Goal: Task Accomplishment & Management: Use online tool/utility

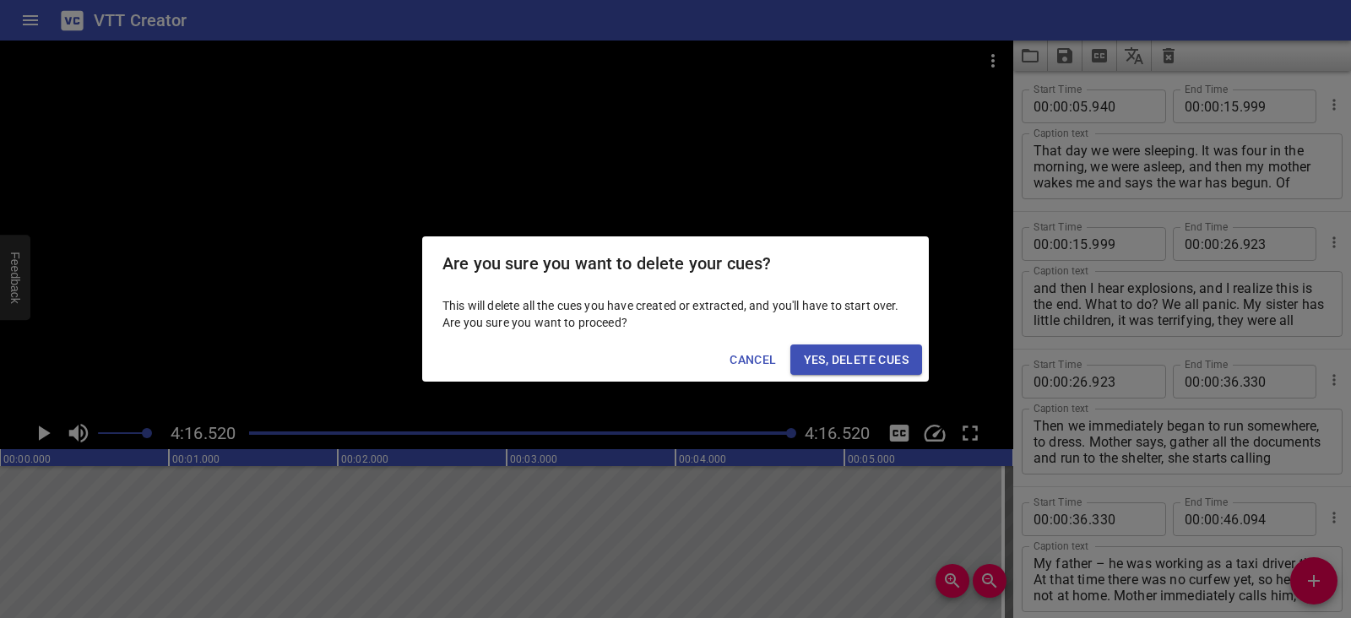
scroll to position [2697, 0]
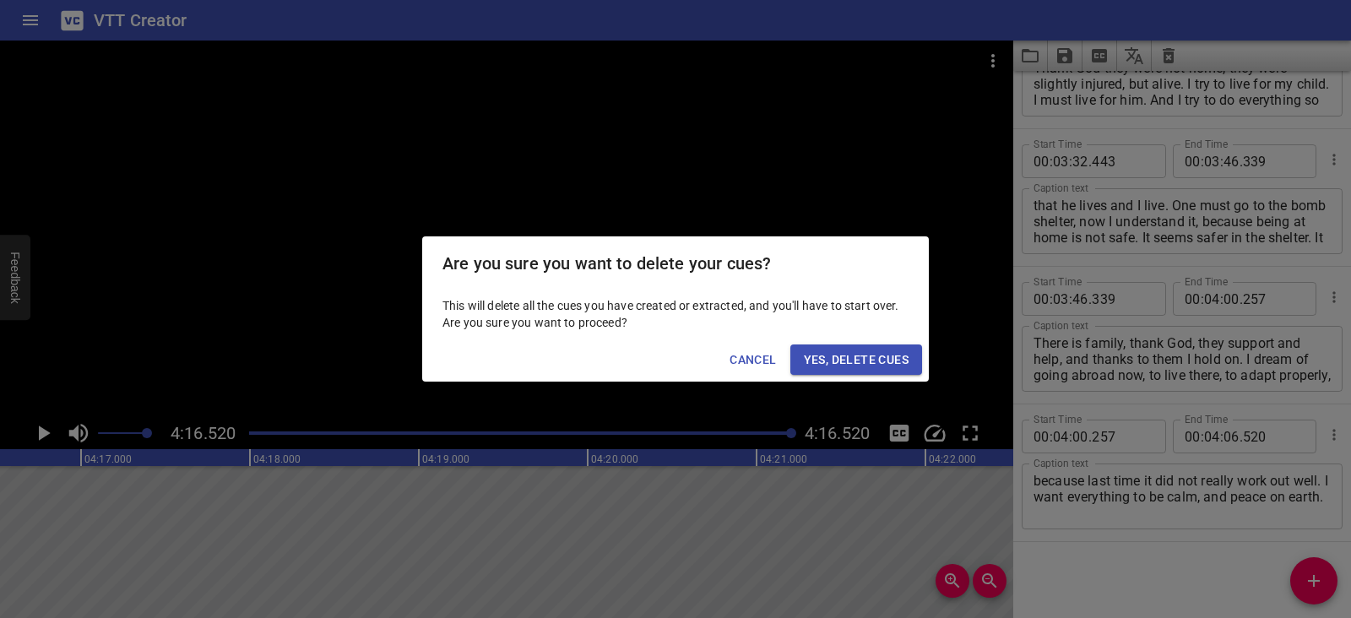
click at [875, 354] on span "Yes, Delete Cues" at bounding box center [856, 359] width 105 height 21
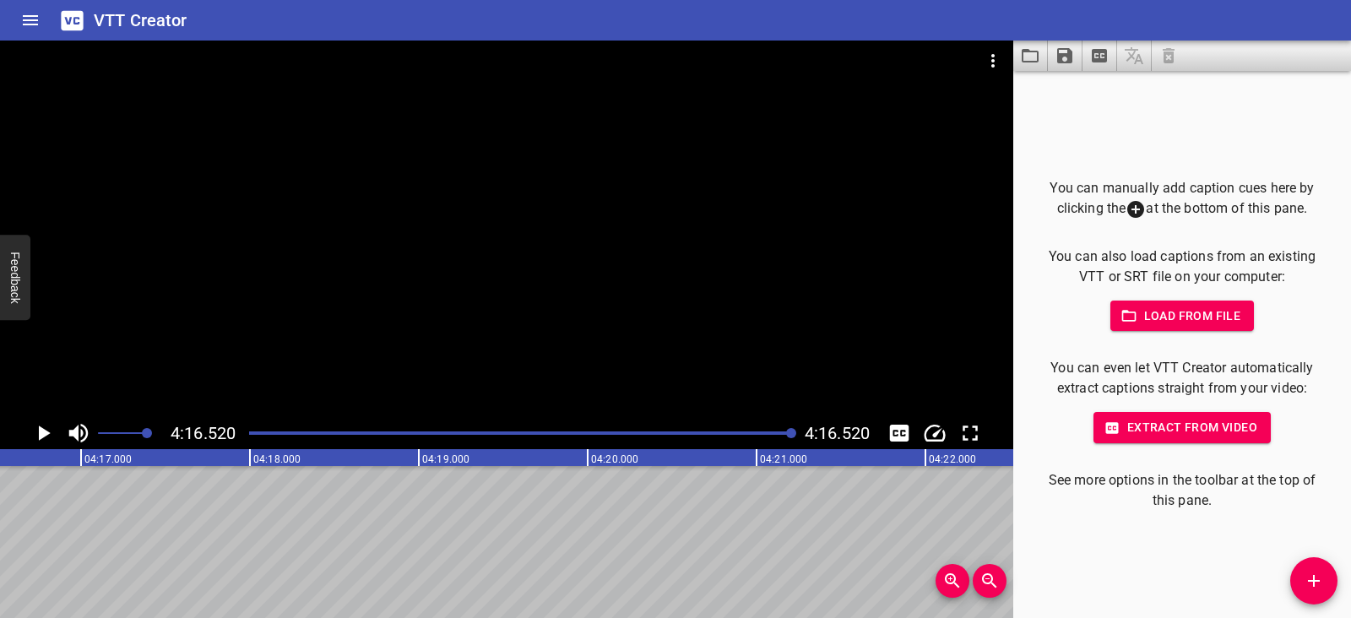
click at [46, 431] on icon "Play/Pause" at bounding box center [45, 432] width 12 height 15
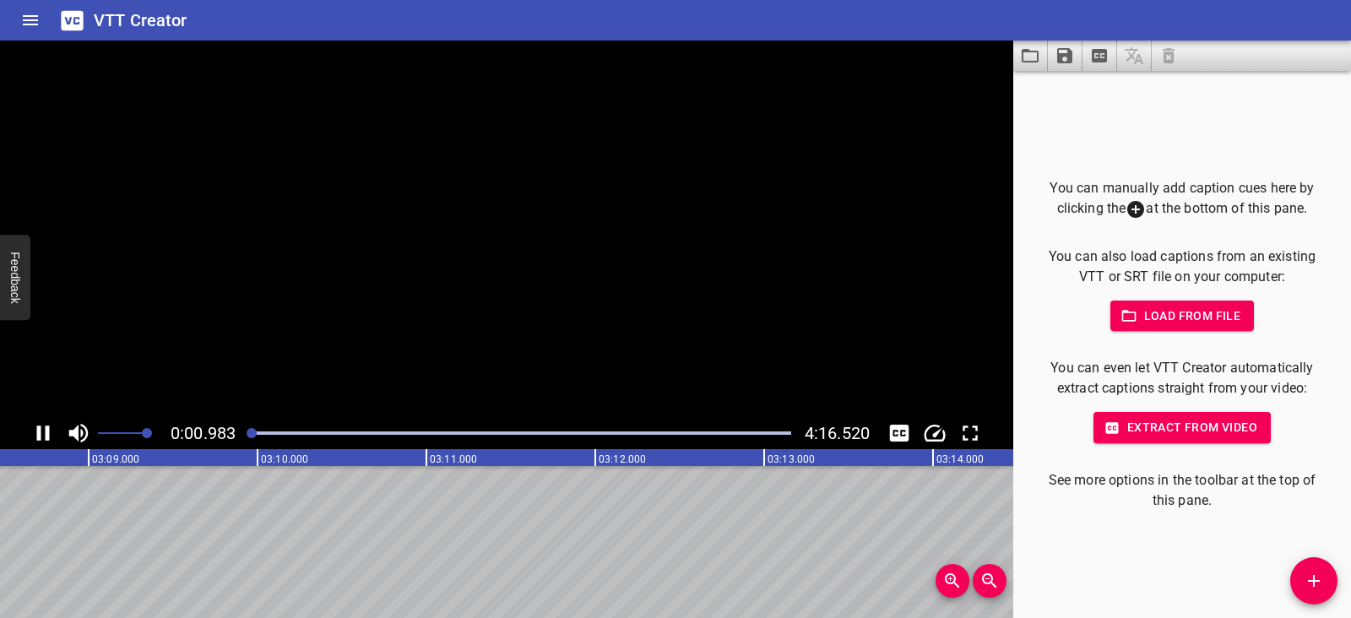
scroll to position [0, 5528]
click at [46, 431] on icon "Play/Pause" at bounding box center [43, 432] width 13 height 15
click at [991, 62] on icon "Video Options" at bounding box center [993, 61] width 20 height 20
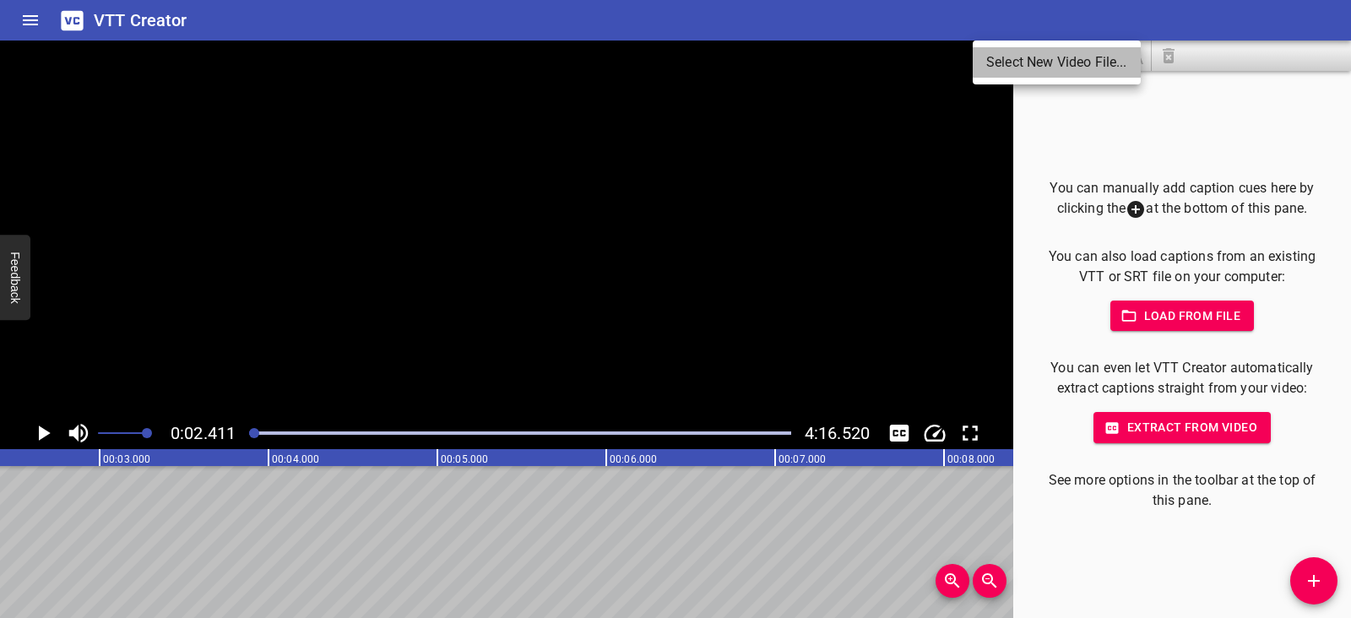
click at [991, 62] on li "Select New Video File..." at bounding box center [1056, 62] width 168 height 30
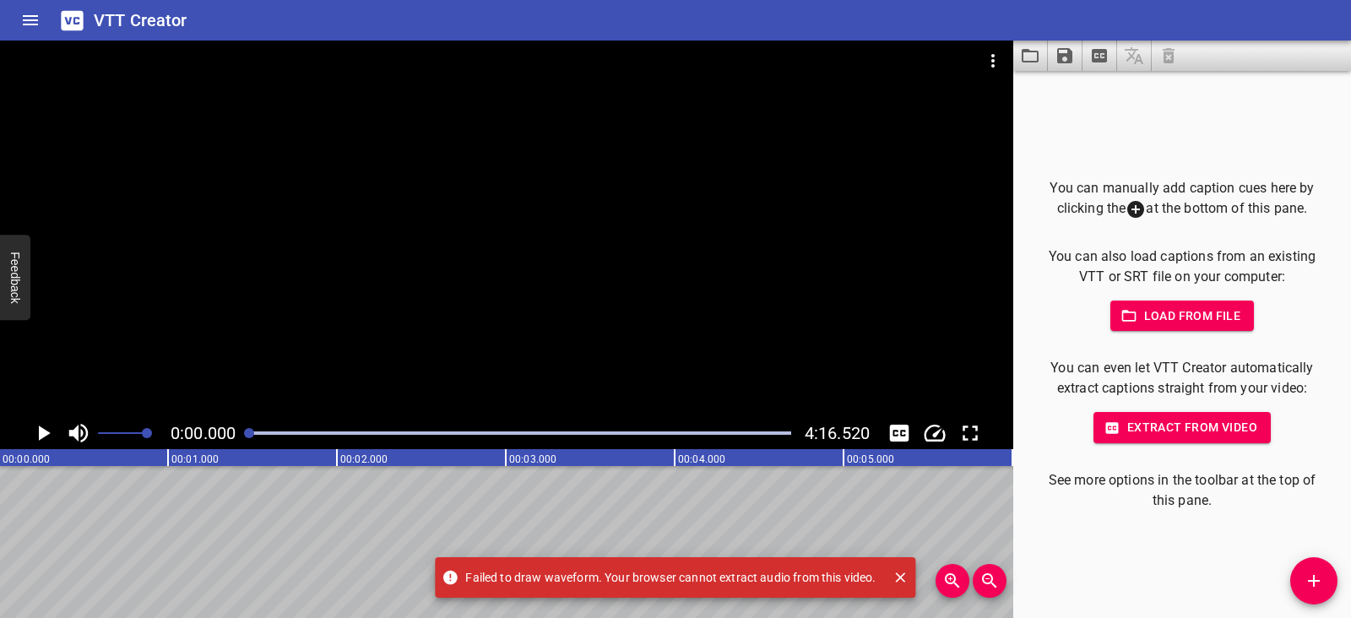
scroll to position [0, 0]
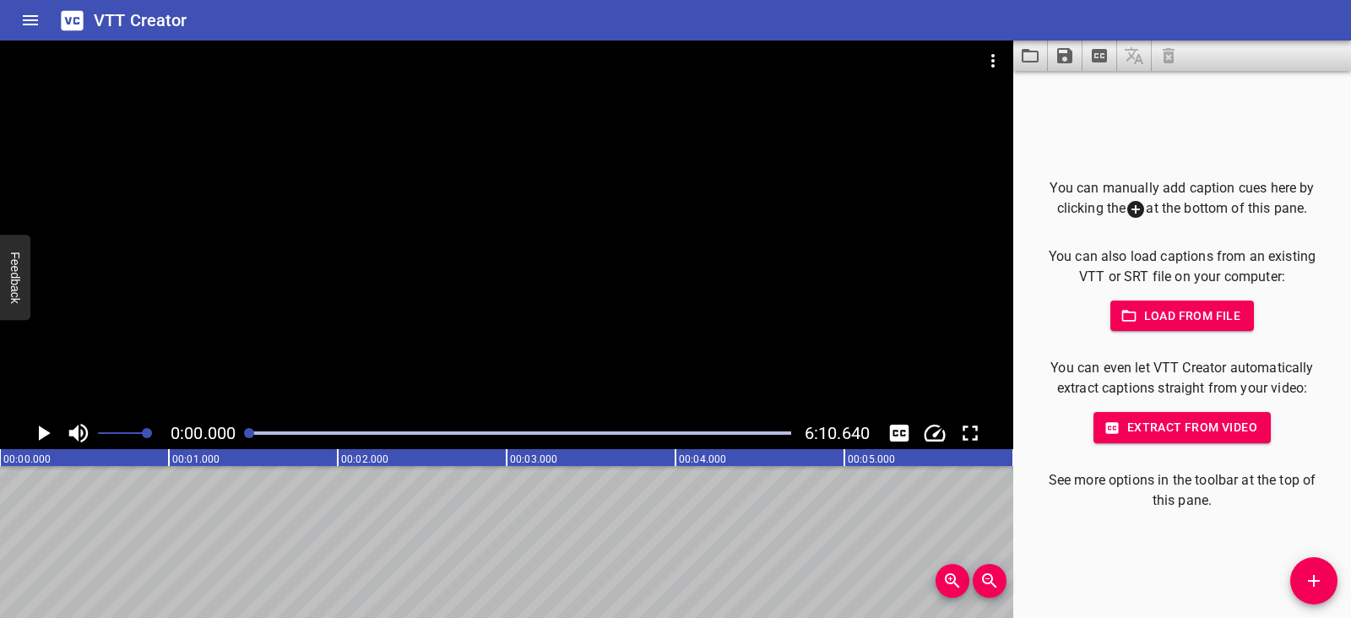
click at [46, 435] on icon "Play/Pause" at bounding box center [45, 432] width 12 height 15
click at [46, 435] on icon "Play/Pause" at bounding box center [43, 432] width 13 height 15
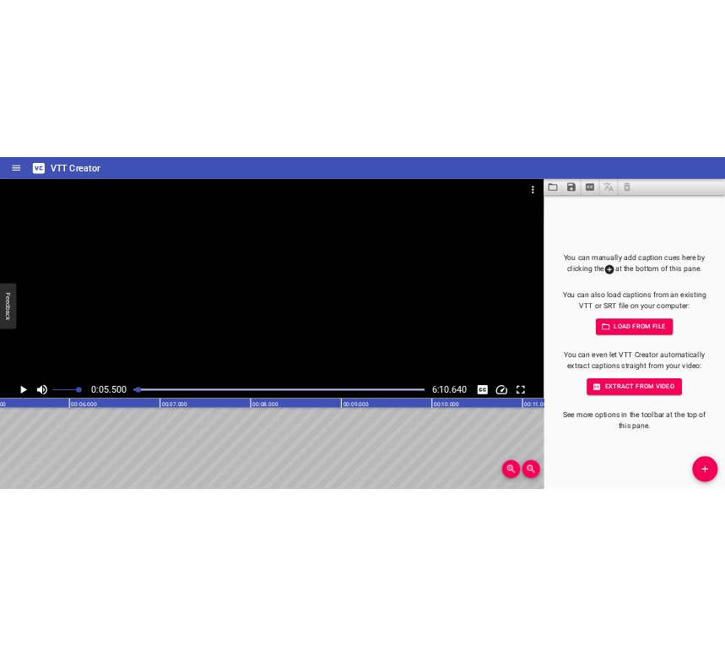
scroll to position [0, 928]
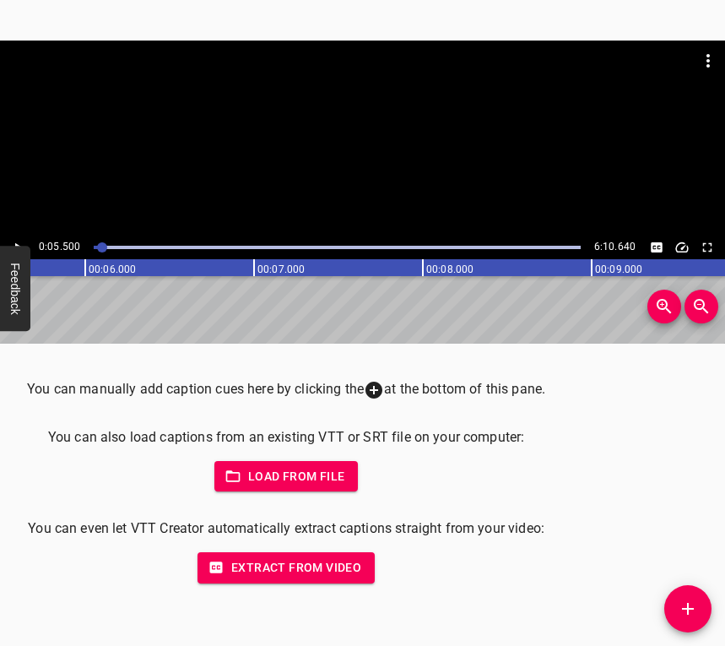
click at [696, 614] on icon "Add Cue" at bounding box center [688, 608] width 20 height 20
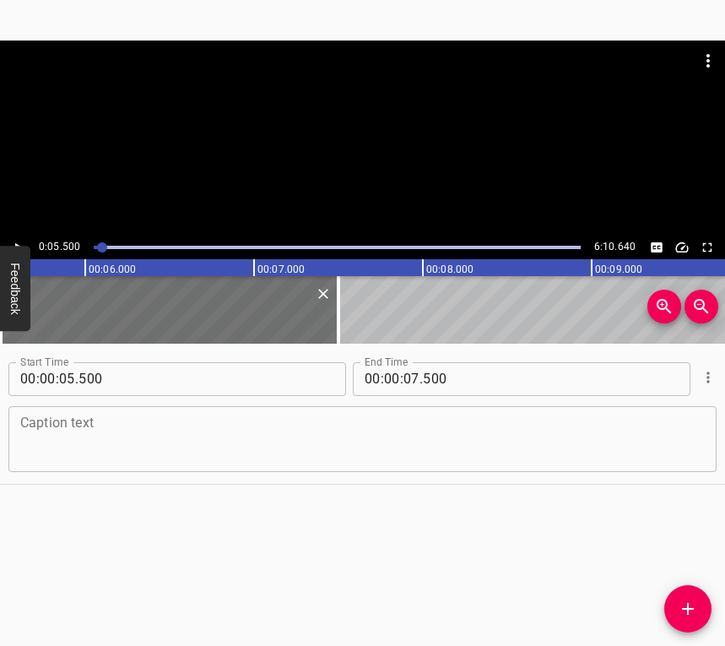
click at [376, 439] on textarea at bounding box center [362, 438] width 685 height 48
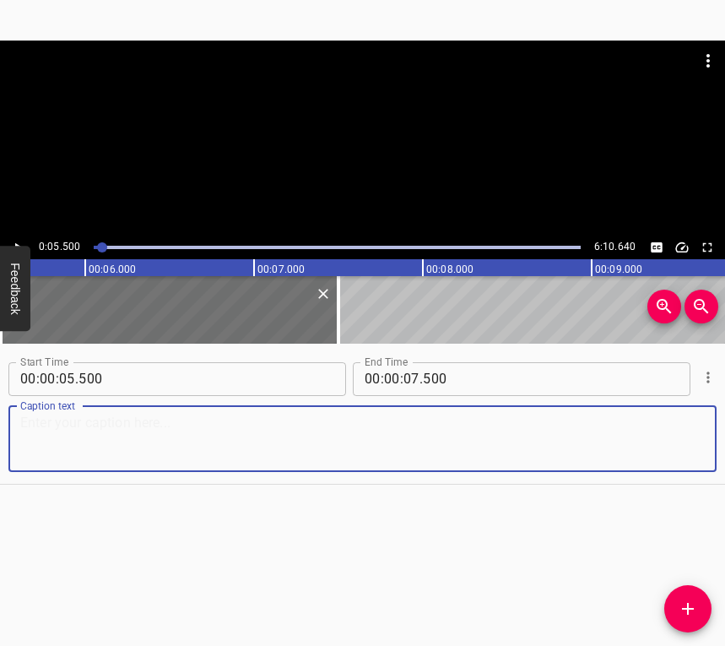
paste textarea "I was actually born and raised in [GEOGRAPHIC_DATA], in [DEMOGRAPHIC_DATA], but…"
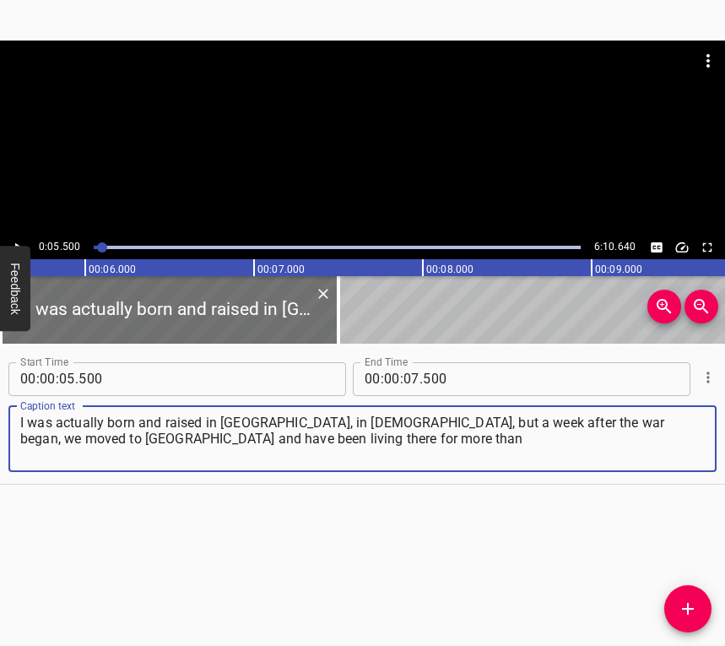
type textarea "I was actually born and raised in [GEOGRAPHIC_DATA], in [DEMOGRAPHIC_DATA], but…"
click at [21, 237] on button "Play/Pause" at bounding box center [18, 247] width 22 height 22
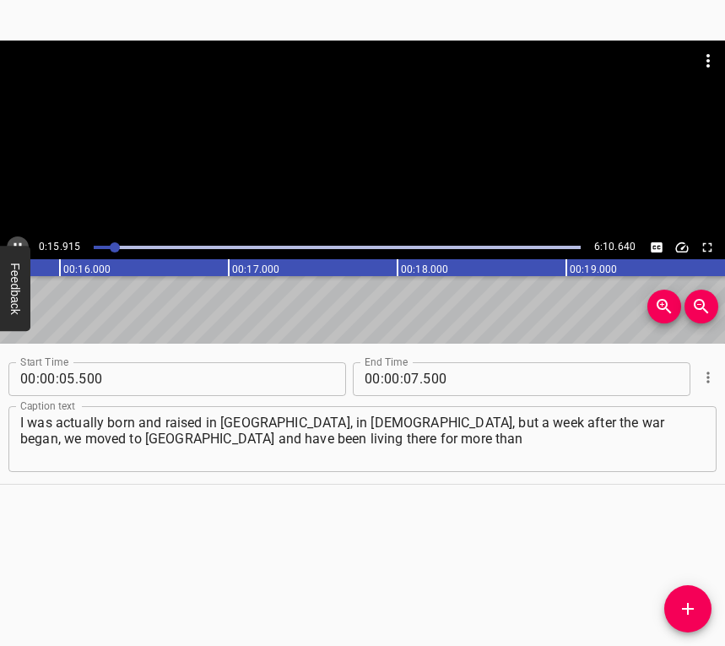
click at [15, 241] on icon "Play/Pause" at bounding box center [17, 247] width 15 height 15
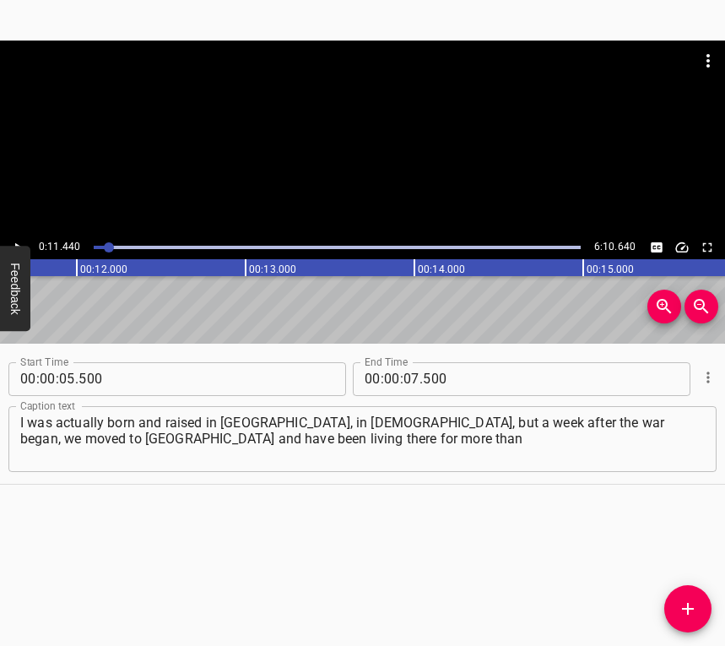
scroll to position [0, 1931]
click at [15, 242] on icon "Play/Pause" at bounding box center [17, 247] width 15 height 15
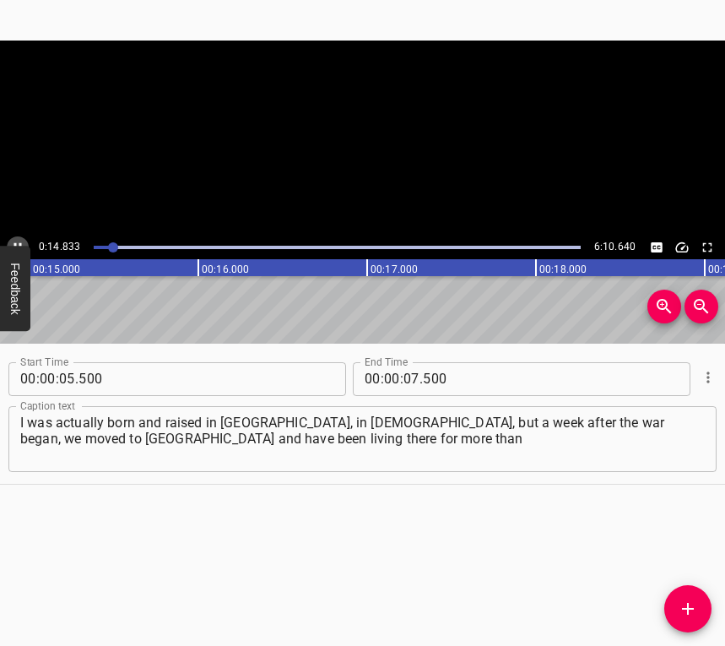
click at [15, 242] on icon "Play/Pause" at bounding box center [17, 247] width 15 height 15
click at [410, 376] on input "number" at bounding box center [411, 379] width 16 height 34
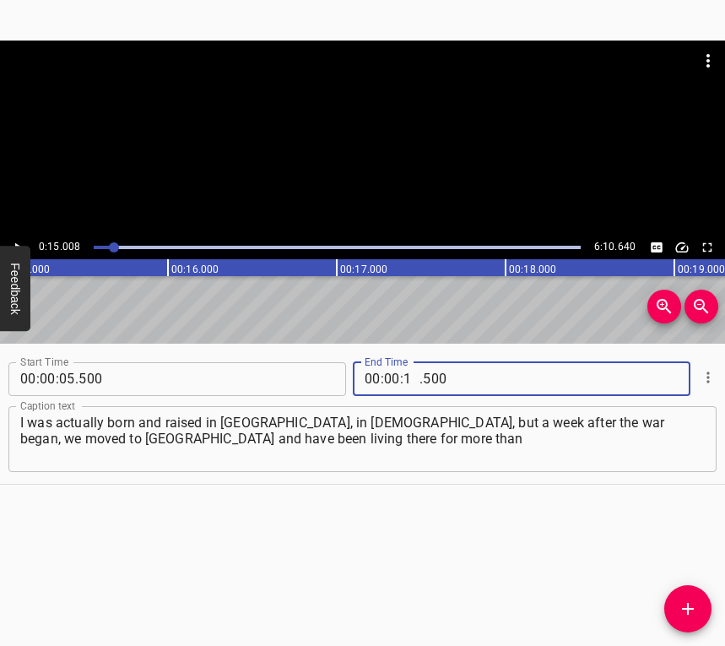
type input "15"
type input "008"
click at [682, 604] on icon "Add Cue" at bounding box center [688, 608] width 20 height 20
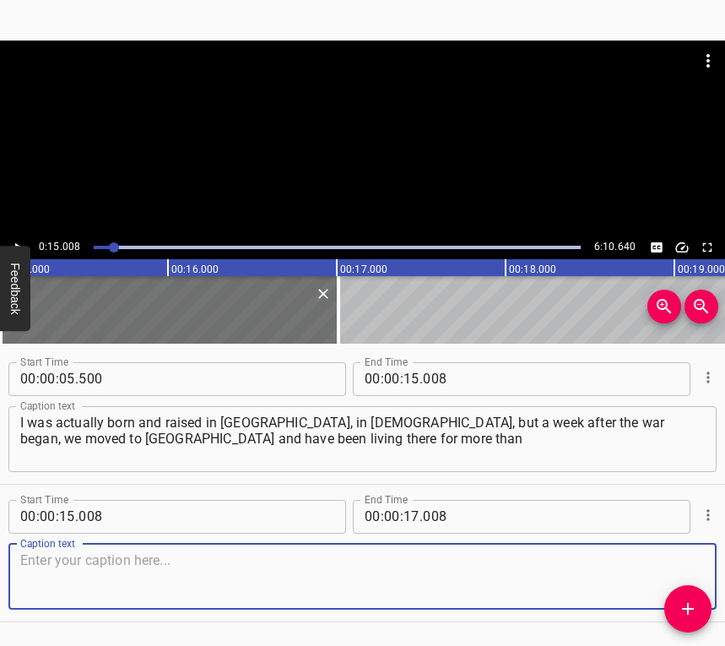
scroll to position [51, 0]
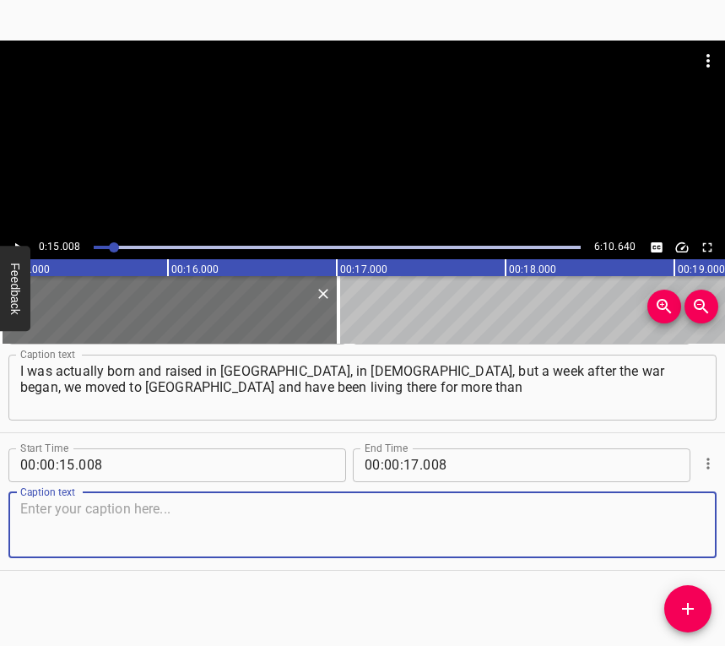
drag, startPoint x: 685, startPoint y: 532, endPoint x: 717, endPoint y: 512, distance: 36.8
click at [690, 528] on textarea at bounding box center [362, 525] width 685 height 48
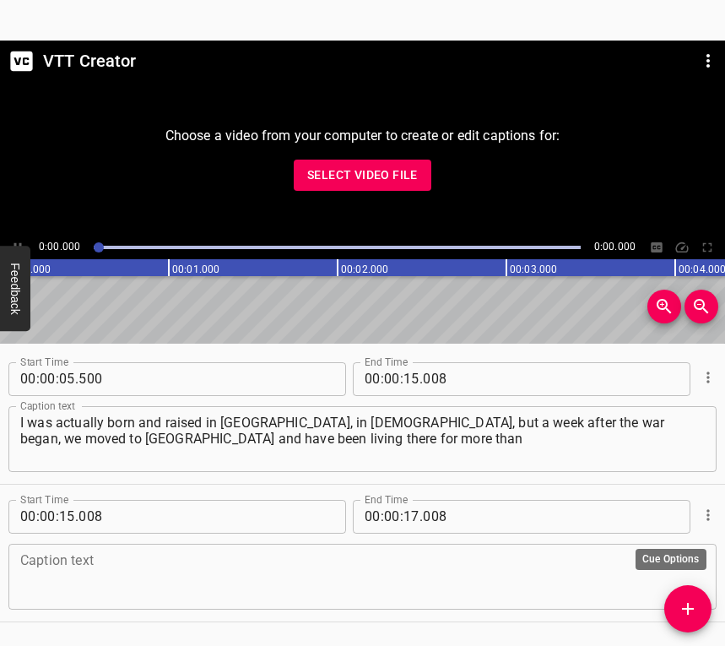
click at [700, 516] on icon "Cue Options" at bounding box center [708, 514] width 17 height 17
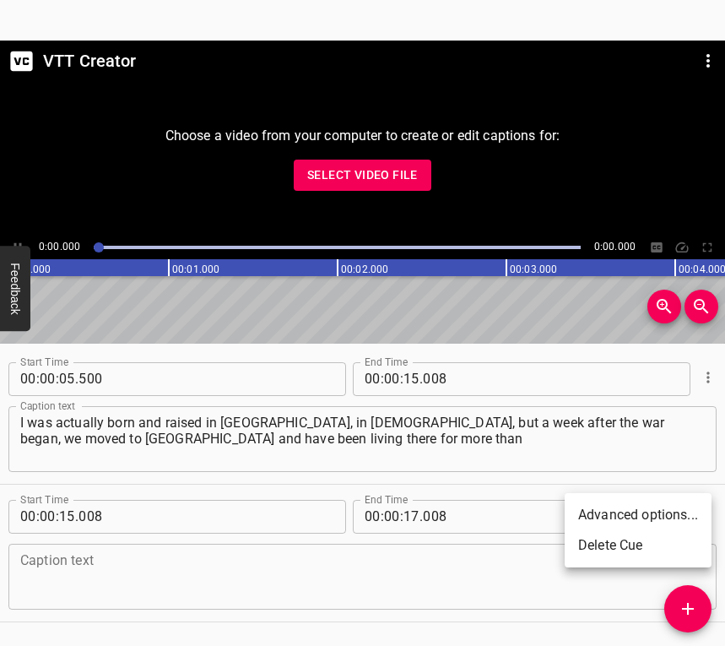
click at [589, 544] on li "Delete Cue" at bounding box center [638, 545] width 147 height 30
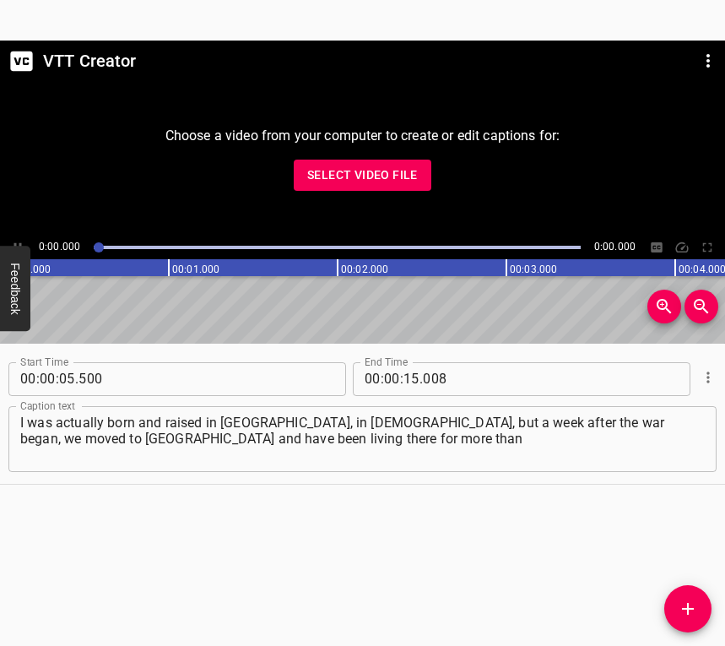
click at [339, 181] on span "Select Video File" at bounding box center [362, 175] width 111 height 21
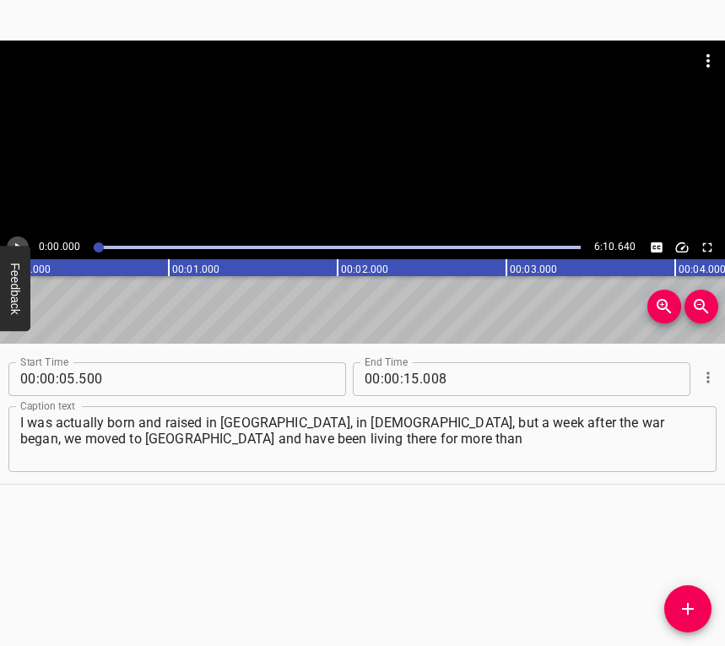
click at [12, 241] on icon "Play/Pause" at bounding box center [17, 247] width 15 height 15
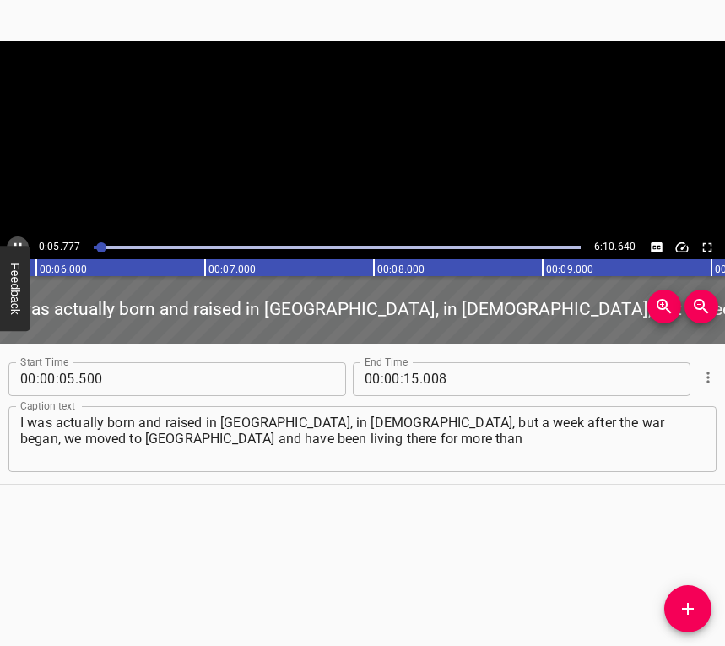
click at [12, 241] on icon "Play/Pause" at bounding box center [17, 247] width 15 height 15
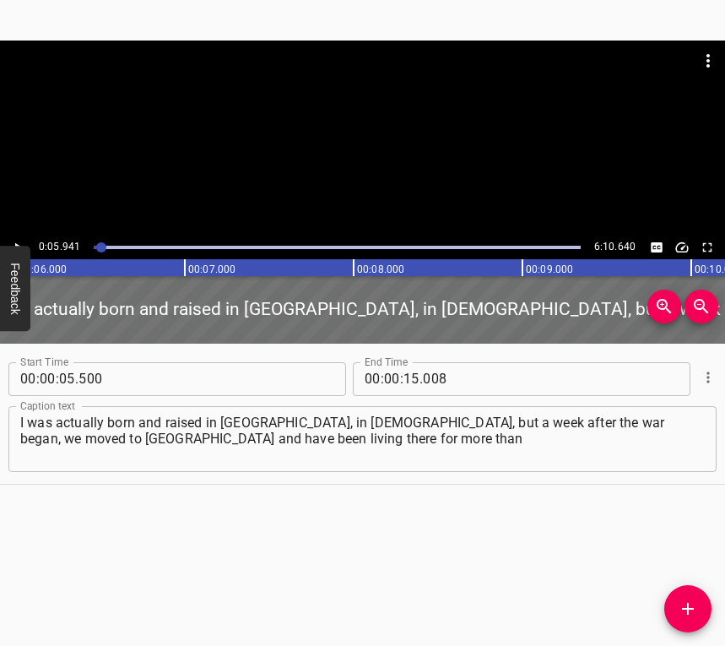
scroll to position [0, 1003]
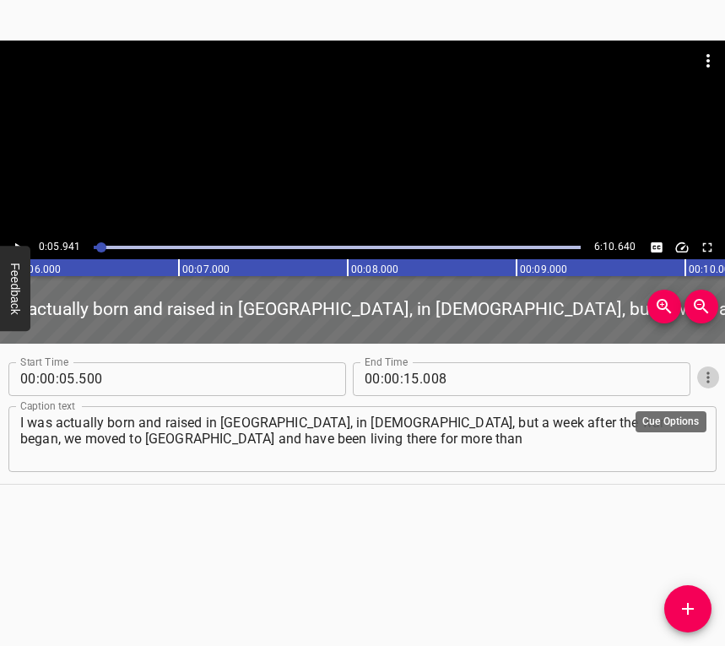
click at [700, 369] on icon "Cue Options" at bounding box center [708, 377] width 17 height 17
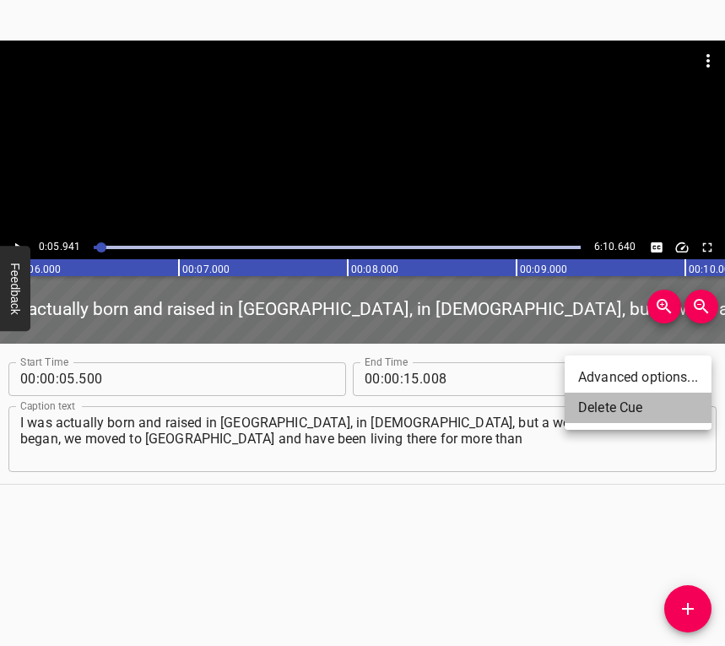
click at [596, 412] on li "Delete Cue" at bounding box center [638, 408] width 147 height 30
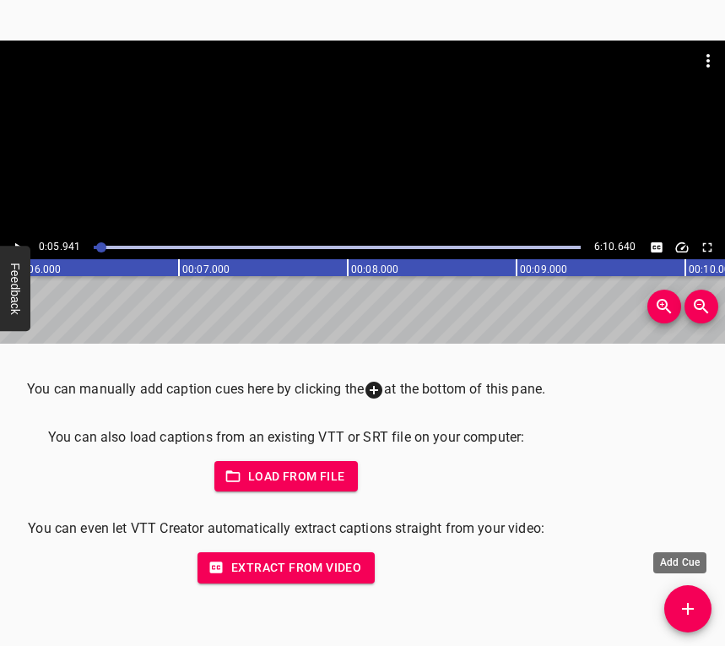
click at [682, 609] on icon "Add Cue" at bounding box center [688, 609] width 12 height 12
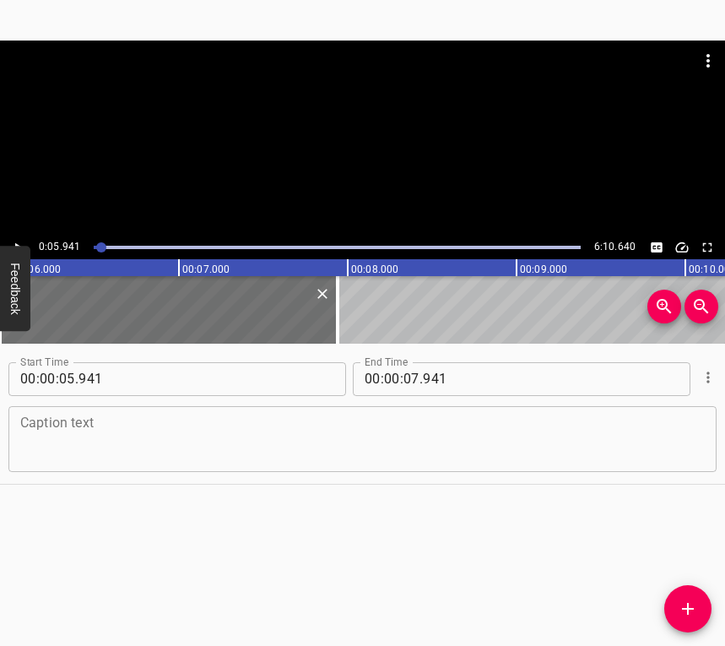
click at [38, 409] on div "Caption text" at bounding box center [362, 439] width 708 height 66
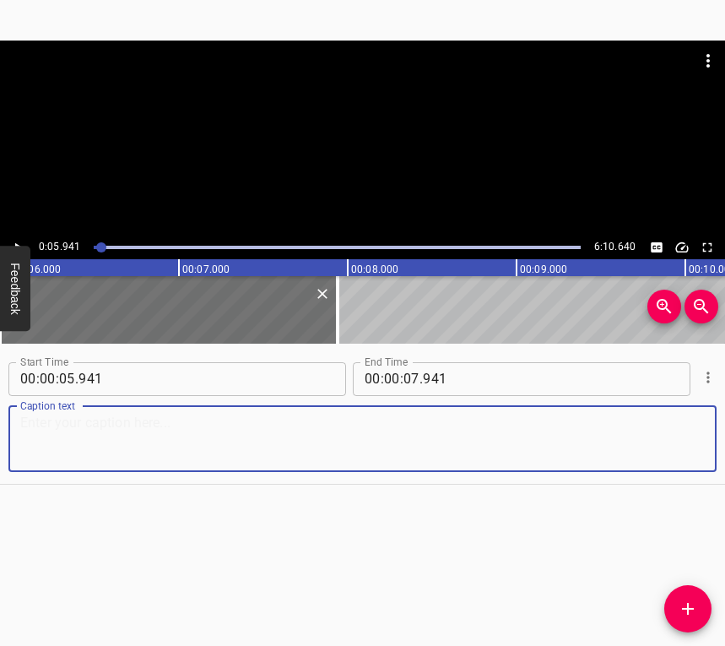
paste textarea "I was actually born and raised in [GEOGRAPHIC_DATA], in [DEMOGRAPHIC_DATA], but…"
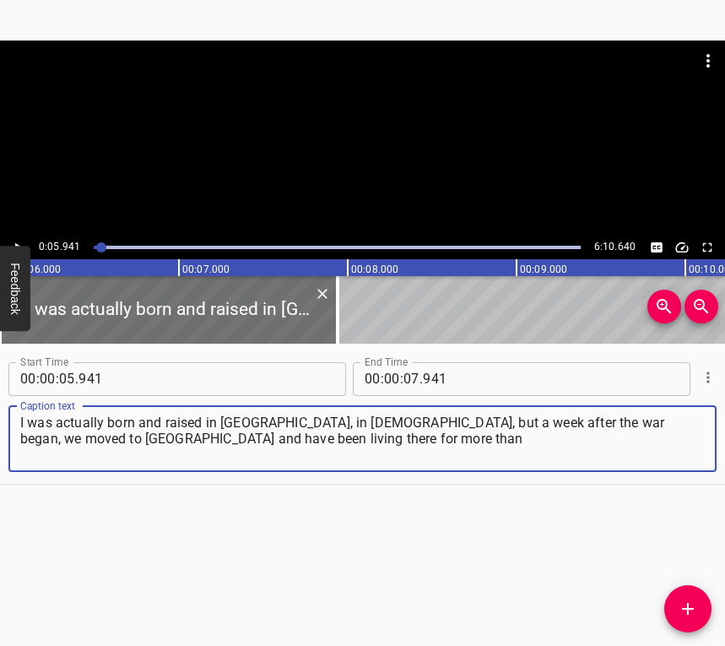
type textarea "I was actually born and raised in [GEOGRAPHIC_DATA], in [DEMOGRAPHIC_DATA], but…"
click at [19, 240] on icon "Play/Pause" at bounding box center [17, 247] width 15 height 15
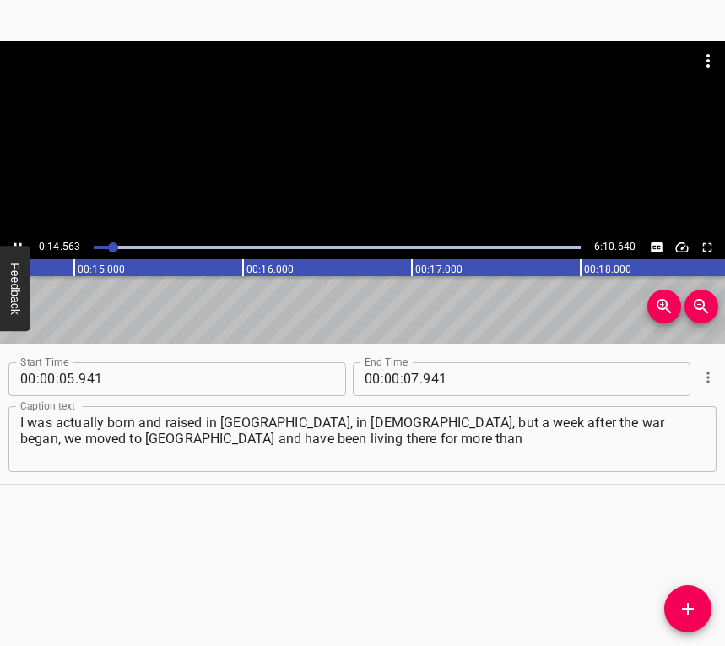
click at [15, 241] on icon "Play/Pause" at bounding box center [17, 247] width 15 height 15
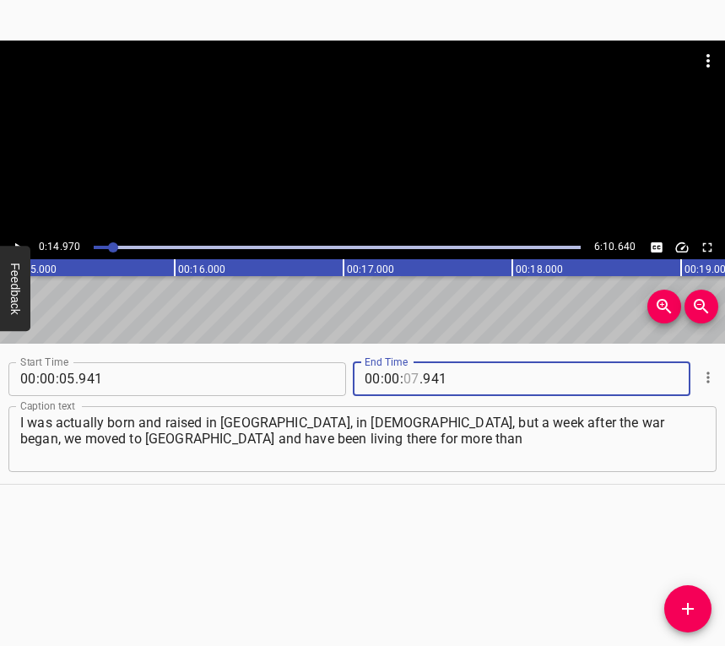
click at [407, 371] on input "number" at bounding box center [411, 379] width 16 height 34
type input "14"
type input "970"
click at [692, 611] on icon "Add Cue" at bounding box center [688, 608] width 20 height 20
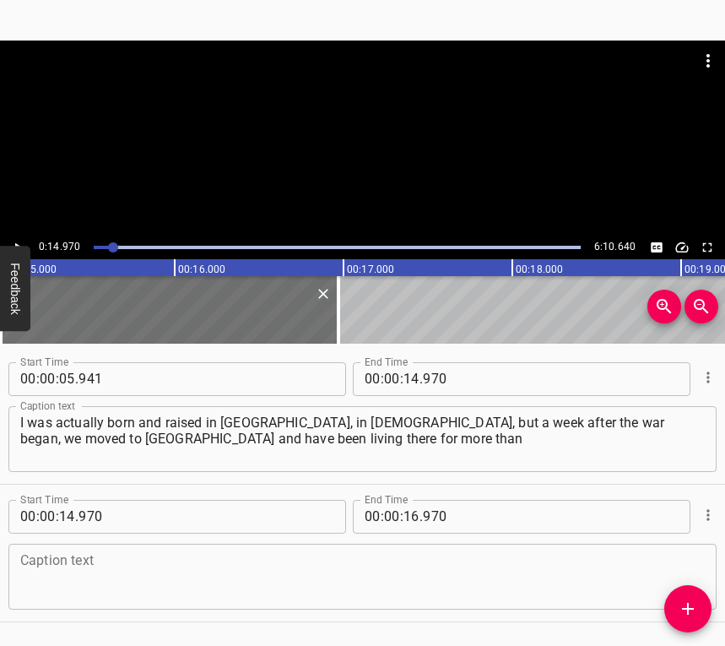
click at [72, 557] on textarea at bounding box center [362, 576] width 685 height 48
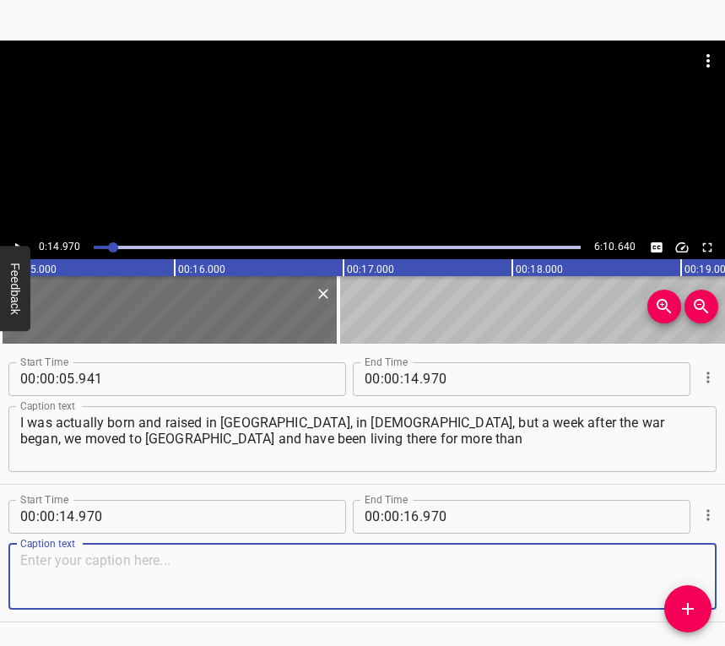
paste textarea "3 years in the city of [GEOGRAPHIC_DATA]. At the beginning of the war, I was [D…"
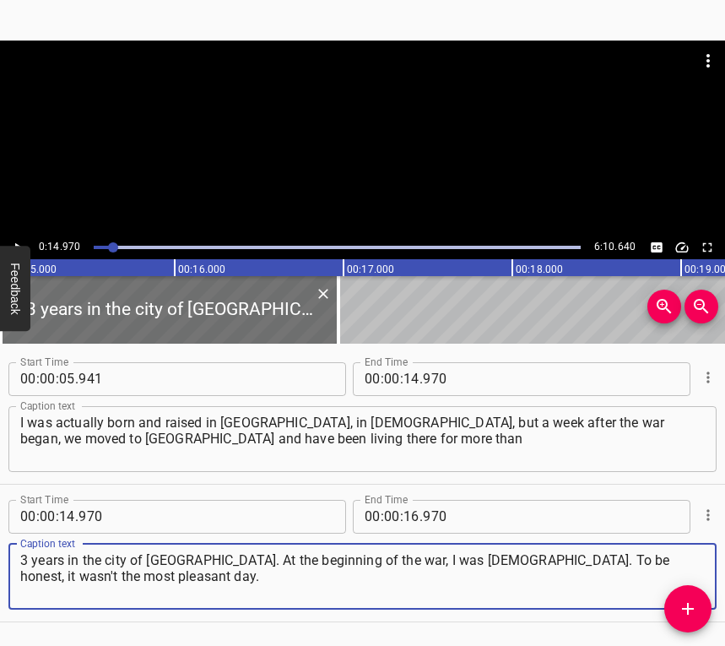
type textarea "3 years in the city of [GEOGRAPHIC_DATA]. At the beginning of the war, I was [D…"
click at [13, 243] on icon "Play/Pause" at bounding box center [17, 247] width 15 height 15
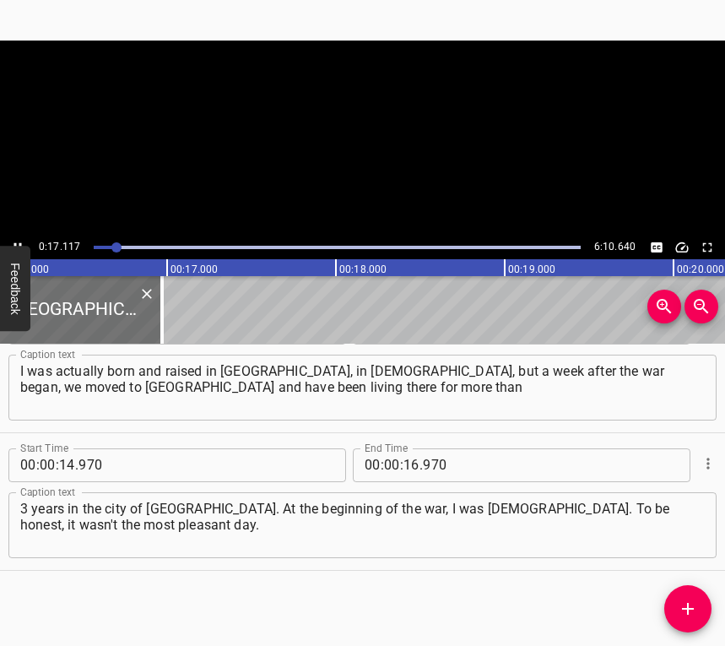
scroll to position [0, 2846]
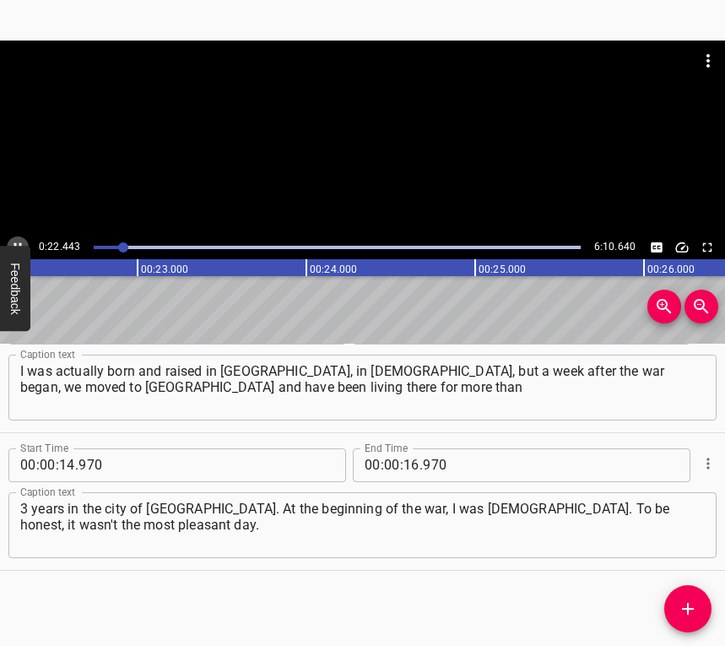
click at [17, 244] on icon "Play/Pause" at bounding box center [17, 247] width 15 height 15
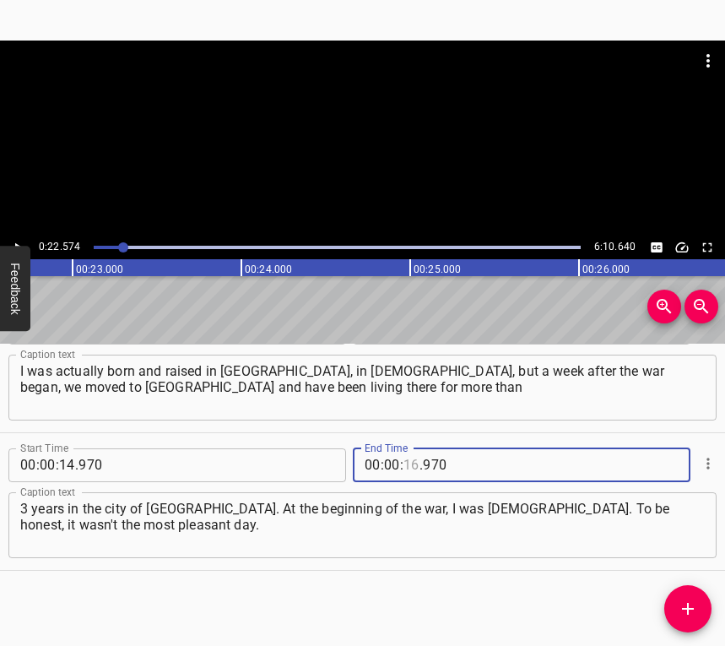
click at [404, 465] on input "number" at bounding box center [411, 465] width 16 height 34
type input "22"
type input "574"
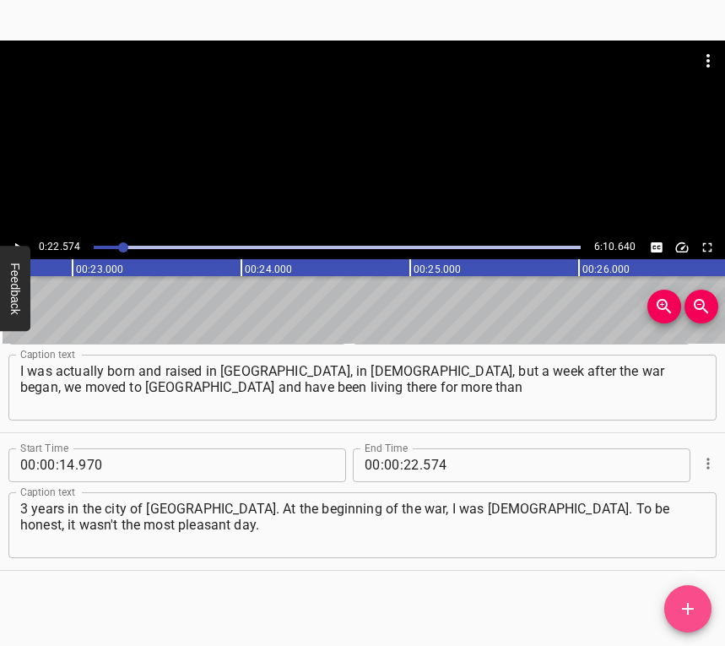
click at [685, 604] on icon "Add Cue" at bounding box center [688, 608] width 20 height 20
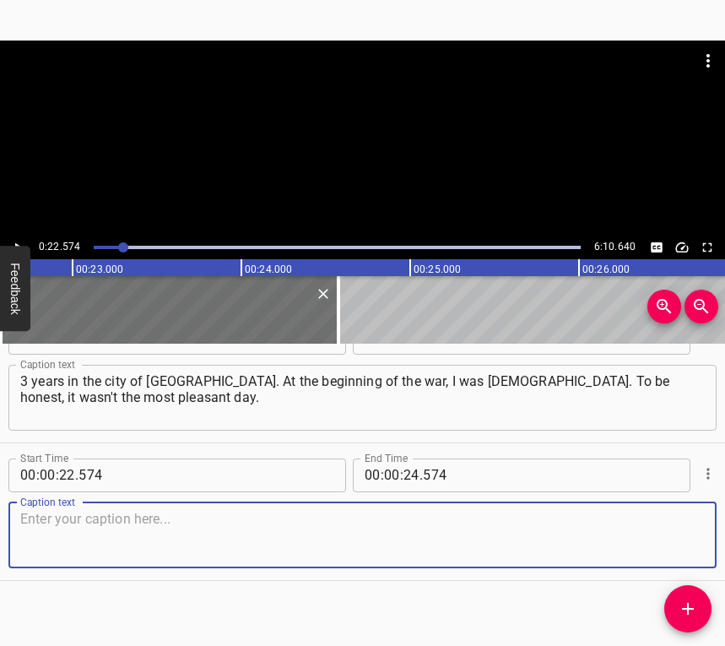
scroll to position [189, 0]
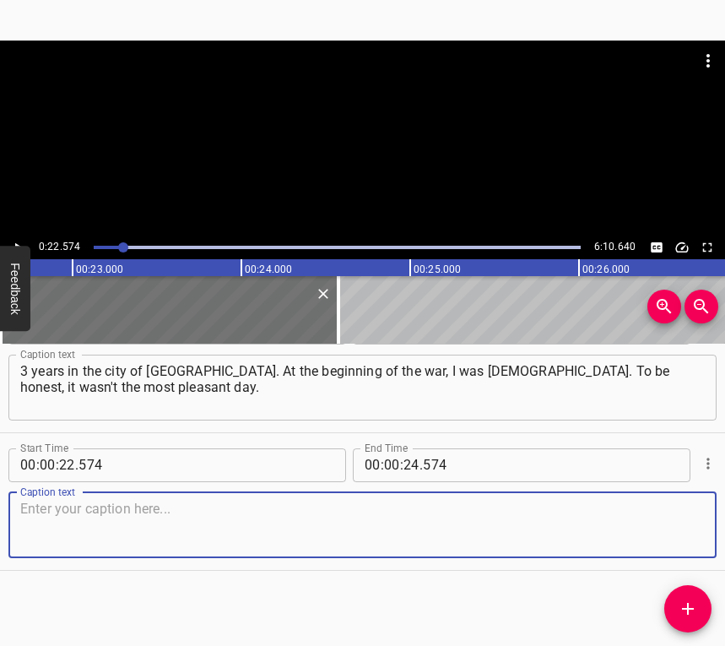
drag, startPoint x: 666, startPoint y: 522, endPoint x: 723, endPoint y: 479, distance: 71.1
click at [669, 515] on textarea at bounding box center [362, 525] width 685 height 48
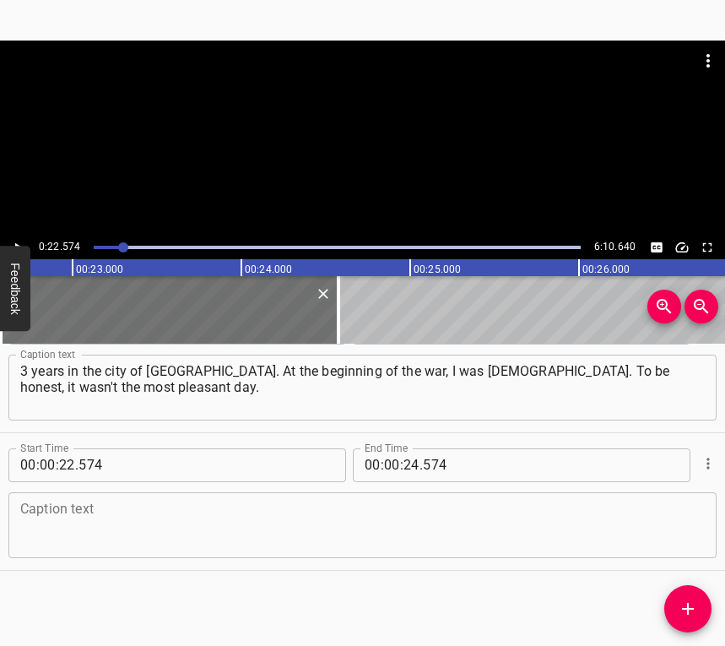
click at [30, 518] on textarea at bounding box center [362, 525] width 685 height 48
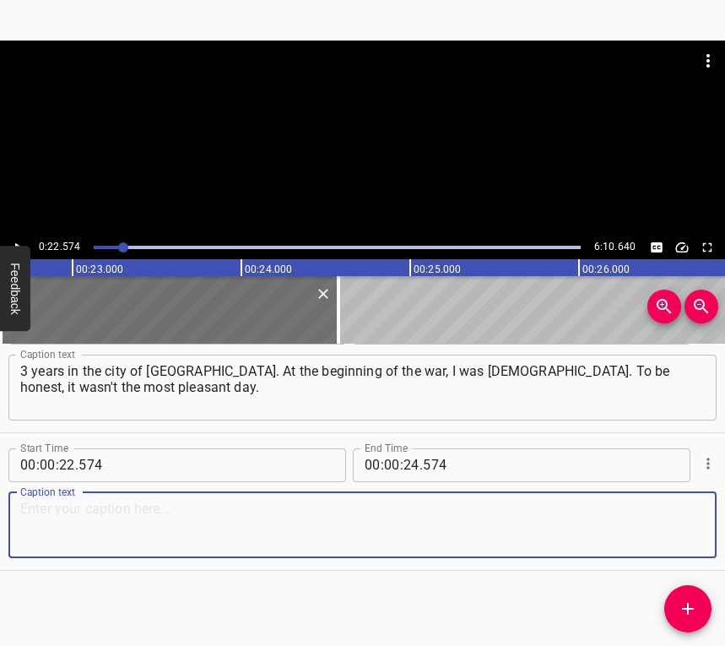
paste textarea "And it became like this even before the war started, because I had a dream abou…"
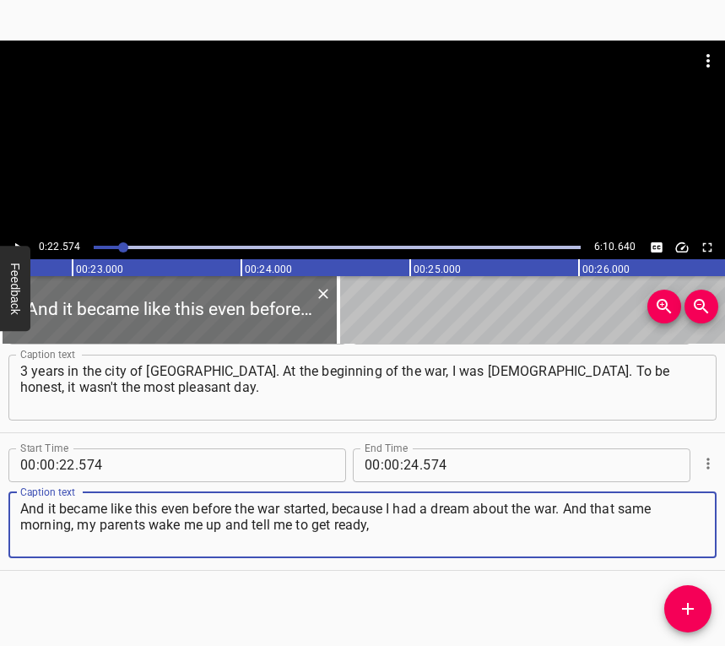
type textarea "And it became like this even before the war started, because I had a dream abou…"
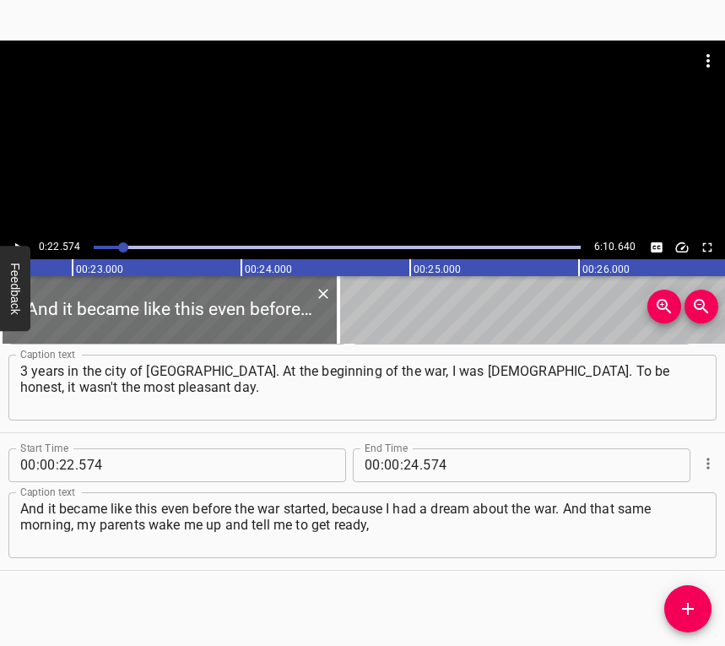
click at [16, 236] on div at bounding box center [362, 138] width 725 height 195
click at [15, 240] on icon "Play/Pause" at bounding box center [17, 247] width 15 height 15
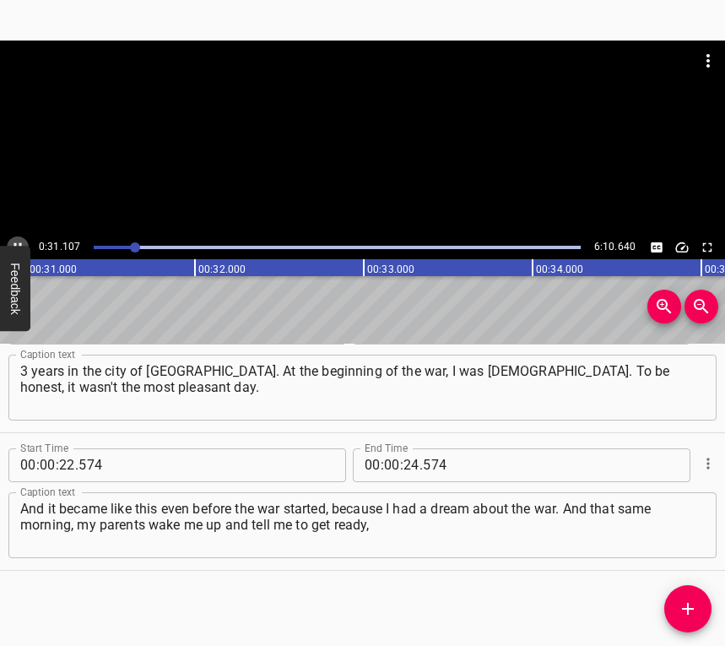
click at [15, 242] on icon "Play/Pause" at bounding box center [17, 247] width 15 height 15
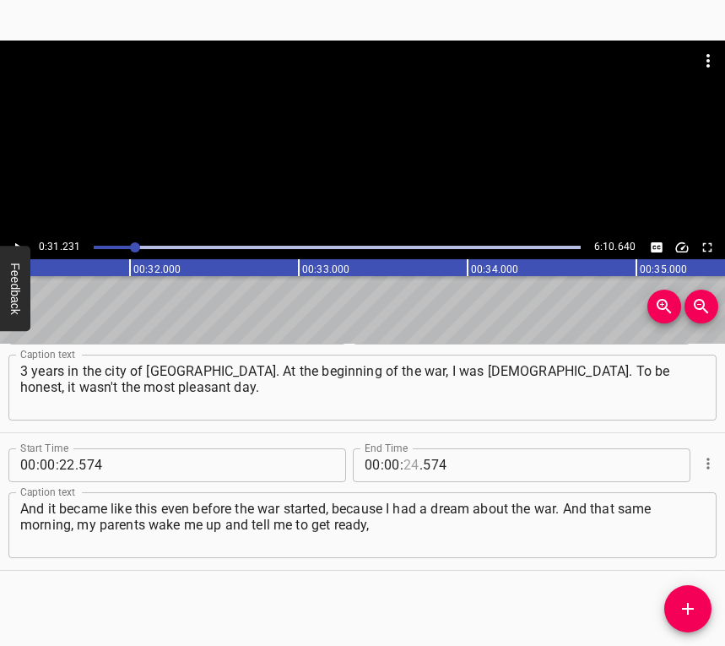
click at [408, 465] on input "number" at bounding box center [411, 465] width 16 height 34
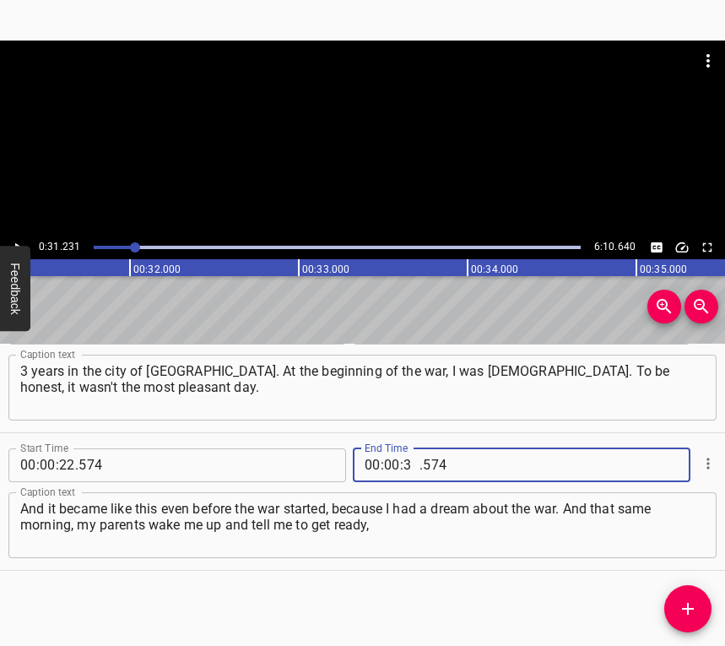
type input "31"
type input "231"
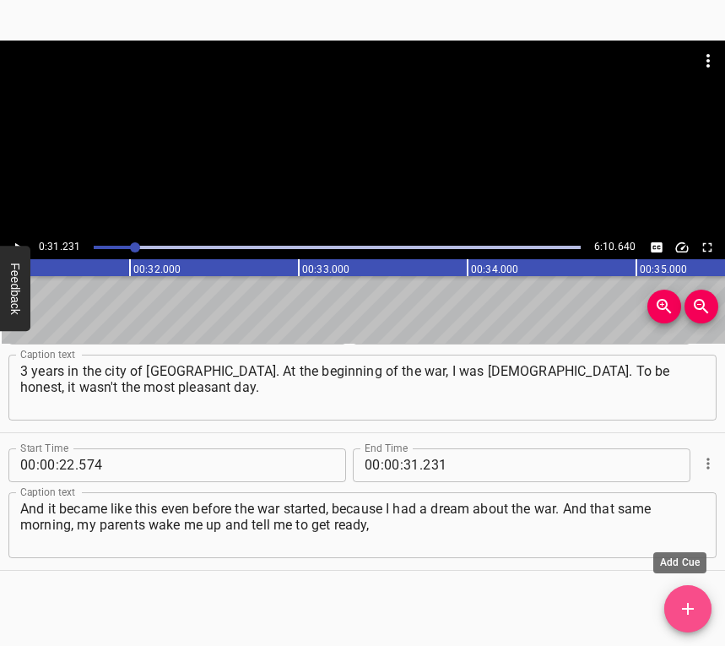
click at [694, 598] on icon "Add Cue" at bounding box center [688, 608] width 20 height 20
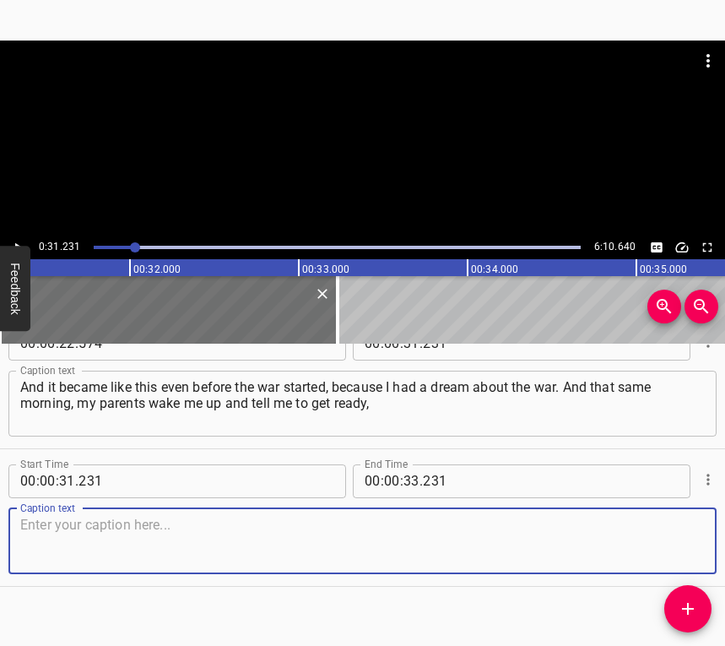
scroll to position [327, 0]
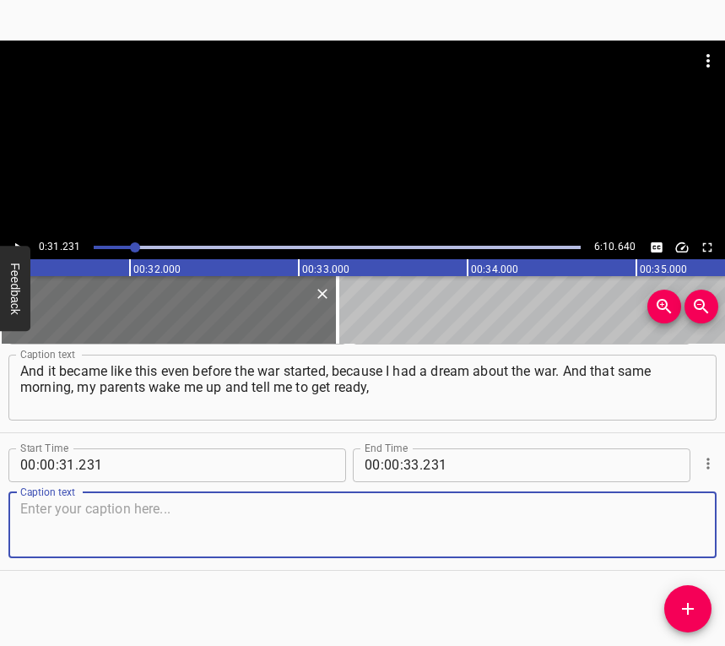
drag, startPoint x: 679, startPoint y: 539, endPoint x: 717, endPoint y: 512, distance: 46.1
click at [678, 538] on textarea at bounding box center [362, 525] width 685 height 48
click at [89, 532] on textarea at bounding box center [362, 525] width 685 height 48
paste textarea "that we are going to visit my grandparents in [GEOGRAPHIC_DATA], because they l…"
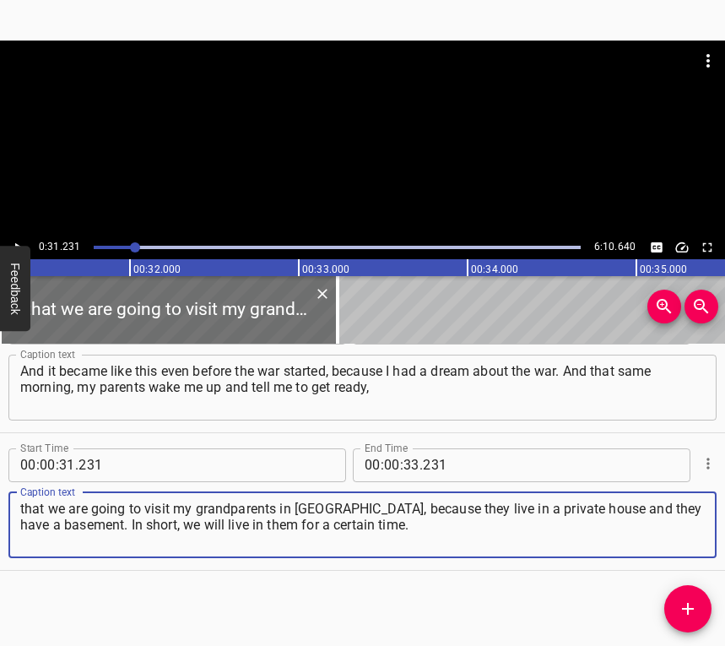
type textarea "that we are going to visit my grandparents in [GEOGRAPHIC_DATA], because they l…"
click at [20, 241] on icon "Play/Pause" at bounding box center [17, 247] width 15 height 15
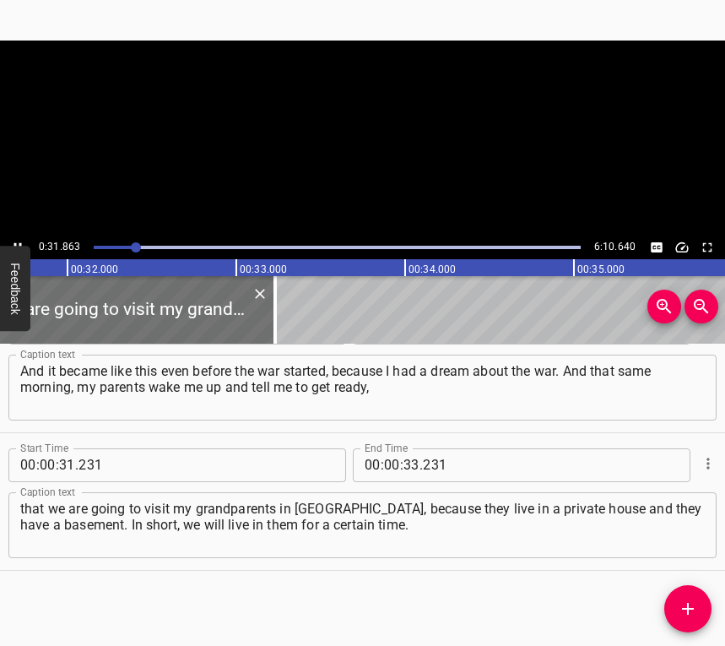
scroll to position [0, 5379]
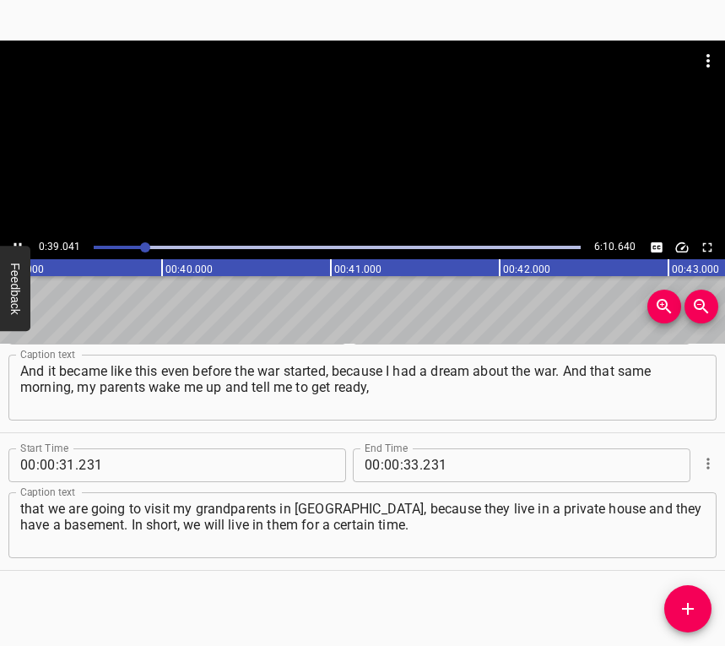
click at [14, 241] on icon "Play/Pause" at bounding box center [17, 247] width 15 height 15
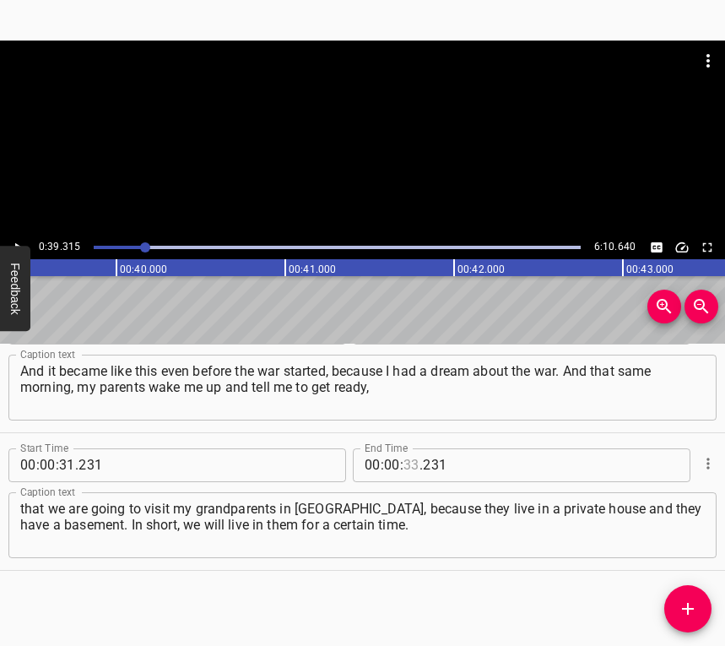
click at [405, 463] on input "number" at bounding box center [411, 465] width 16 height 34
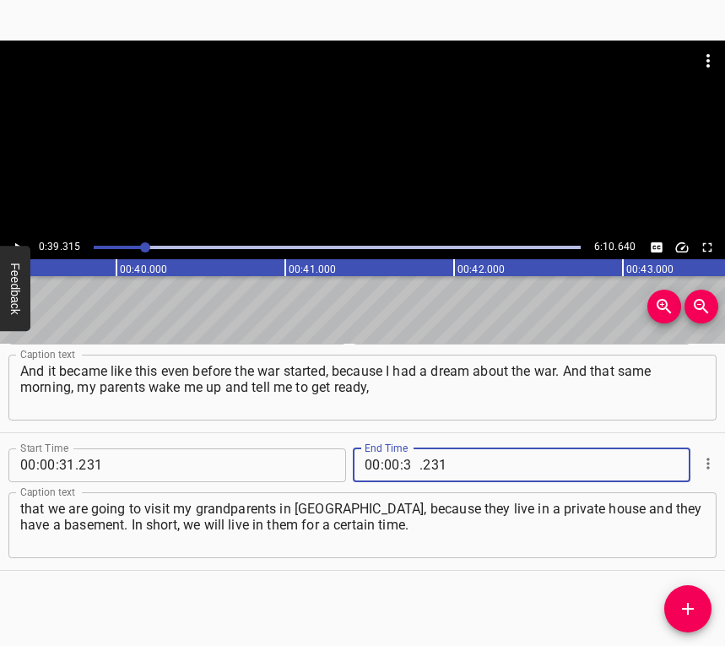
type input "39"
type input "315"
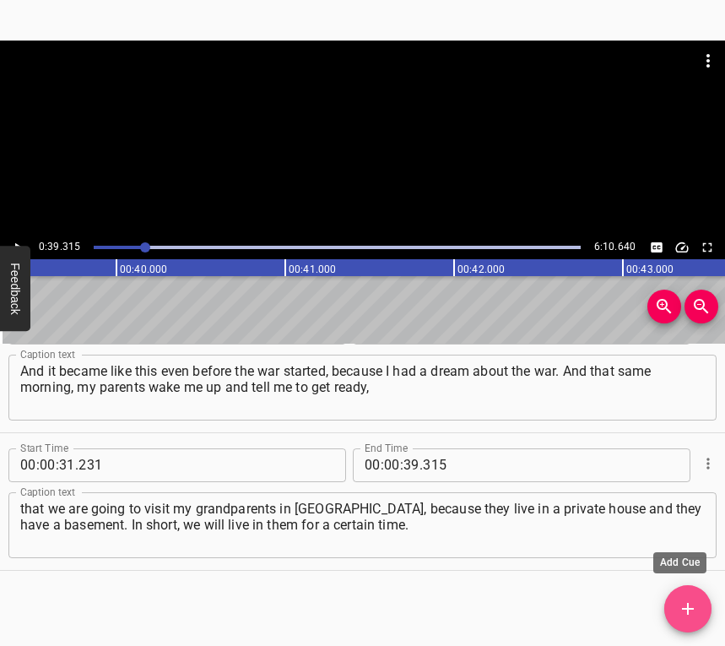
click at [692, 597] on button "Add Cue" at bounding box center [687, 608] width 47 height 47
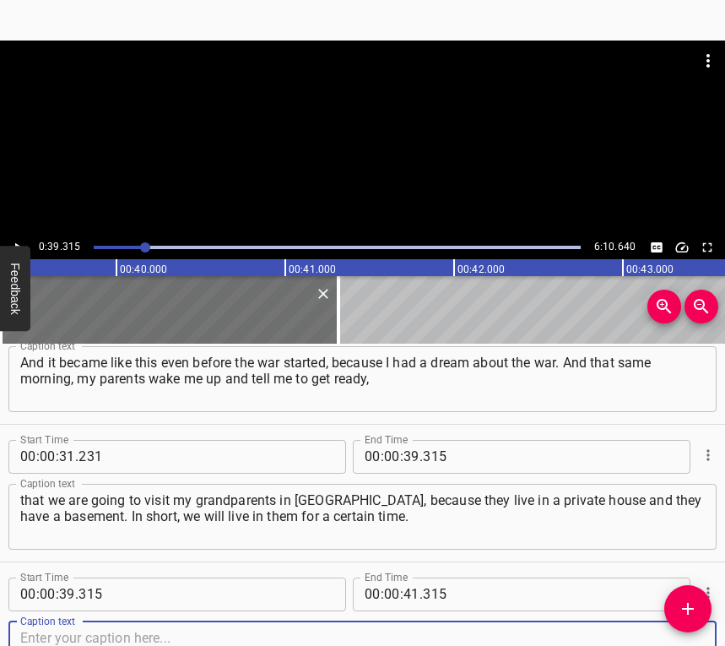
scroll to position [464, 0]
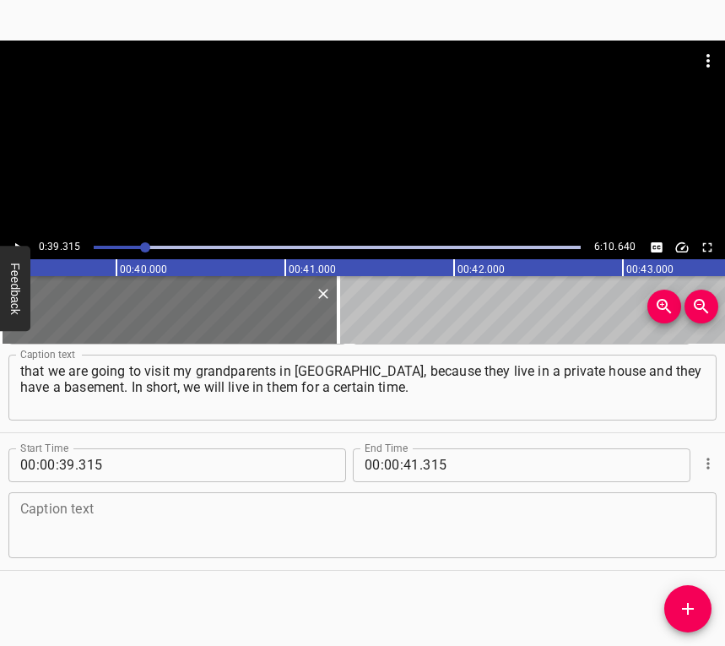
click at [691, 507] on div "Caption text" at bounding box center [362, 525] width 708 height 66
click at [290, 512] on textarea at bounding box center [362, 525] width 685 height 48
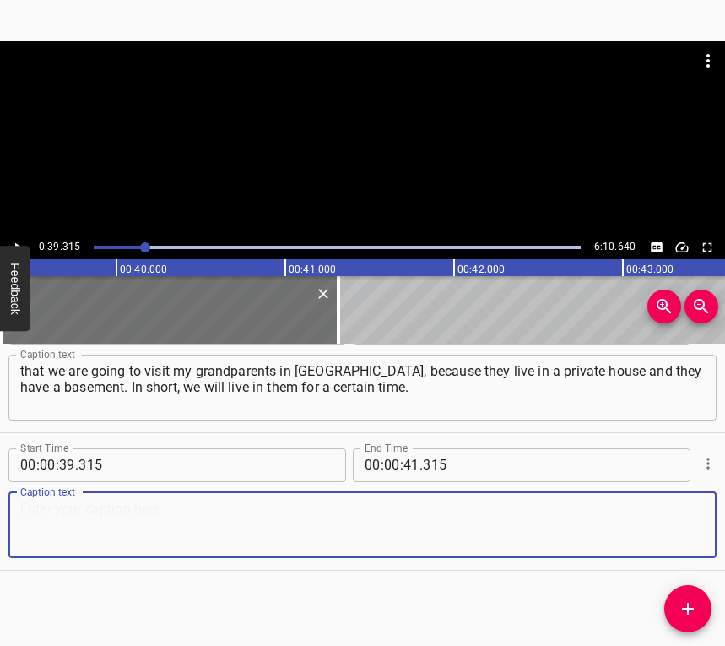
paste textarea "It was very difficult and very scary. I was worried. I remember how... We live …"
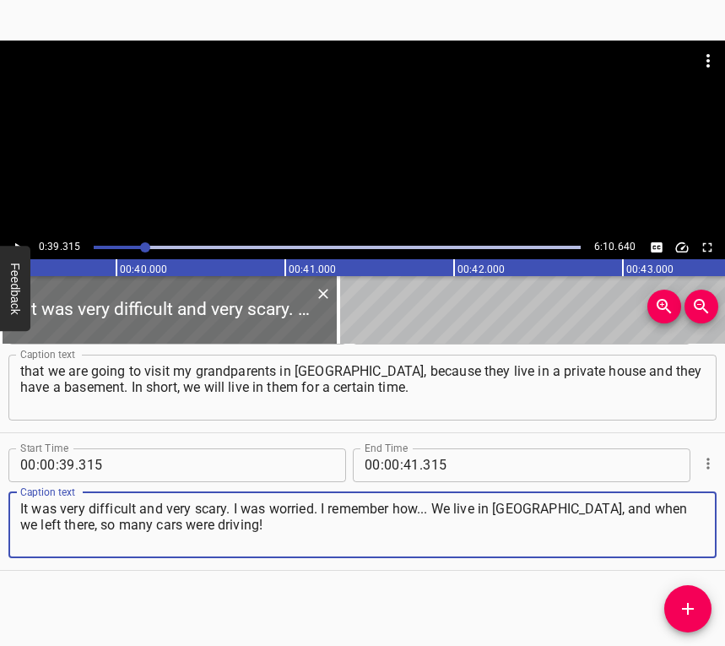
type textarea "It was very difficult and very scary. I was worried. I remember how... We live …"
click at [23, 240] on icon "Play/Pause" at bounding box center [17, 247] width 15 height 15
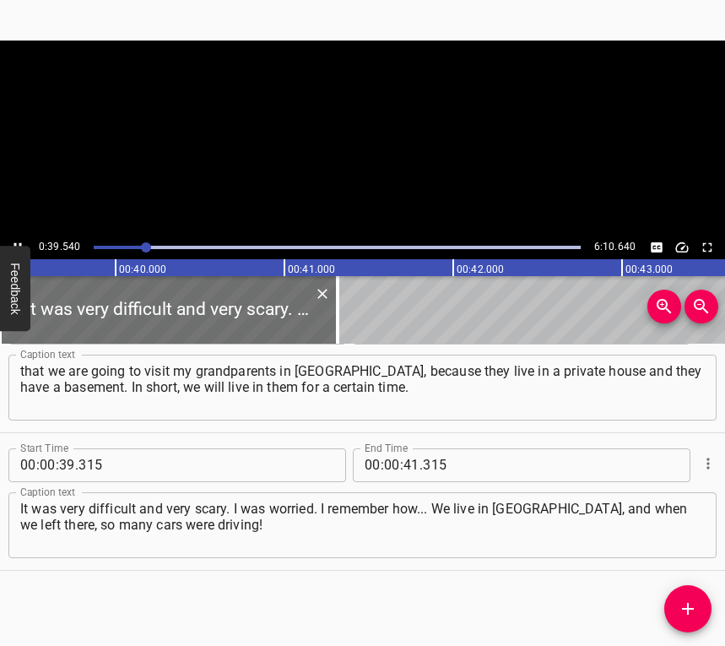
scroll to position [0, 6675]
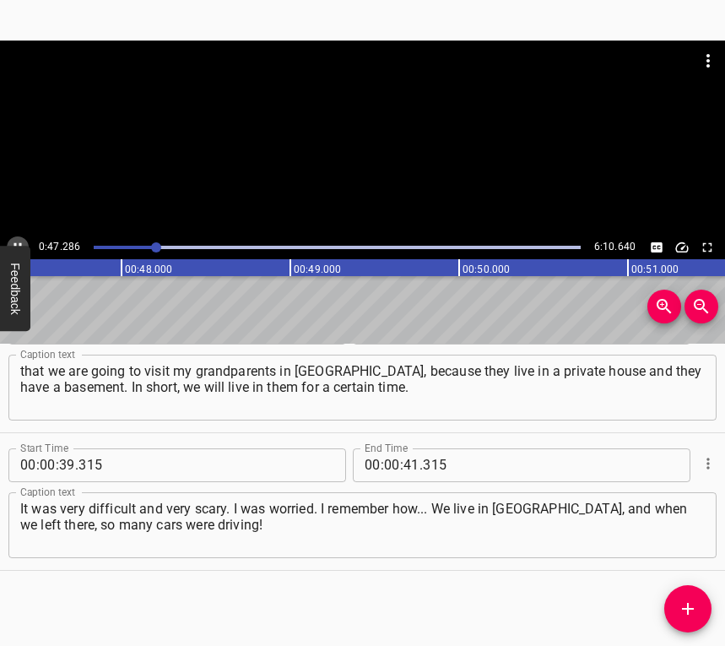
click at [18, 240] on icon "Play/Pause" at bounding box center [17, 247] width 15 height 15
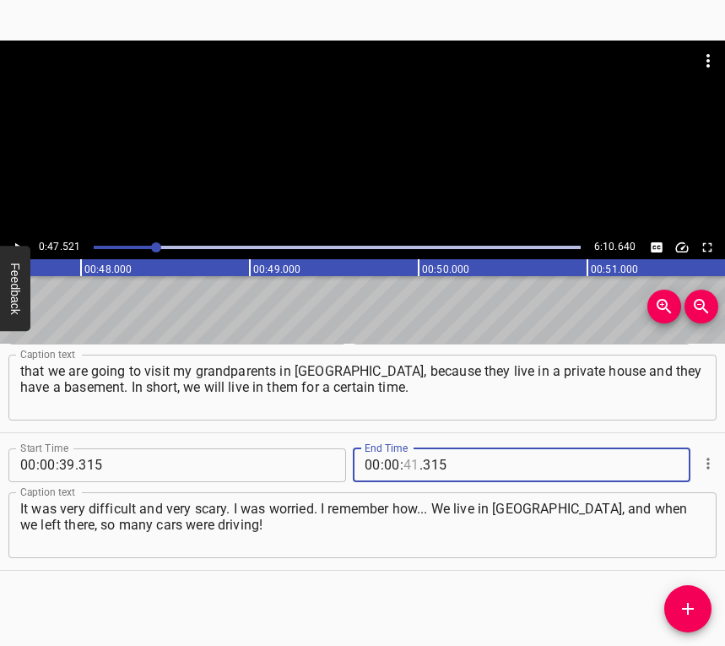
click at [403, 454] on input "number" at bounding box center [411, 465] width 16 height 34
type input "47"
type input "521"
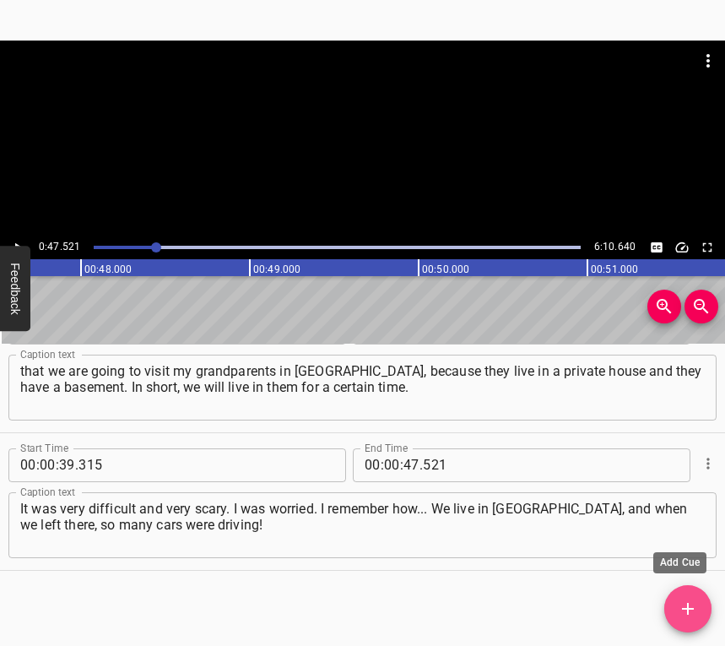
click at [693, 606] on icon "Add Cue" at bounding box center [688, 608] width 20 height 20
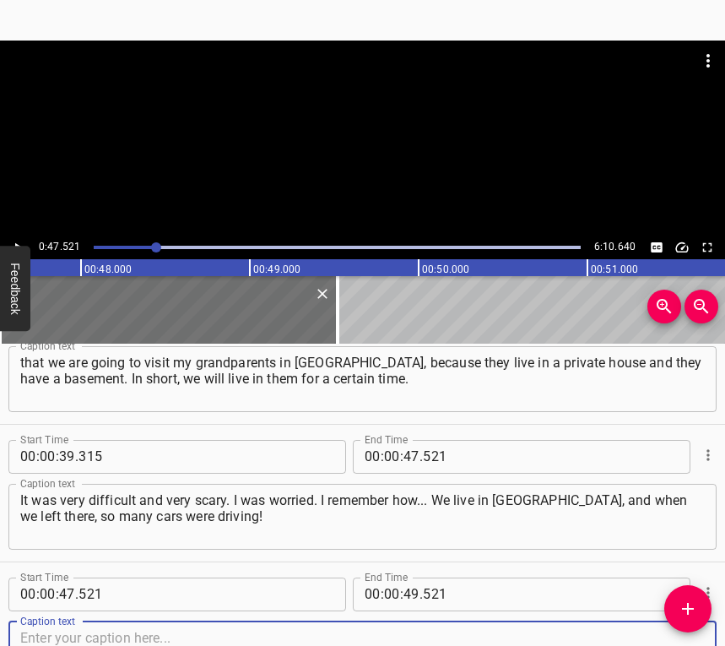
scroll to position [602, 0]
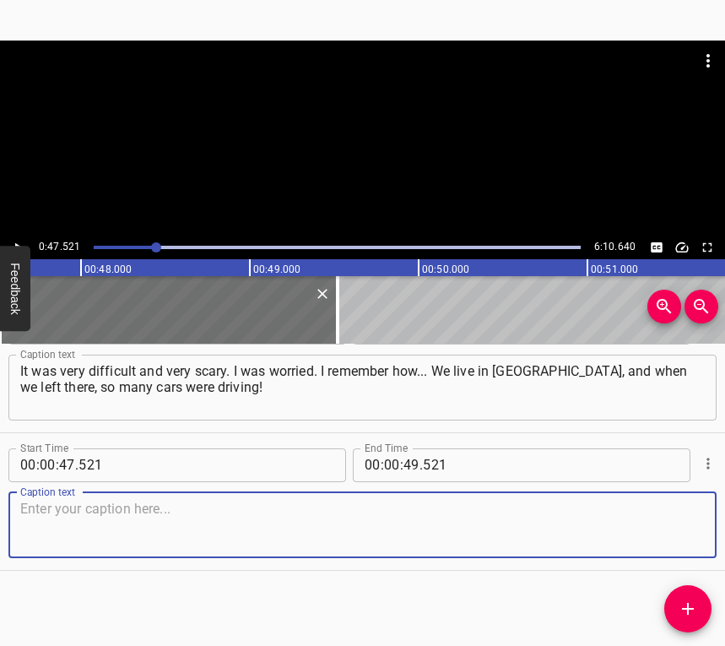
click at [680, 535] on textarea at bounding box center [362, 525] width 685 height 48
click at [125, 523] on textarea at bounding box center [362, 525] width 685 height 48
paste textarea "And the atmosphere itself was very depressing. We spent a week in [GEOGRAPHIC_D…"
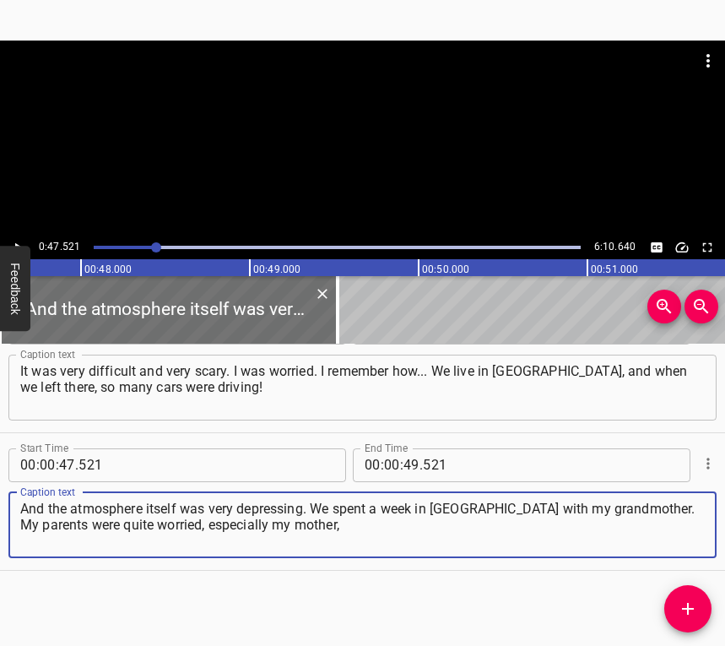
type textarea "And the atmosphere itself was very depressing. We spent a week in [GEOGRAPHIC_D…"
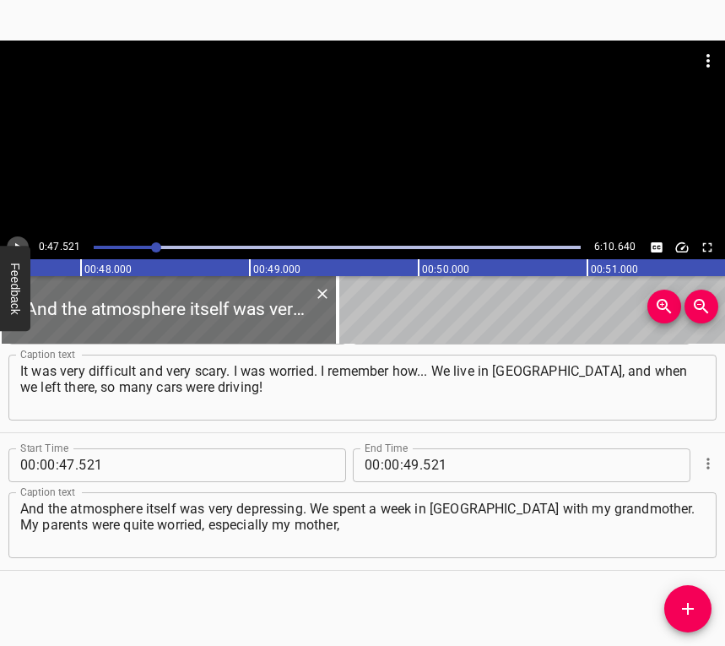
click at [15, 240] on icon "Play/Pause" at bounding box center [17, 247] width 15 height 15
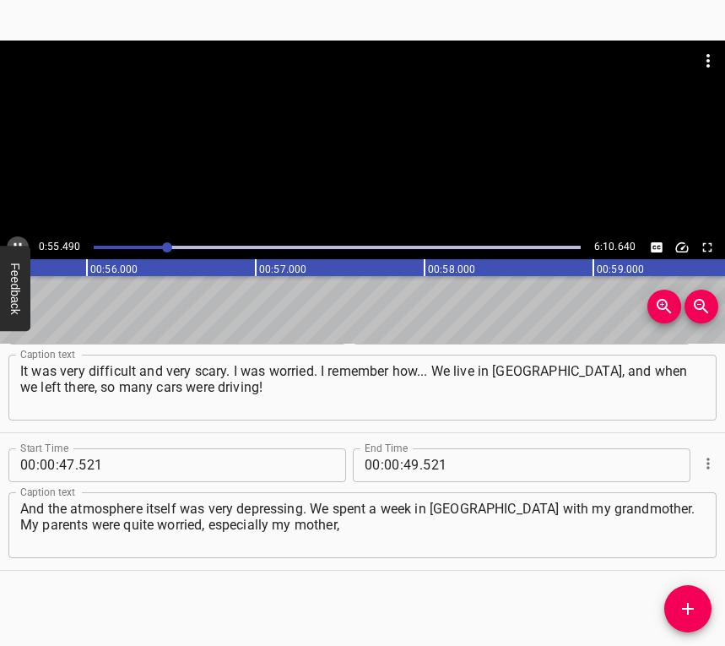
click at [15, 240] on icon "Play/Pause" at bounding box center [17, 247] width 15 height 15
click at [403, 465] on input "number" at bounding box center [411, 465] width 16 height 34
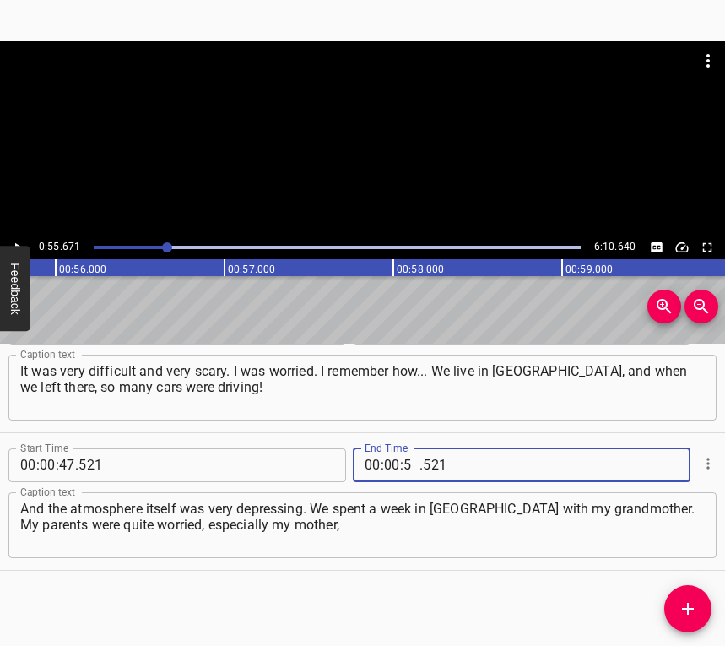
type input "55"
type input "671"
click at [690, 614] on icon "Add Cue" at bounding box center [688, 608] width 20 height 20
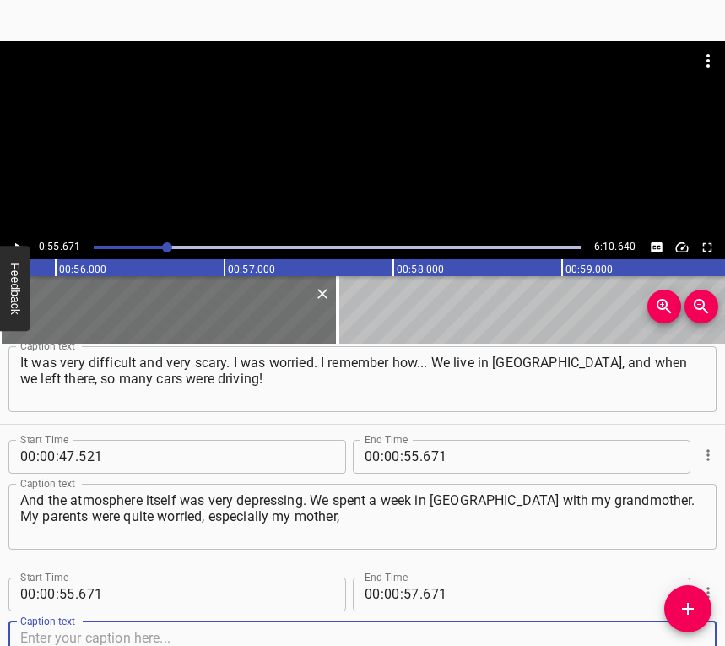
scroll to position [739, 0]
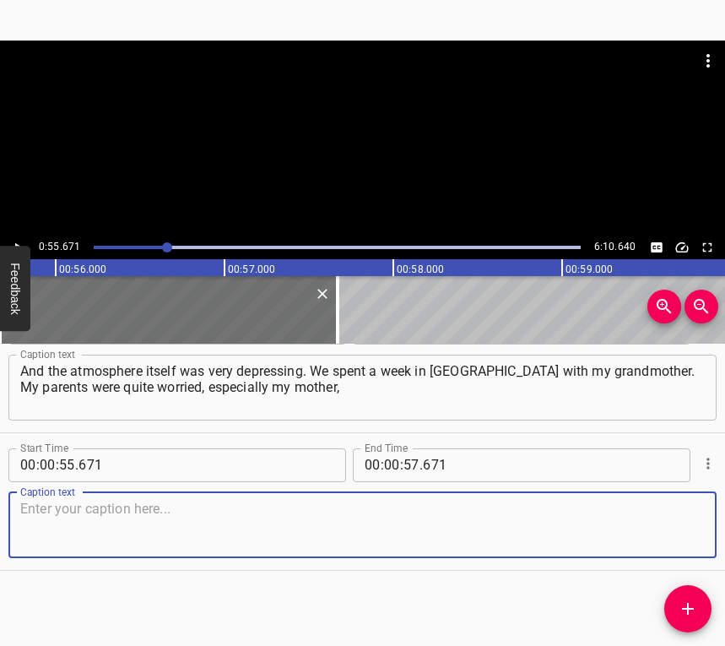
drag, startPoint x: 673, startPoint y: 523, endPoint x: 723, endPoint y: 497, distance: 57.0
click at [674, 521] on textarea at bounding box center [362, 525] width 685 height 48
click at [176, 525] on textarea at bounding box center [362, 525] width 685 height 48
paste textarea "and she was worried about my safety. In the first week, when we are the whole f…"
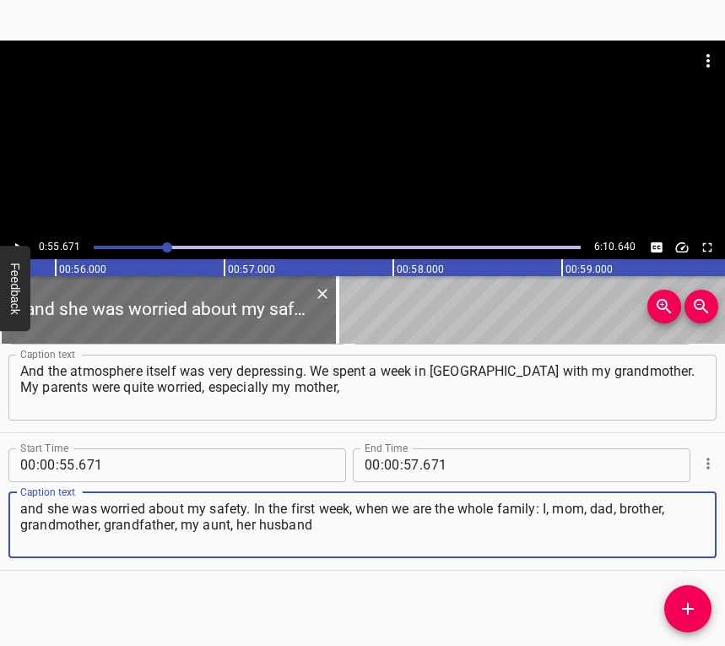
type textarea "and she was worried about my safety. In the first week, when we are the whole f…"
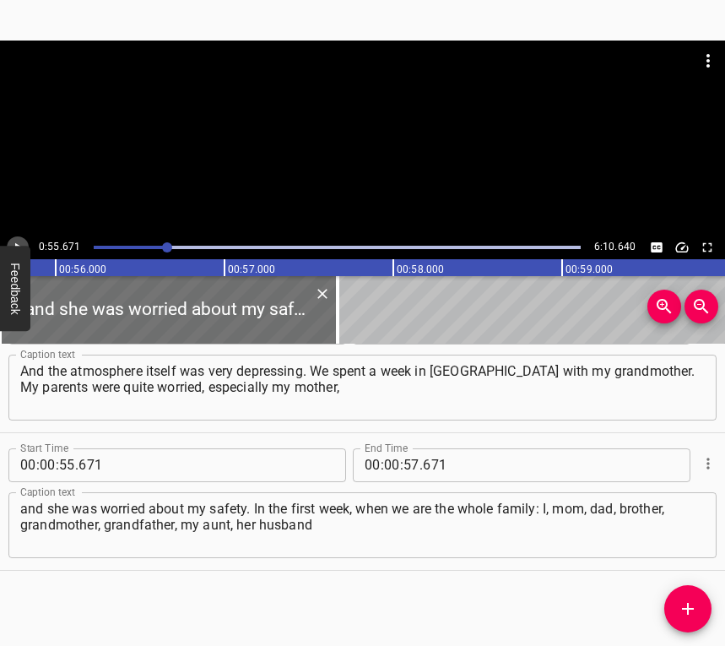
click at [21, 238] on button "Play/Pause" at bounding box center [18, 247] width 22 height 22
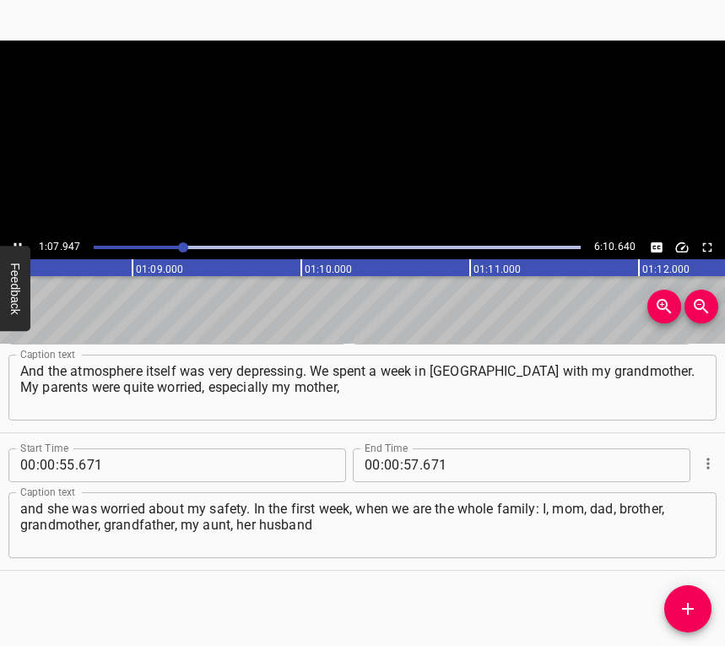
click at [18, 237] on button "Play/Pause" at bounding box center [18, 247] width 22 height 22
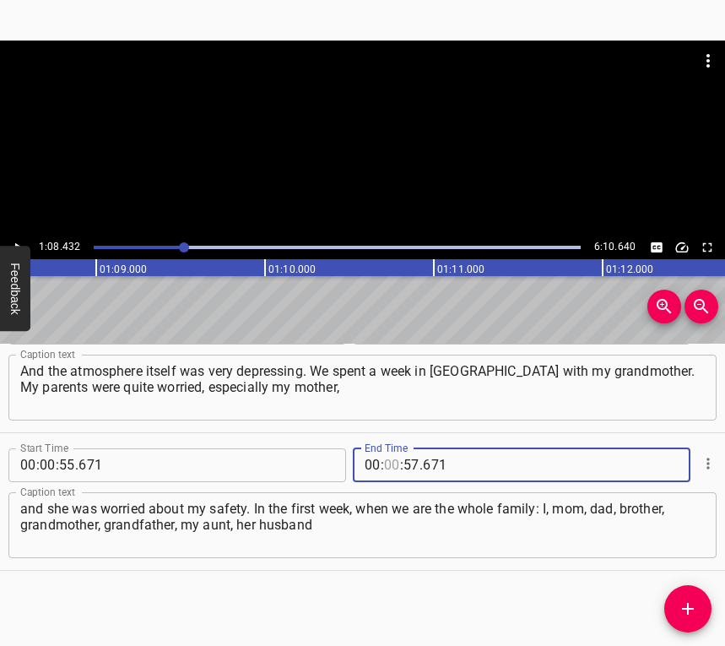
click at [389, 462] on input "number" at bounding box center [392, 465] width 16 height 34
type input "01"
type input "08"
type input "432"
click at [687, 598] on button "Add Cue" at bounding box center [687, 608] width 47 height 47
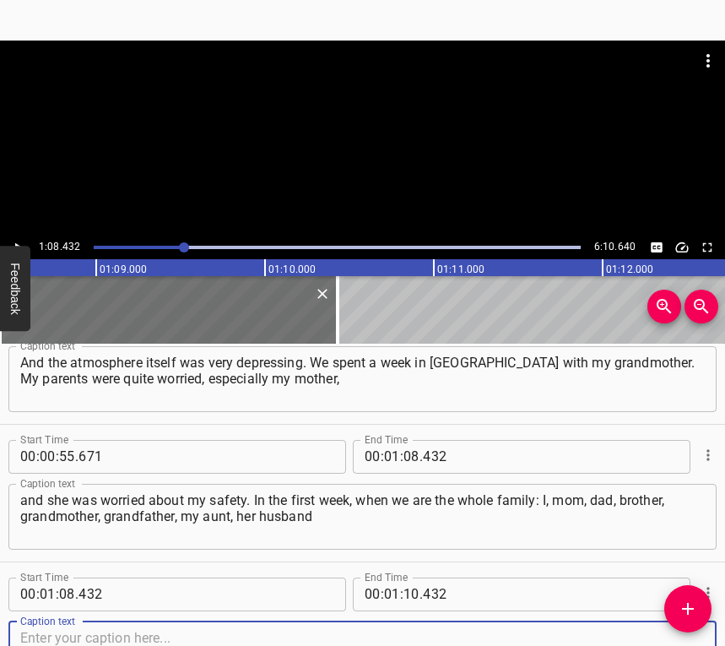
scroll to position [877, 0]
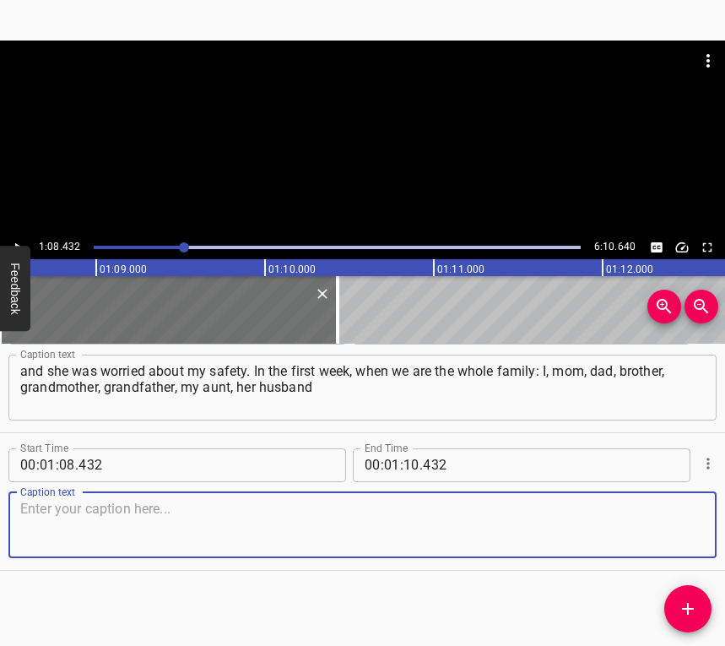
click at [677, 523] on textarea at bounding box center [362, 525] width 685 height 48
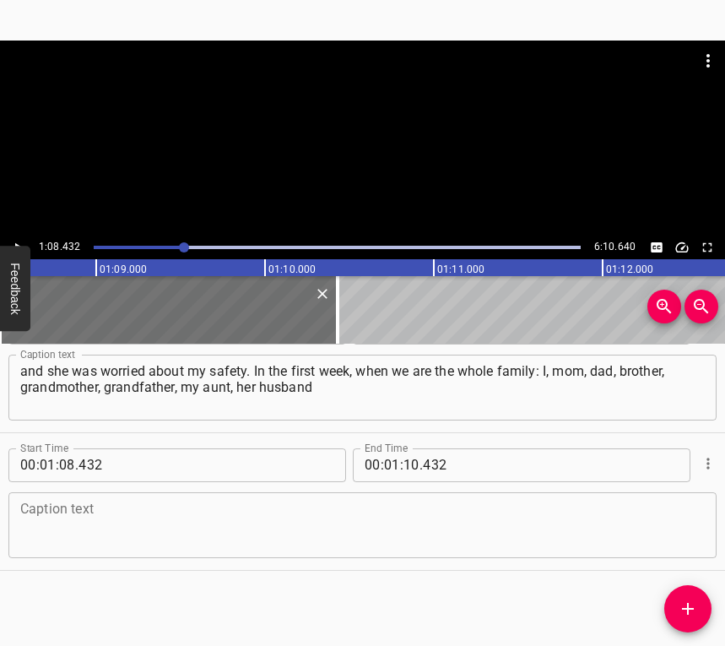
click at [198, 544] on textarea at bounding box center [362, 525] width 685 height 48
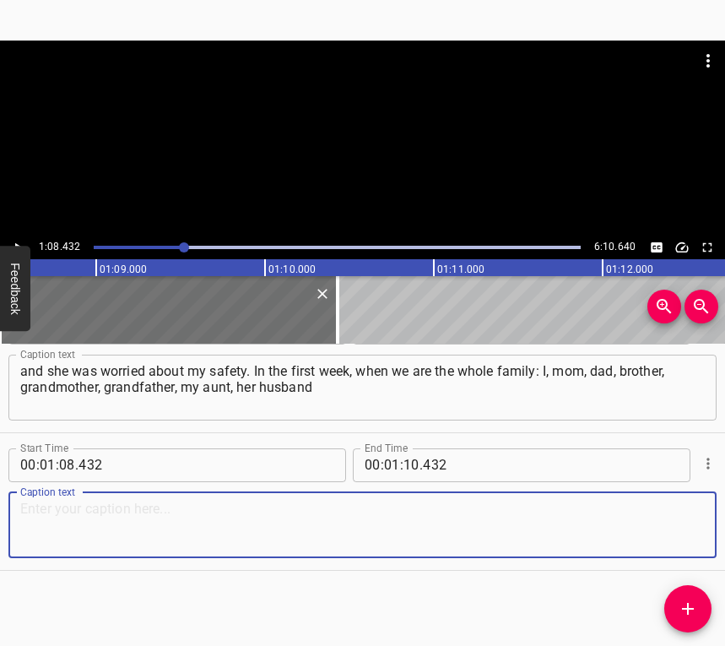
paste textarea "and two cousins, that is, ten people were sitting in the same basement – it was…"
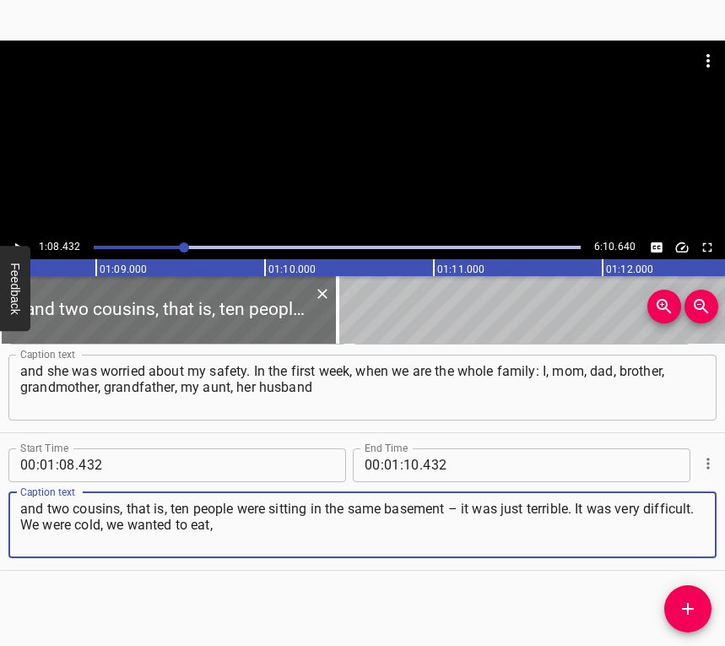
type textarea "and two cousins, that is, ten people were sitting in the same basement – it was…"
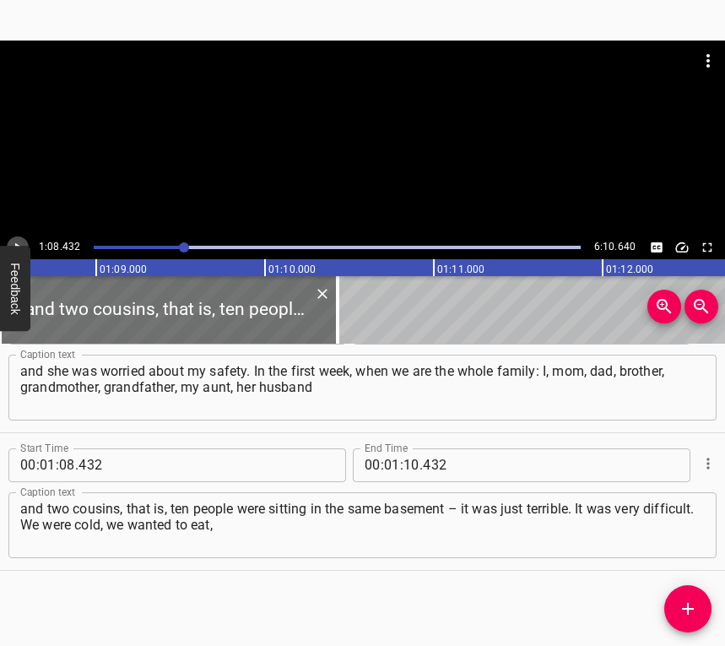
click at [18, 240] on icon "Play/Pause" at bounding box center [17, 247] width 15 height 15
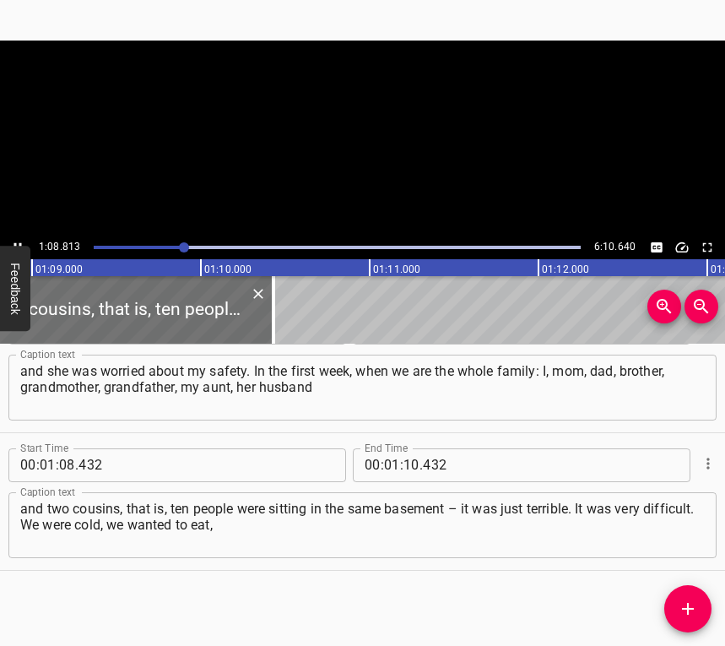
scroll to position [0, 11661]
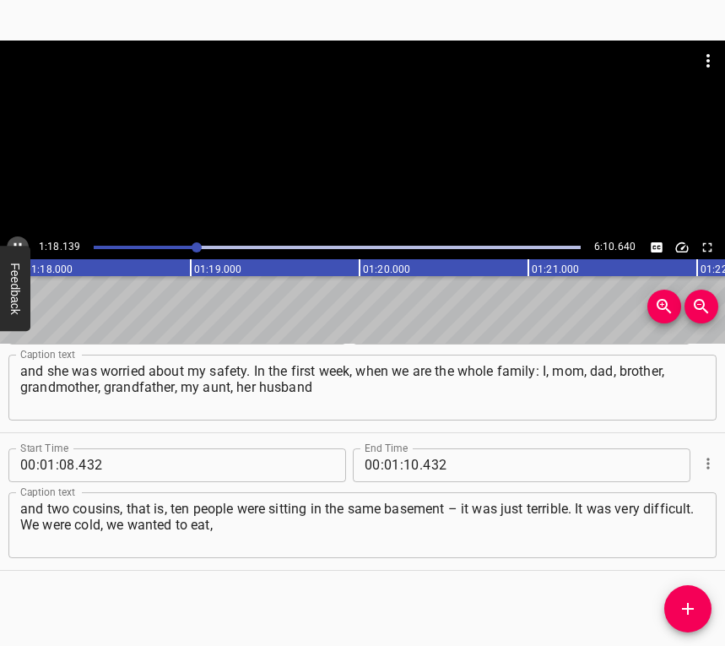
click at [20, 240] on icon "Play/Pause" at bounding box center [17, 247] width 15 height 15
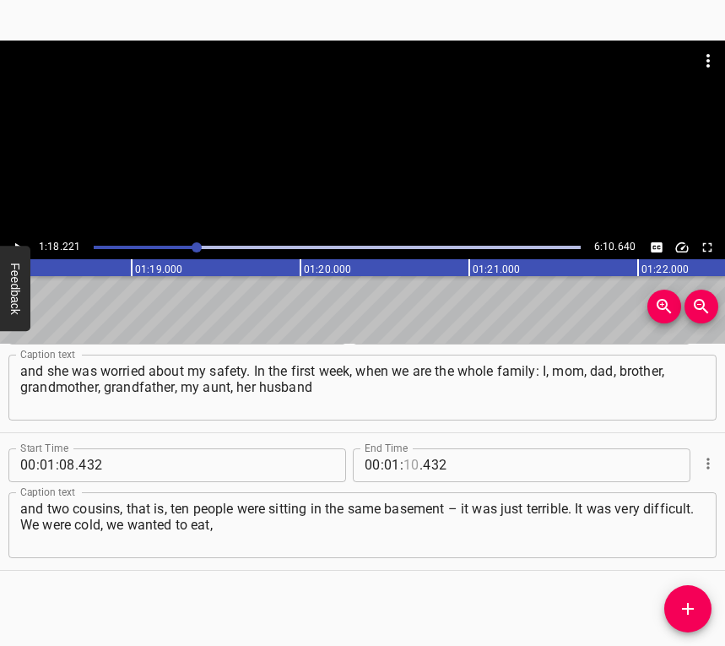
click at [406, 453] on input "number" at bounding box center [411, 465] width 16 height 34
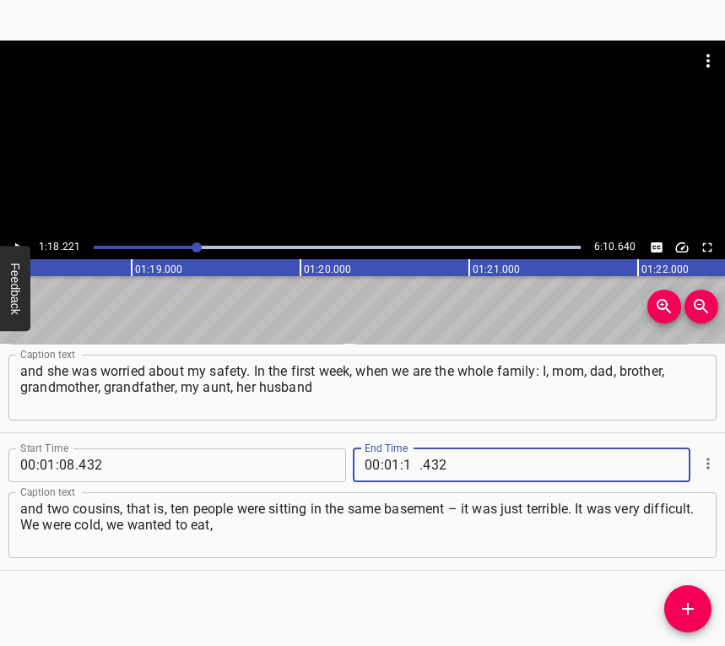
type input "18"
type input "221"
click at [679, 607] on span "Add Cue" at bounding box center [687, 608] width 47 height 20
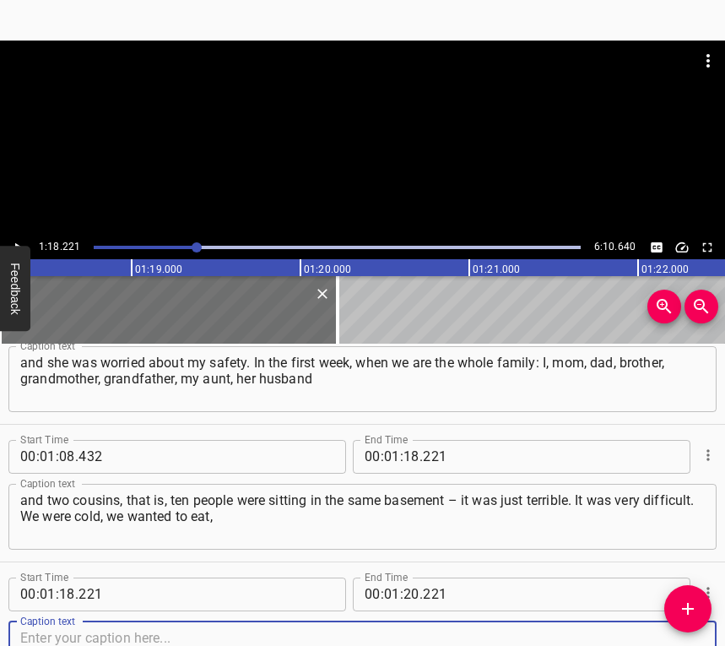
scroll to position [1015, 0]
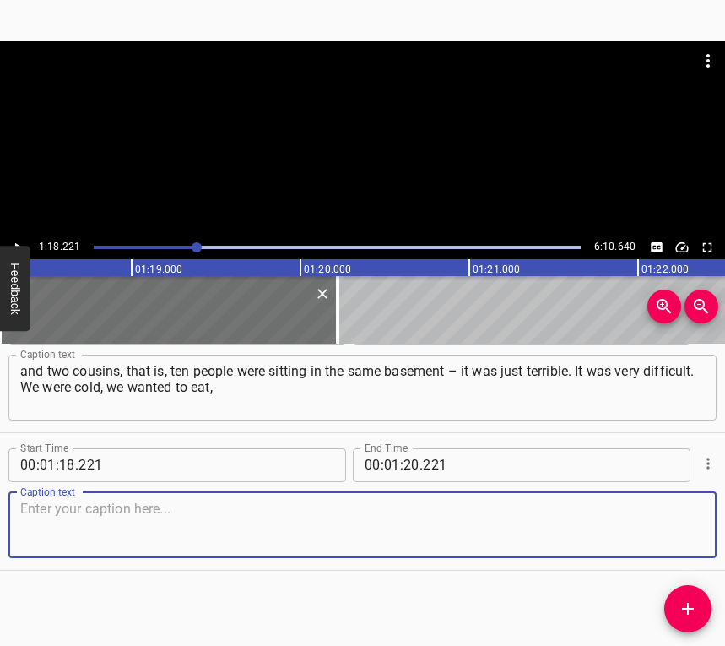
click at [675, 529] on textarea at bounding box center [362, 525] width 685 height 48
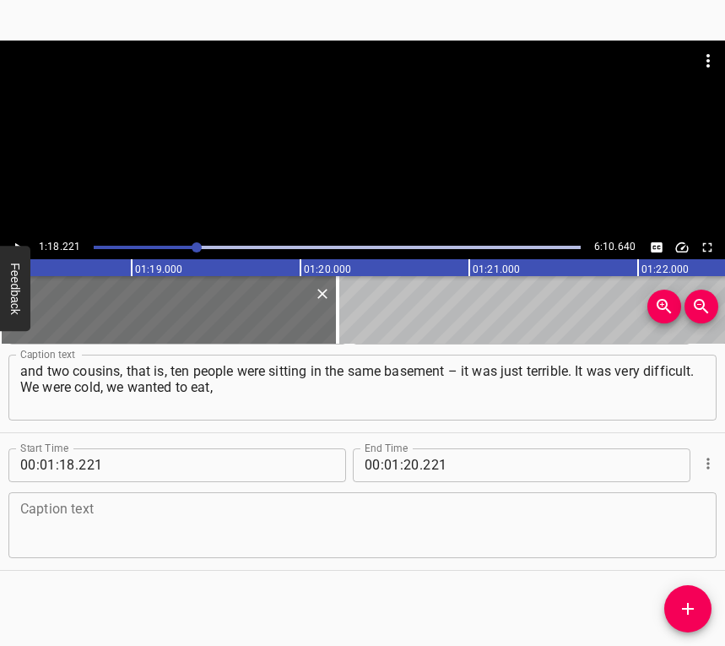
click at [150, 533] on textarea at bounding box center [362, 525] width 685 height 48
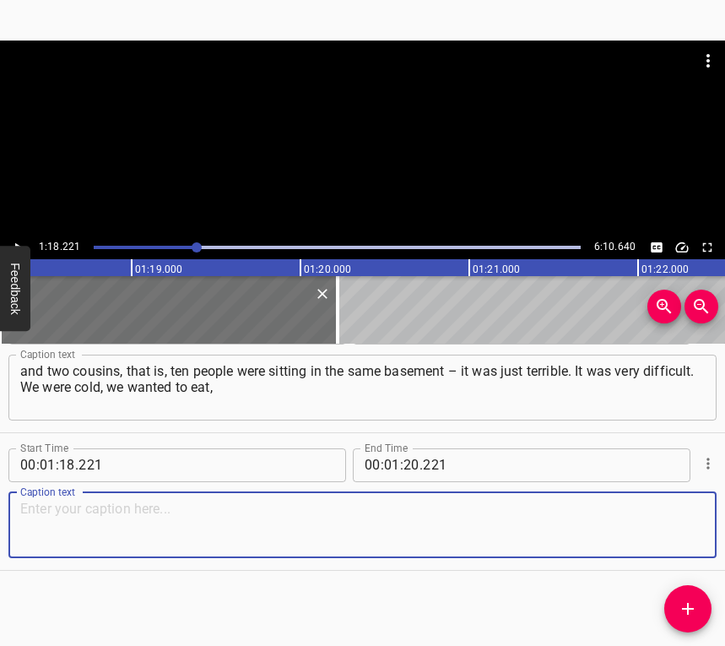
paste textarea "and we couldn't go out. This happened at [GEOGRAPHIC_DATA]. No explosions were …"
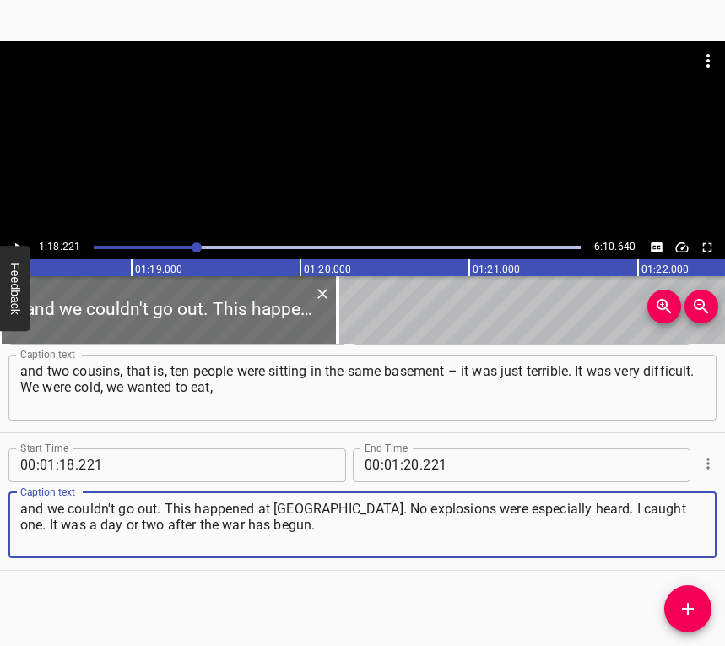
type textarea "and we couldn't go out. This happened at [GEOGRAPHIC_DATA]. No explosions were …"
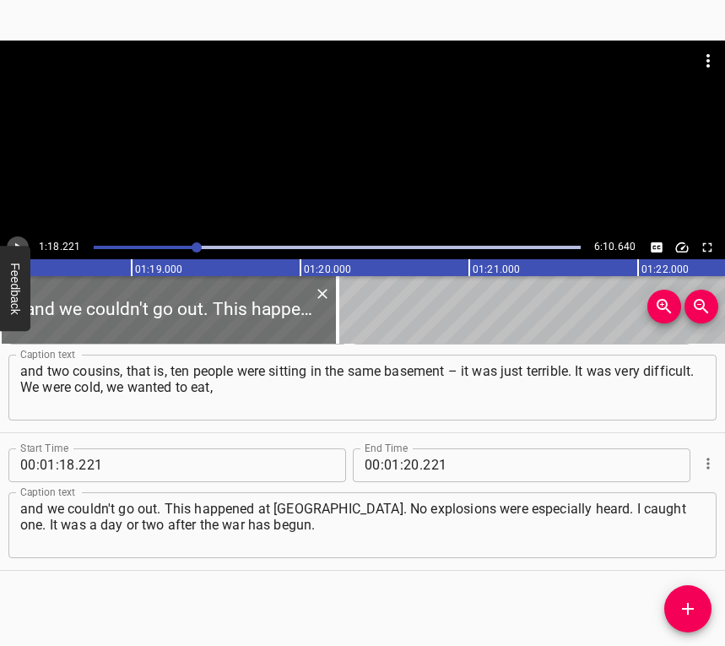
click at [11, 240] on icon "Play/Pause" at bounding box center [17, 247] width 15 height 15
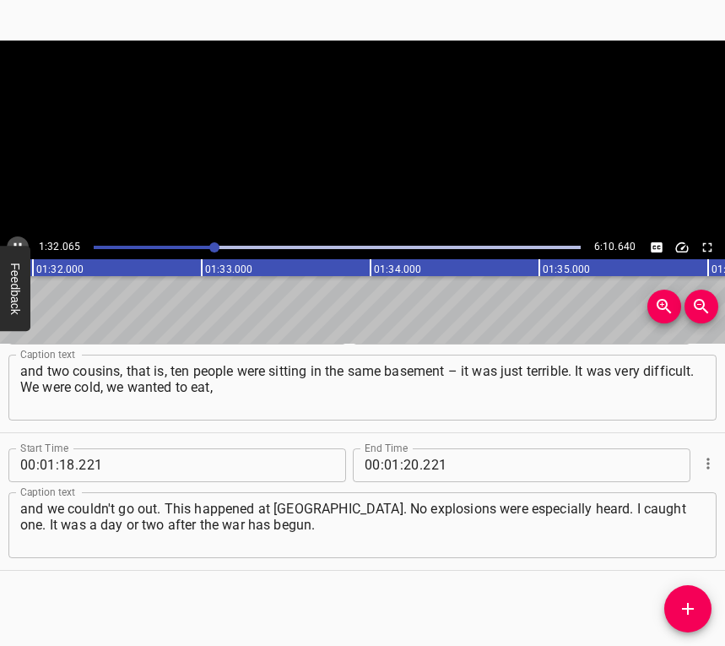
click at [21, 238] on button "Play/Pause" at bounding box center [18, 247] width 22 height 22
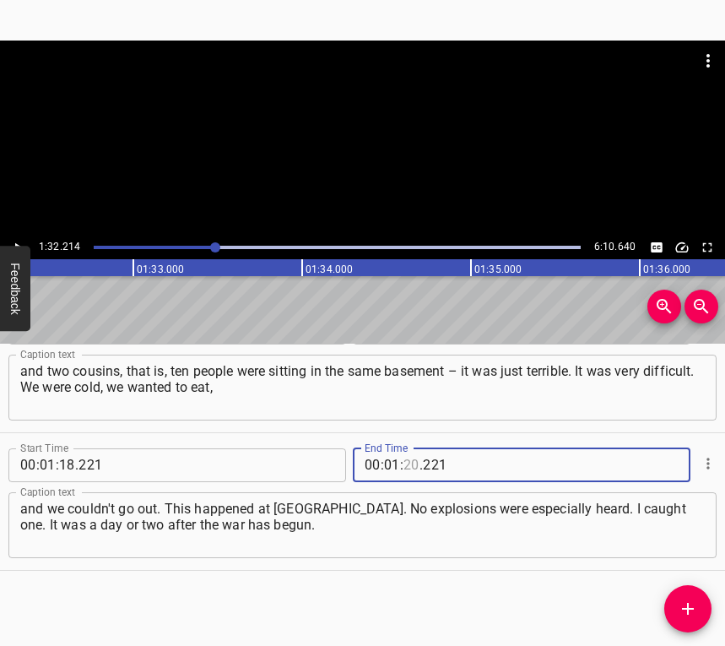
click at [409, 463] on input "number" at bounding box center [411, 465] width 16 height 34
type input "32"
type input "214"
click at [693, 604] on icon "Add Cue" at bounding box center [688, 608] width 20 height 20
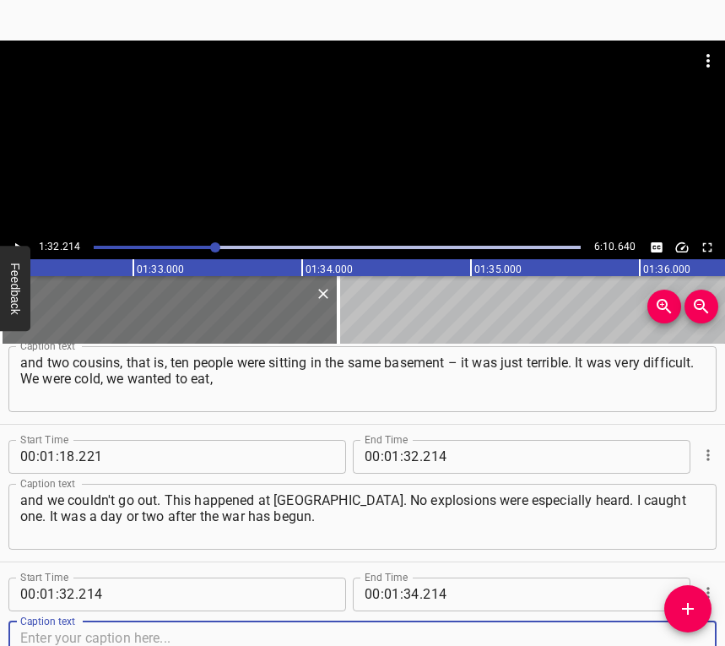
scroll to position [1152, 0]
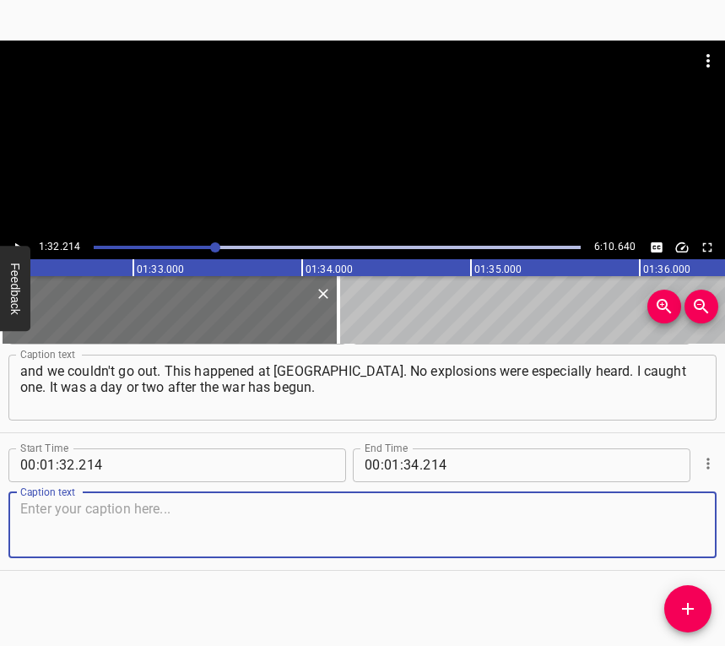
click at [669, 520] on textarea at bounding box center [362, 525] width 685 height 48
click at [62, 521] on textarea at bounding box center [362, 525] width 685 height 48
paste textarea "As I said, we were in a private house, and I went out for a walk in the garden.…"
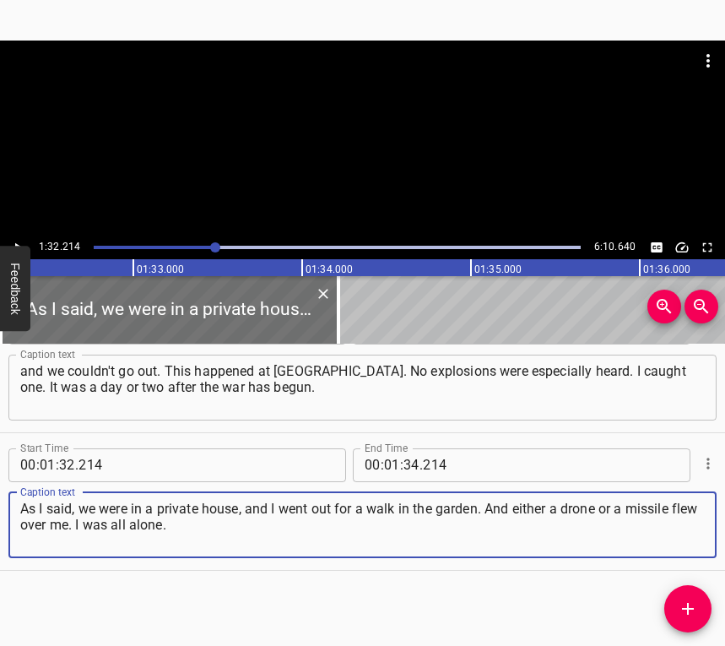
type textarea "As I said, we were in a private house, and I went out for a walk in the garden.…"
click at [14, 240] on icon "Play/Pause" at bounding box center [17, 247] width 15 height 15
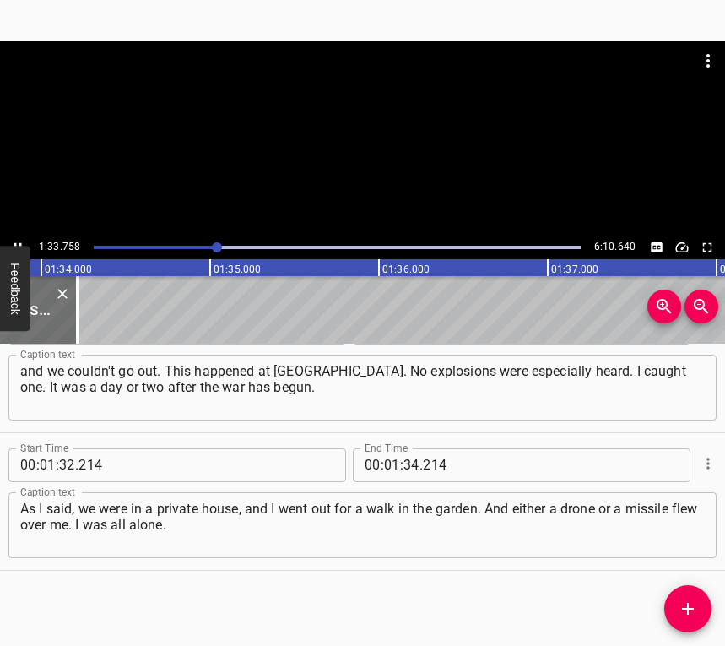
scroll to position [0, 15874]
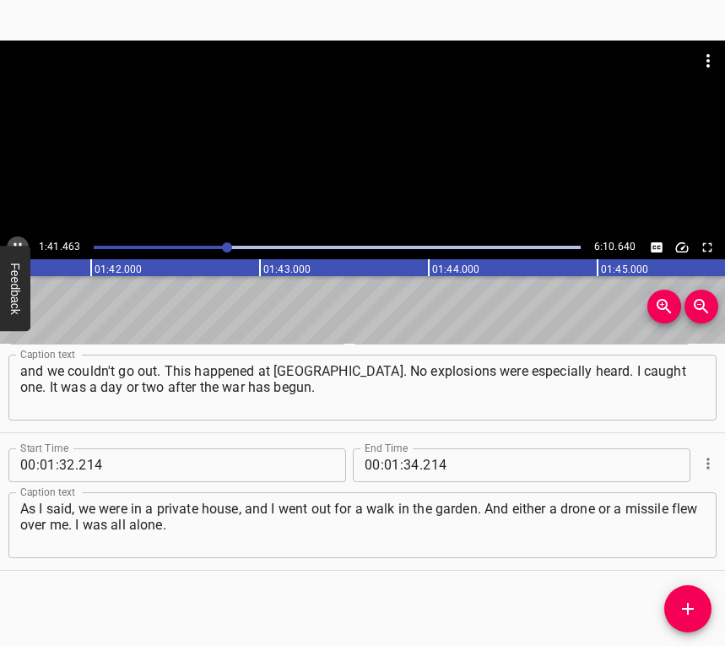
click at [19, 240] on icon "Play/Pause" at bounding box center [17, 247] width 15 height 15
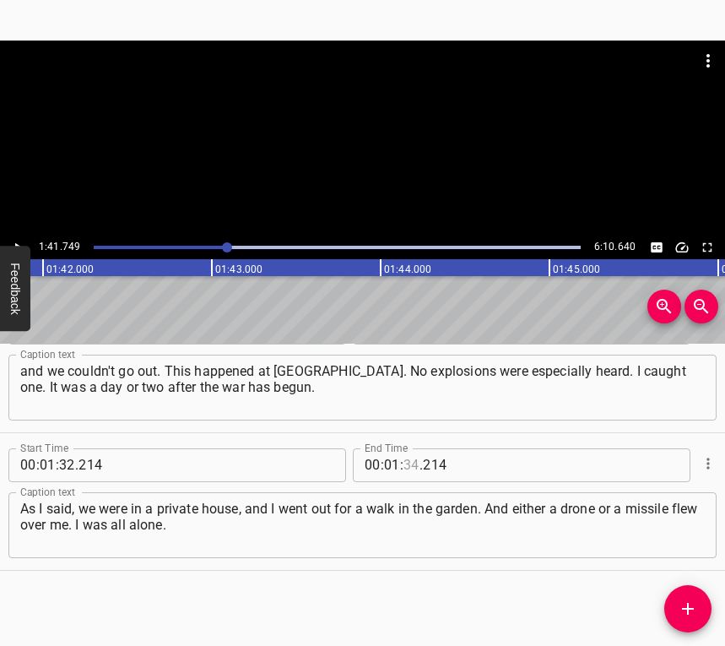
click at [403, 463] on input "number" at bounding box center [411, 465] width 16 height 34
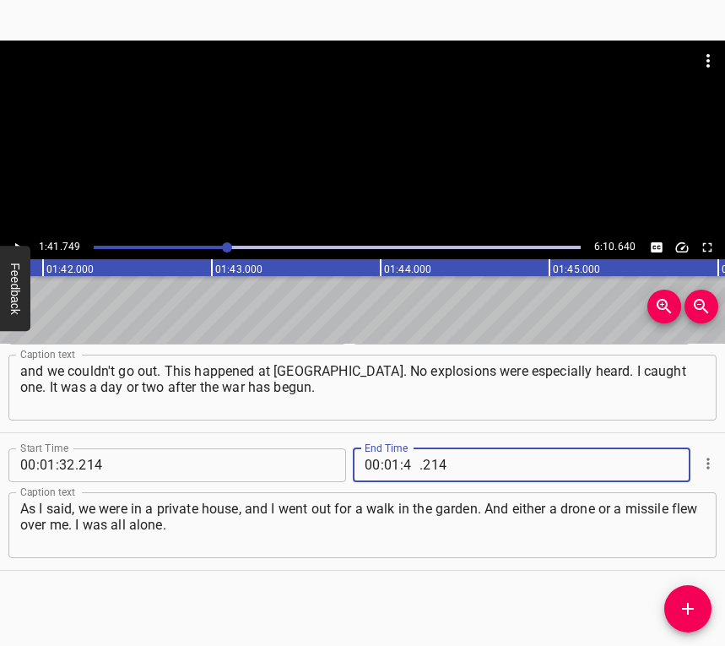
type input "41"
type input "749"
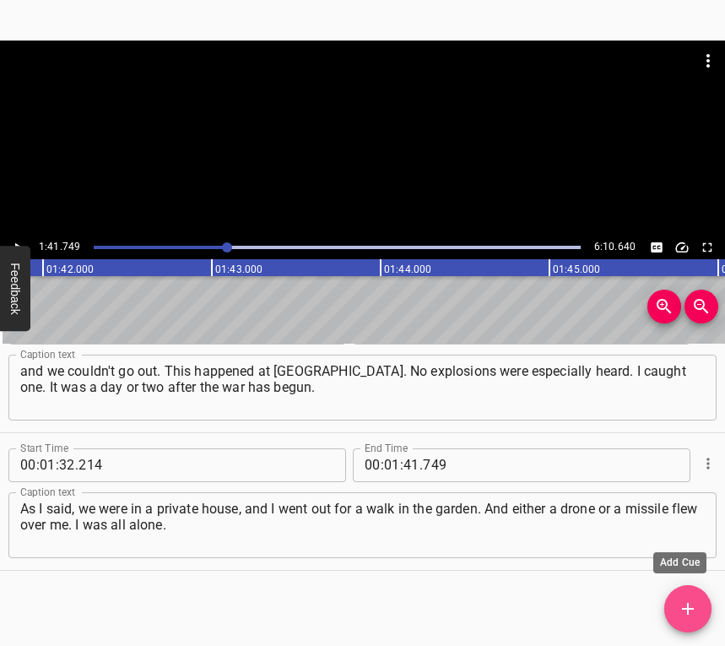
click at [689, 611] on icon "Add Cue" at bounding box center [688, 609] width 12 height 12
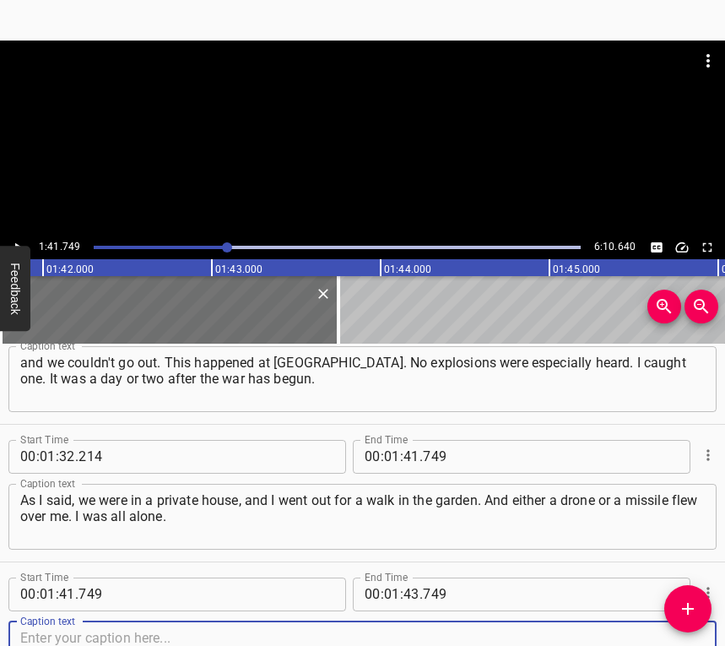
scroll to position [1290, 0]
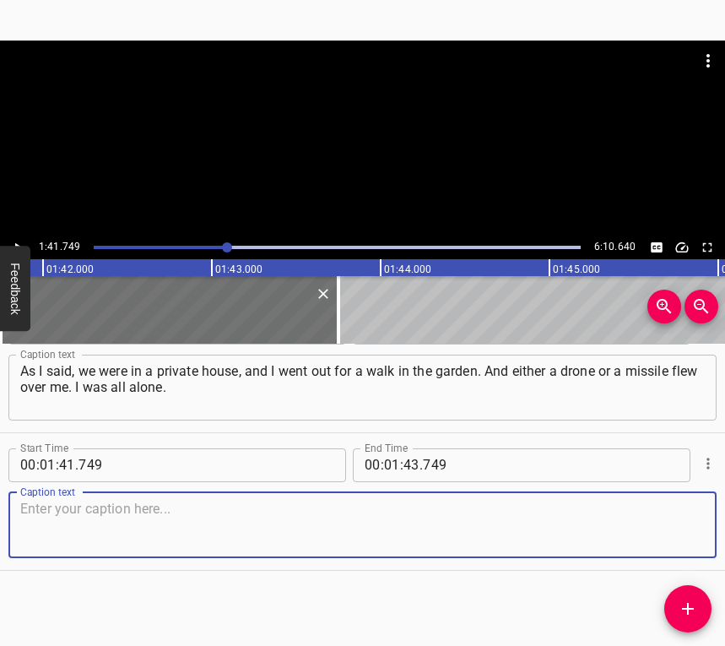
click at [674, 516] on textarea at bounding box center [362, 525] width 685 height 48
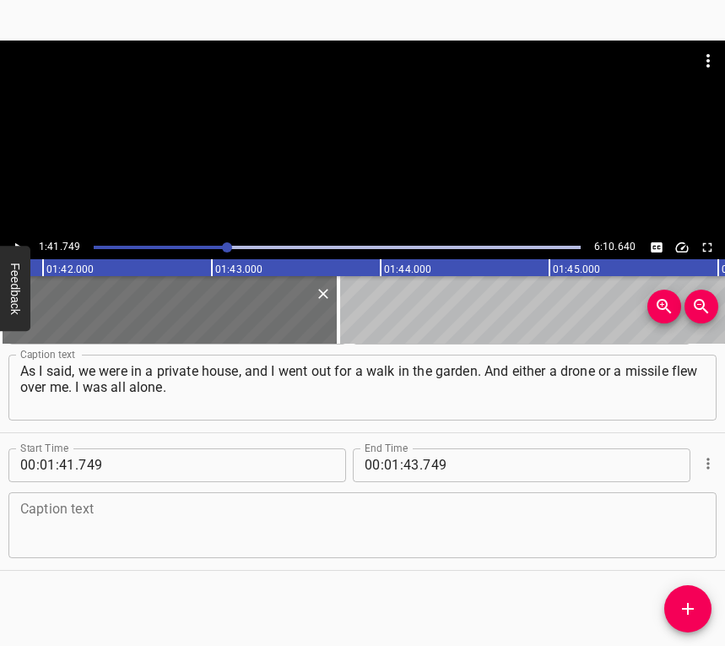
click at [54, 528] on textarea at bounding box center [362, 525] width 685 height 48
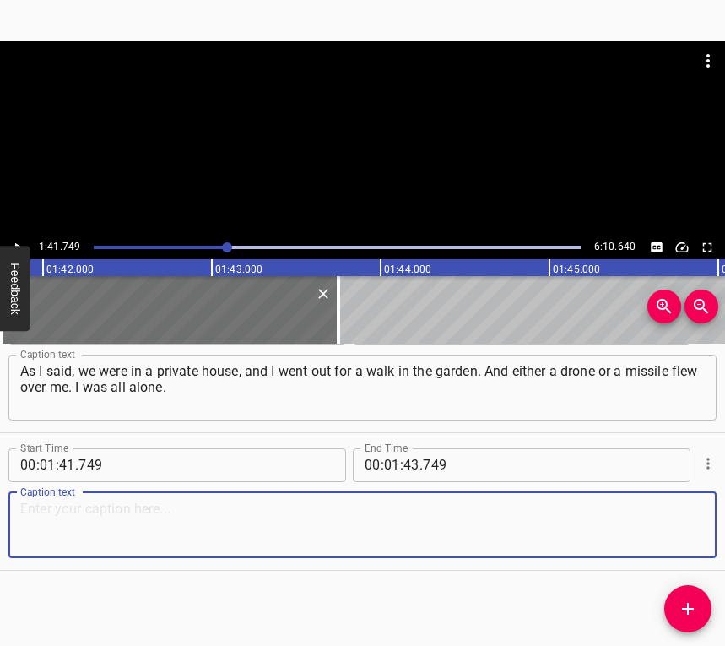
paste textarea "Everyone was in the house, and I was in the garden alone. I was very confused t…"
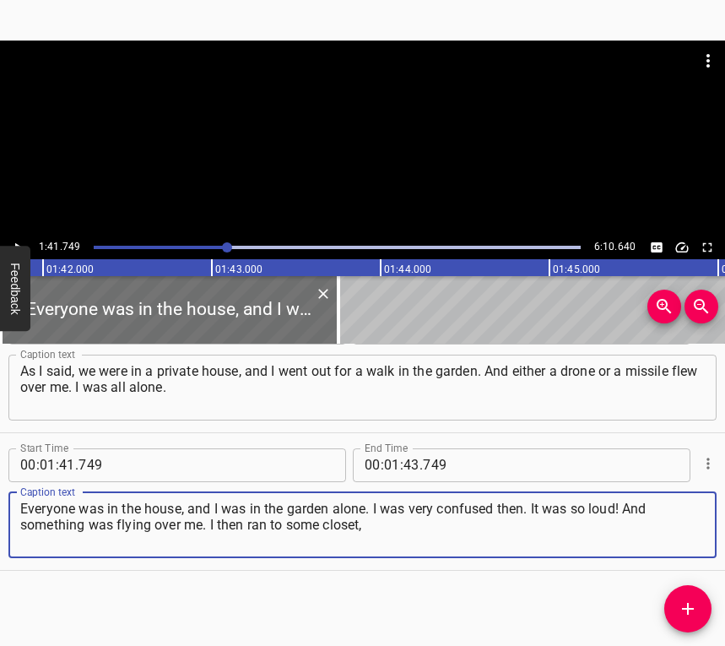
type textarea "Everyone was in the house, and I was in the garden alone. I was very confused t…"
click at [17, 239] on button "Play/Pause" at bounding box center [18, 247] width 22 height 22
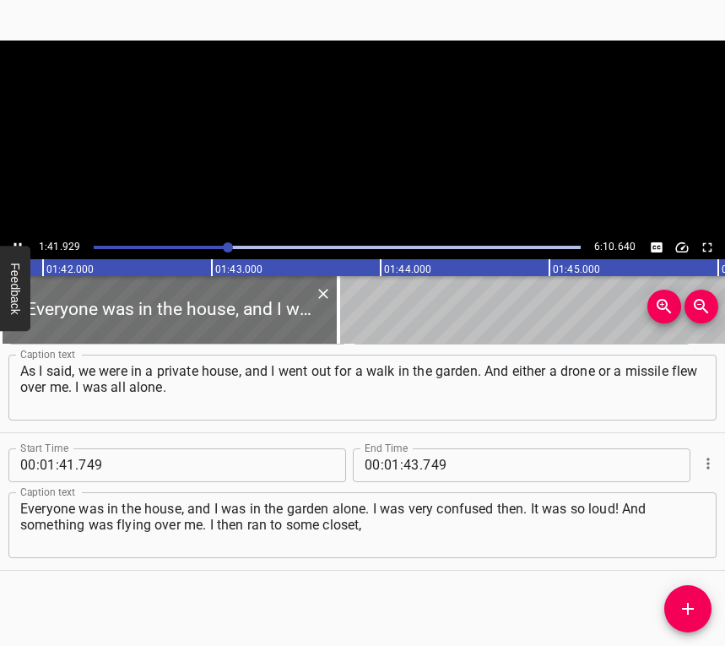
scroll to position [0, 17207]
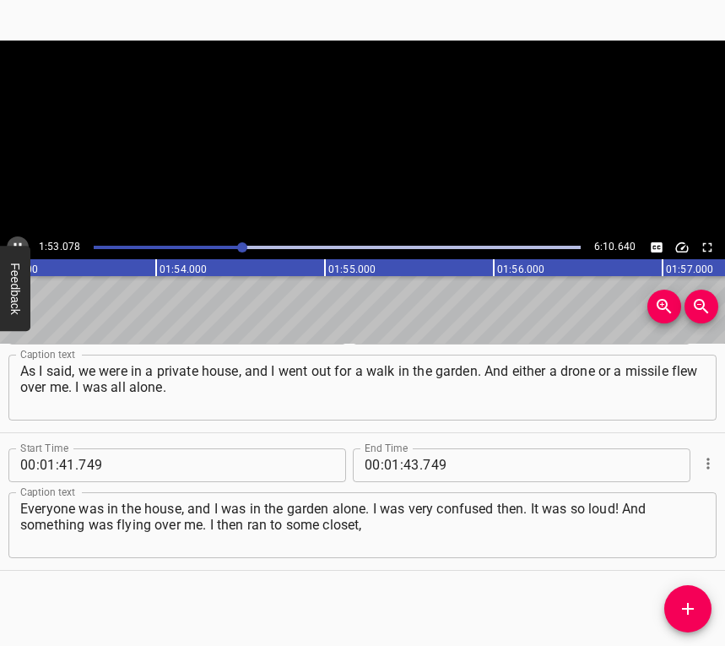
click at [14, 240] on icon "Play/Pause" at bounding box center [17, 247] width 15 height 15
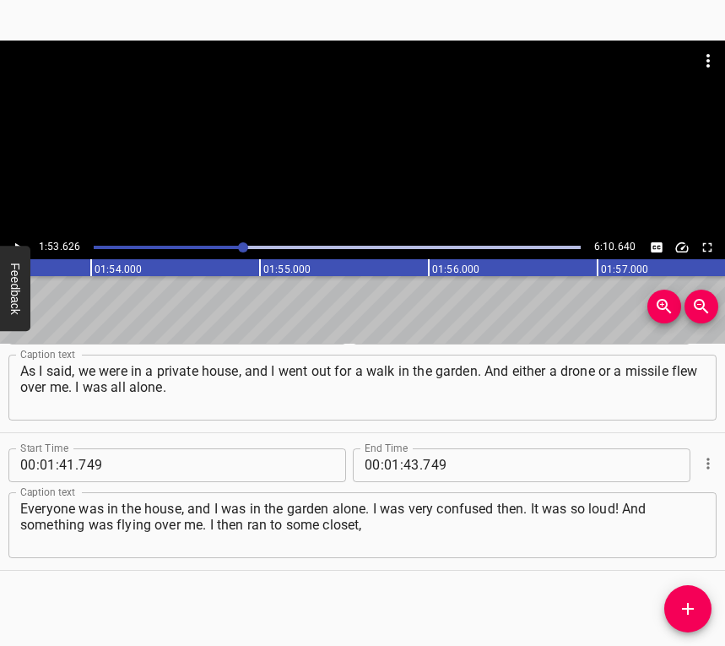
scroll to position [0, 19183]
click at [403, 463] on input "number" at bounding box center [411, 465] width 16 height 34
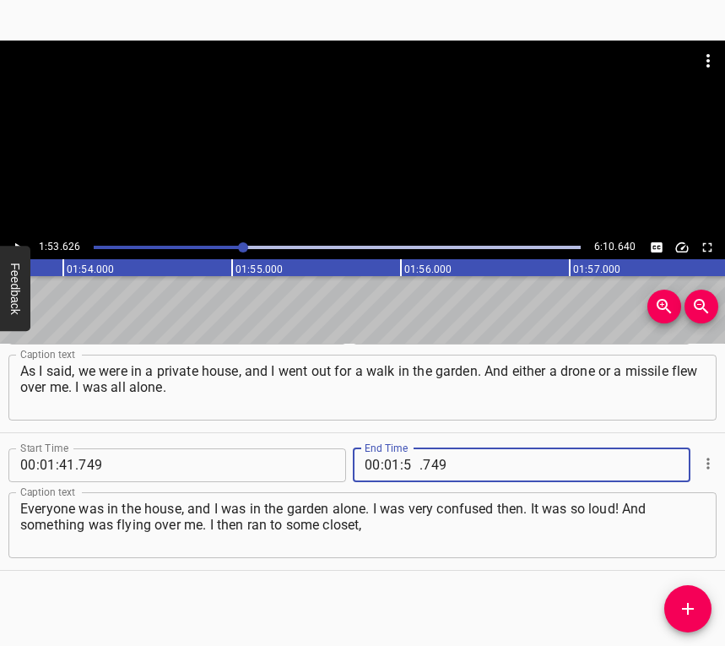
type input "53"
type input "626"
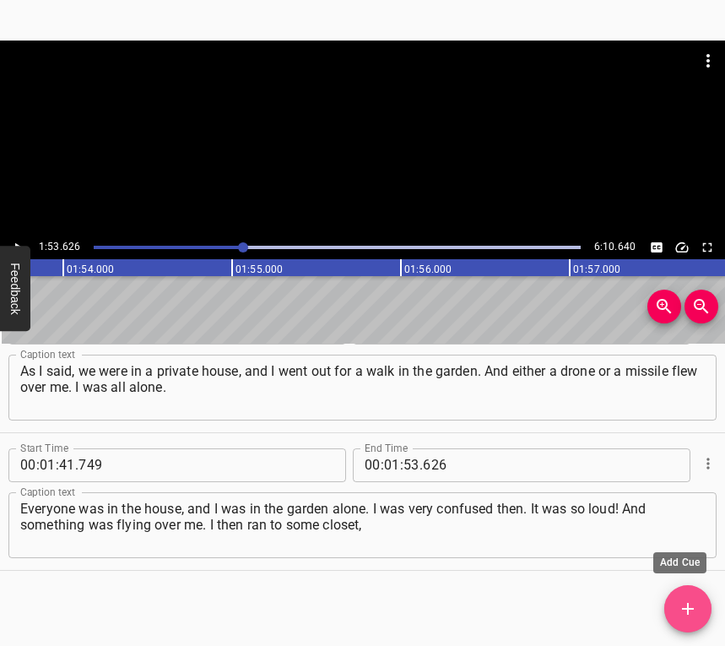
drag, startPoint x: 690, startPoint y: 605, endPoint x: 717, endPoint y: 586, distance: 33.3
click at [688, 605] on icon "Add Cue" at bounding box center [688, 608] width 20 height 20
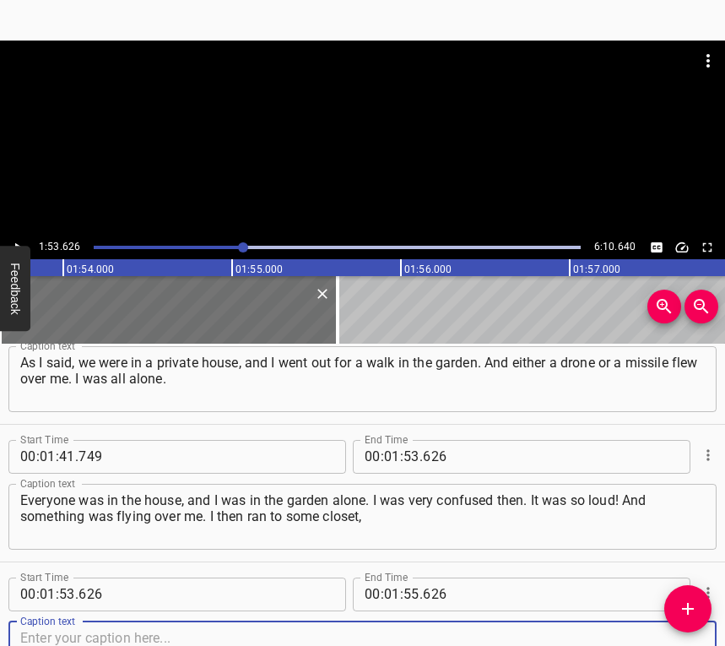
scroll to position [1427, 0]
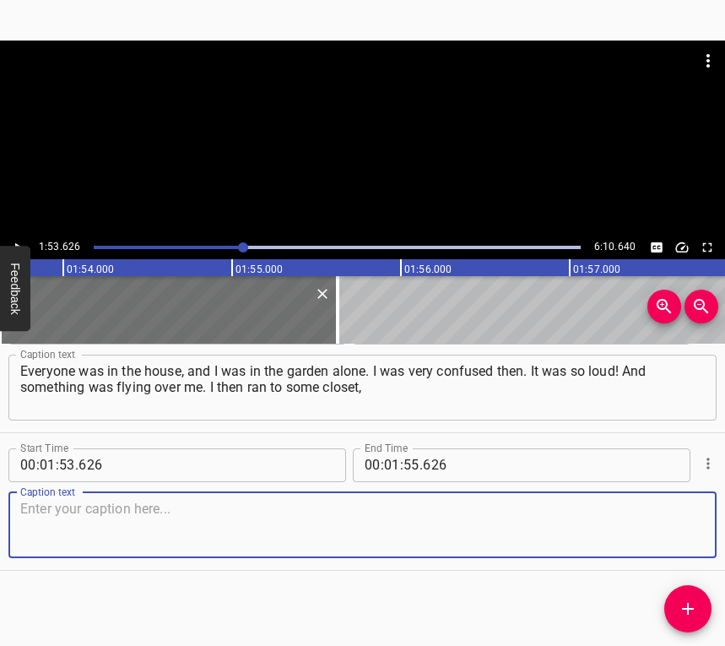
click at [670, 533] on textarea at bounding box center [362, 525] width 685 height 48
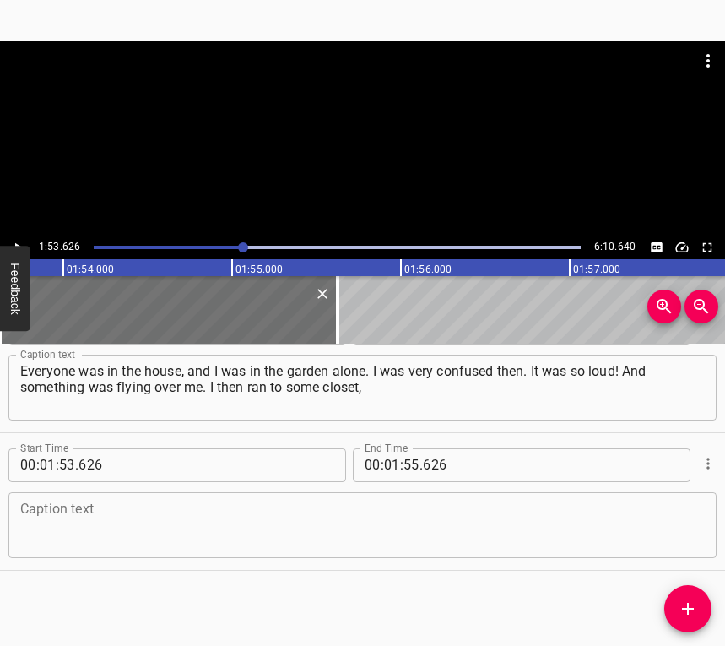
click at [194, 524] on textarea at bounding box center [362, 525] width 685 height 48
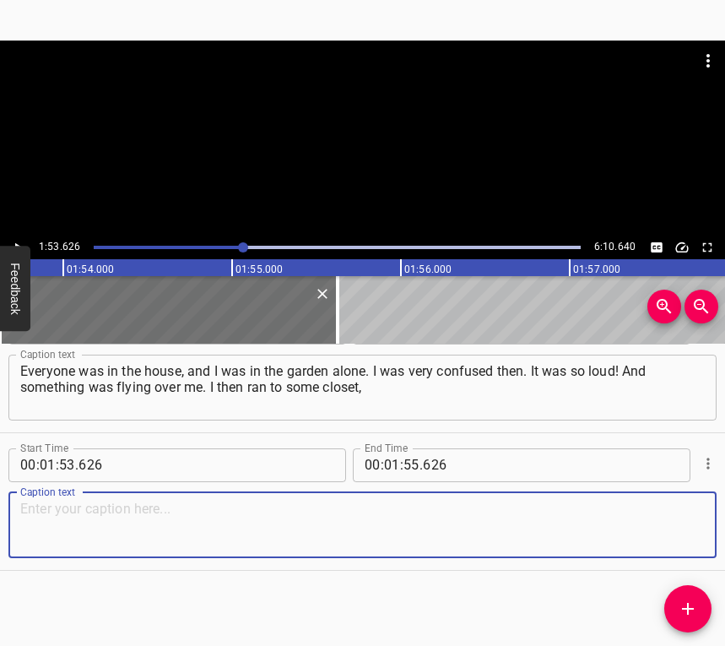
paste textarea "hid there and began calling my mother, but the connection did not work then. I …"
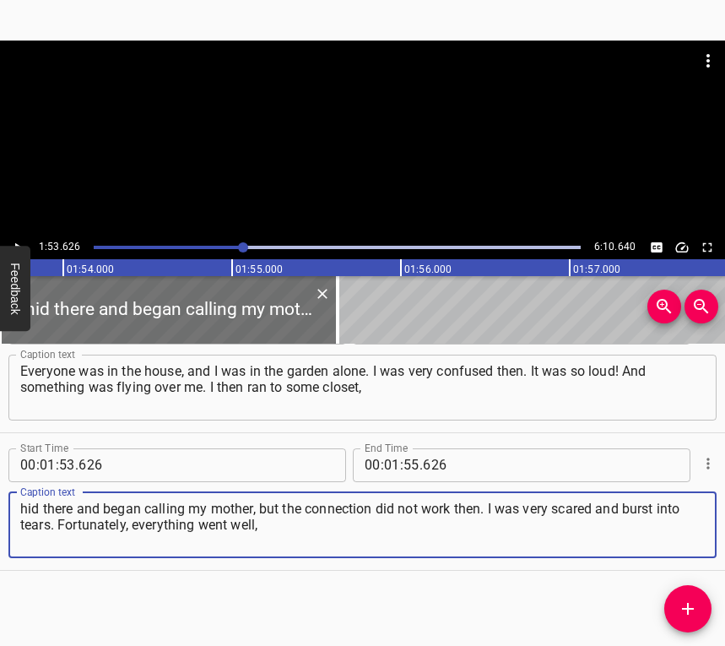
type textarea "hid there and began calling my mother, but the connection did not work then. I …"
click at [20, 241] on icon "Play/Pause" at bounding box center [17, 247] width 15 height 15
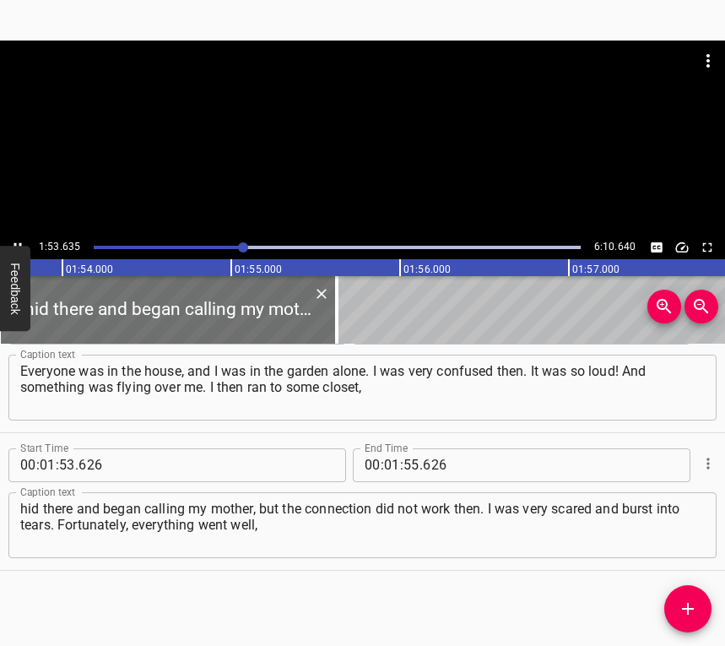
scroll to position [0, 19213]
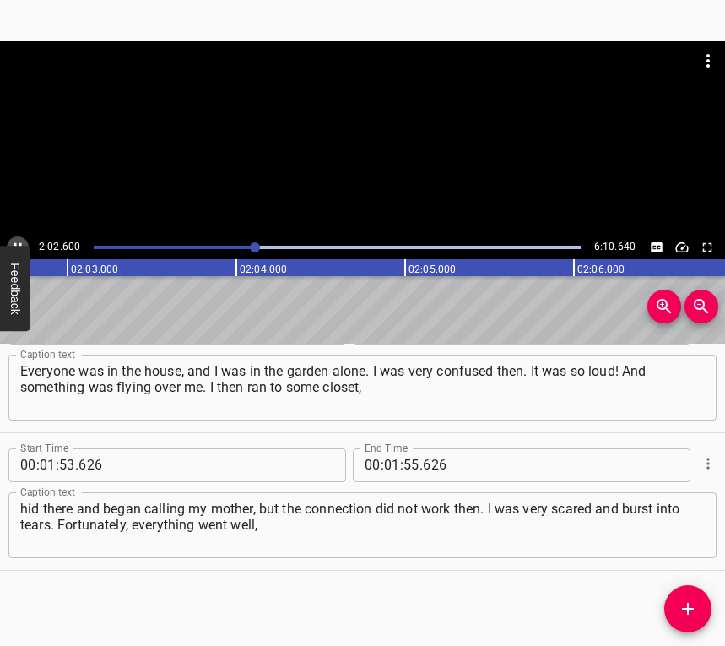
click at [14, 240] on icon "Play/Pause" at bounding box center [17, 247] width 15 height 15
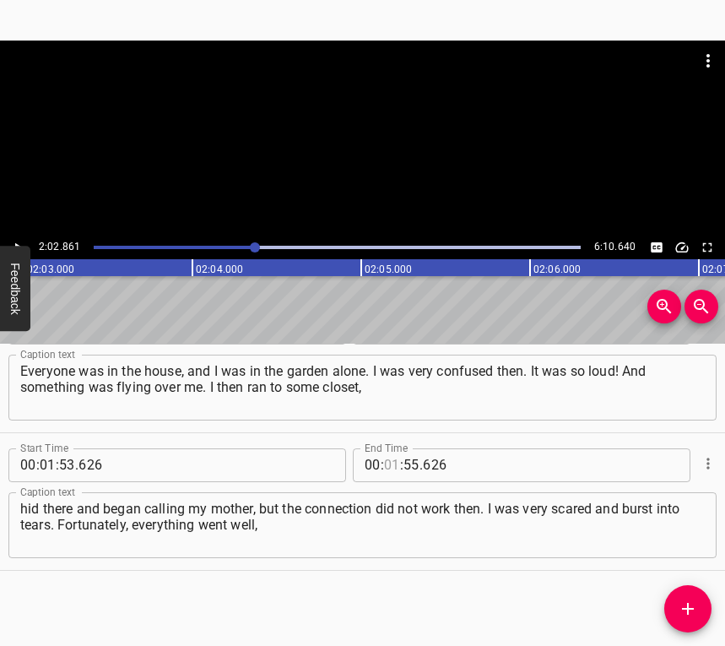
click at [384, 468] on input "number" at bounding box center [392, 465] width 16 height 34
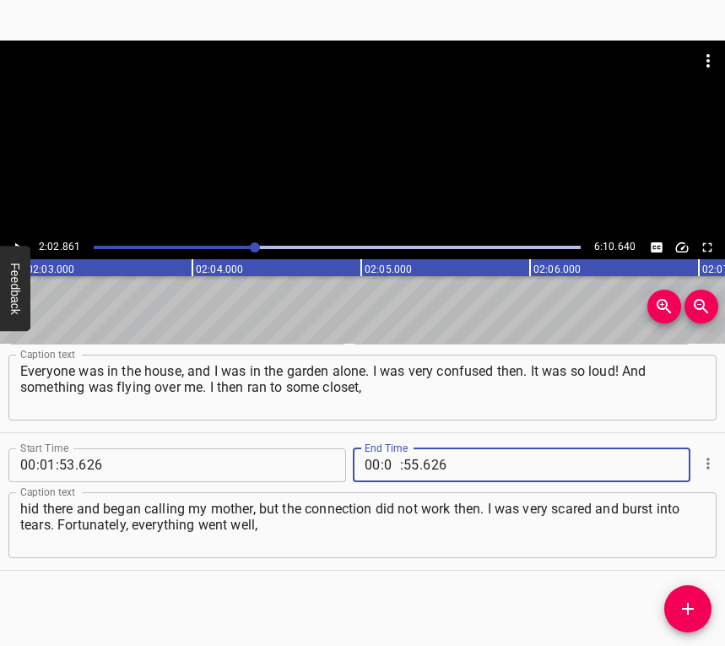
type input "02"
type input "861"
click at [686, 603] on icon "Add Cue" at bounding box center [688, 608] width 20 height 20
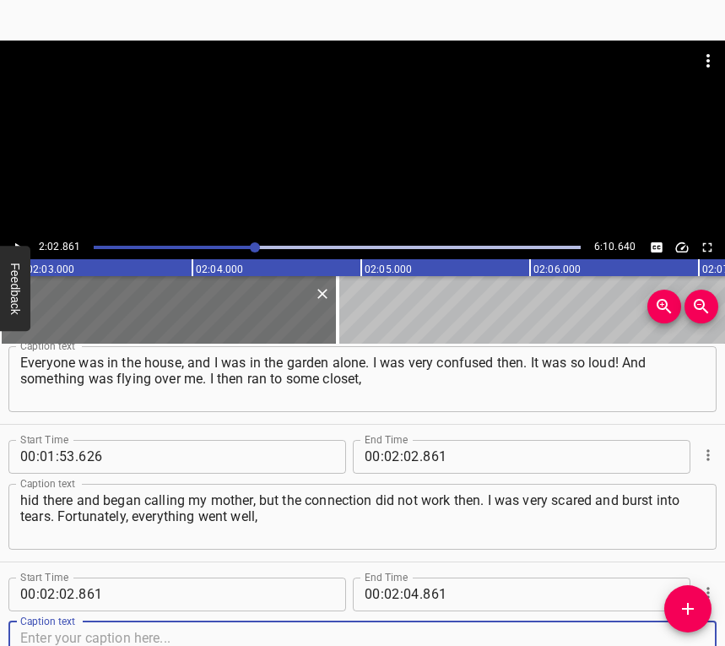
scroll to position [1565, 0]
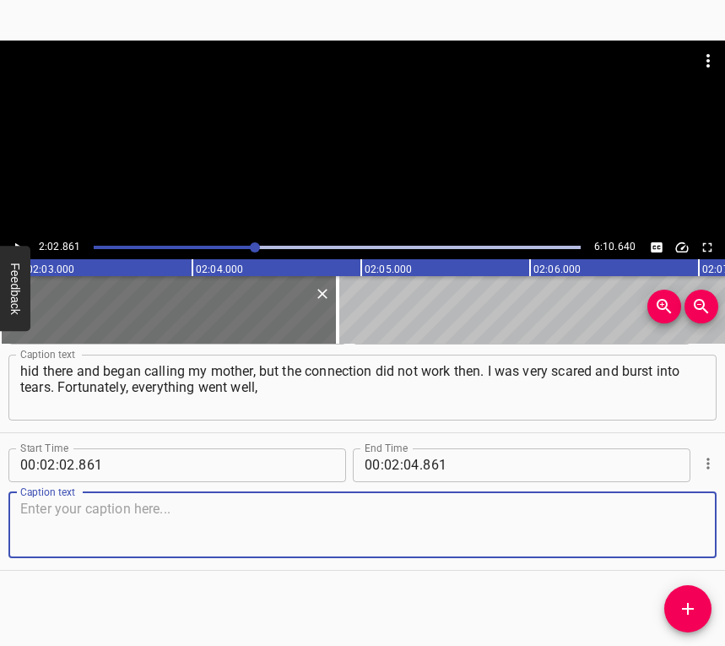
click at [661, 532] on textarea at bounding box center [362, 525] width 685 height 48
click at [79, 519] on textarea at bounding box center [362, 525] width 685 height 48
paste textarea "although that experience was very sad. We left by train. We were taken to the s…"
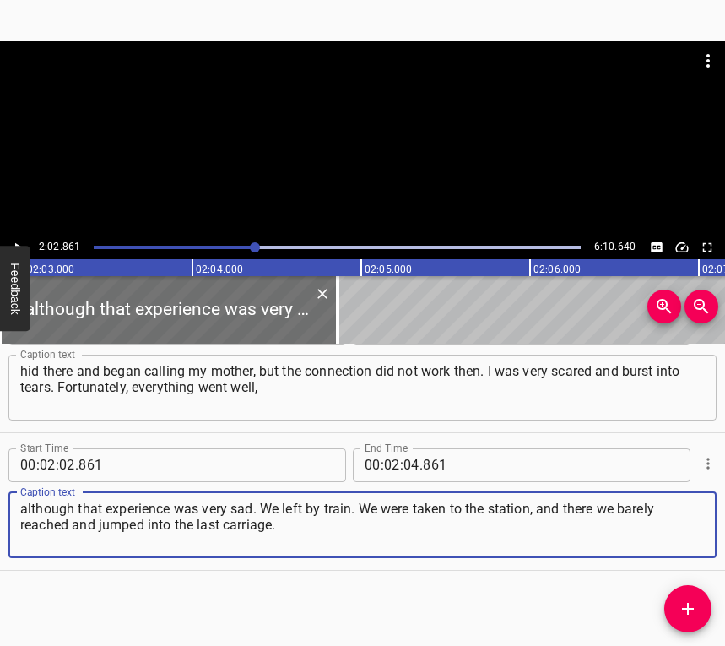
type textarea "although that experience was very sad. We left by train. We were taken to the s…"
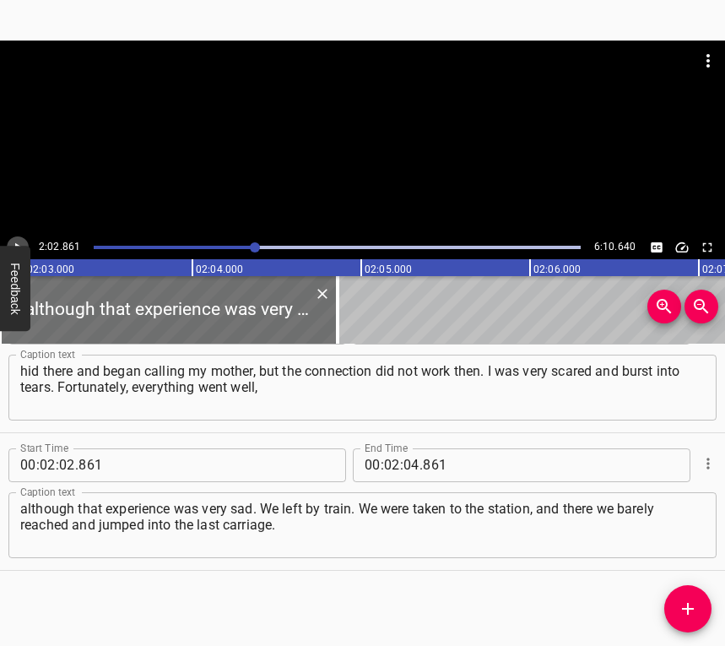
click at [19, 238] on button "Play/Pause" at bounding box center [18, 247] width 22 height 22
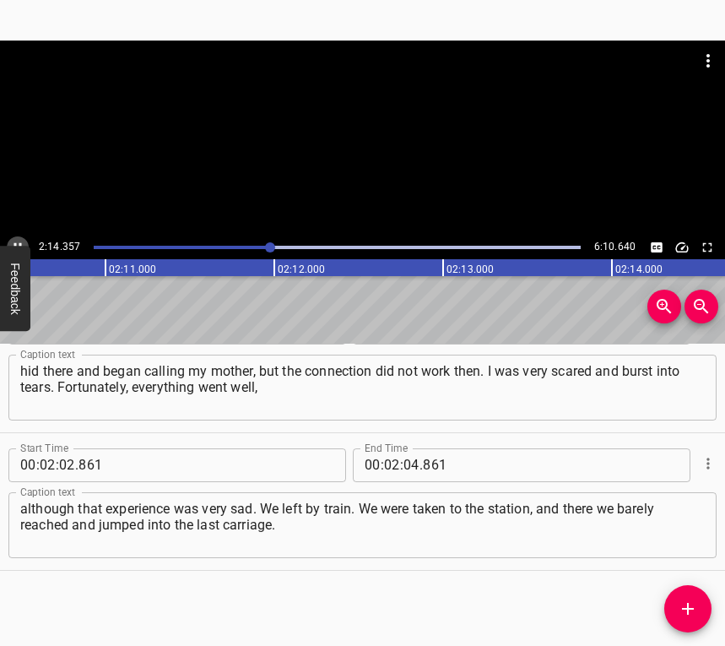
click at [18, 241] on icon "Play/Pause" at bounding box center [17, 247] width 15 height 15
click at [425, 590] on div "Start Time 00 : 00 : 05 . 941 Start Time End Time 00 : 00 : 14 . 970 End Time C…" at bounding box center [362, 495] width 725 height 303
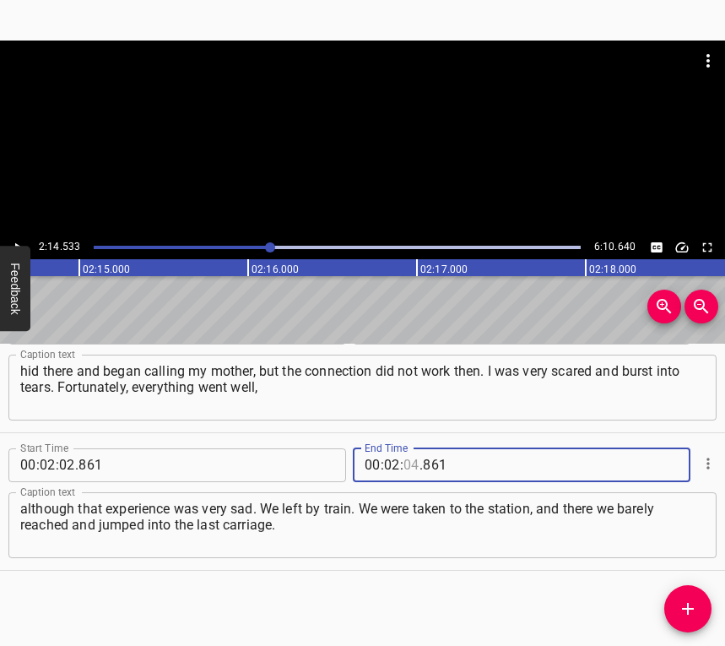
click at [404, 462] on input "number" at bounding box center [411, 465] width 16 height 34
type input "14"
type input "533"
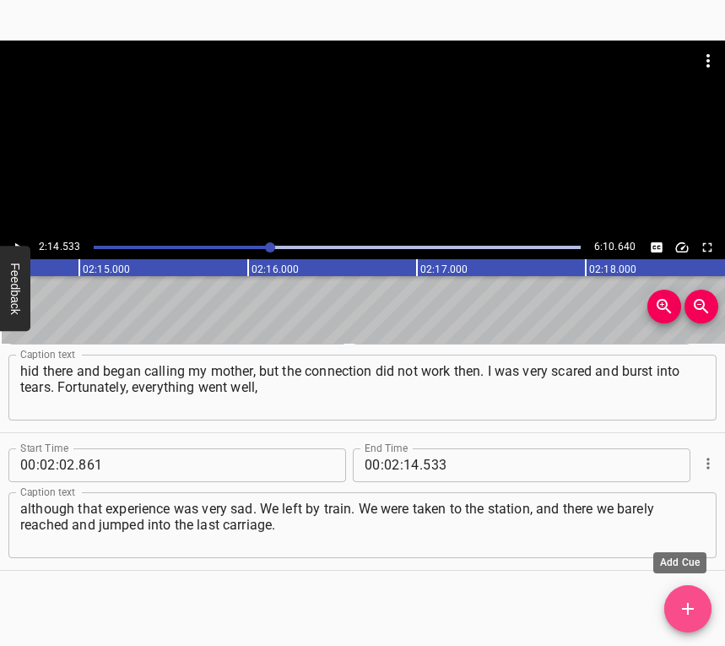
click at [696, 599] on icon "Add Cue" at bounding box center [688, 608] width 20 height 20
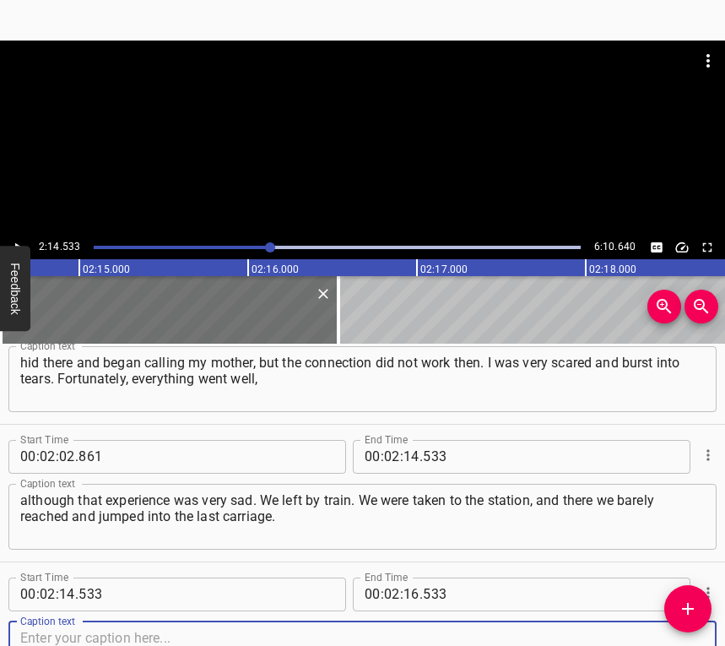
scroll to position [1703, 0]
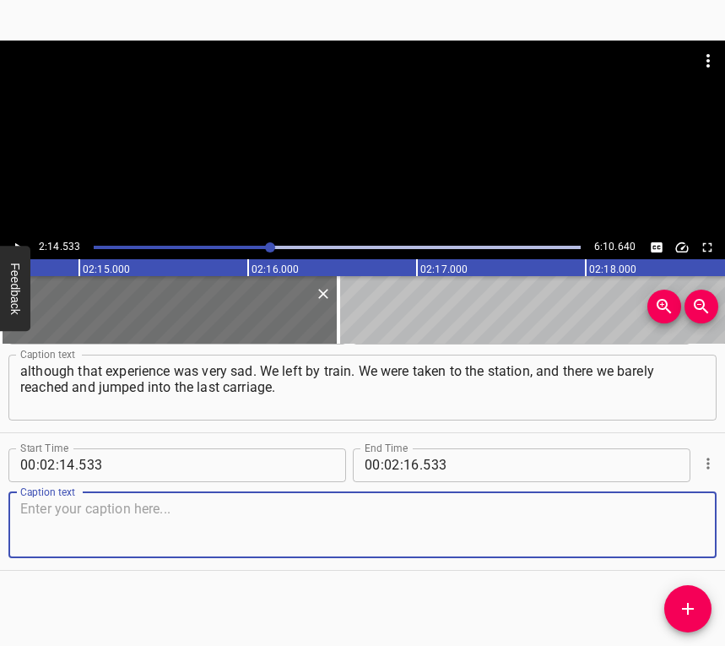
click at [672, 528] on textarea at bounding box center [362, 525] width 685 height 48
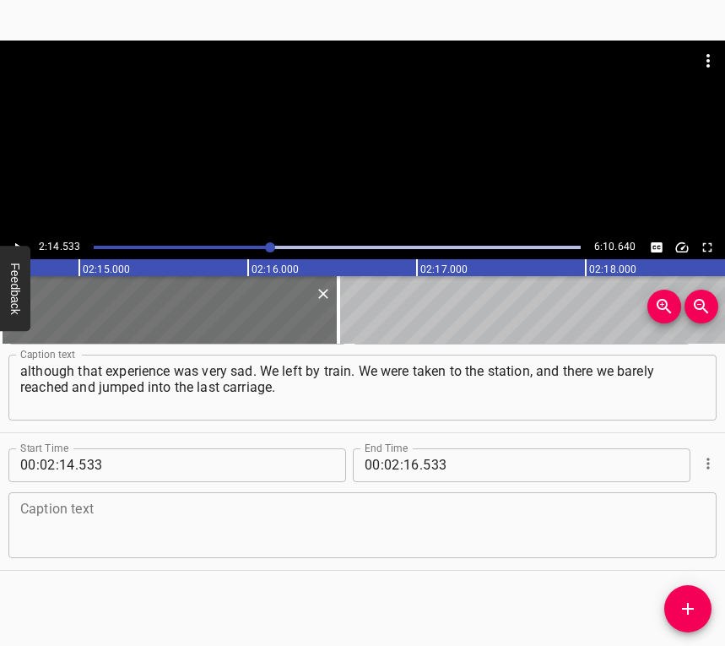
click at [127, 532] on textarea at bounding box center [362, 525] width 685 height 48
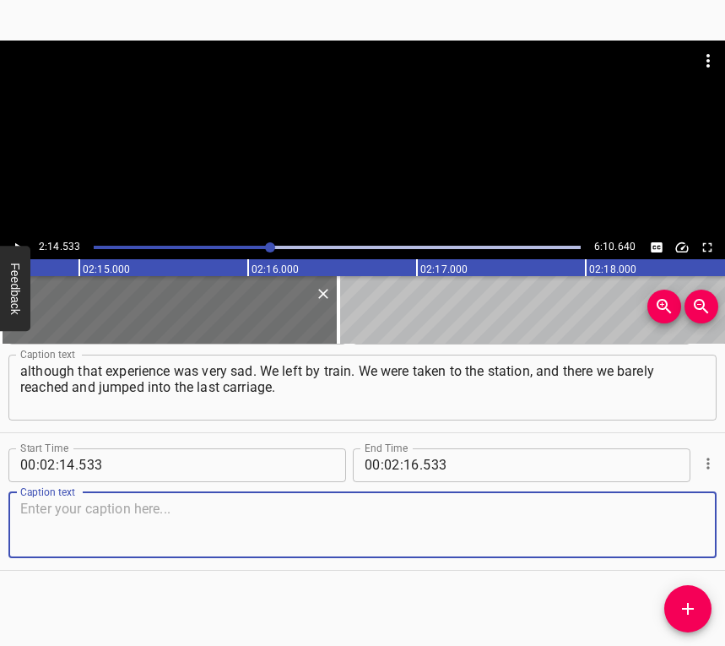
paste textarea "We were just miraculously able to leave. The carriages were crowded. We were al…"
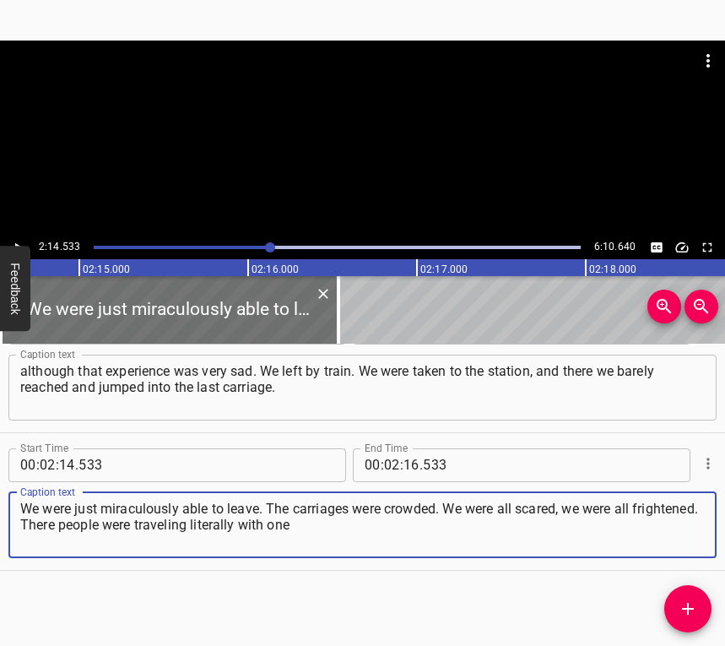
type textarea "We were just miraculously able to leave. The carriages were crowded. We were al…"
click at [17, 240] on icon "Play/Pause" at bounding box center [17, 247] width 15 height 15
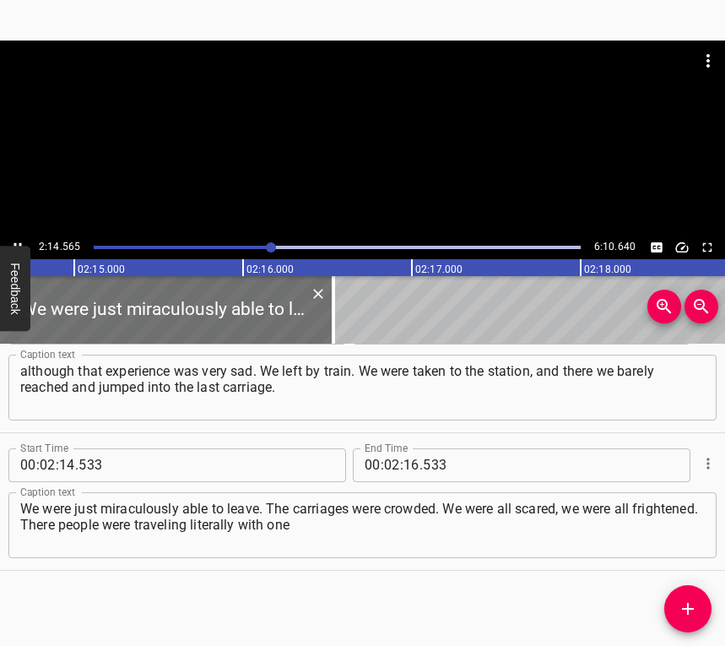
scroll to position [0, 22763]
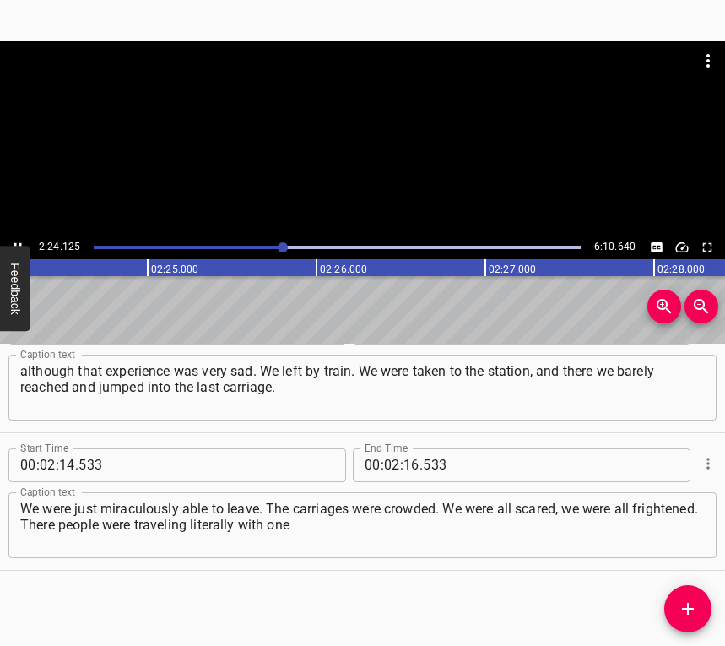
click at [17, 243] on icon "Play/Pause" at bounding box center [17, 247] width 15 height 15
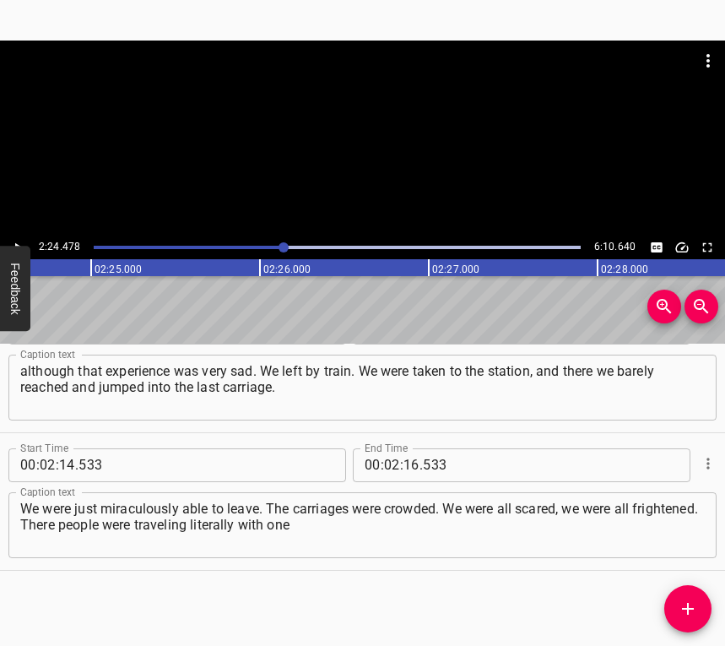
scroll to position [0, 24391]
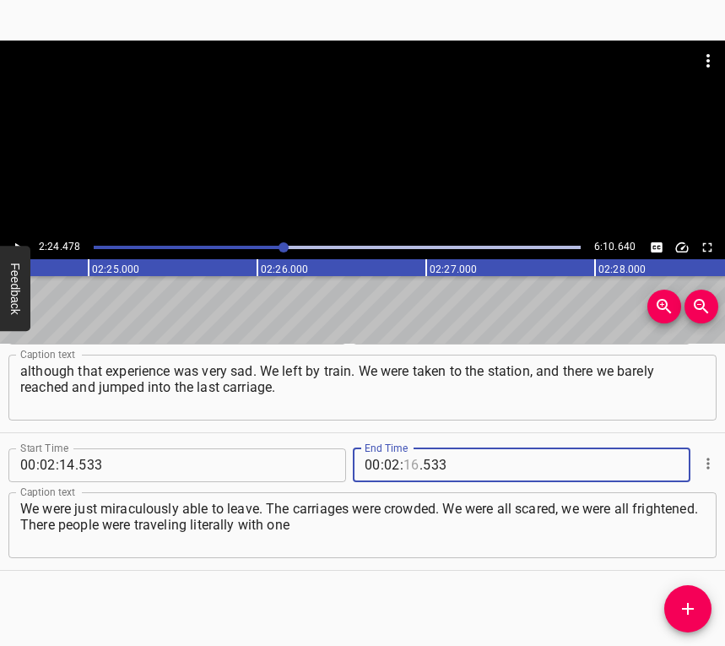
click at [407, 466] on input "number" at bounding box center [411, 465] width 16 height 34
type input "24"
type input "478"
click at [690, 594] on button "Add Cue" at bounding box center [687, 608] width 47 height 47
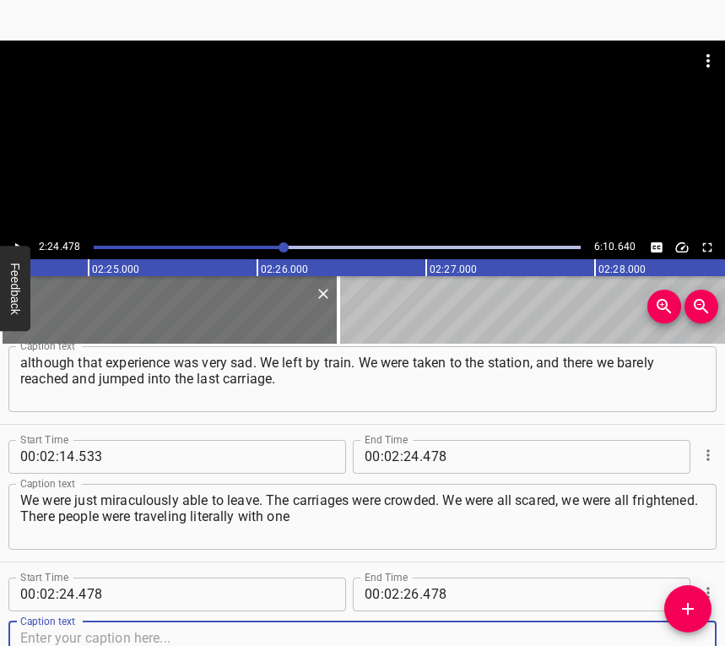
scroll to position [1840, 0]
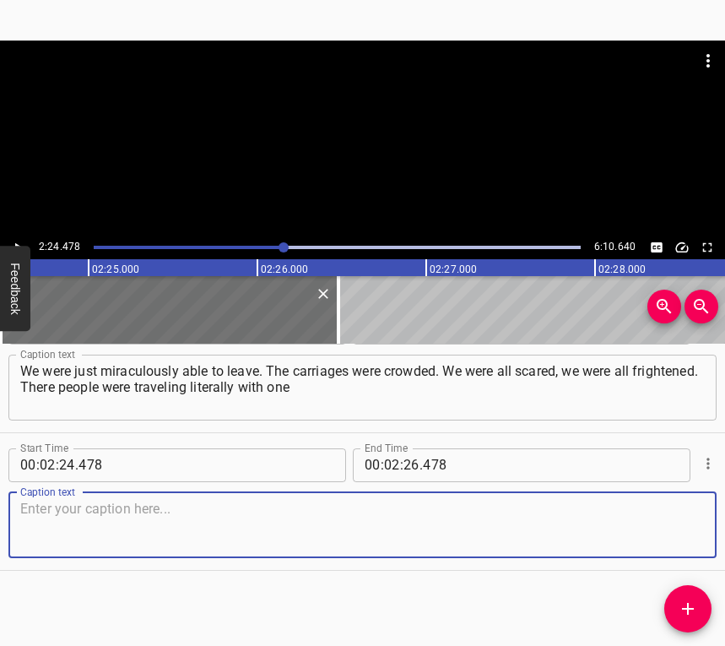
click at [674, 539] on textarea at bounding box center [362, 525] width 685 height 48
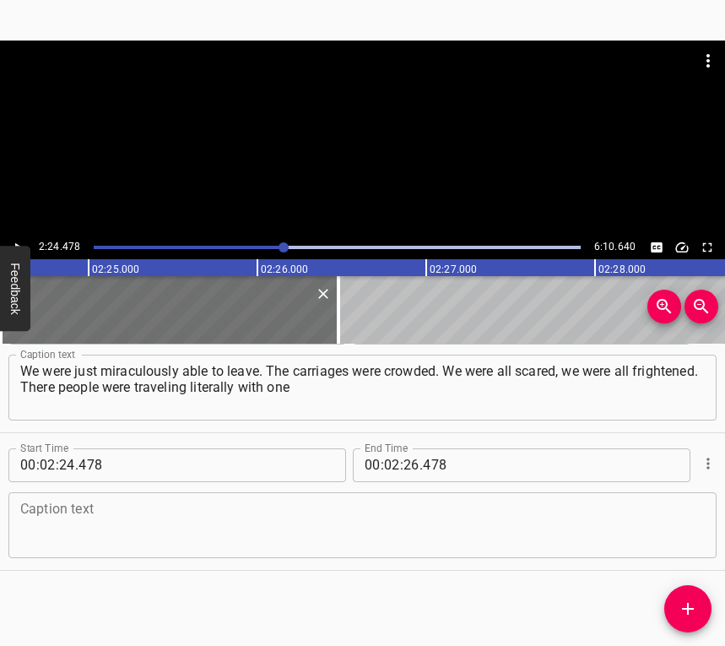
click at [245, 535] on textarea at bounding box center [362, 525] width 685 height 48
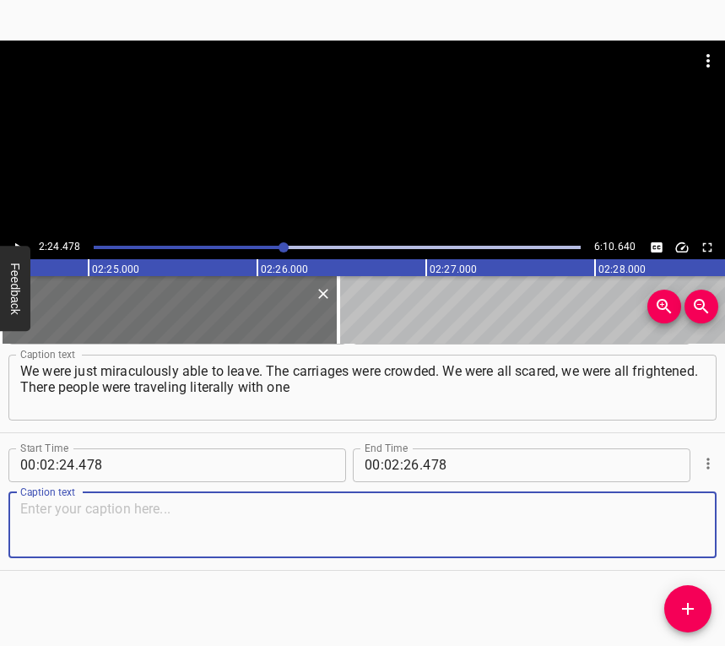
paste textarea "backpack and the atmosphere, again, was quite tense. It was very difficult for …"
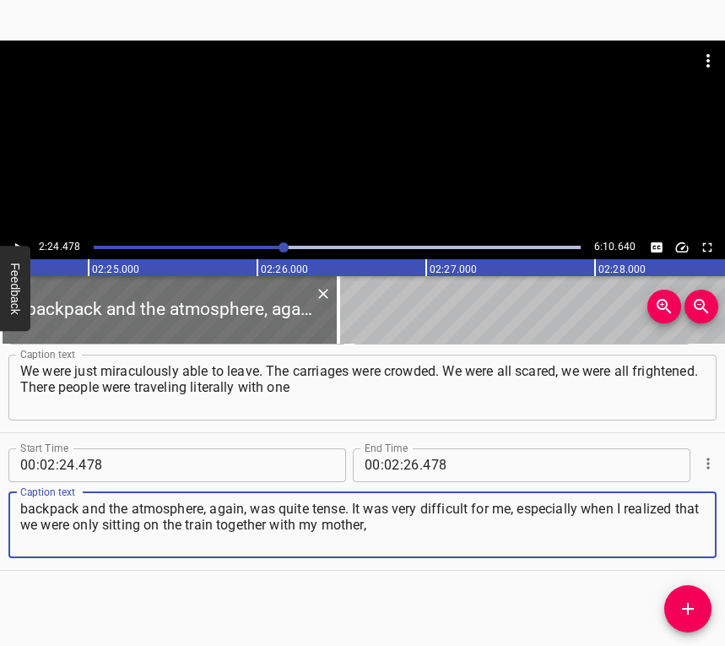
drag, startPoint x: 407, startPoint y: 528, endPoint x: 28, endPoint y: 509, distance: 379.5
click at [28, 509] on textarea "backpack and the atmosphere, again, was quite tense. It was very difficult for …" at bounding box center [362, 525] width 685 height 48
type textarea "b"
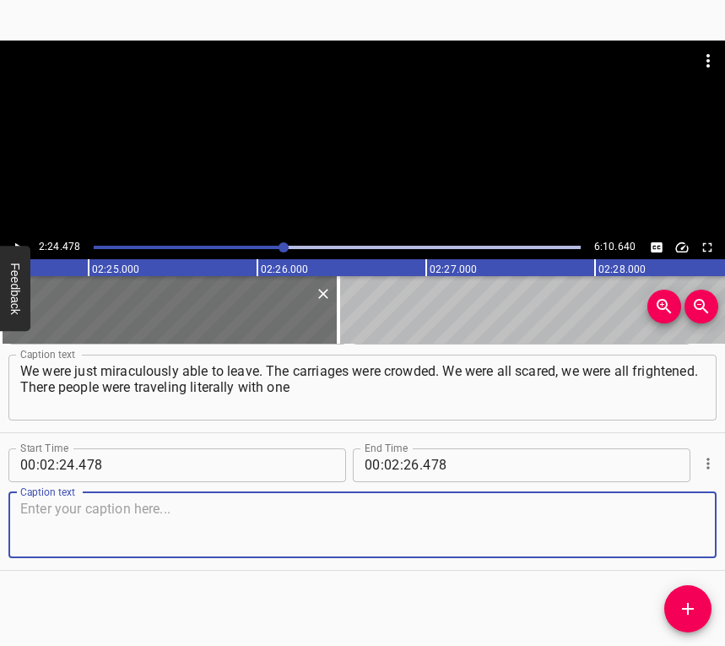
paste textarea "backpack and the atmosphere, again, was quite tense. It was very difficult for …"
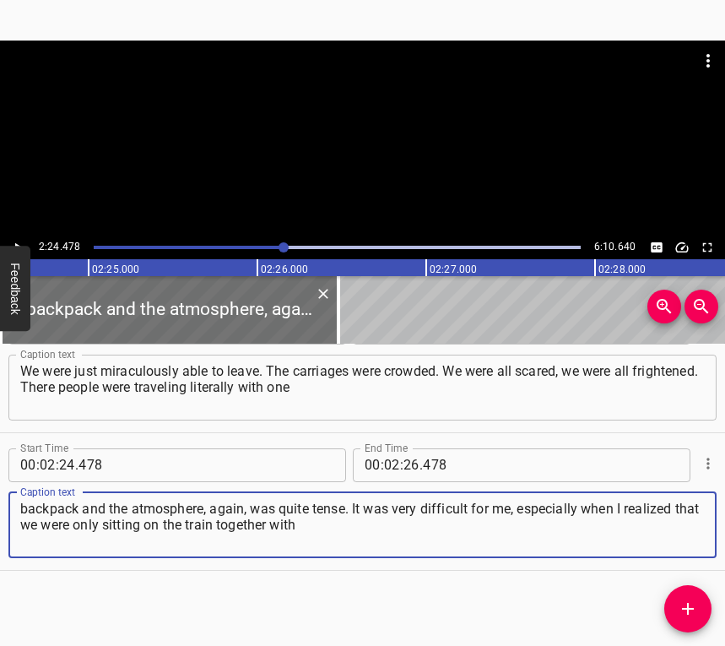
type textarea "backpack and the atmosphere, again, was quite tense. It was very difficult for …"
click at [23, 242] on icon "Play/Pause" at bounding box center [17, 247] width 15 height 15
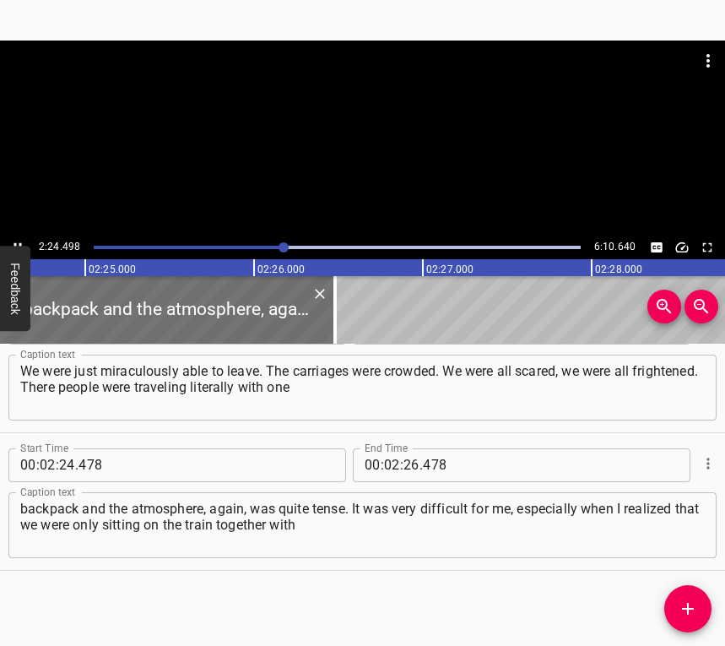
scroll to position [0, 24435]
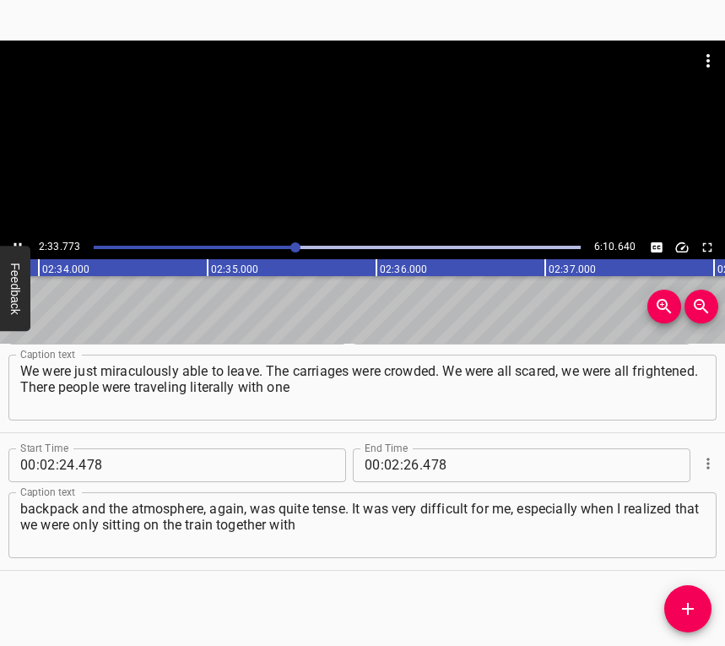
click at [14, 238] on button "Play/Pause" at bounding box center [18, 247] width 22 height 22
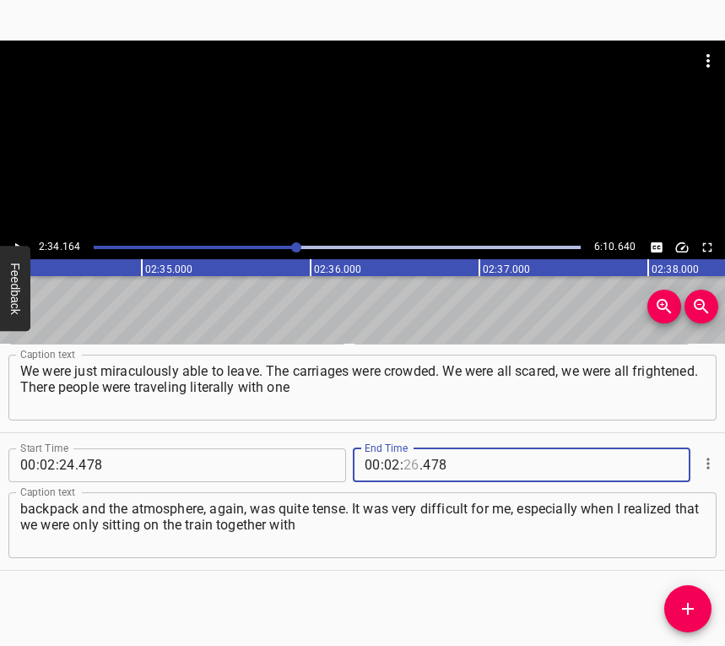
click at [403, 458] on input "number" at bounding box center [411, 465] width 16 height 34
type input "34"
type input "164"
click at [687, 604] on icon "Add Cue" at bounding box center [688, 609] width 12 height 12
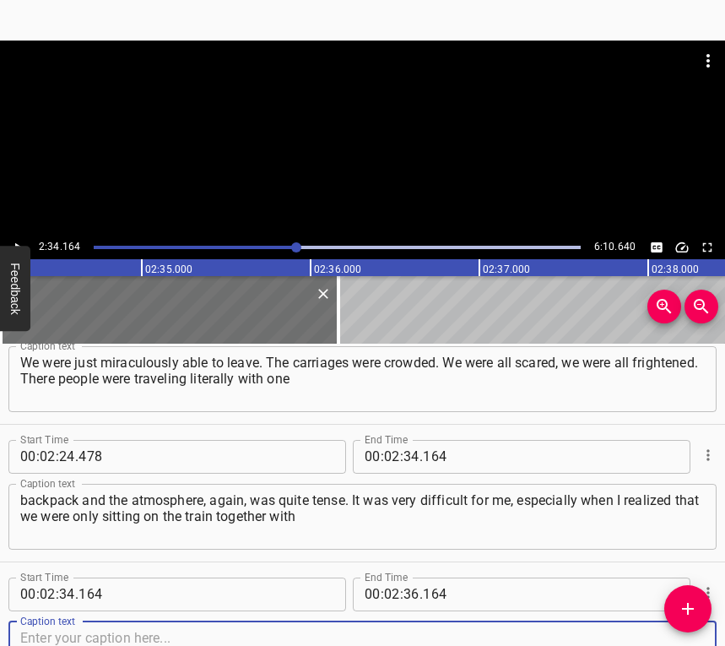
scroll to position [1978, 0]
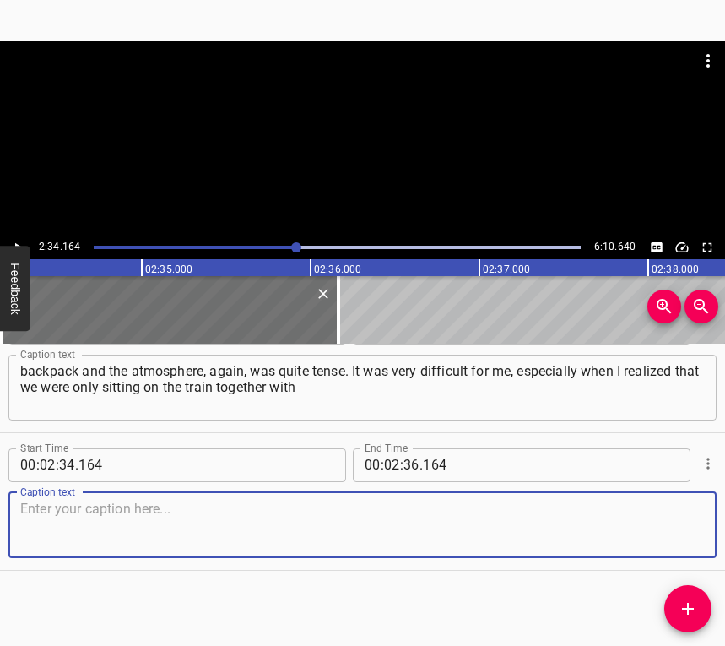
click at [674, 537] on textarea at bounding box center [362, 525] width 685 height 48
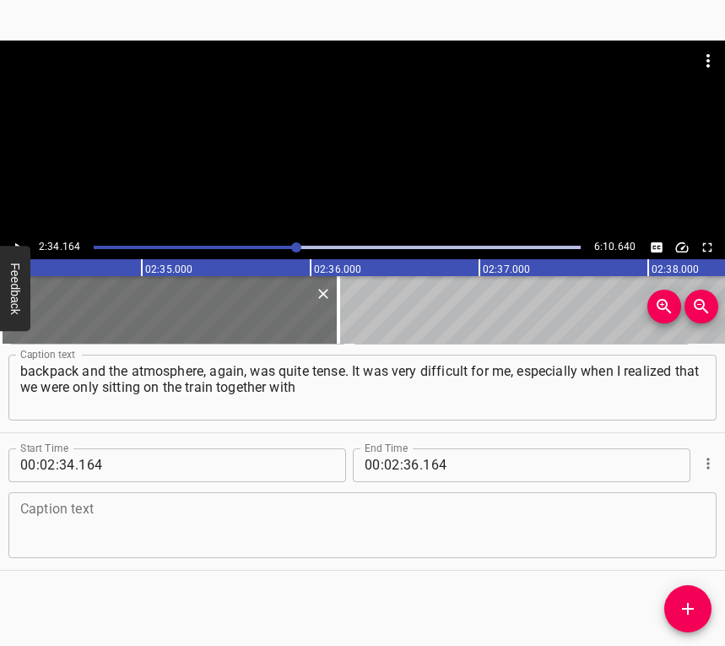
click at [320, 514] on textarea at bounding box center [362, 525] width 685 height 48
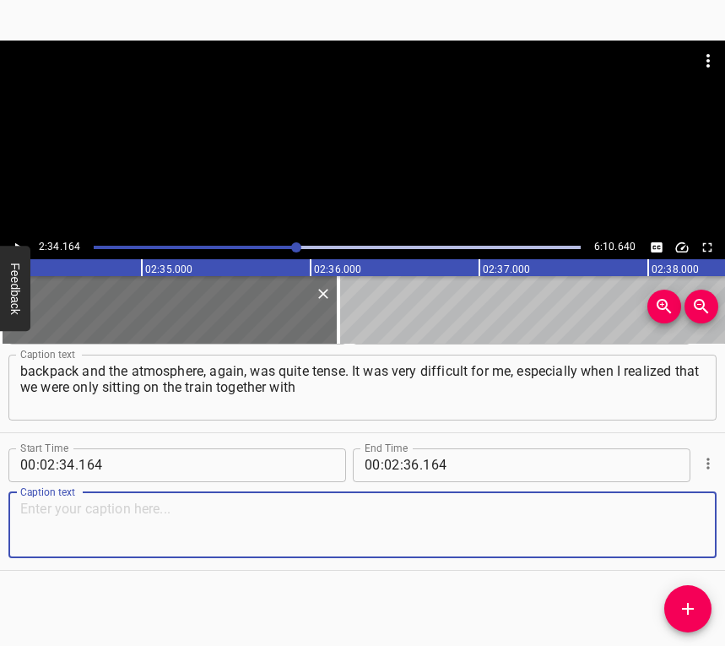
paste textarea "my mother, and all my relatives, my brother and my father, remained in [GEOGRAP…"
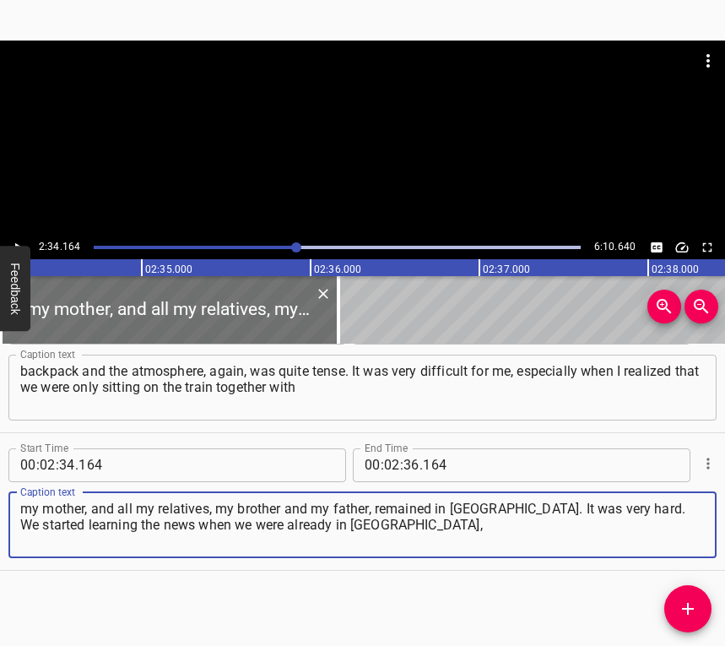
type textarea "my mother, and all my relatives, my brother and my father, remained in [GEOGRAP…"
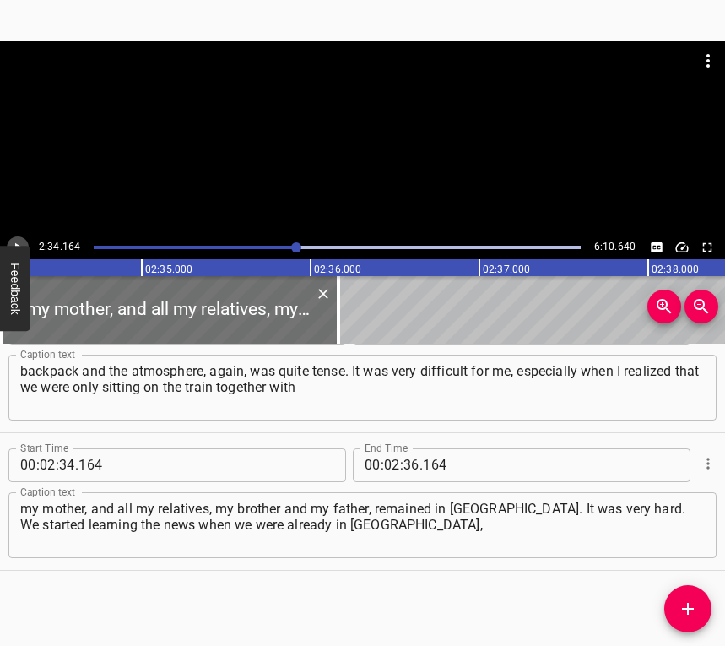
click at [18, 241] on icon "Play/Pause" at bounding box center [17, 247] width 15 height 15
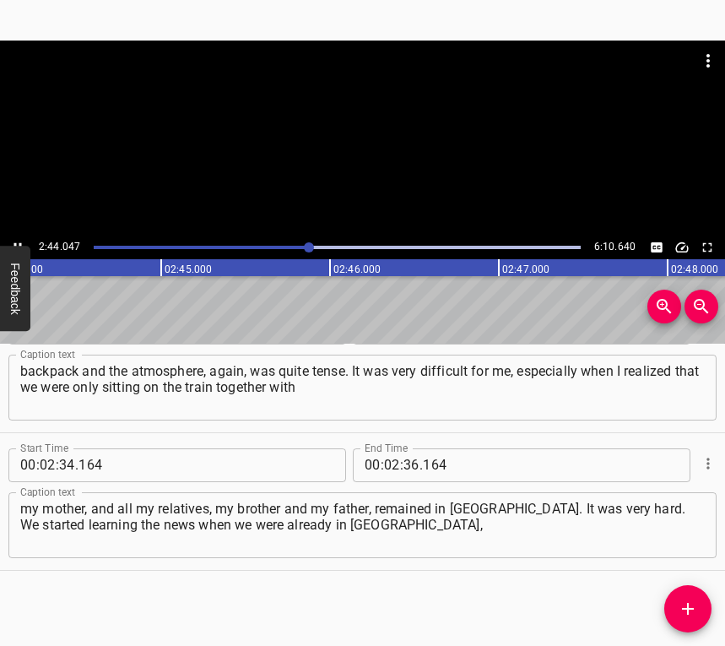
click at [11, 240] on icon "Play/Pause" at bounding box center [17, 247] width 15 height 15
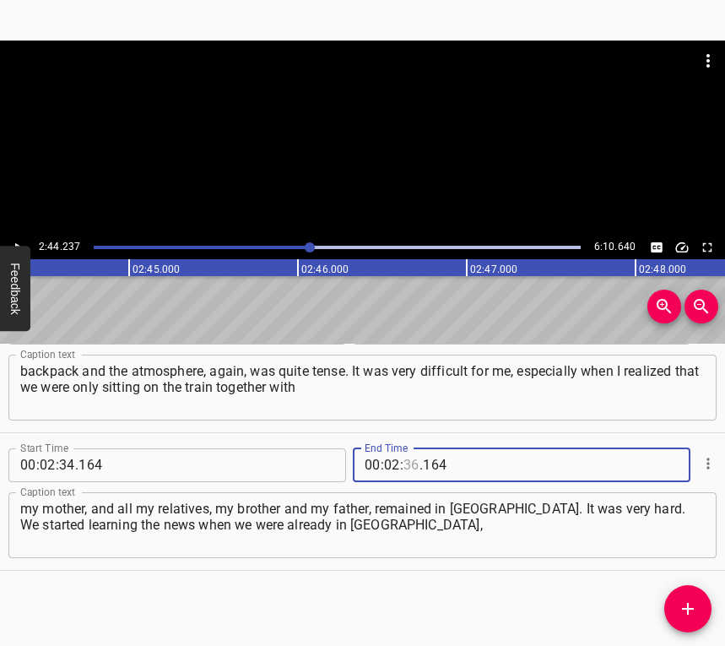
click at [409, 466] on input "number" at bounding box center [411, 465] width 16 height 34
type input "44"
type input "237"
click at [689, 603] on icon "Add Cue" at bounding box center [688, 609] width 12 height 12
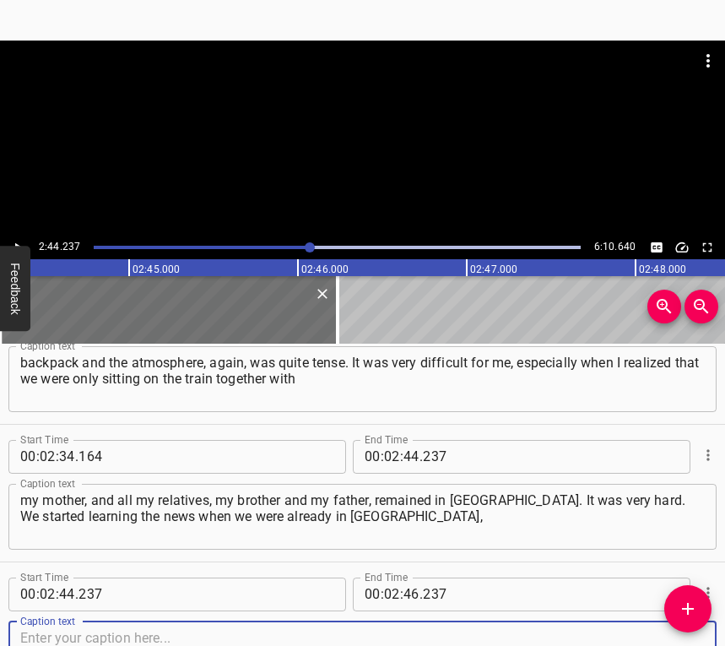
scroll to position [2115, 0]
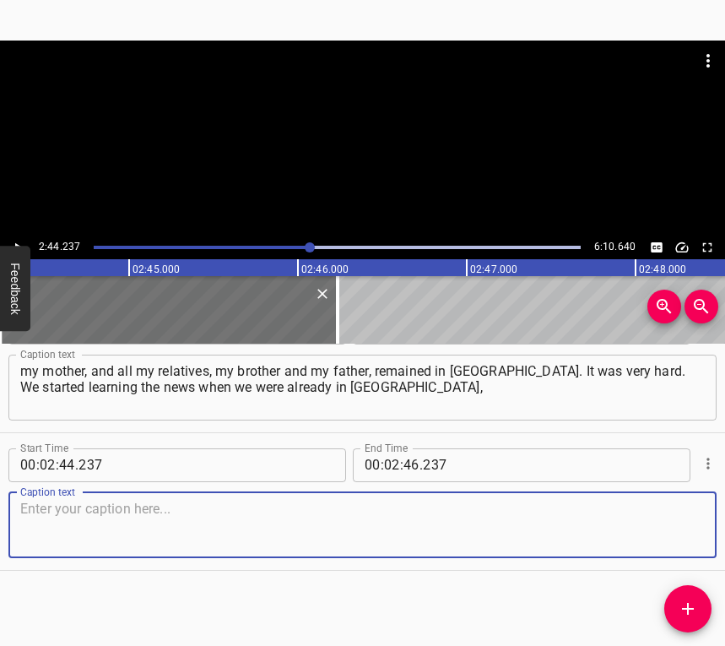
click at [688, 530] on textarea at bounding box center [362, 525] width 685 height 48
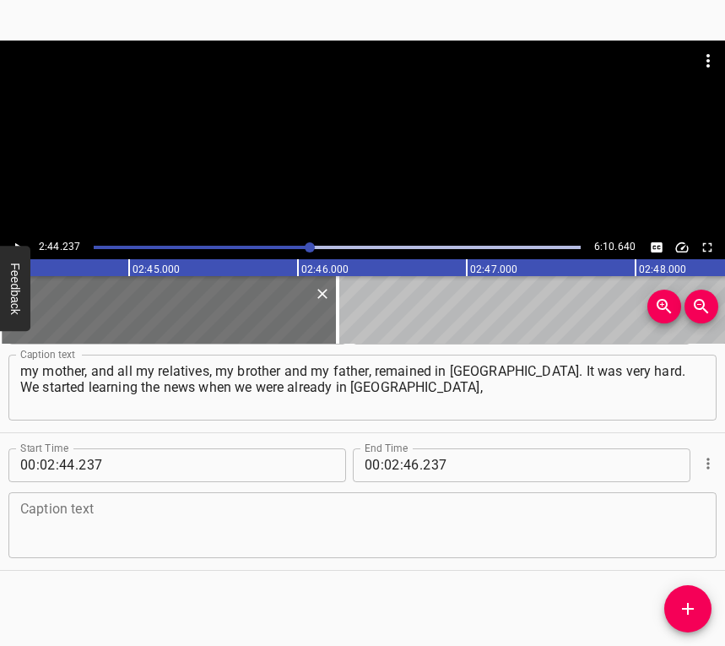
click at [57, 508] on textarea at bounding box center [362, 525] width 685 height 48
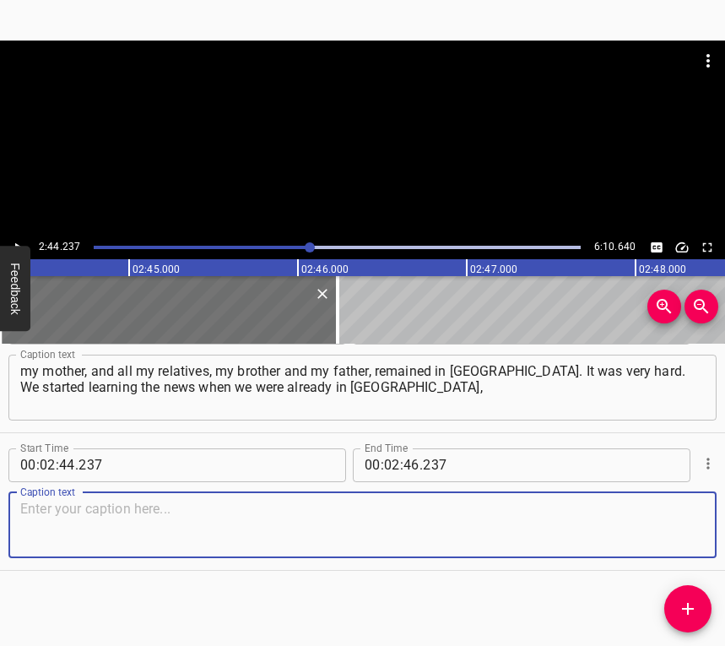
paste textarea "because [PERSON_NAME] was attacked when we were already there. This, of course,…"
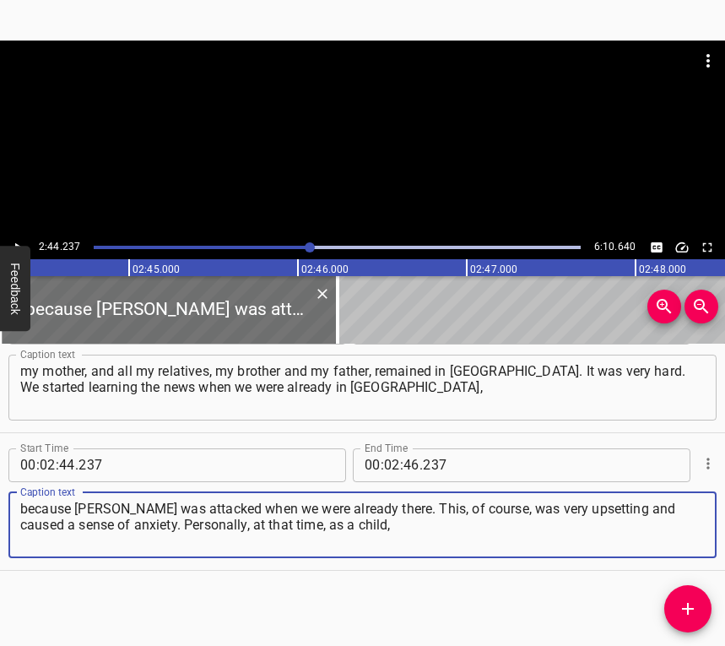
type textarea "because [PERSON_NAME] was attacked when we were already there. This, of course,…"
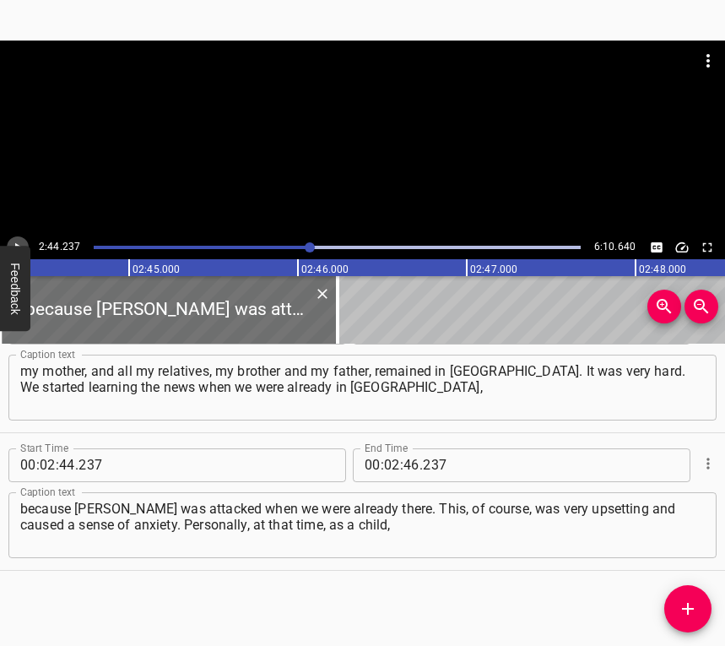
click at [15, 240] on icon "Play/Pause" at bounding box center [17, 247] width 15 height 15
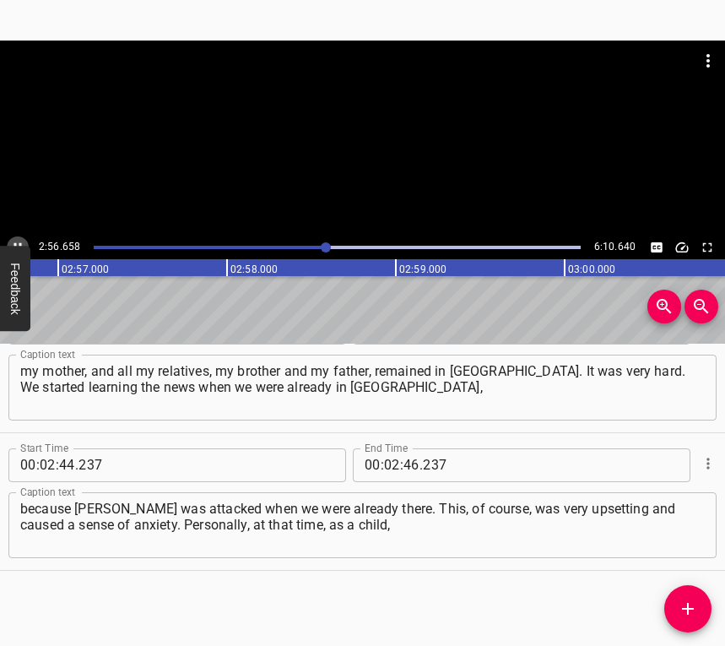
click at [17, 240] on icon "Play/Pause" at bounding box center [17, 247] width 15 height 15
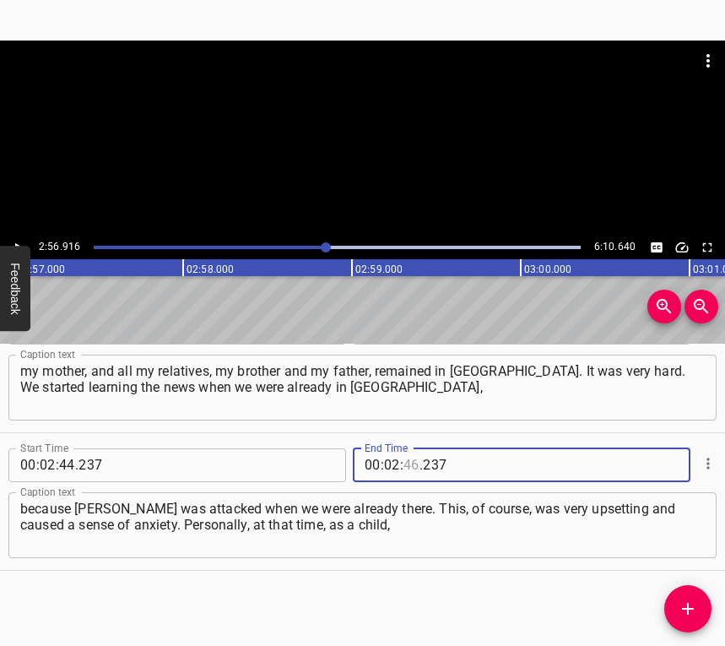
click at [411, 468] on input "number" at bounding box center [411, 465] width 16 height 34
type input "56"
type input "916"
click at [681, 604] on icon "Add Cue" at bounding box center [688, 608] width 20 height 20
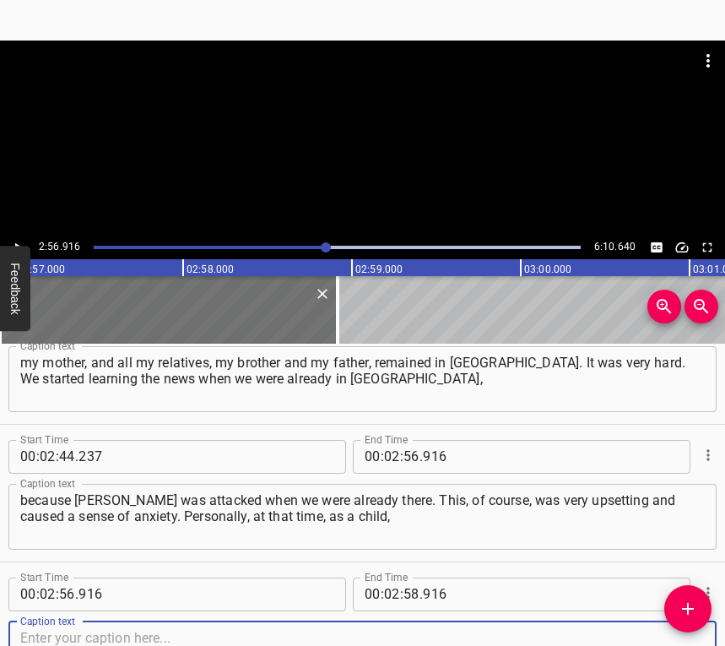
scroll to position [2253, 0]
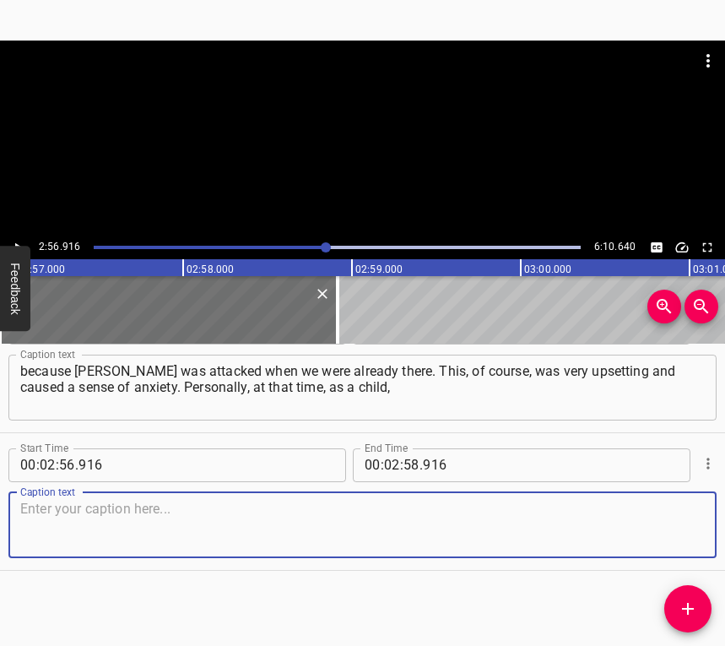
drag, startPoint x: 680, startPoint y: 546, endPoint x: 723, endPoint y: 525, distance: 47.9
click at [680, 545] on textarea at bounding box center [362, 525] width 685 height 48
click at [68, 520] on textarea at bounding box center [362, 525] width 685 height 48
paste textarea "I was very sad and very difficult to accept it, because I grew up there, and I …"
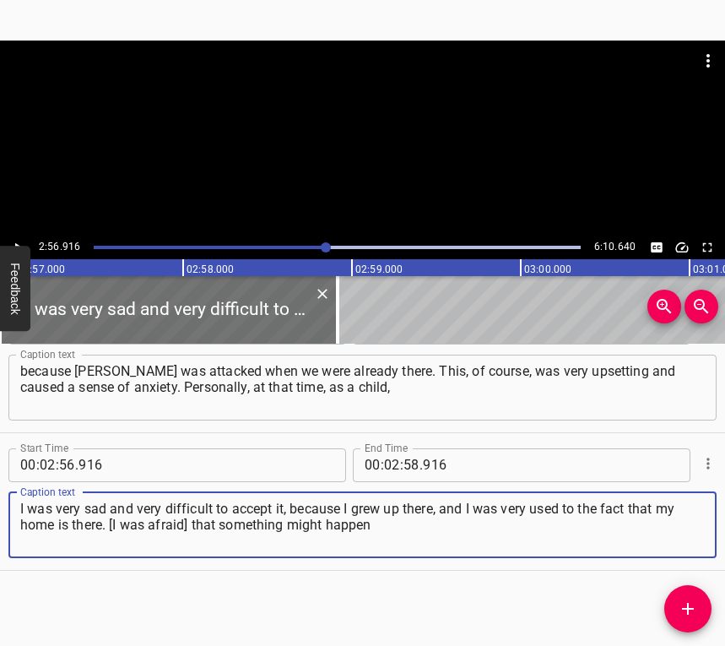
type textarea "I was very sad and very difficult to accept it, because I grew up there, and I …"
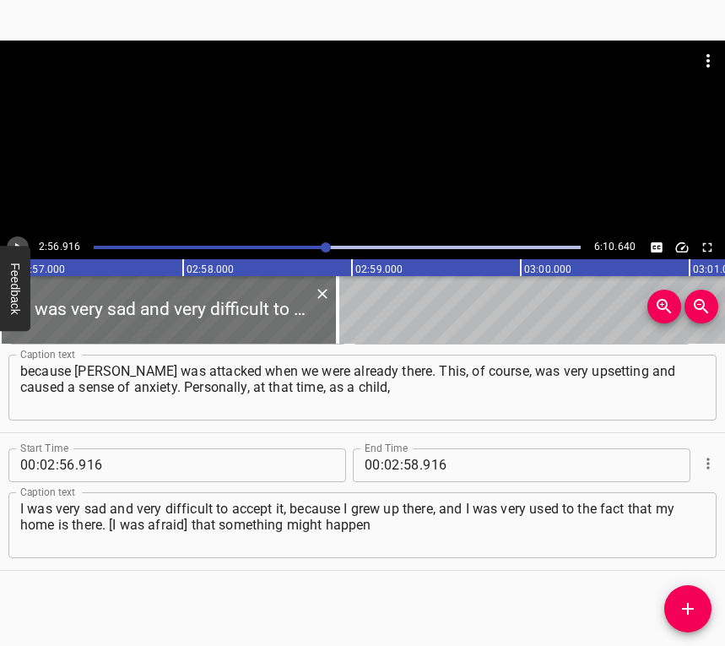
click at [15, 240] on icon "Play/Pause" at bounding box center [17, 247] width 15 height 15
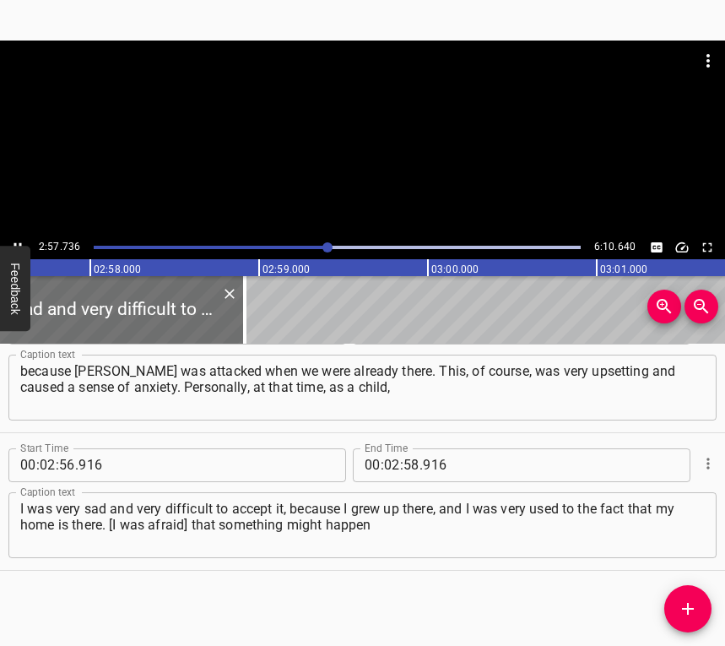
scroll to position [0, 30006]
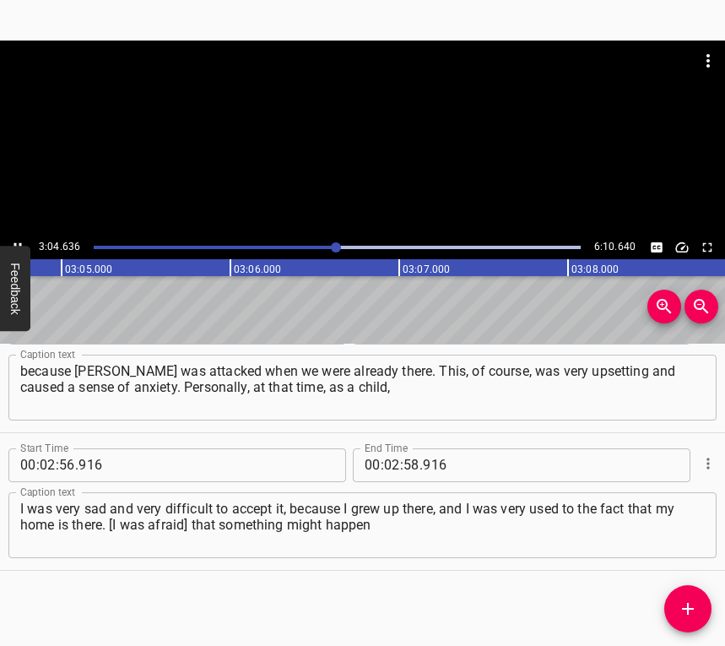
click at [16, 240] on icon "Play/Pause" at bounding box center [17, 247] width 15 height 15
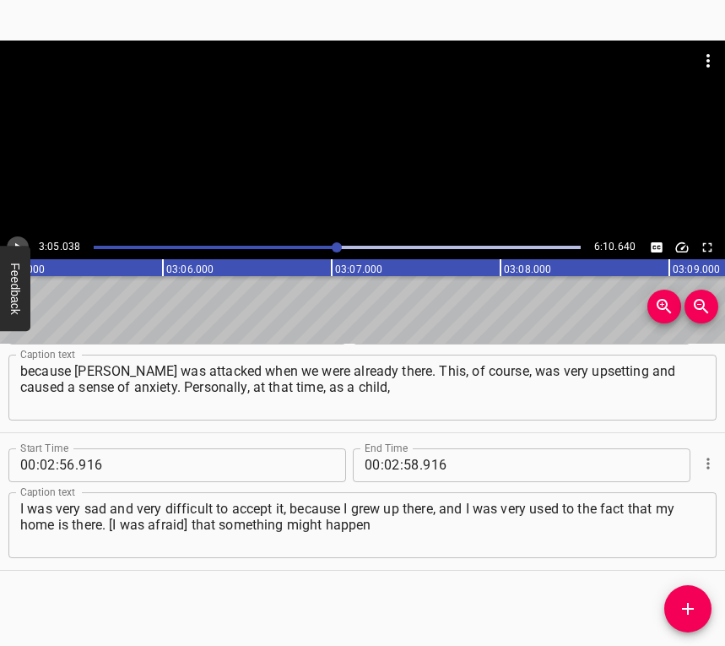
click at [16, 240] on icon "Play/Pause" at bounding box center [17, 247] width 15 height 15
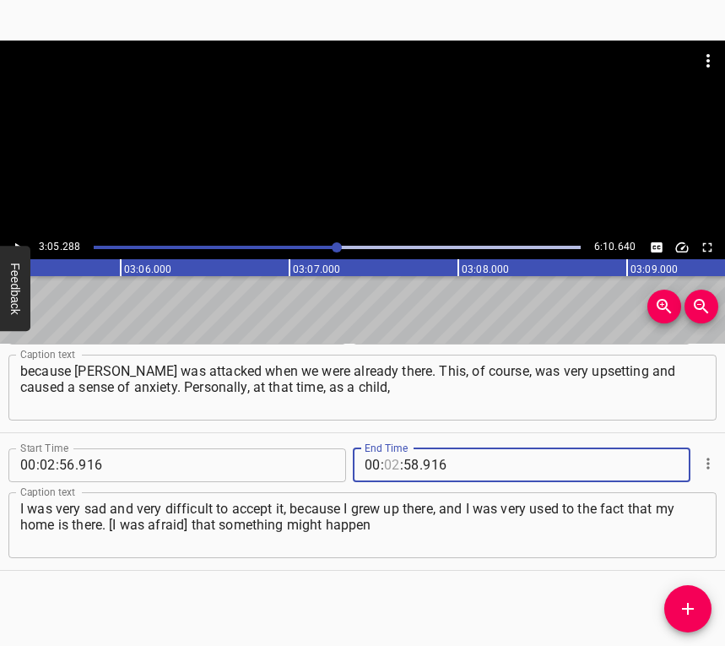
click at [385, 457] on input "number" at bounding box center [392, 465] width 16 height 34
type input "03"
type input "05"
type input "288"
click at [685, 604] on icon "Add Cue" at bounding box center [688, 608] width 20 height 20
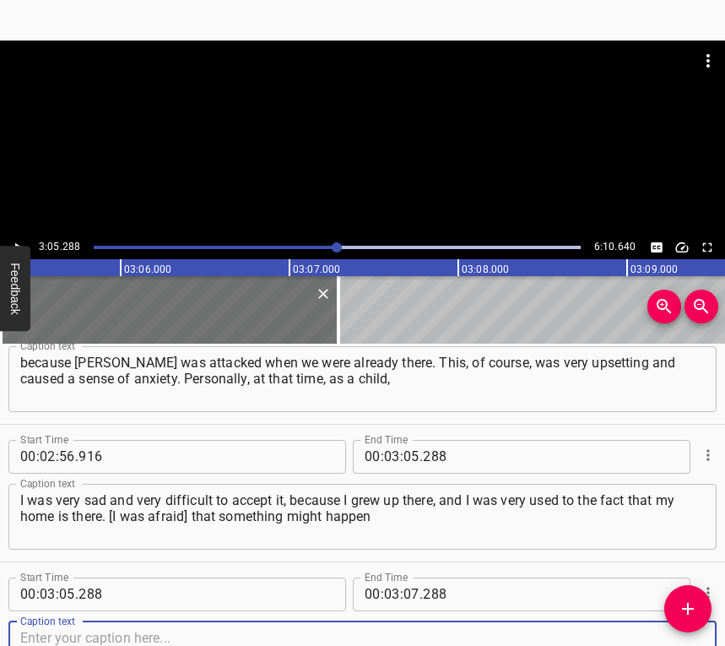
scroll to position [2391, 0]
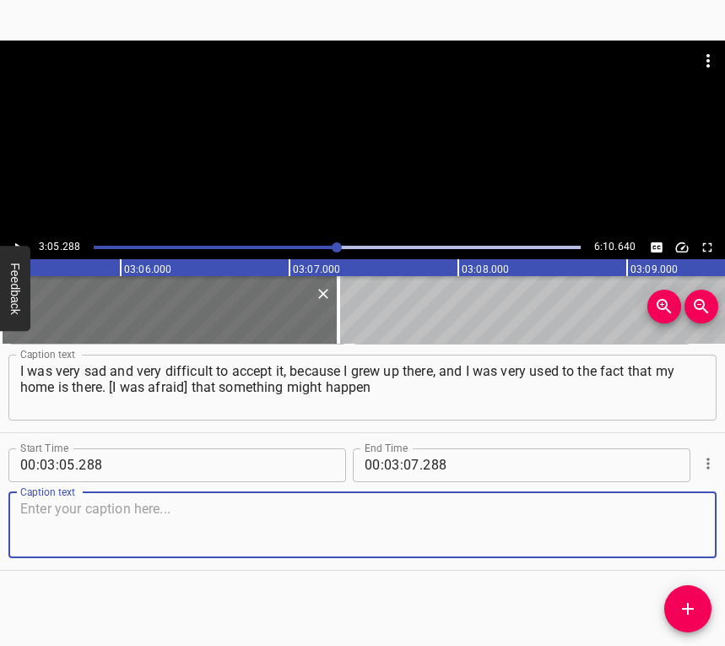
click at [679, 534] on textarea at bounding box center [362, 525] width 685 height 48
click at [135, 509] on textarea at bounding box center [362, 525] width 685 height 48
paste textarea "to the friends who stayed there, or to our house. But, fortunately, everything …"
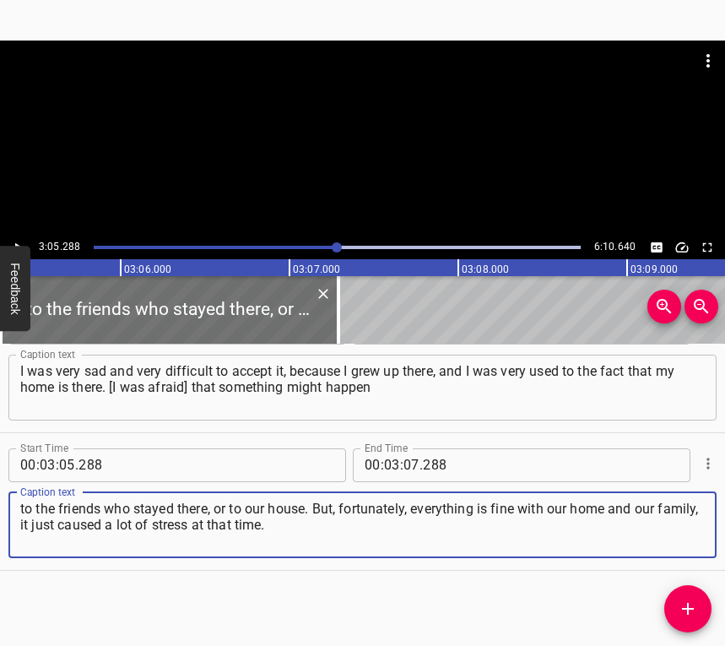
type textarea "to the friends who stayed there, or to our house. But, fortunately, everything …"
click at [20, 240] on icon "Play/Pause" at bounding box center [17, 247] width 15 height 15
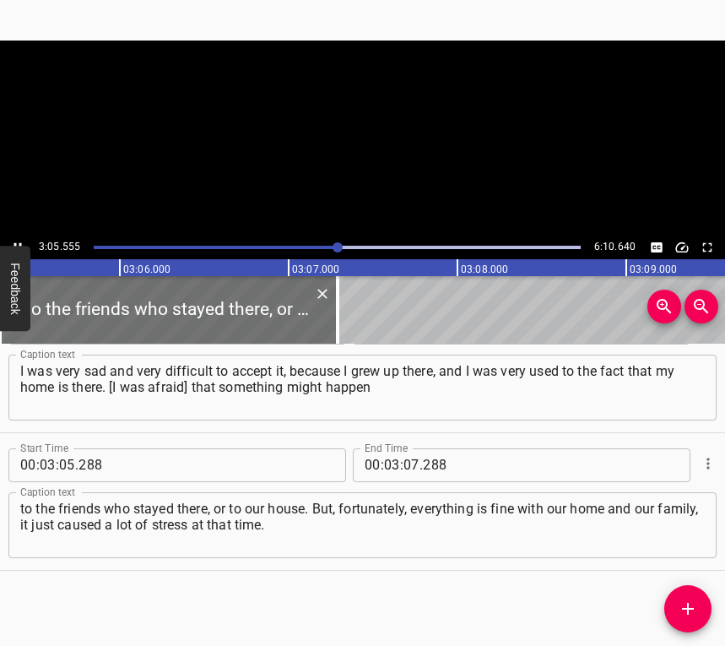
scroll to position [0, 31325]
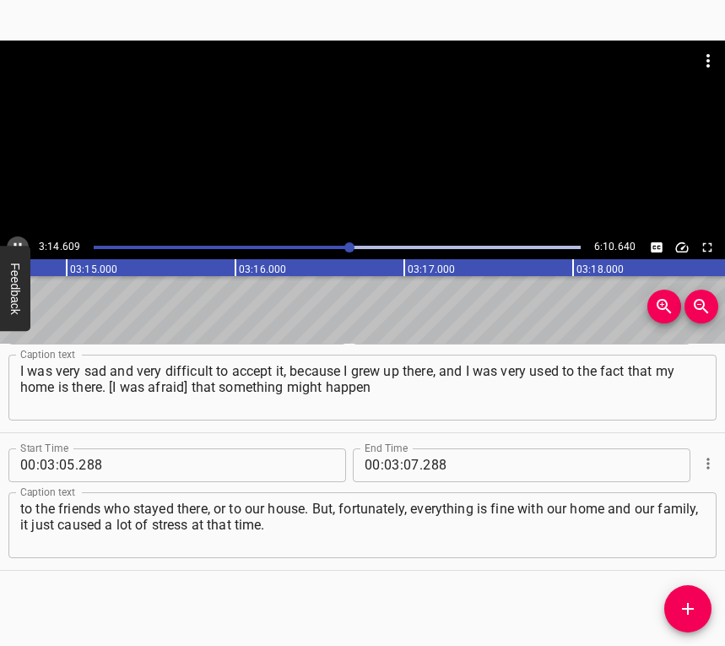
click at [16, 241] on icon "Play/Pause" at bounding box center [17, 247] width 15 height 15
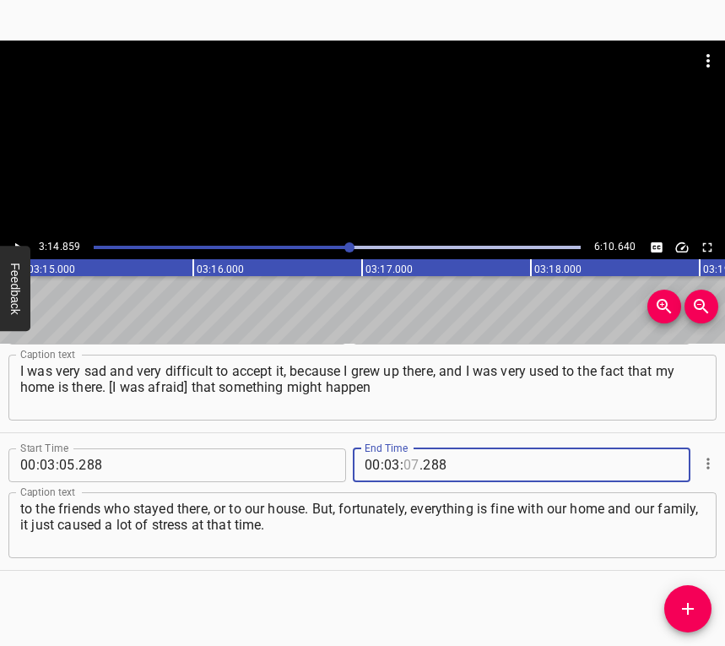
click at [406, 465] on input "number" at bounding box center [411, 465] width 16 height 34
type input "14"
type input "859"
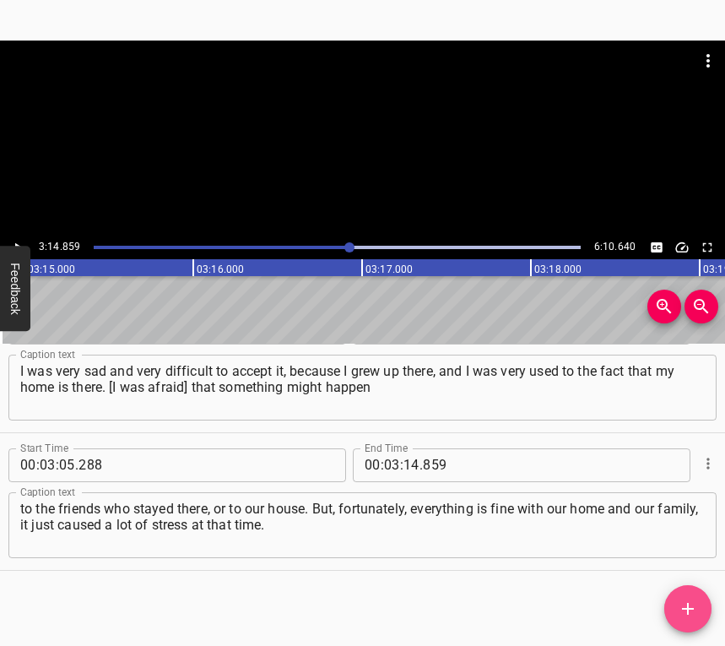
click at [690, 608] on icon "Add Cue" at bounding box center [688, 609] width 12 height 12
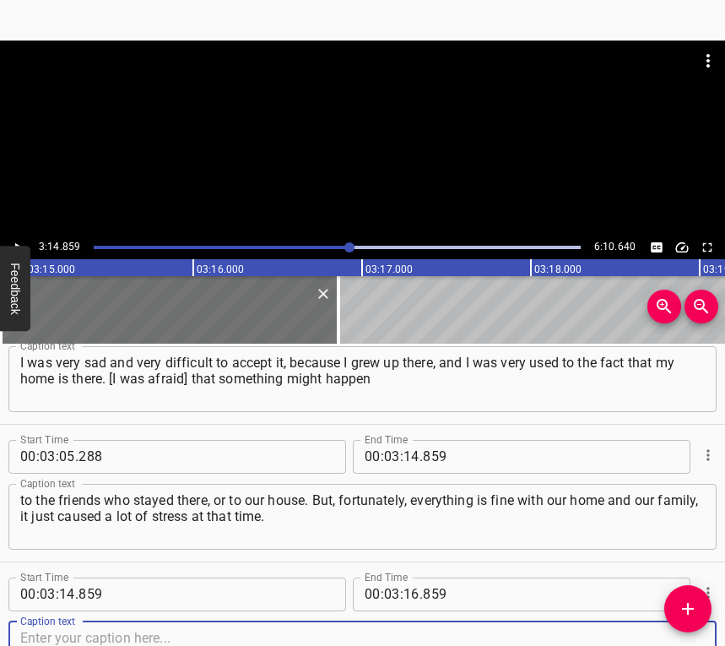
scroll to position [2528, 0]
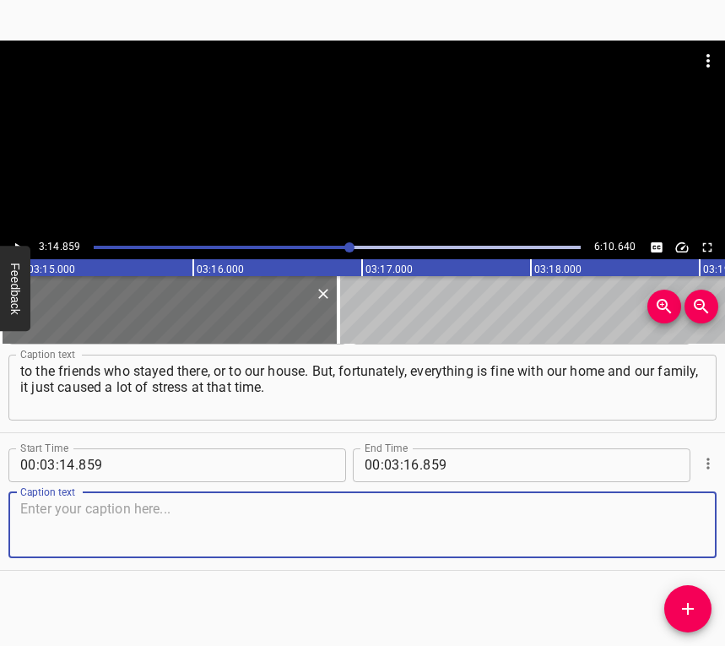
click at [675, 527] on textarea at bounding box center [362, 525] width 685 height 48
click at [159, 517] on textarea at bounding box center [362, 525] width 685 height 48
paste textarea "In general, I quickly got used to life in [GEOGRAPHIC_DATA]. I learned the lang…"
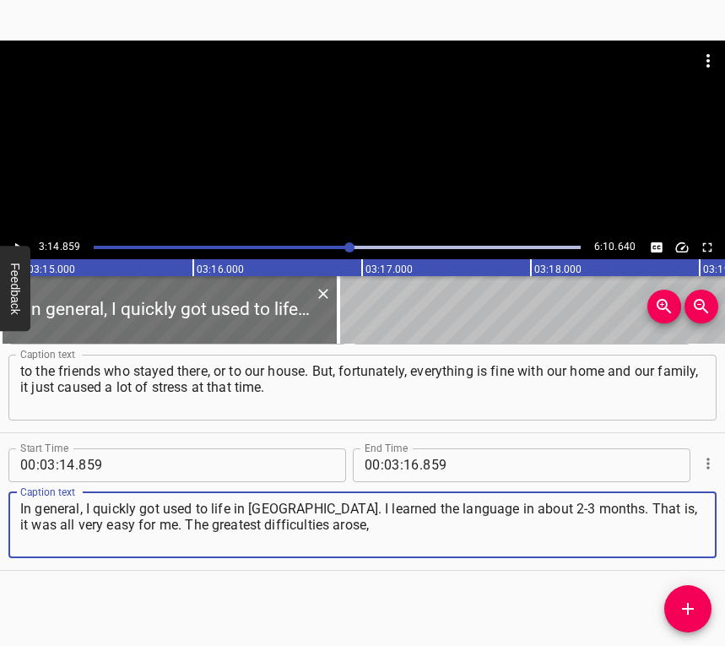
type textarea "In general, I quickly got used to life in [GEOGRAPHIC_DATA]. I learned the lang…"
click at [17, 236] on button "Play/Pause" at bounding box center [18, 247] width 22 height 22
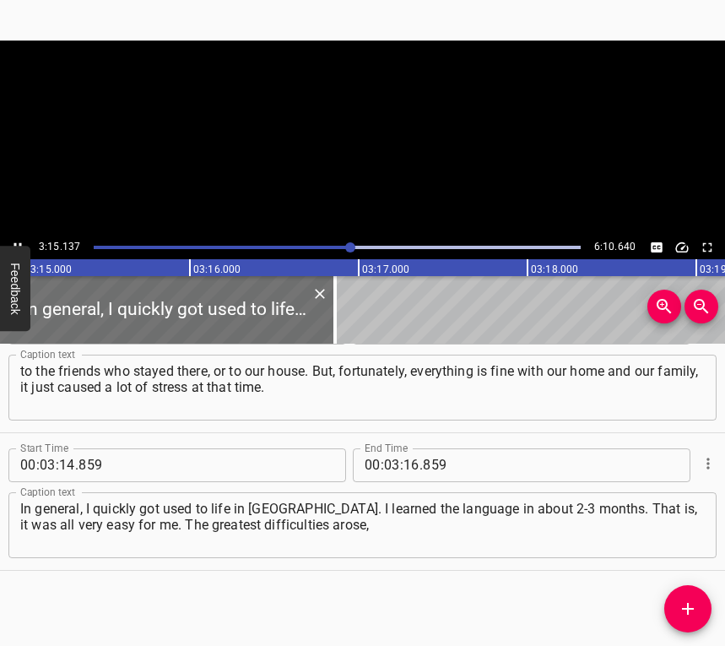
scroll to position [0, 32944]
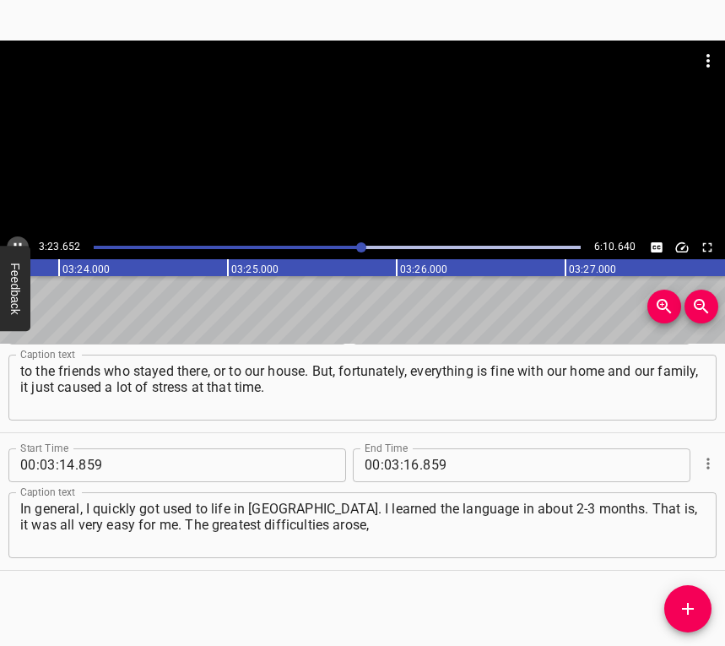
click at [19, 241] on icon "Play/Pause" at bounding box center [17, 247] width 15 height 15
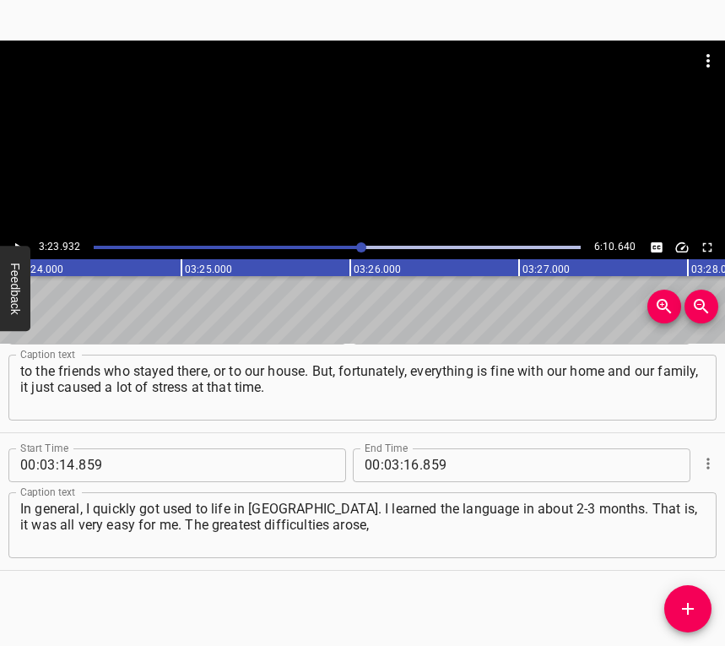
scroll to position [0, 34429]
click at [19, 241] on icon "Play/Pause" at bounding box center [17, 247] width 15 height 15
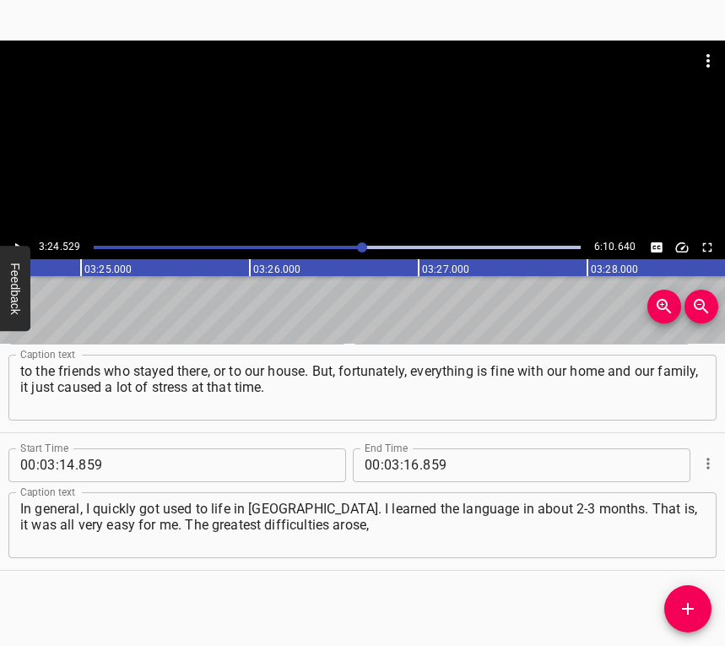
scroll to position [0, 34529]
click at [407, 461] on input "number" at bounding box center [411, 465] width 16 height 34
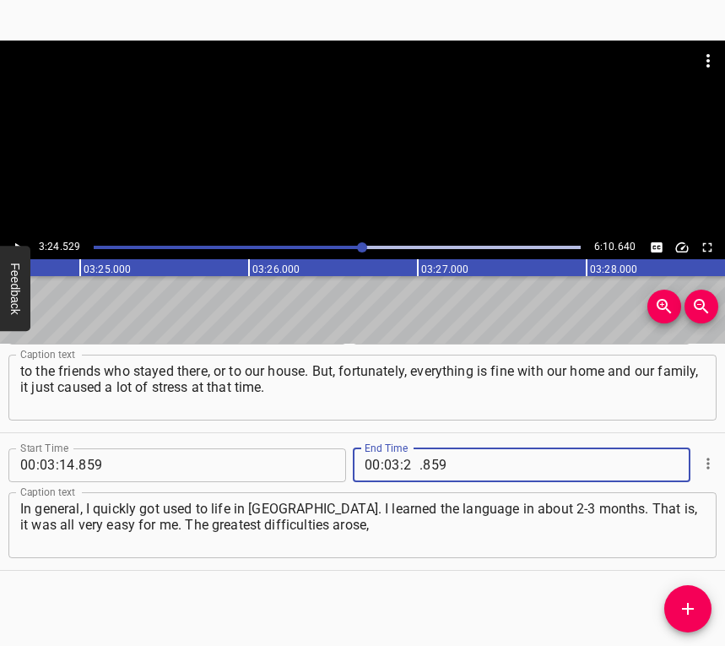
type input "24"
type input "529"
click at [687, 609] on icon "Add Cue" at bounding box center [688, 609] width 12 height 12
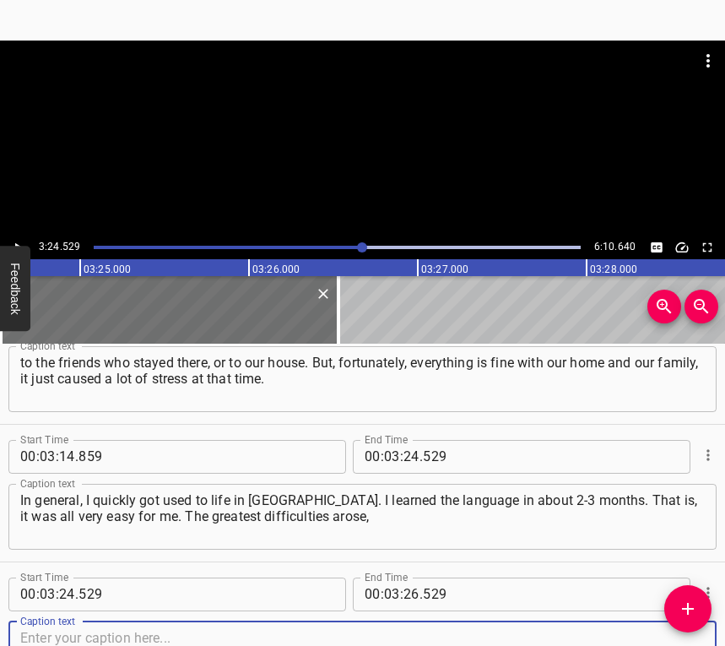
scroll to position [2666, 0]
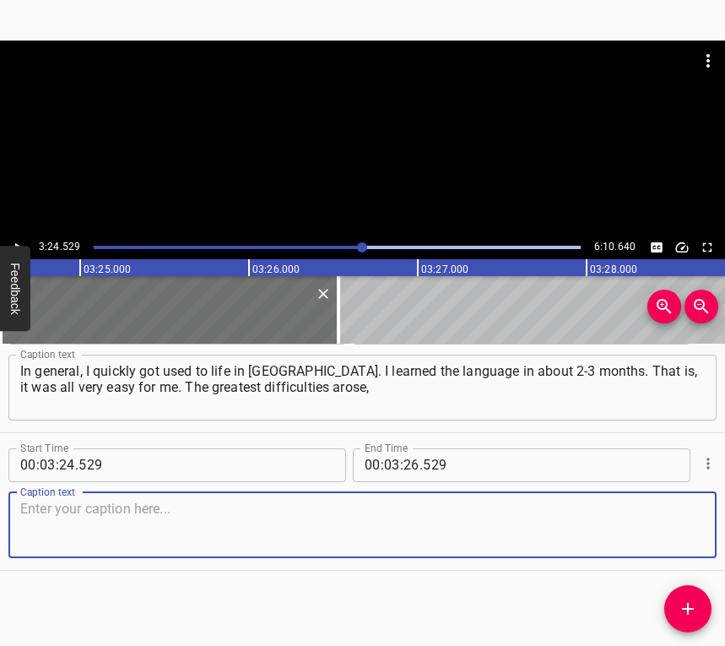
click at [645, 533] on textarea at bounding box center [362, 525] width 685 height 48
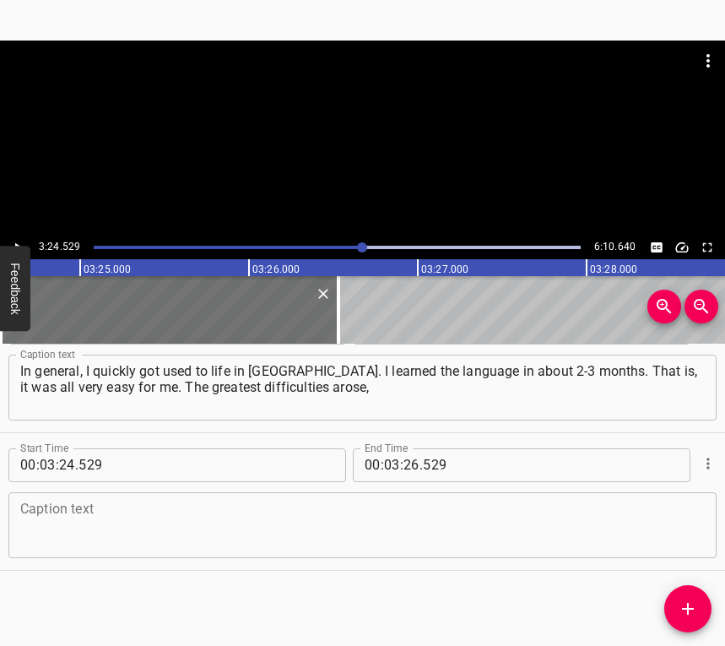
click at [173, 540] on textarea at bounding box center [362, 525] width 685 height 48
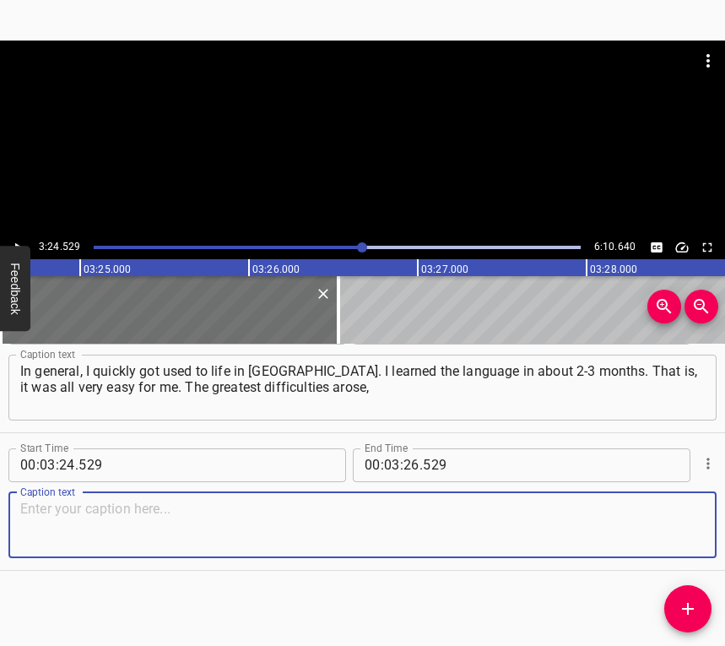
paste textarea "probably, after a year or two of living in [GEOGRAPHIC_DATA], when economic con…"
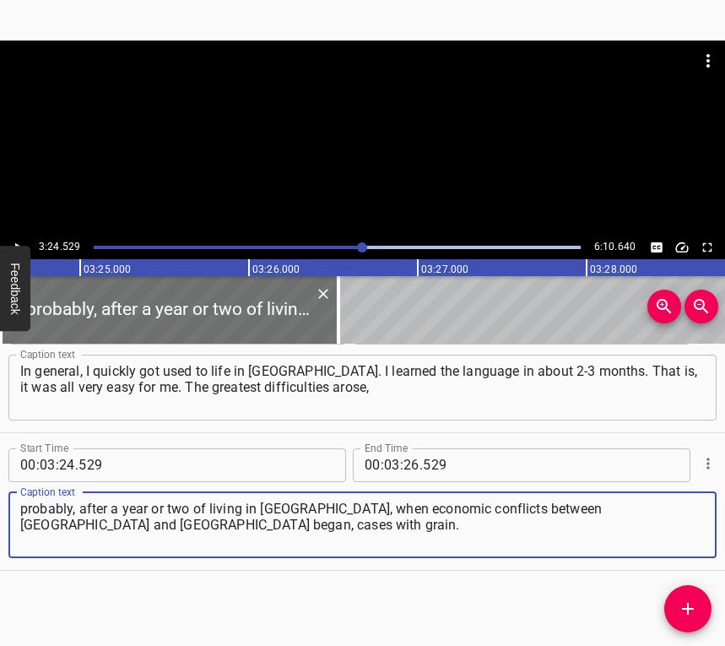
type textarea "probably, after a year or two of living in [GEOGRAPHIC_DATA], when economic con…"
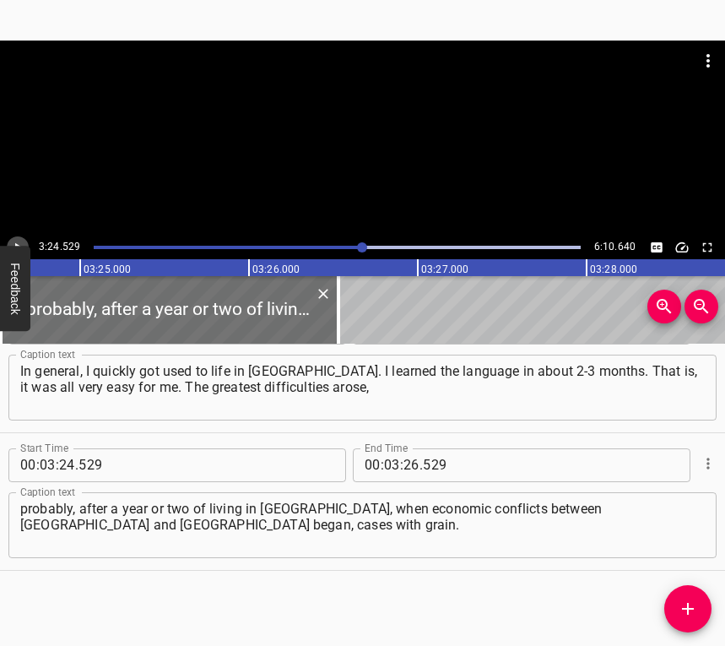
click at [16, 243] on icon "Play/Pause" at bounding box center [18, 246] width 7 height 9
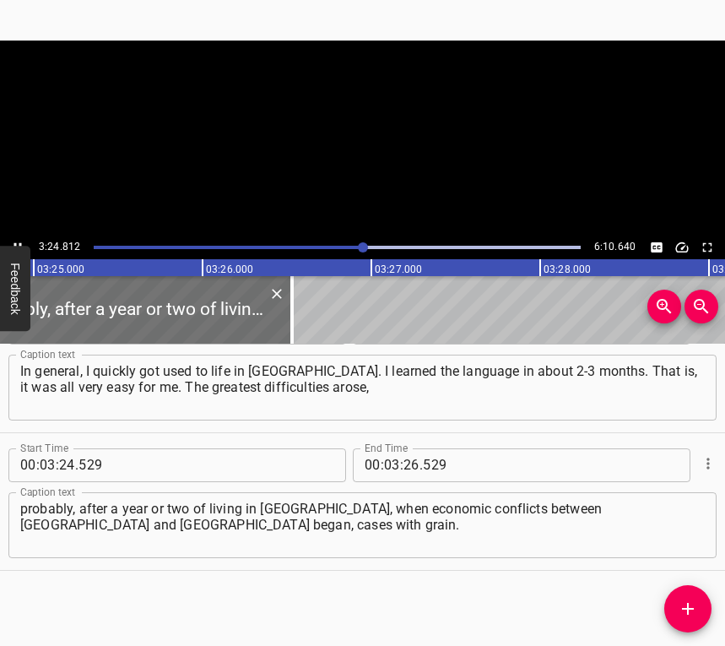
scroll to position [0, 34576]
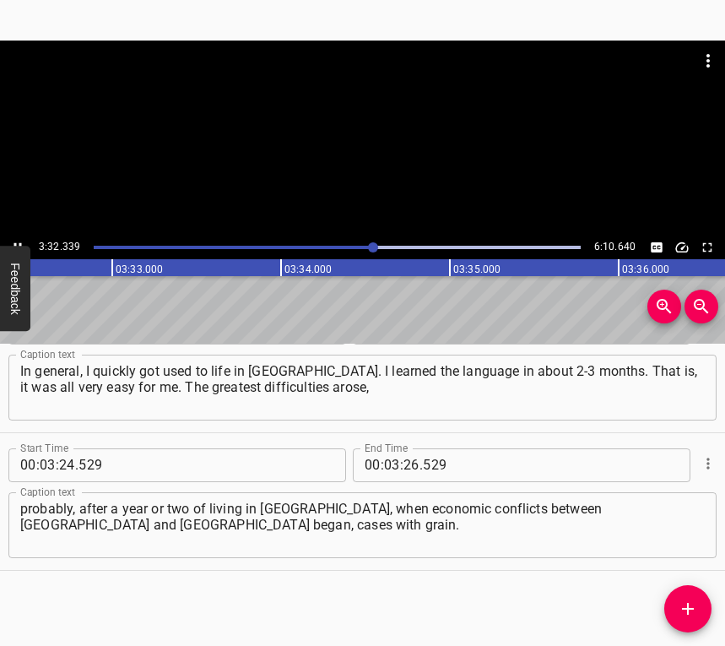
click at [17, 241] on icon "Play/Pause" at bounding box center [17, 247] width 15 height 15
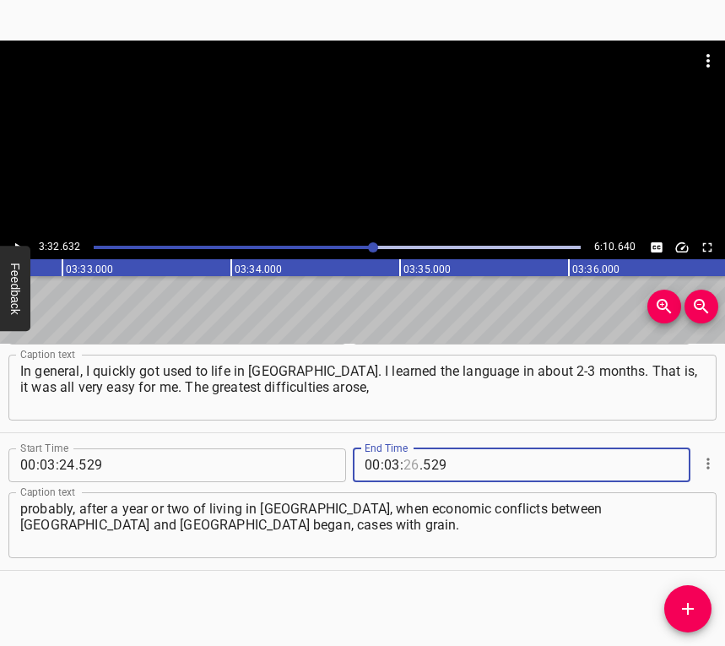
click at [406, 462] on input "number" at bounding box center [411, 465] width 16 height 34
type input "32"
type input "632"
click at [690, 594] on button "Add Cue" at bounding box center [687, 608] width 47 height 47
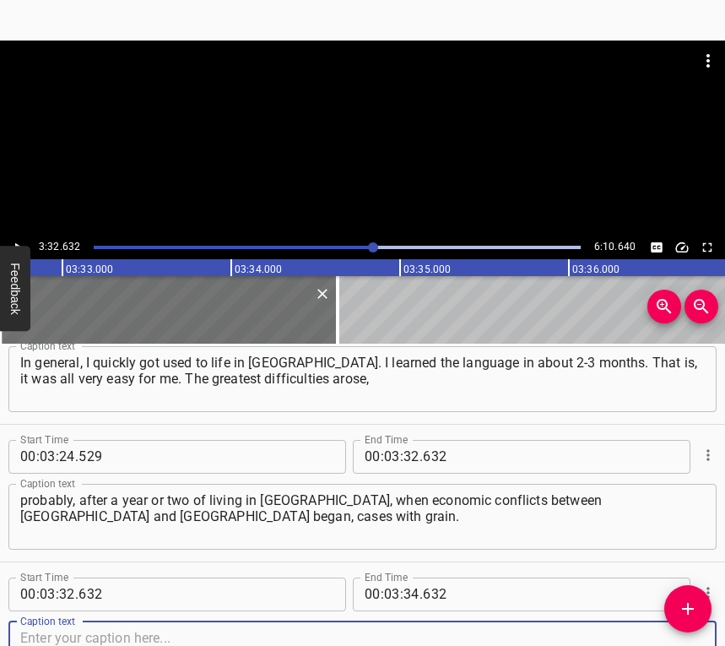
scroll to position [2803, 0]
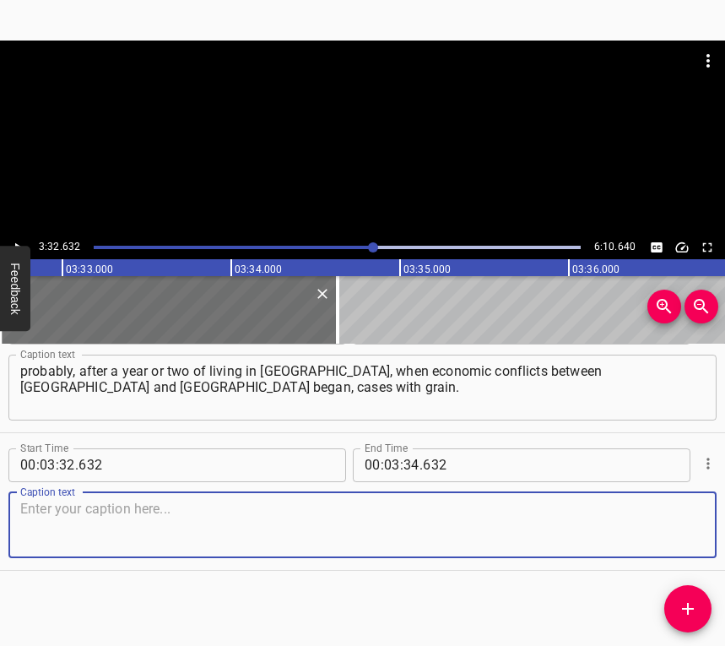
click at [664, 525] on textarea at bounding box center [362, 525] width 685 height 48
click at [55, 533] on textarea at bounding box center [362, 525] width 685 height 48
paste textarea "When [DEMOGRAPHIC_DATA] began to organize protests against [DEMOGRAPHIC_DATA], …"
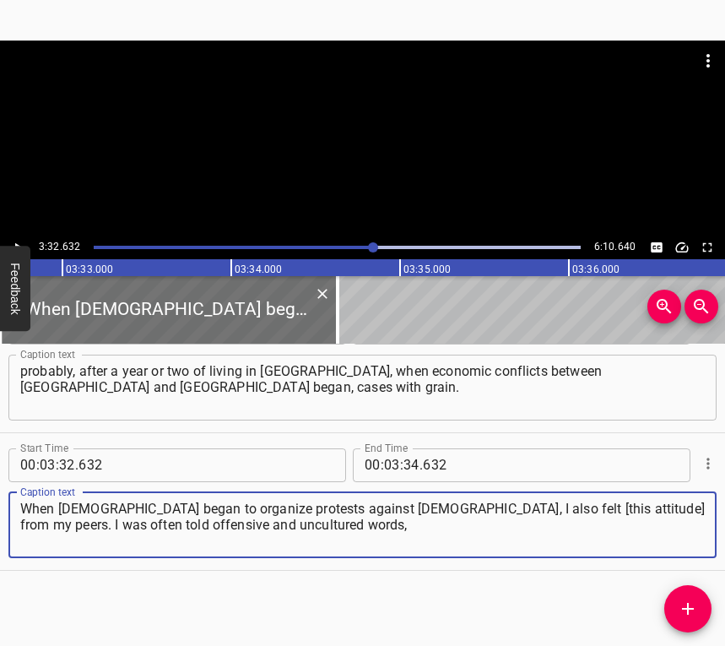
type textarea "When [DEMOGRAPHIC_DATA] began to organize protests against [DEMOGRAPHIC_DATA], …"
click at [21, 244] on icon "Play/Pause" at bounding box center [17, 247] width 15 height 15
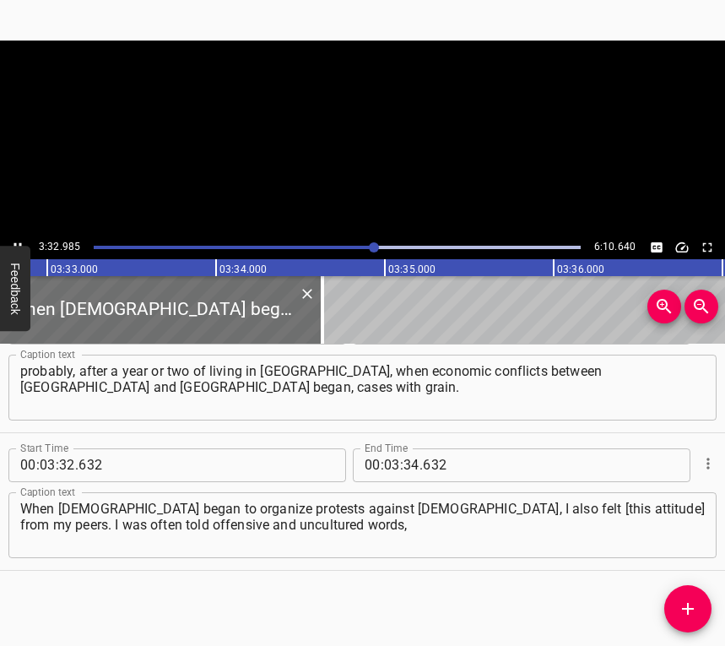
scroll to position [0, 35956]
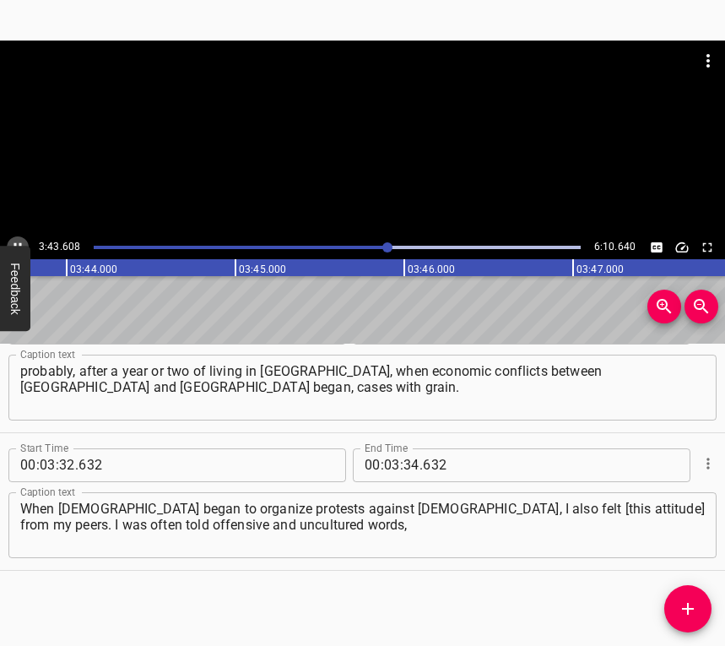
click at [13, 240] on icon "Play/Pause" at bounding box center [17, 247] width 15 height 15
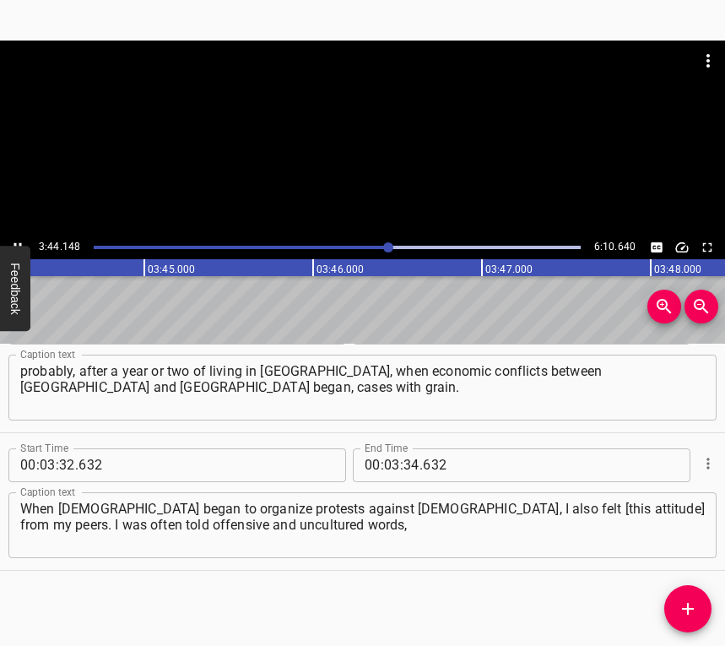
click at [13, 240] on icon "Play/Pause" at bounding box center [17, 247] width 15 height 15
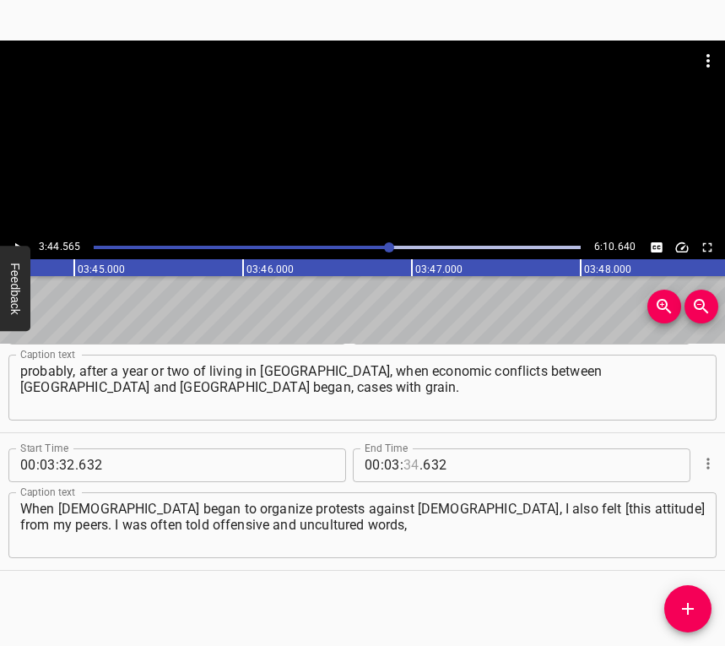
click at [403, 460] on input "number" at bounding box center [411, 465] width 16 height 34
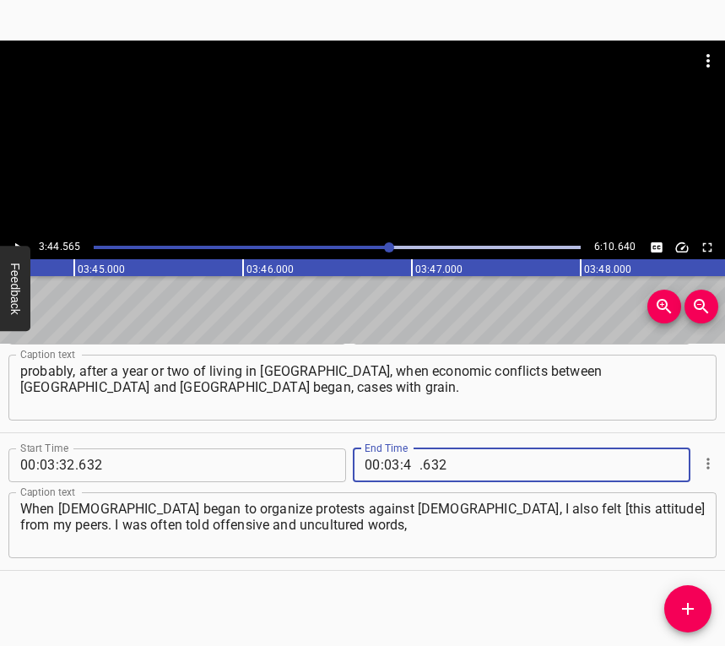
type input "44"
type input "565"
click at [679, 606] on icon "Add Cue" at bounding box center [688, 608] width 20 height 20
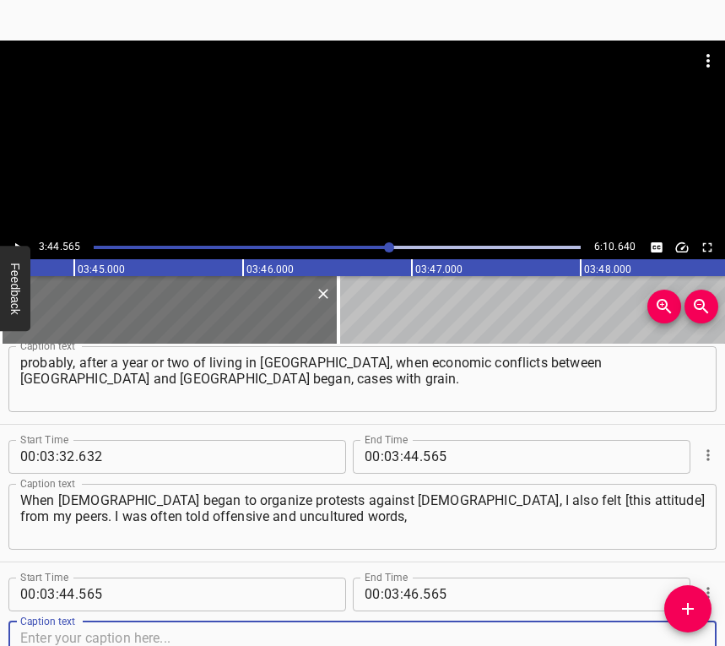
scroll to position [2941, 0]
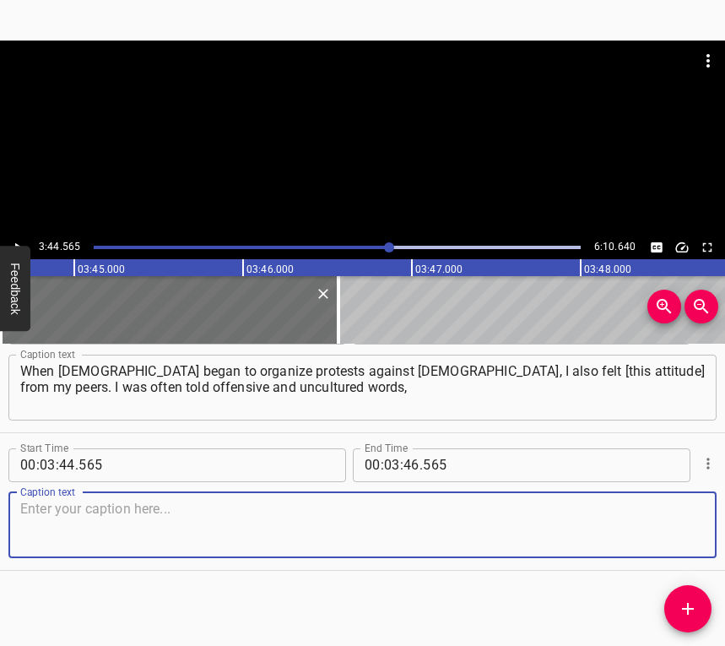
click at [670, 525] on textarea at bounding box center [362, 525] width 685 height 48
click at [141, 517] on textarea at bounding box center [362, 525] width 685 height 48
paste textarea "told to return to [GEOGRAPHIC_DATA], that Poland is only for [DEMOGRAPHIC_DATA]…"
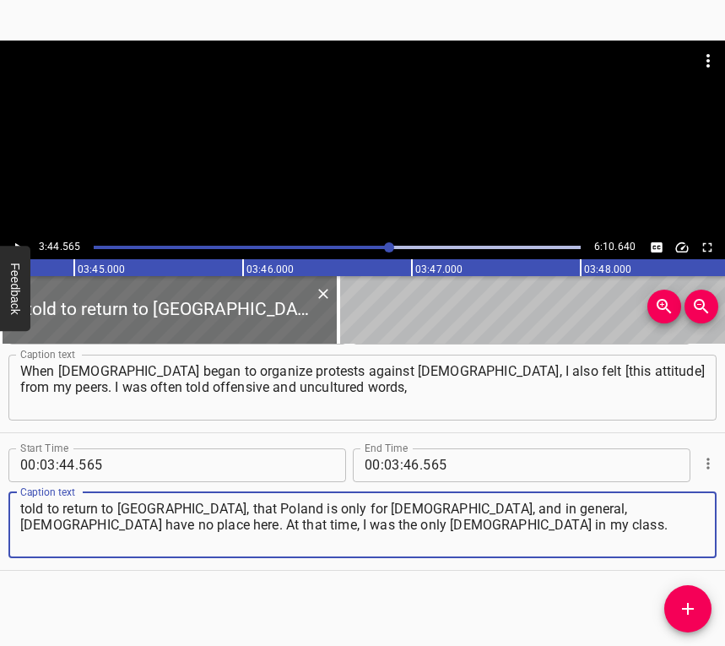
type textarea "told to return to [GEOGRAPHIC_DATA], that Poland is only for [DEMOGRAPHIC_DATA]…"
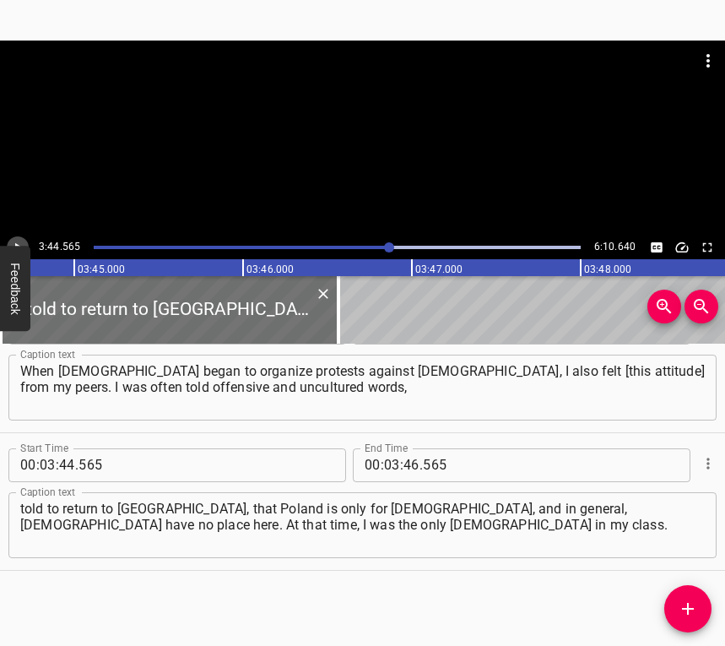
click at [11, 241] on icon "Play/Pause" at bounding box center [17, 247] width 15 height 15
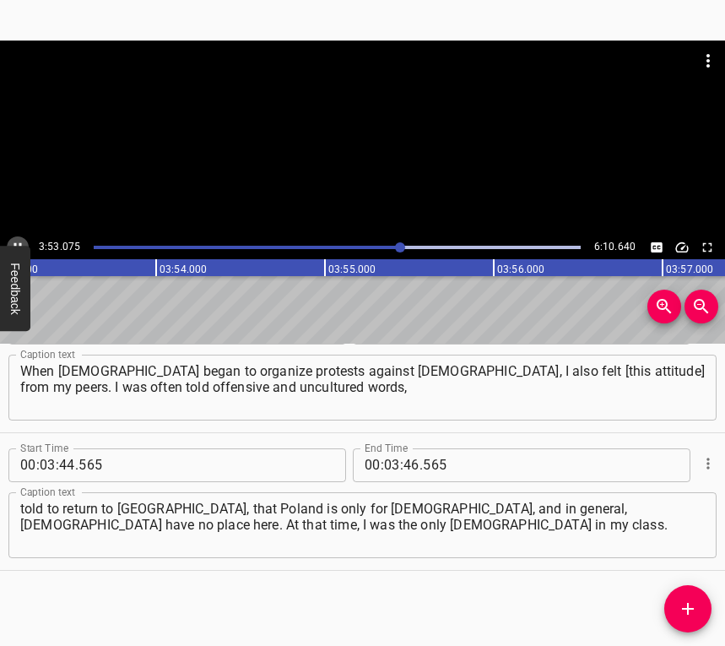
click at [17, 240] on icon "Play/Pause" at bounding box center [17, 247] width 15 height 15
click at [411, 459] on div "00 : 03 : 46 . 565" at bounding box center [471, 465] width 236 height 34
click at [408, 466] on input "number" at bounding box center [411, 465] width 16 height 34
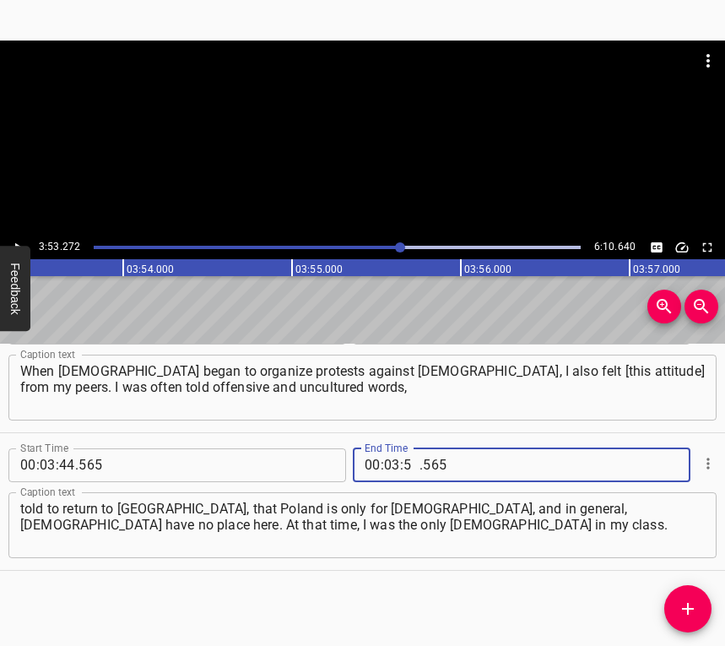
type input "53"
type input "272"
click at [683, 598] on icon "Add Cue" at bounding box center [688, 608] width 20 height 20
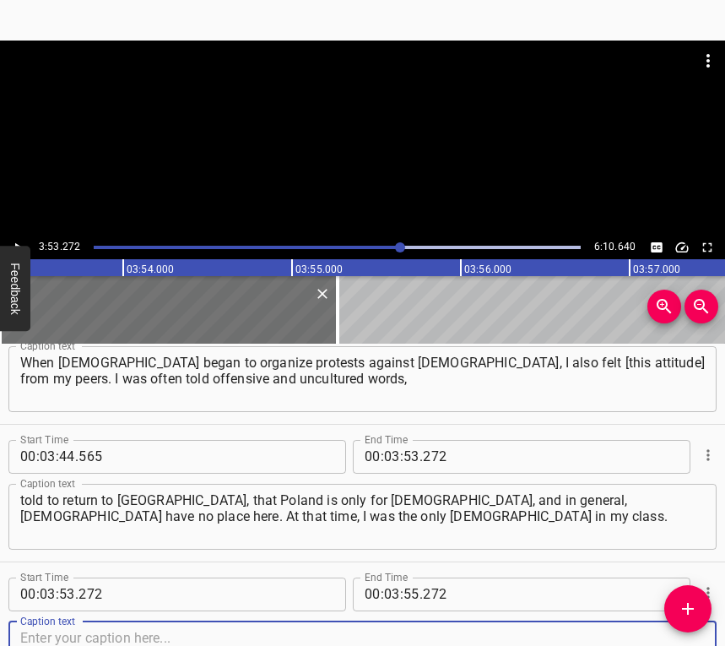
scroll to position [3079, 0]
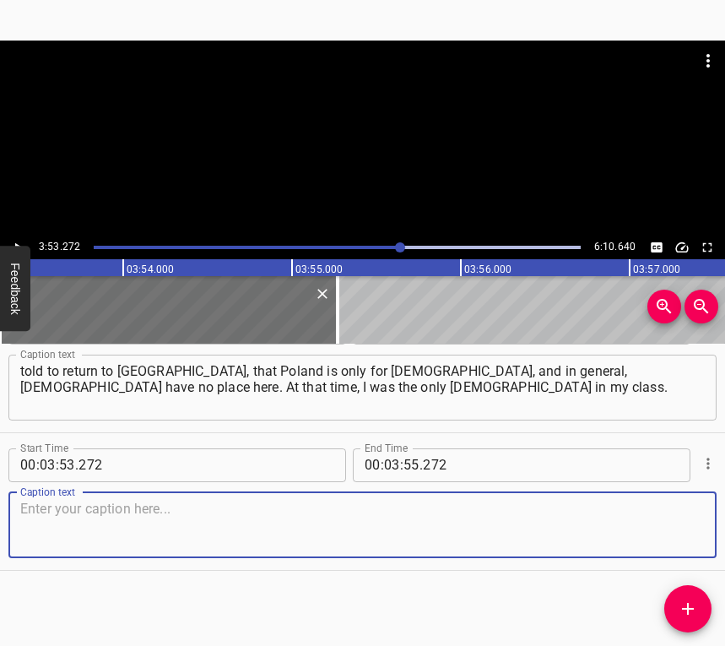
click at [658, 519] on textarea at bounding box center [362, 525] width 685 height 48
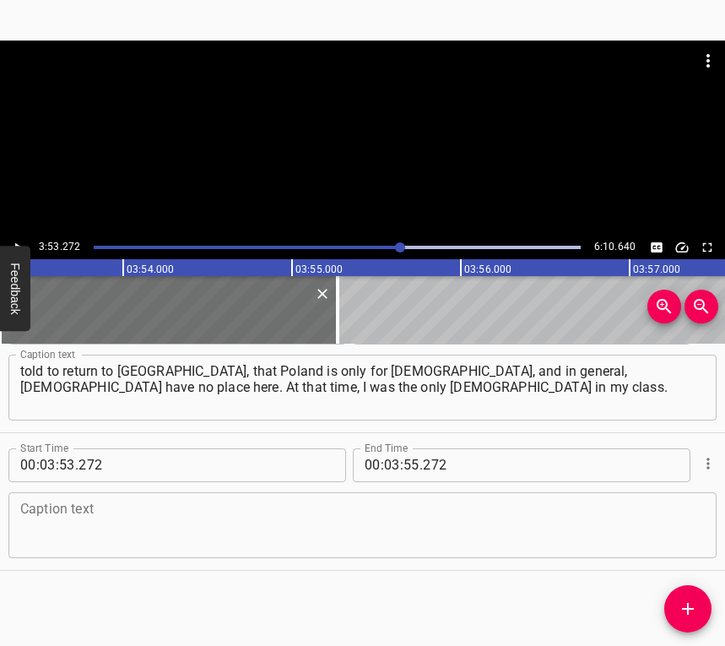
click at [137, 523] on textarea at bounding box center [362, 525] width 685 height 48
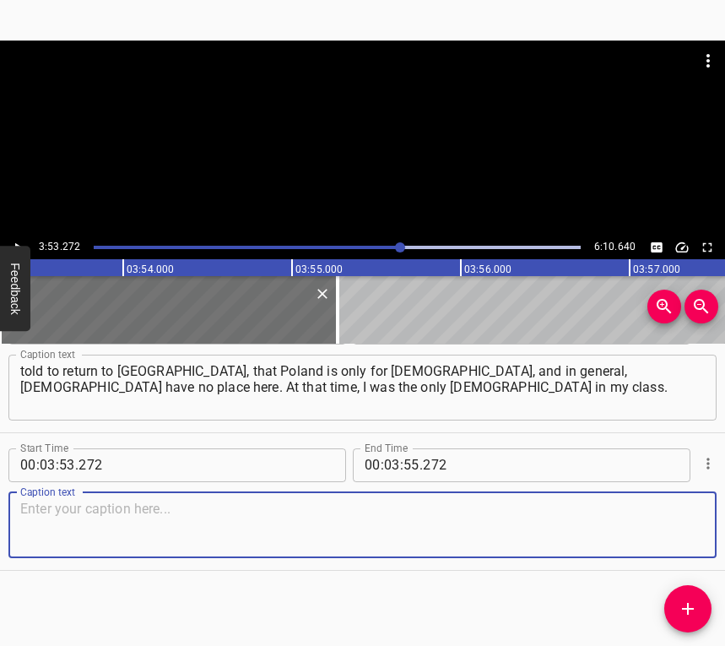
paste textarea "That is, 27 Poles against one [DEMOGRAPHIC_DATA] girl, and it was difficult. Th…"
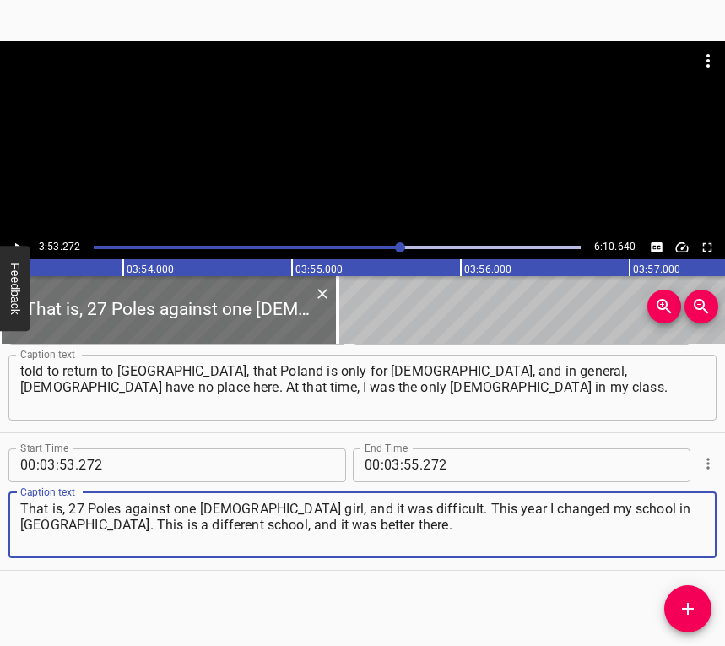
type textarea "That is, 27 Poles against one [DEMOGRAPHIC_DATA] girl, and it was difficult. Th…"
click at [14, 240] on icon "Play/Pause" at bounding box center [17, 247] width 15 height 15
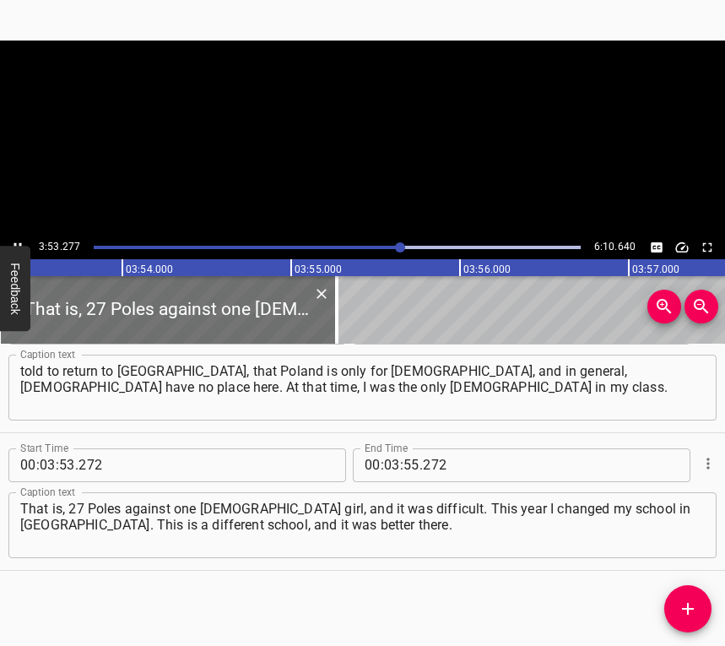
scroll to position [0, 39426]
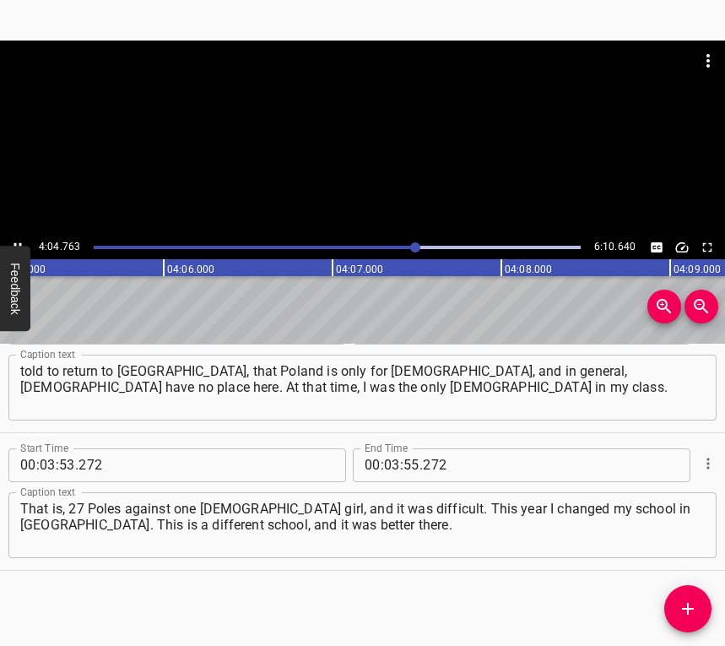
click at [18, 240] on icon "Play/Pause" at bounding box center [17, 247] width 15 height 15
click at [392, 461] on input "number" at bounding box center [392, 465] width 16 height 34
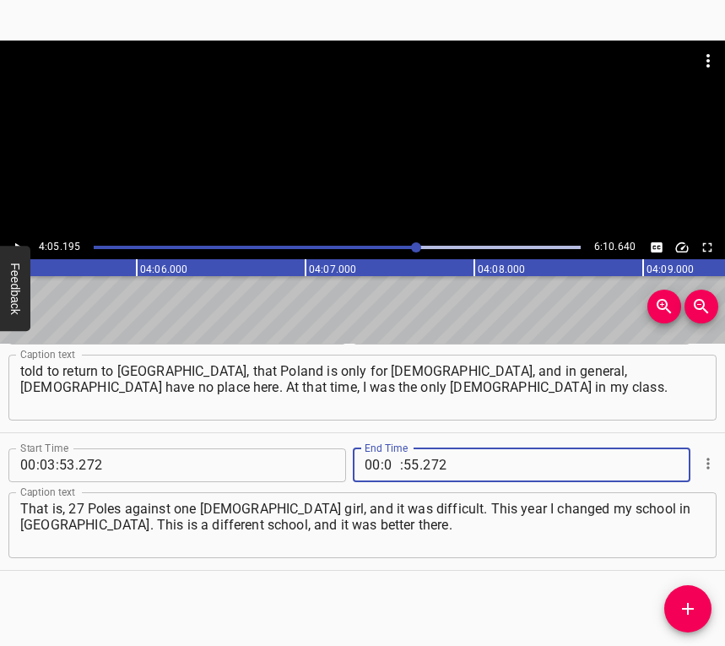
type input "04"
type input "05"
type input "195"
click at [678, 609] on icon "Add Cue" at bounding box center [688, 608] width 20 height 20
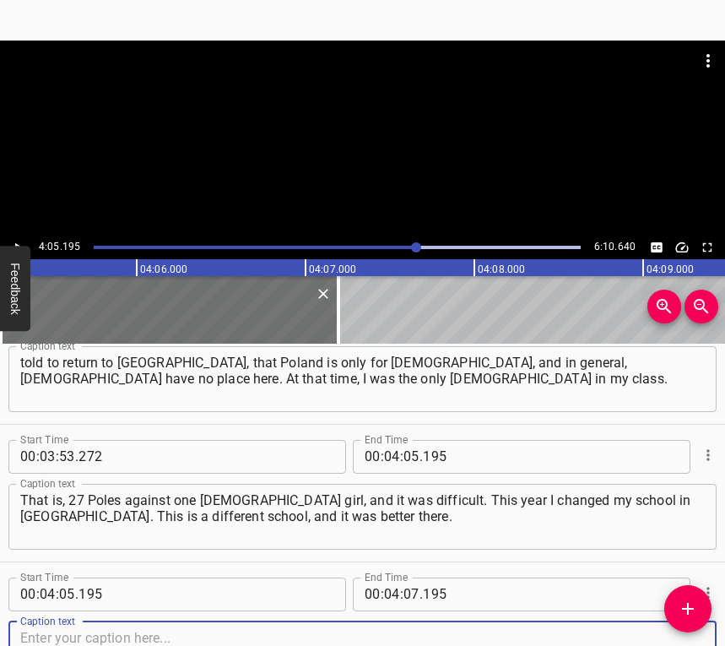
scroll to position [3216, 0]
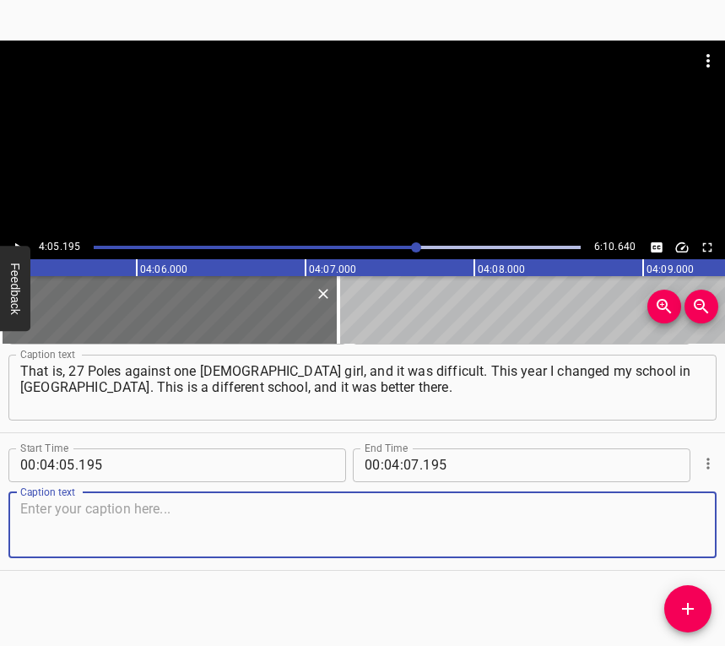
click at [662, 518] on textarea at bounding box center [362, 525] width 685 height 48
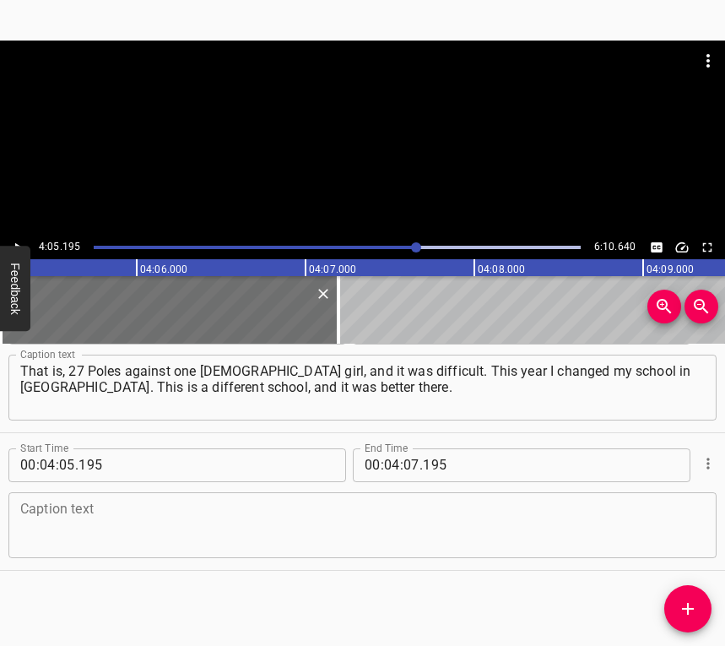
click at [420, 508] on textarea at bounding box center [362, 525] width 685 height 48
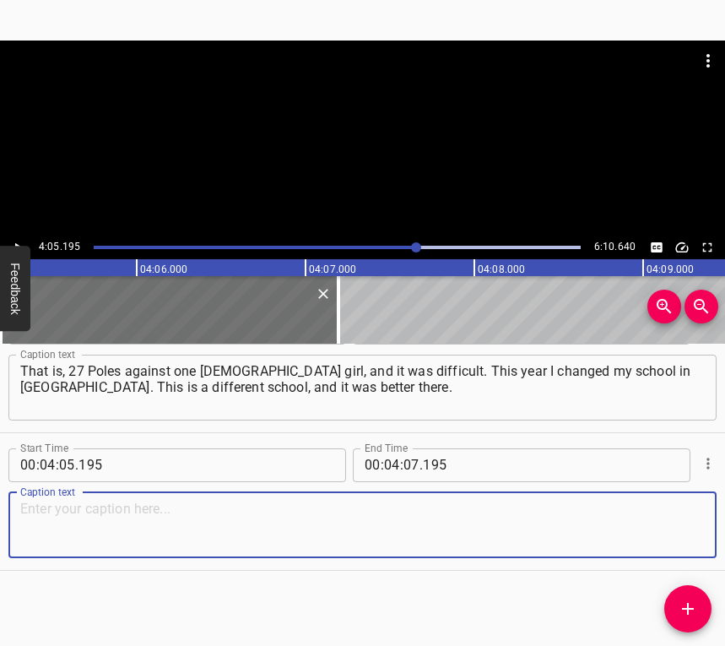
paste textarea "But this experience was unpleasant. Although I actually try not to burden mysel…"
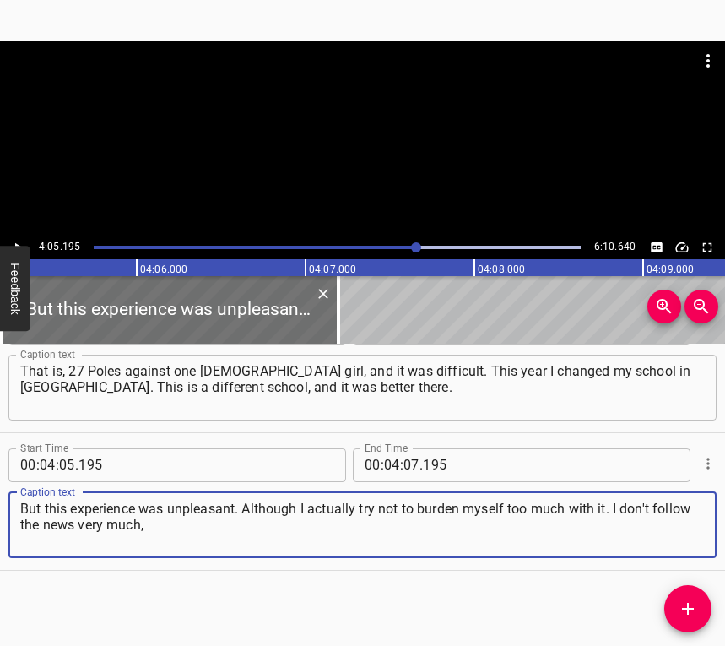
type textarea "But this experience was unpleasant. Although I actually try not to burden mysel…"
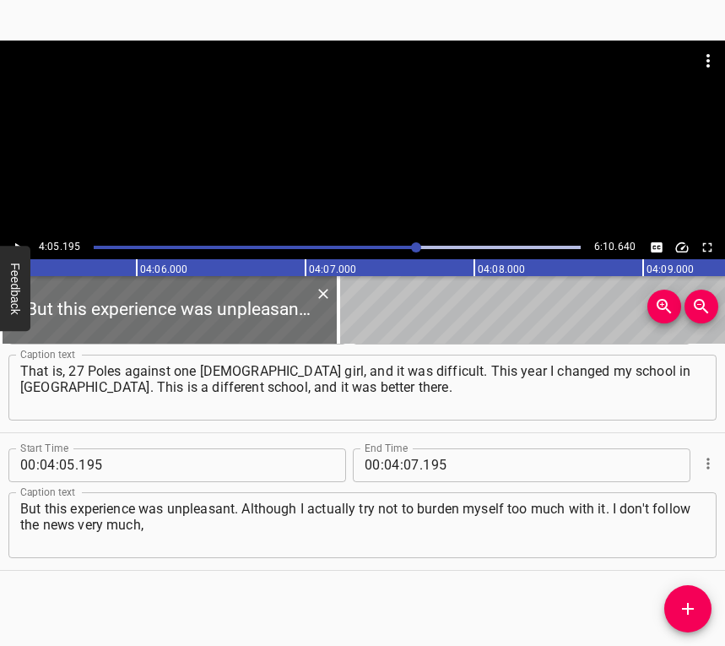
click at [7, 238] on div "4:05.195 6:10.640" at bounding box center [362, 248] width 725 height 24
click at [12, 241] on icon "Play/Pause" at bounding box center [17, 247] width 15 height 15
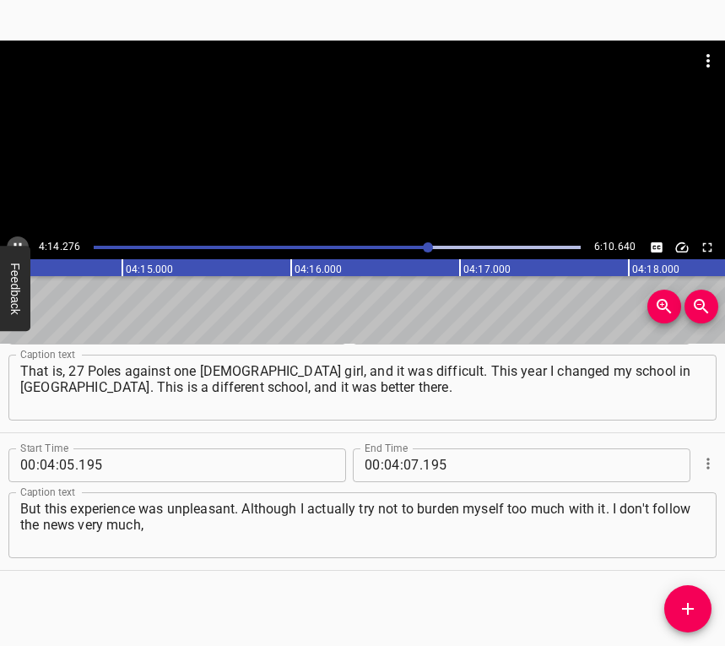
click at [12, 240] on icon "Play/Pause" at bounding box center [17, 247] width 15 height 15
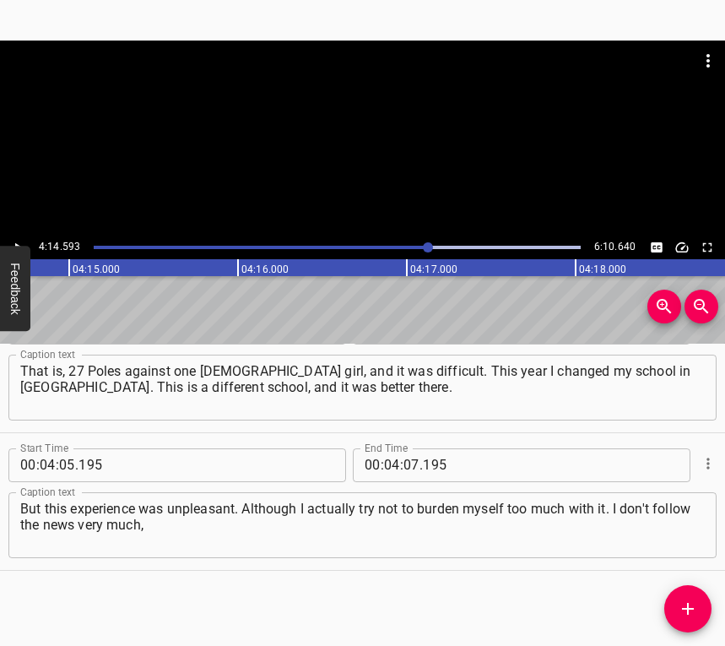
click at [420, 457] on span "." at bounding box center [421, 465] width 3 height 34
click at [409, 459] on input "number" at bounding box center [411, 465] width 16 height 34
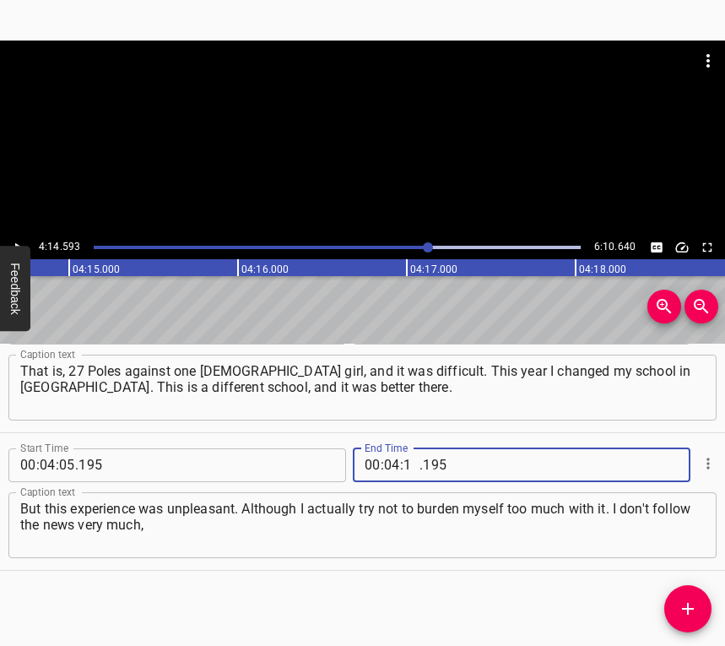
type input "14"
type input "593"
click at [689, 607] on icon "Add Cue" at bounding box center [688, 609] width 12 height 12
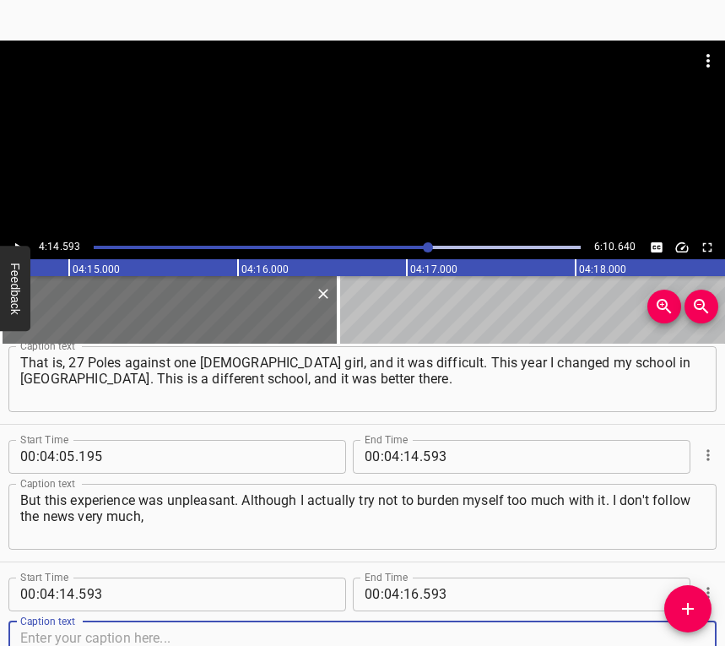
scroll to position [3354, 0]
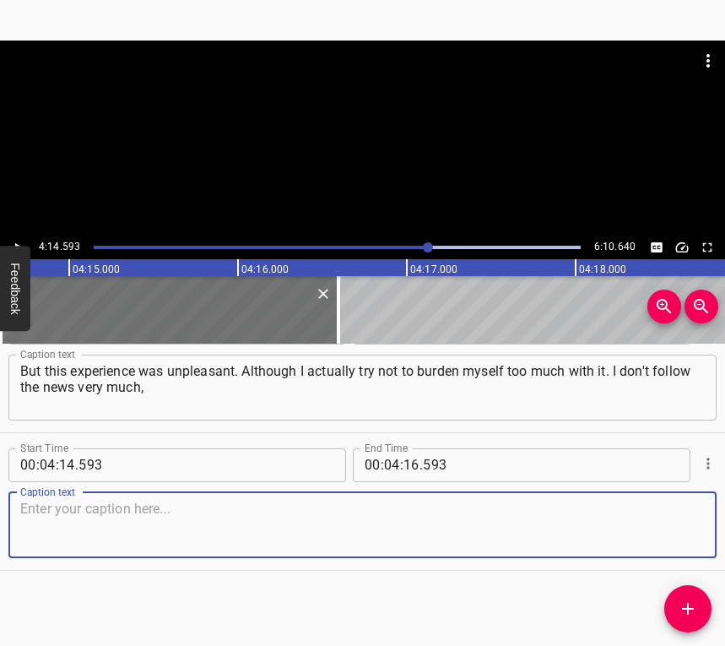
drag, startPoint x: 667, startPoint y: 510, endPoint x: 720, endPoint y: 501, distance: 54.0
click at [667, 508] on textarea at bounding box center [362, 525] width 685 height 48
click at [59, 506] on textarea at bounding box center [362, 525] width 685 height 48
paste textarea ", because it's just unpleasant for me, it's morally difficult. But, for example…"
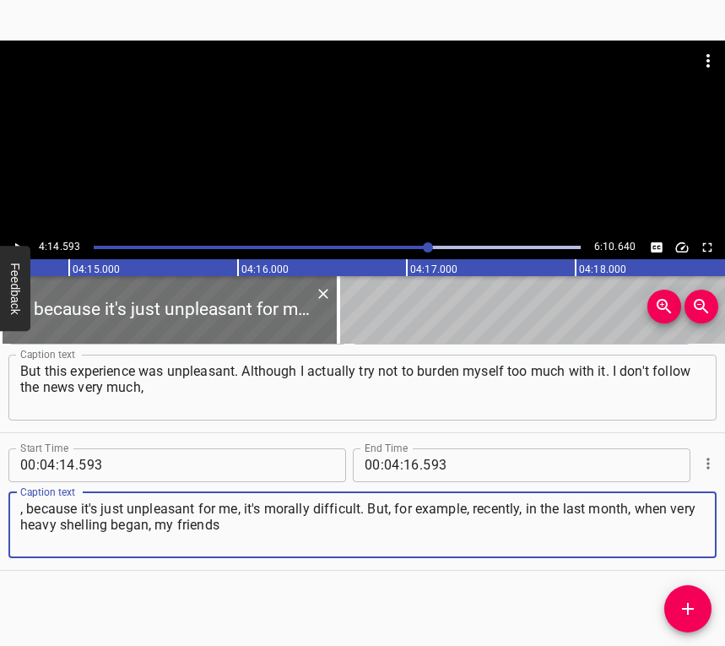
type textarea ", because it's just unpleasant for me, it's morally difficult. But, for example…"
click at [19, 244] on icon "Play/Pause" at bounding box center [17, 247] width 15 height 15
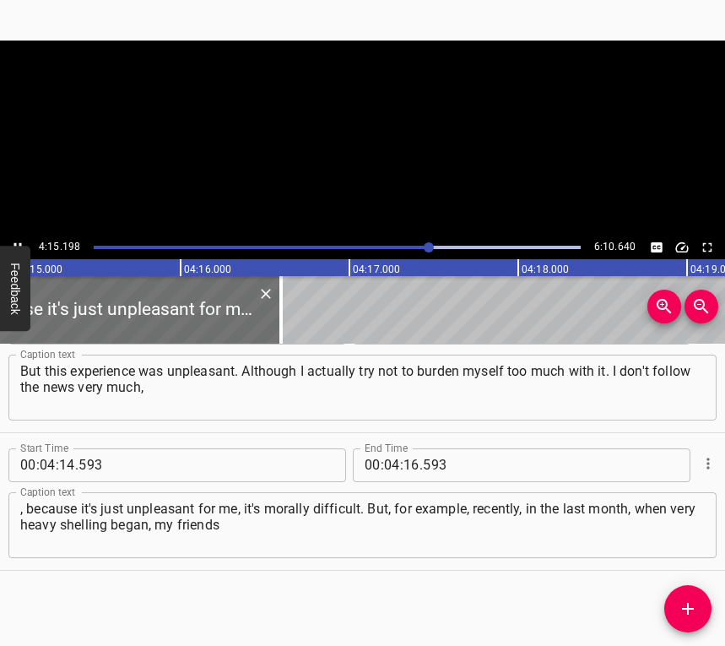
scroll to position [0, 43064]
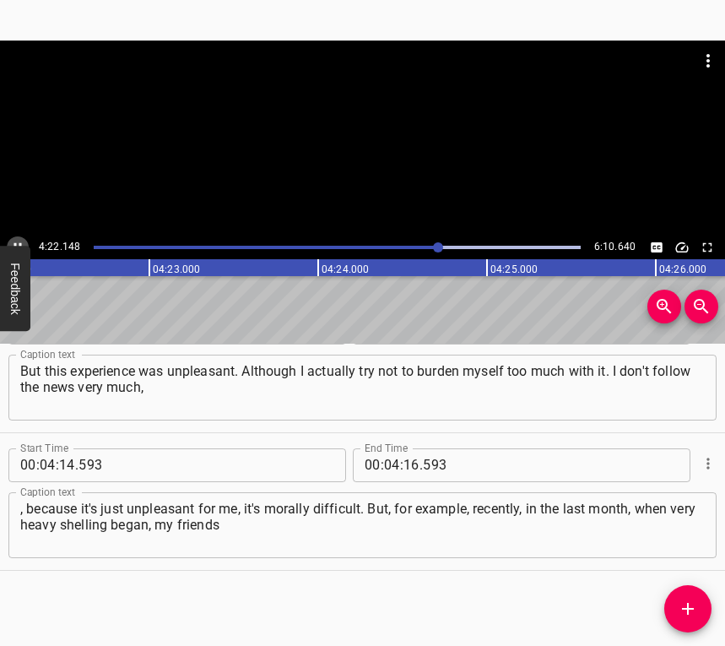
click at [18, 241] on icon "Play/Pause" at bounding box center [17, 247] width 15 height 15
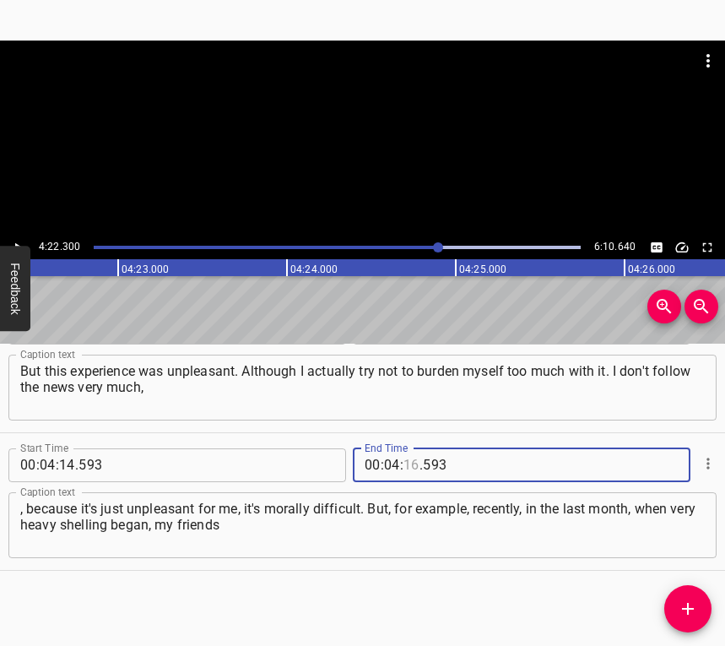
click at [407, 468] on input "number" at bounding box center [411, 465] width 16 height 34
type input "22"
type input "300"
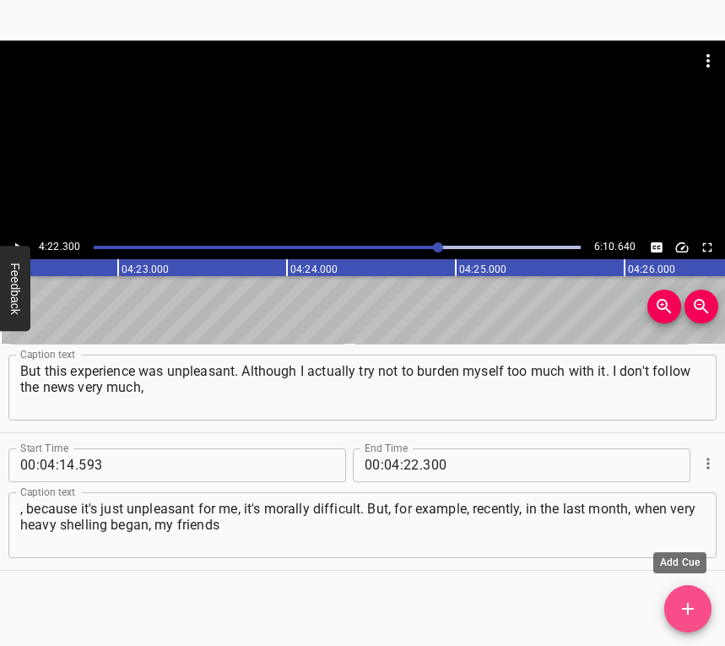
click at [689, 600] on icon "Add Cue" at bounding box center [688, 608] width 20 height 20
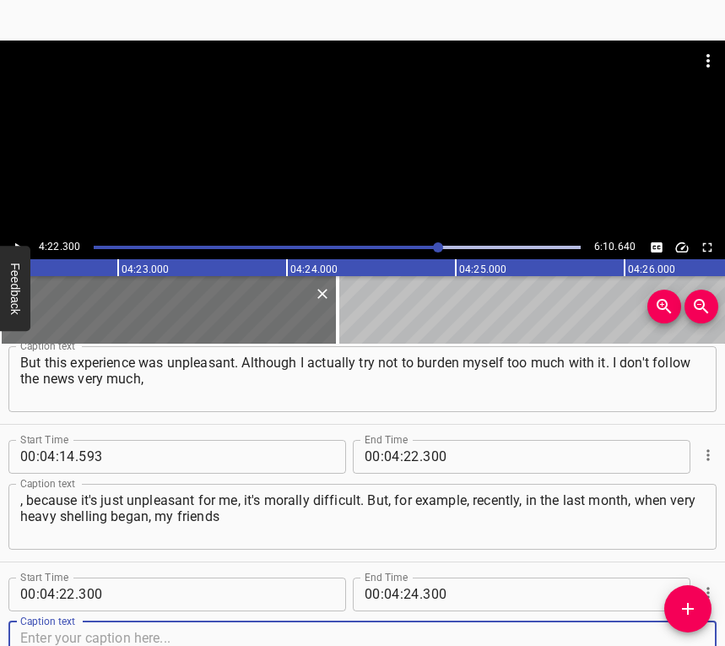
scroll to position [3491, 0]
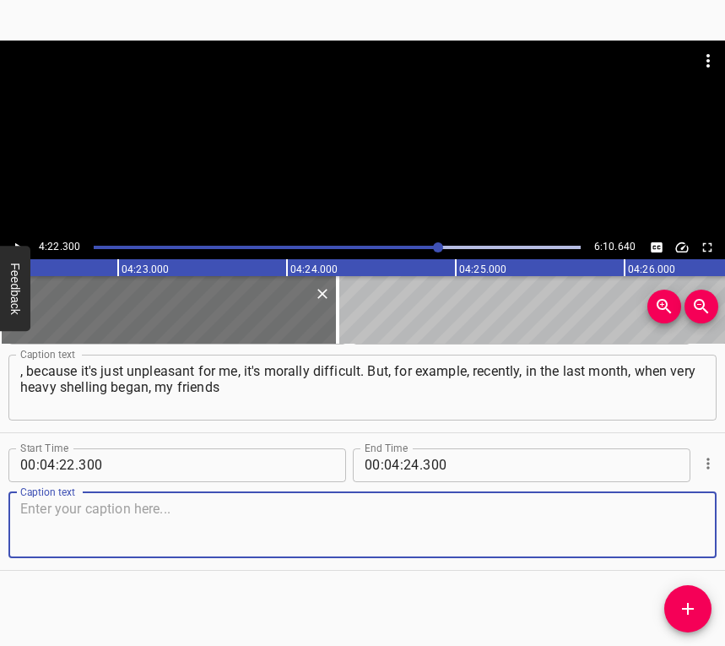
drag, startPoint x: 671, startPoint y: 536, endPoint x: 721, endPoint y: 528, distance: 50.4
click at [670, 535] on textarea at bounding box center [362, 525] width 685 height 48
click at [295, 526] on textarea at bounding box center [362, 525] width 685 height 48
paste textarea "and parents who follow the news tell me... And I am very worried about this. I …"
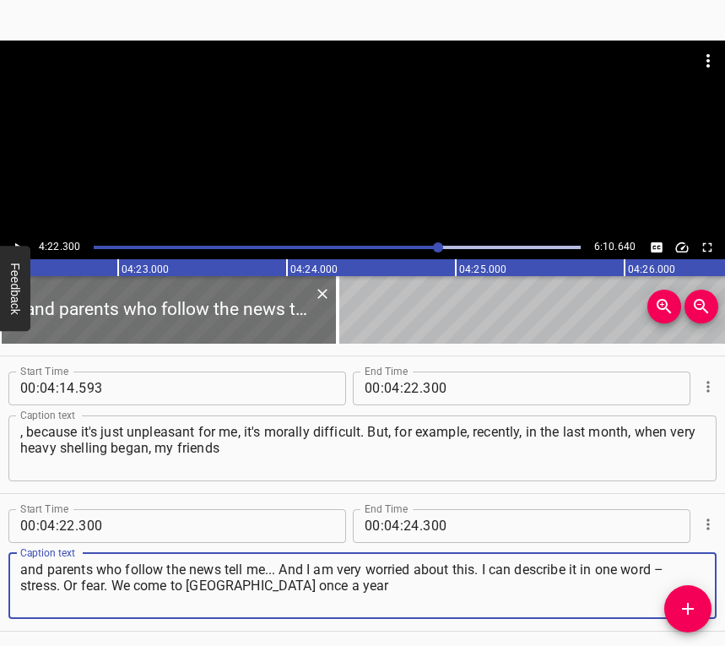
scroll to position [3407, 0]
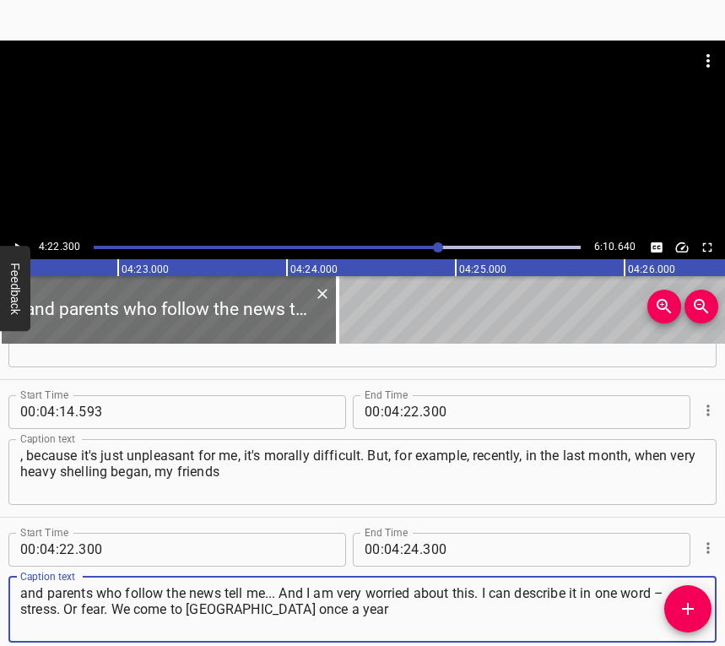
type textarea "and parents who follow the news tell me... And I am very worried about this. I …"
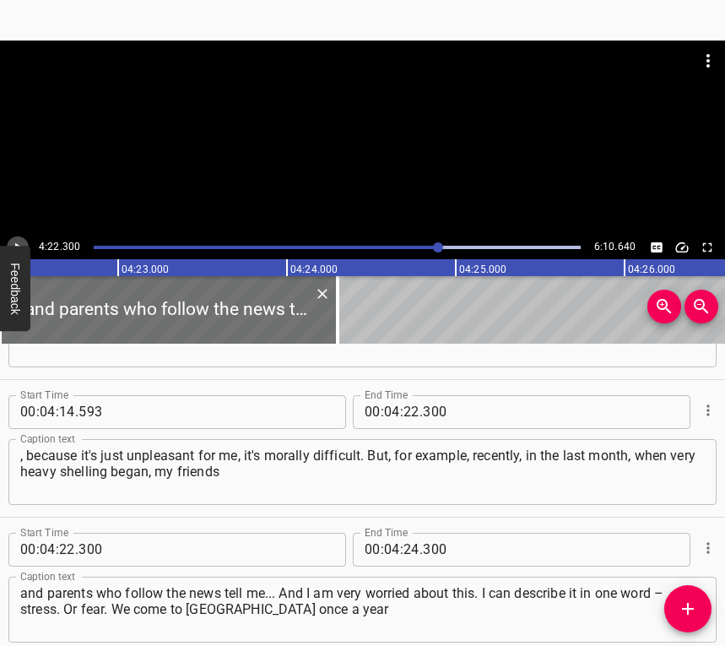
click at [20, 238] on button "Play/Pause" at bounding box center [18, 247] width 22 height 22
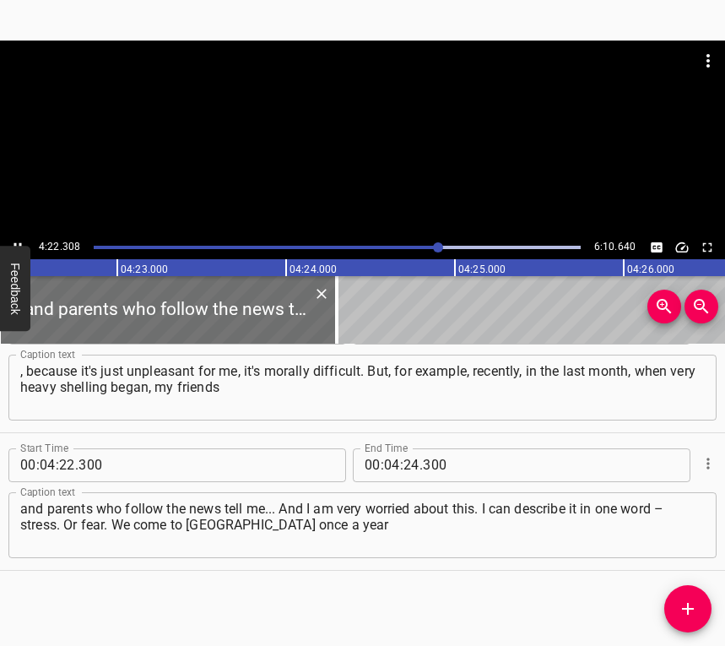
scroll to position [0, 44320]
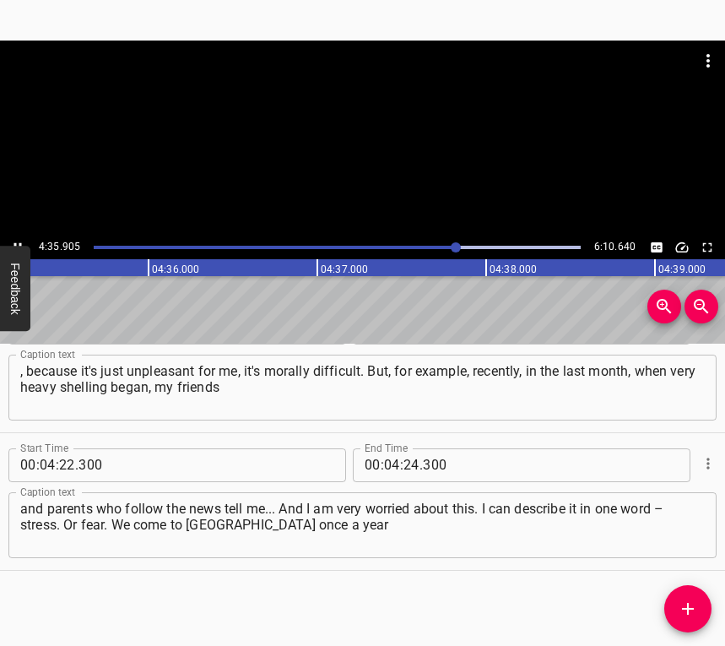
click at [18, 241] on icon "Play/Pause" at bounding box center [17, 247] width 15 height 15
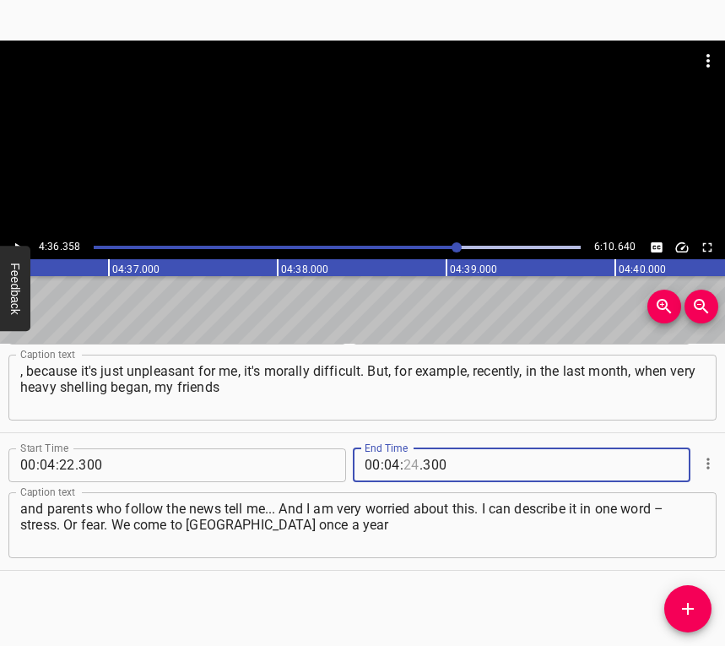
click at [408, 463] on input "number" at bounding box center [411, 465] width 16 height 34
type input "36"
type input "358"
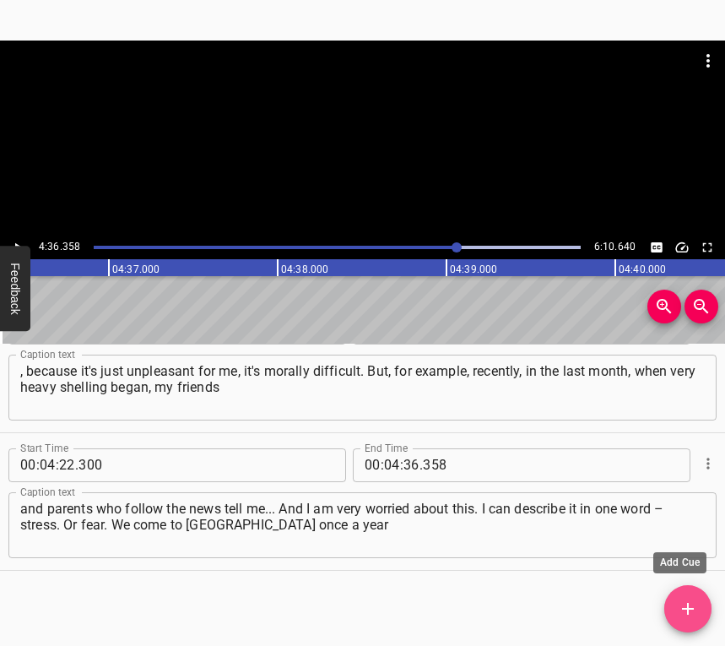
click at [688, 601] on icon "Add Cue" at bounding box center [688, 608] width 20 height 20
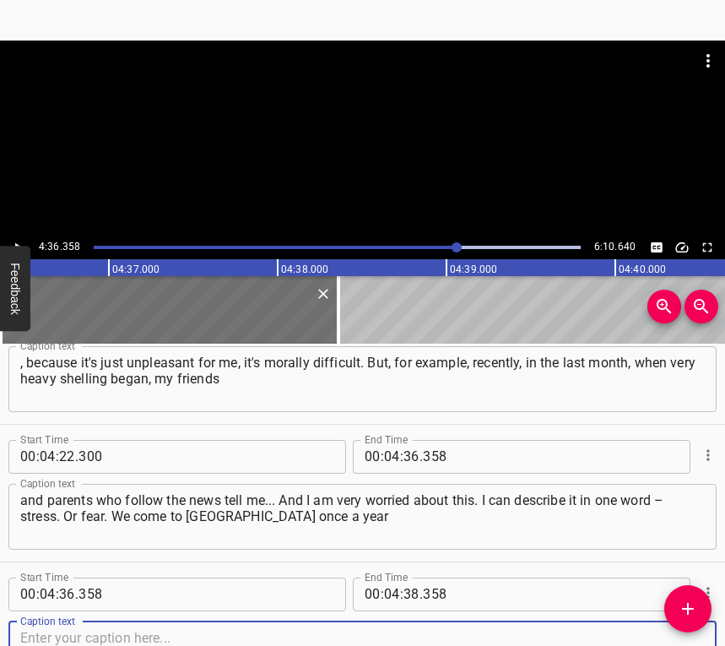
scroll to position [3629, 0]
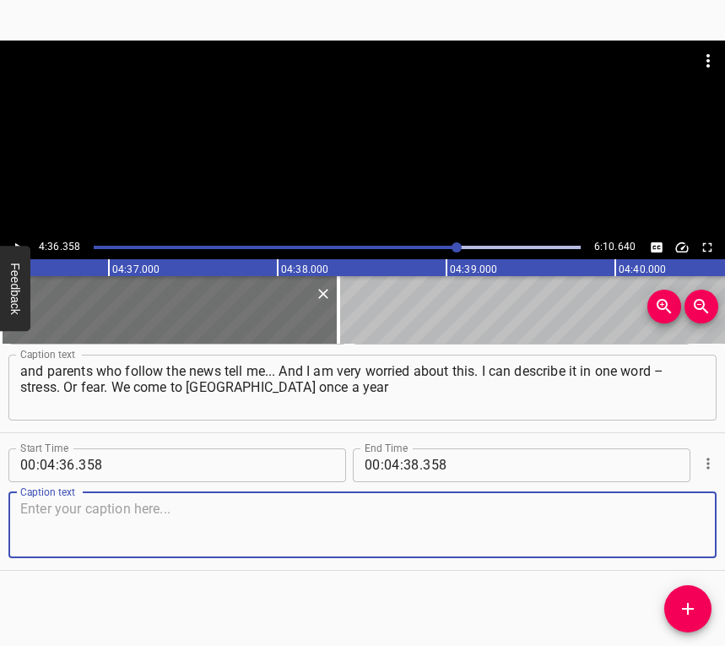
drag, startPoint x: 673, startPoint y: 536, endPoint x: 715, endPoint y: 505, distance: 52.5
click at [673, 535] on textarea at bounding box center [362, 525] width 685 height 48
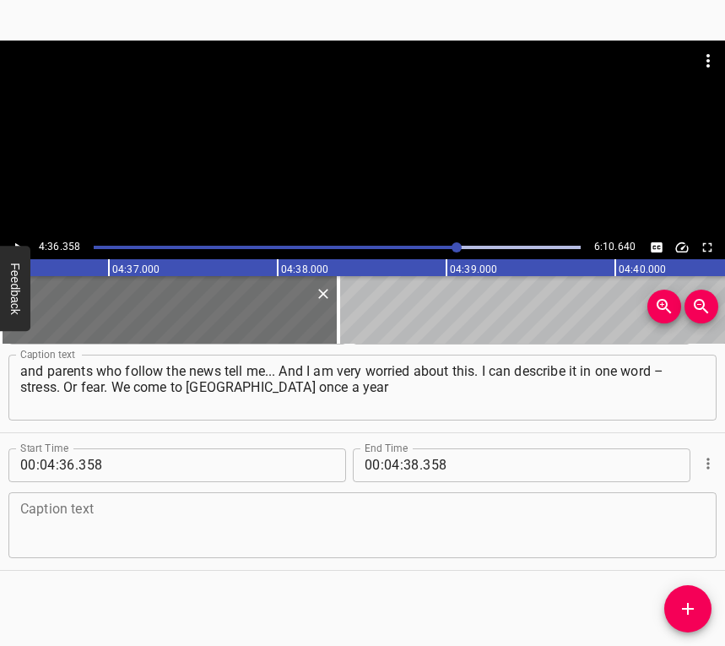
click at [223, 518] on textarea at bounding box center [362, 525] width 685 height 48
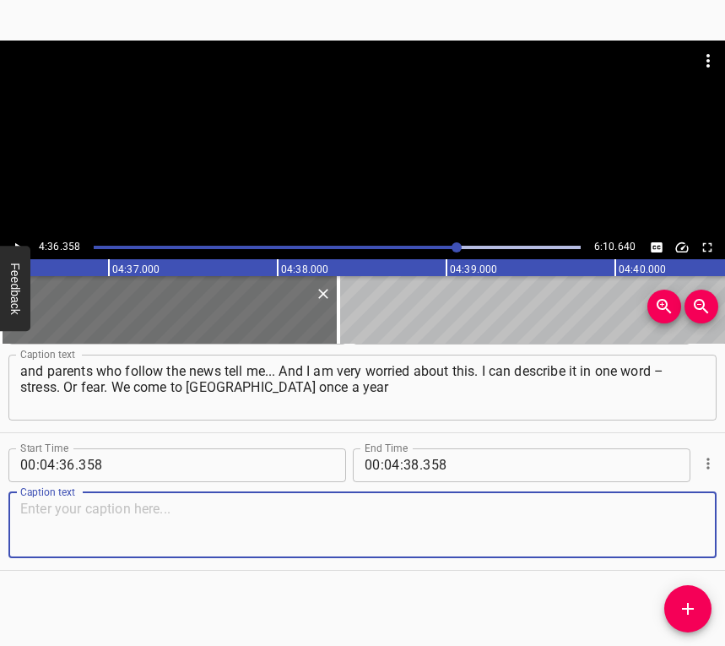
paste textarea "or once every six months. In general, it is difficult for me to notice any chan…"
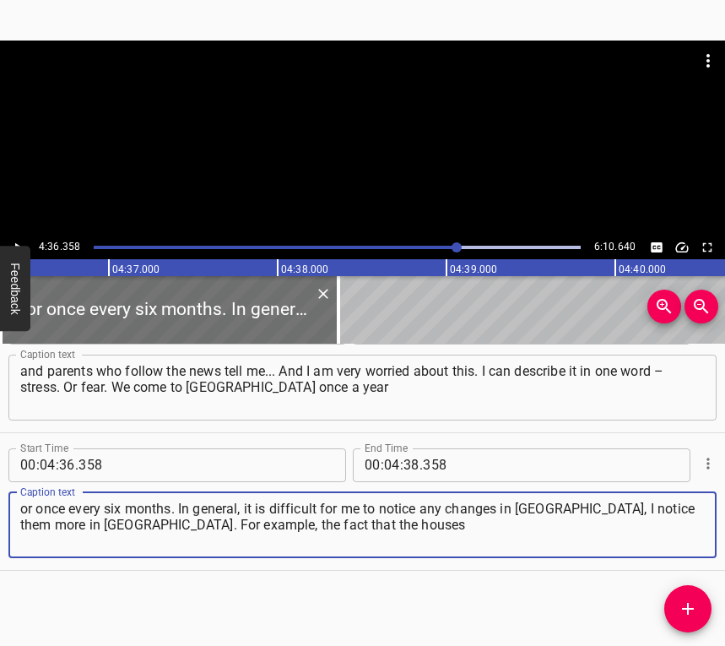
type textarea "or once every six months. In general, it is difficult for me to notice any chan…"
click at [15, 237] on button "Play/Pause" at bounding box center [18, 247] width 22 height 22
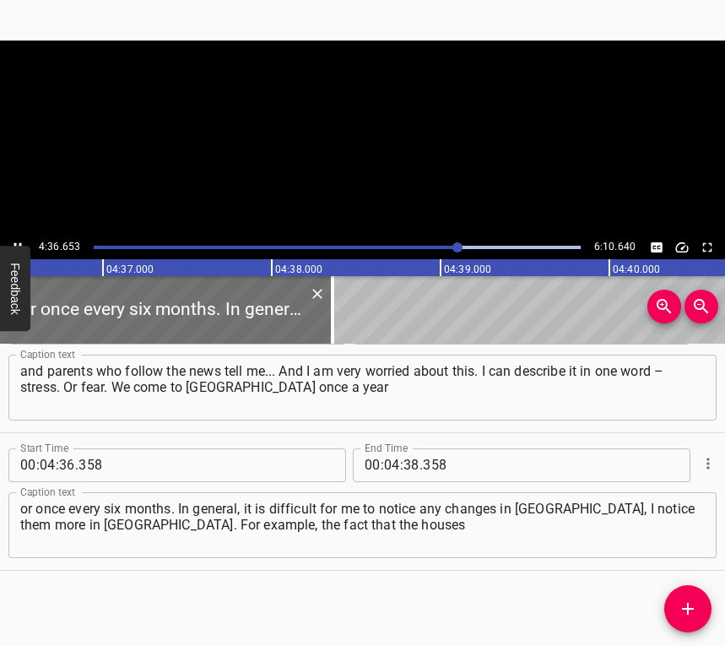
scroll to position [0, 46705]
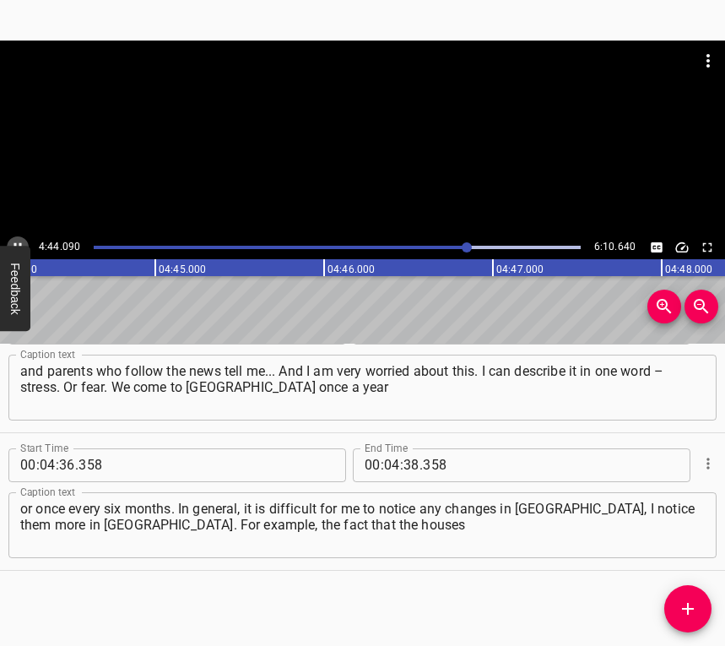
click at [16, 241] on icon "Play/Pause" at bounding box center [17, 247] width 15 height 15
click at [403, 460] on input "number" at bounding box center [411, 465] width 16 height 34
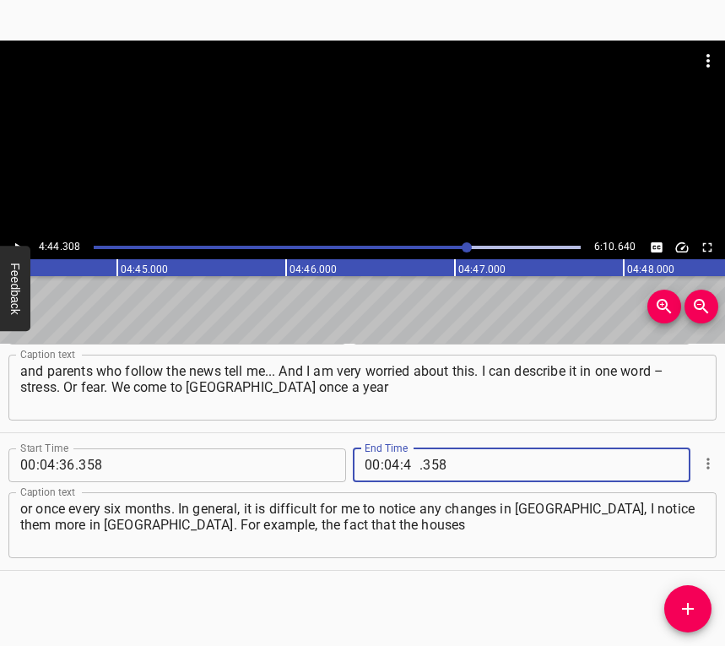
type input "44"
type input "308"
click at [685, 608] on icon "Add Cue" at bounding box center [688, 609] width 12 height 12
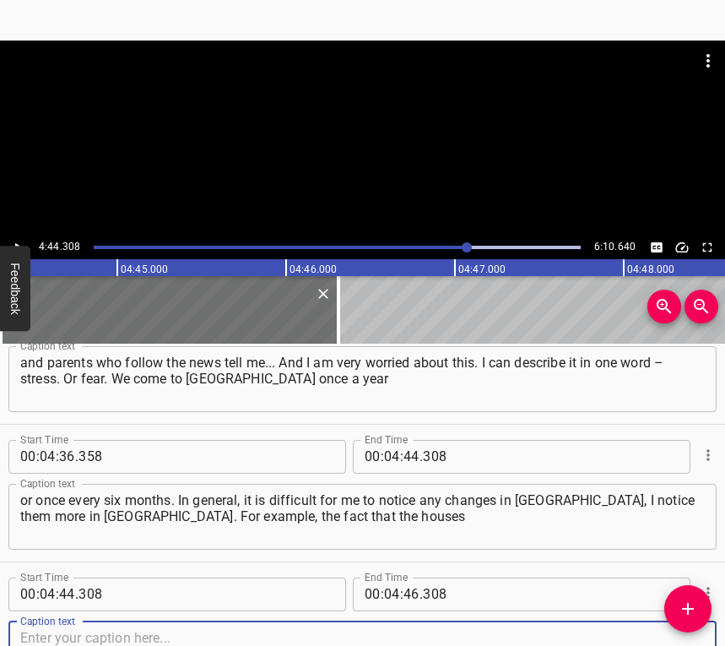
scroll to position [3766, 0]
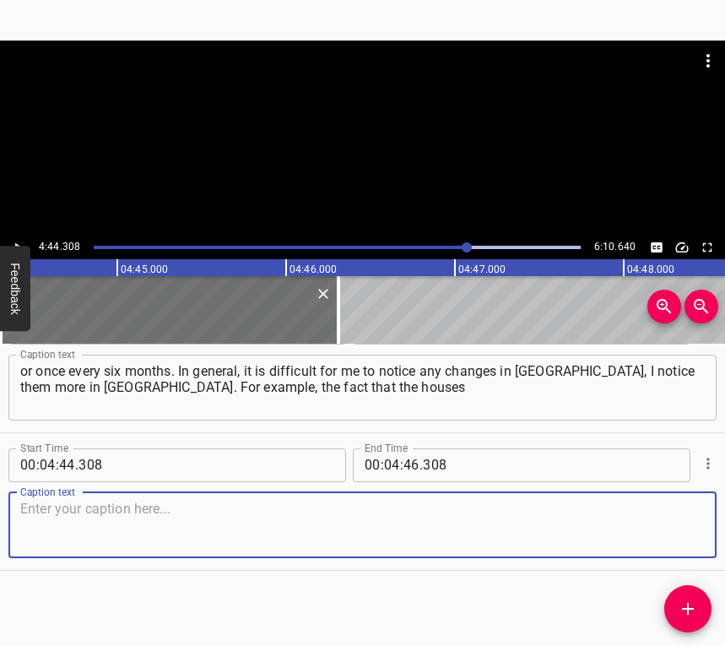
click at [679, 535] on textarea at bounding box center [362, 525] width 685 height 48
click at [106, 529] on textarea at bounding box center [362, 525] width 685 height 48
paste textarea "that were destroyed [DATE] have now been reconstructed and the city is already …"
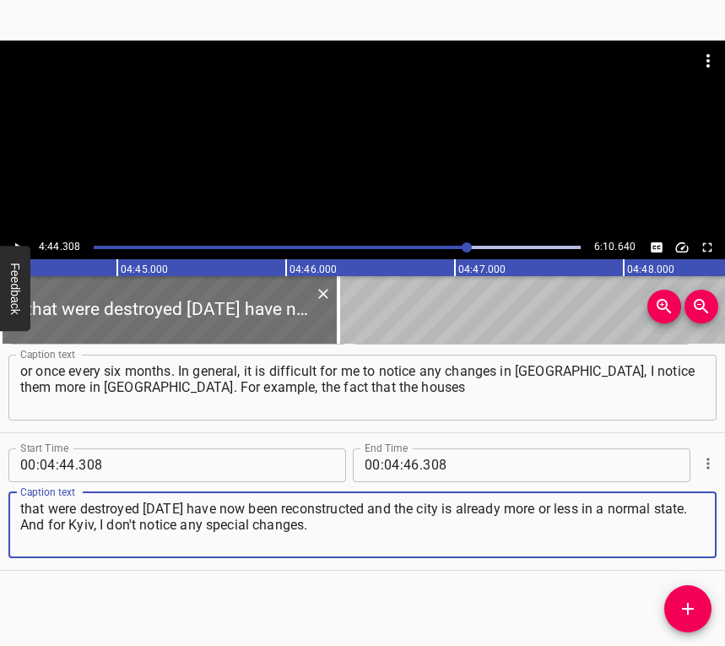
type textarea "that were destroyed [DATE] have now been reconstructed and the city is already …"
click at [17, 241] on icon "Play/Pause" at bounding box center [17, 247] width 15 height 15
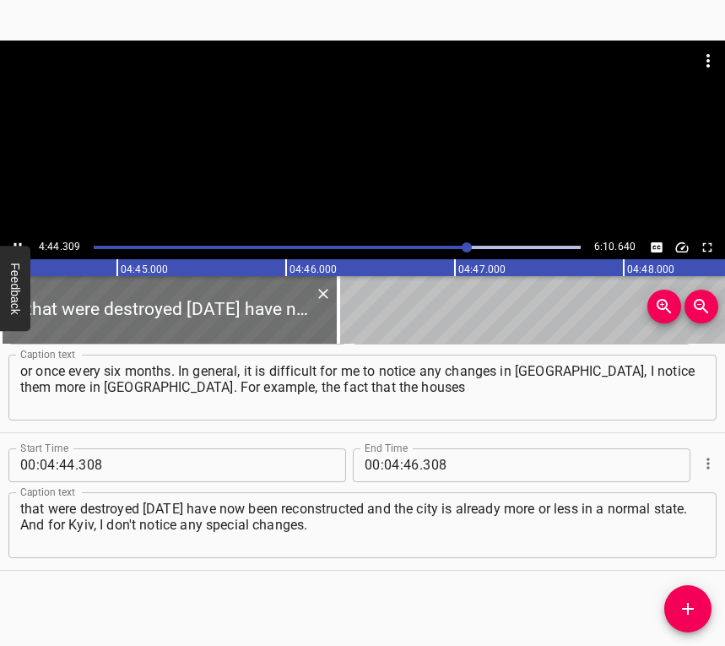
scroll to position [0, 48017]
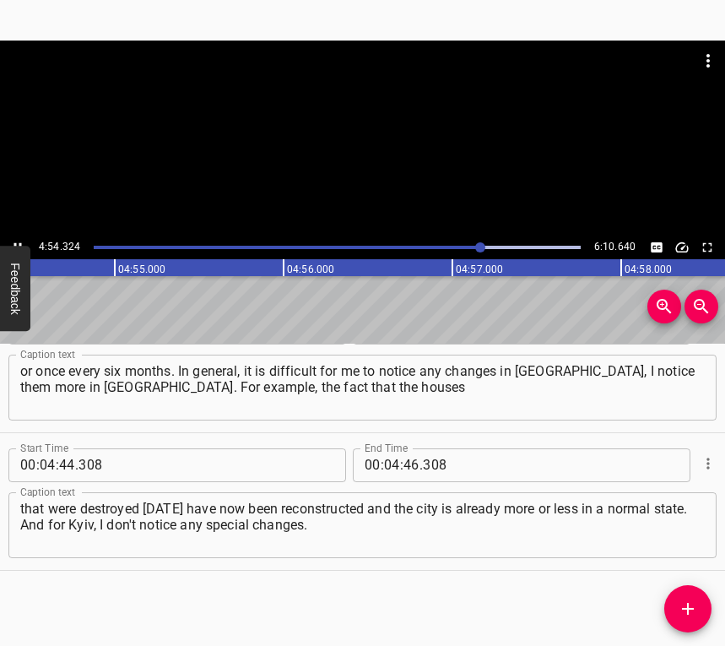
click at [18, 245] on icon "Play/Pause" at bounding box center [17, 247] width 15 height 15
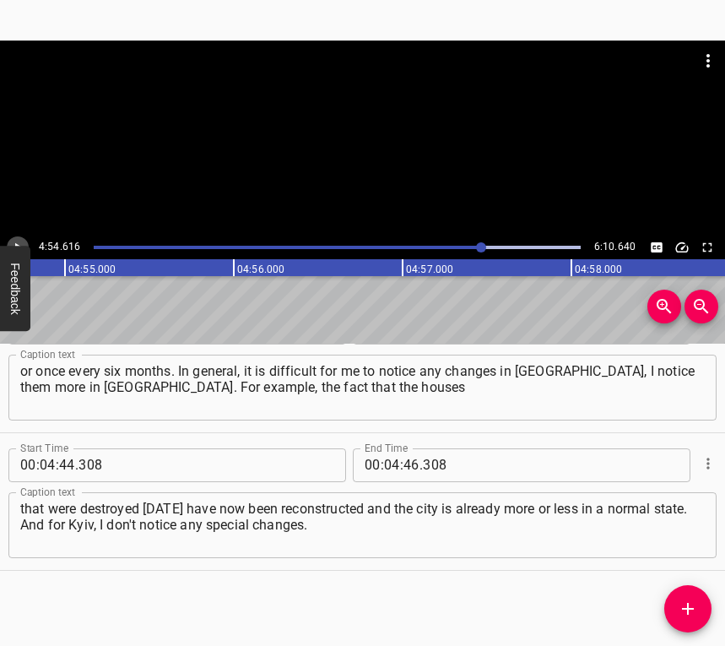
click at [17, 244] on icon "Play/Pause" at bounding box center [18, 246] width 7 height 9
click at [17, 244] on icon "Play/Pause" at bounding box center [17, 247] width 15 height 15
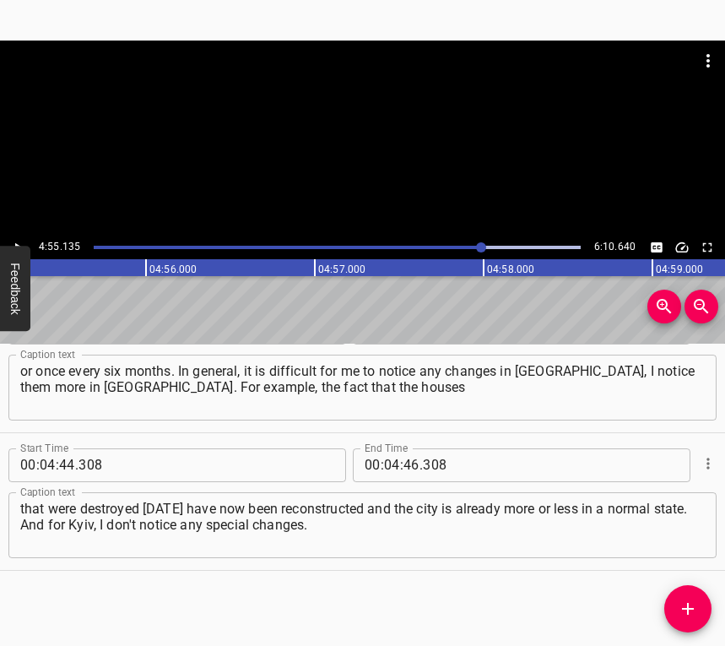
click at [420, 466] on span "." at bounding box center [421, 465] width 3 height 34
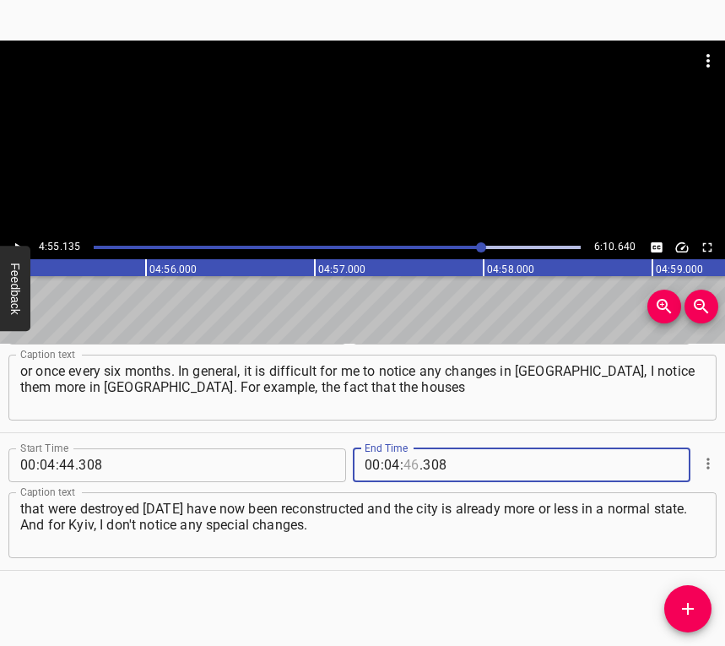
click at [411, 465] on input "number" at bounding box center [411, 465] width 16 height 34
type input "55"
type input "135"
click at [680, 609] on icon "Add Cue" at bounding box center [688, 608] width 20 height 20
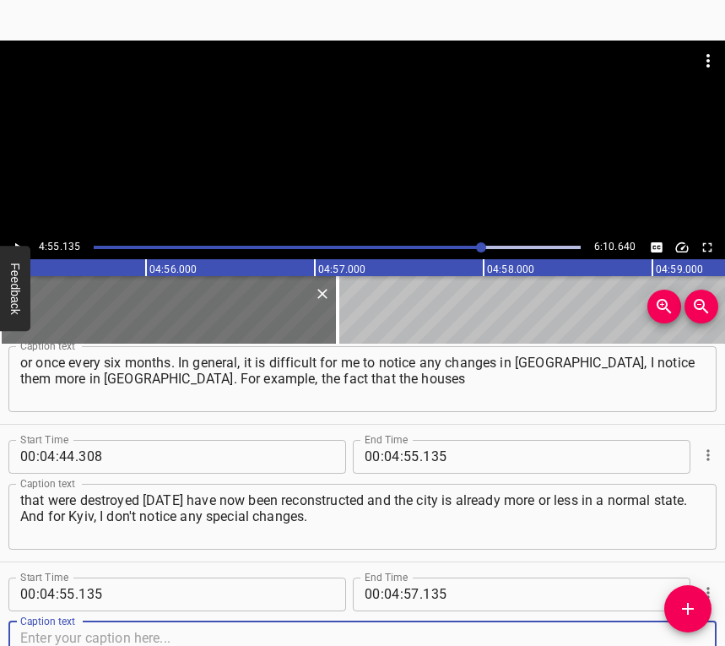
scroll to position [3904, 0]
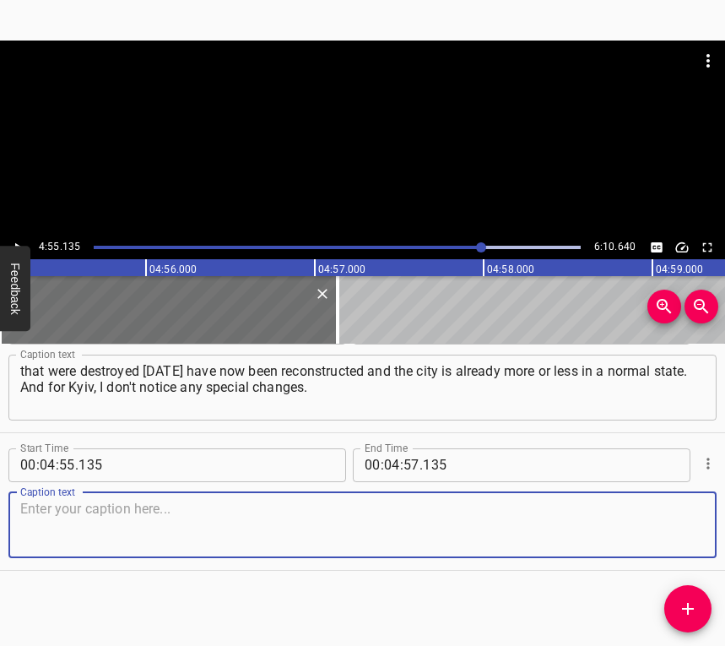
click at [678, 525] on textarea at bounding box center [362, 525] width 685 height 48
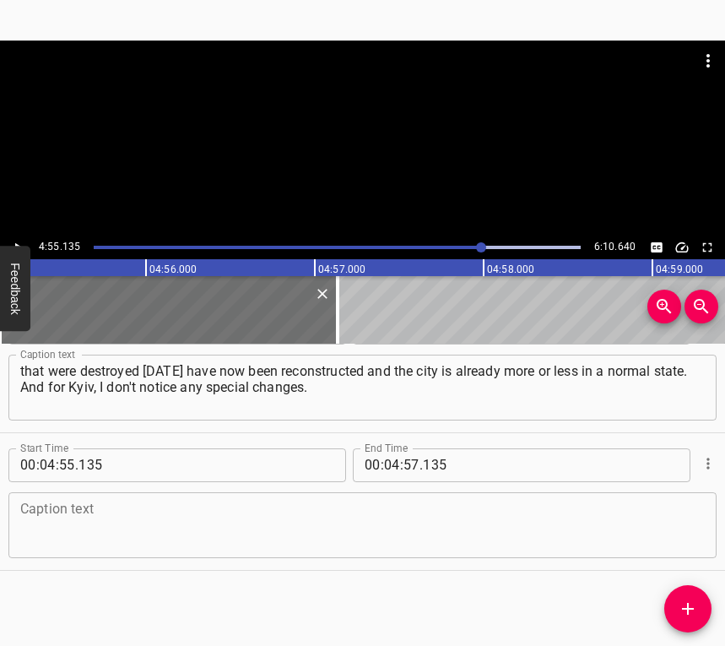
click at [49, 526] on textarea at bounding box center [362, 525] width 685 height 48
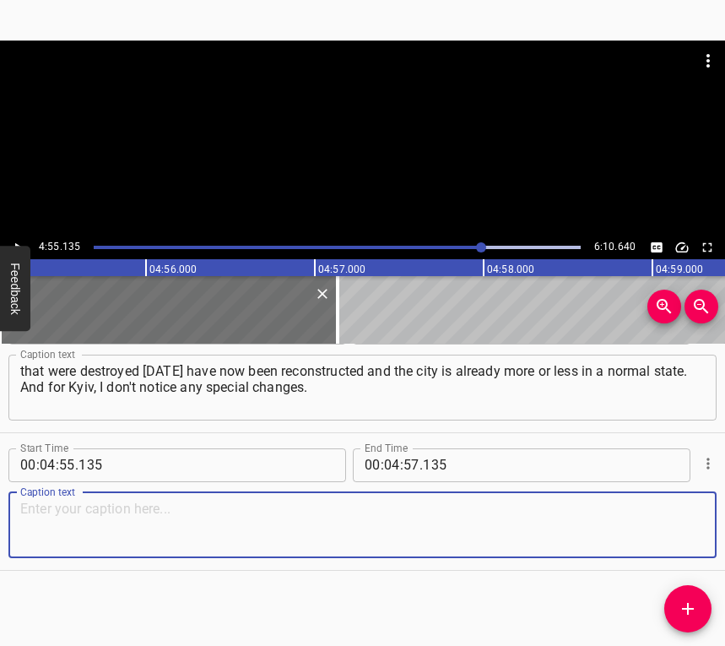
paste textarea "The only point I would like to mention: thanks to moving to [GEOGRAPHIC_DATA] a…"
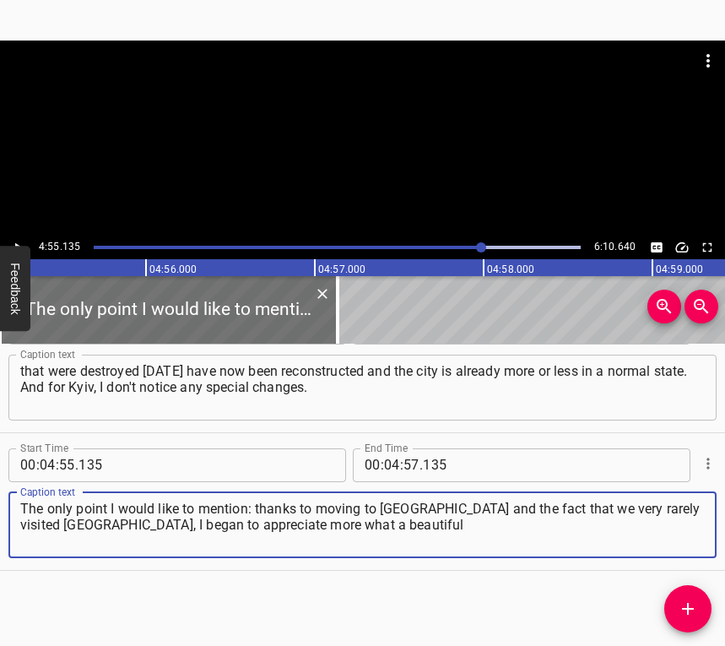
type textarea "The only point I would like to mention: thanks to moving to [GEOGRAPHIC_DATA] a…"
click at [17, 240] on icon "Play/Pause" at bounding box center [17, 247] width 15 height 15
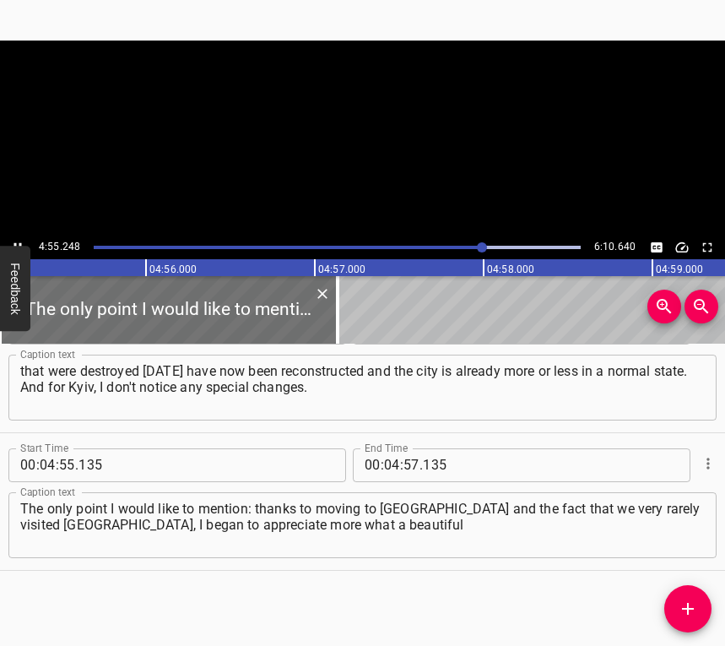
scroll to position [0, 49844]
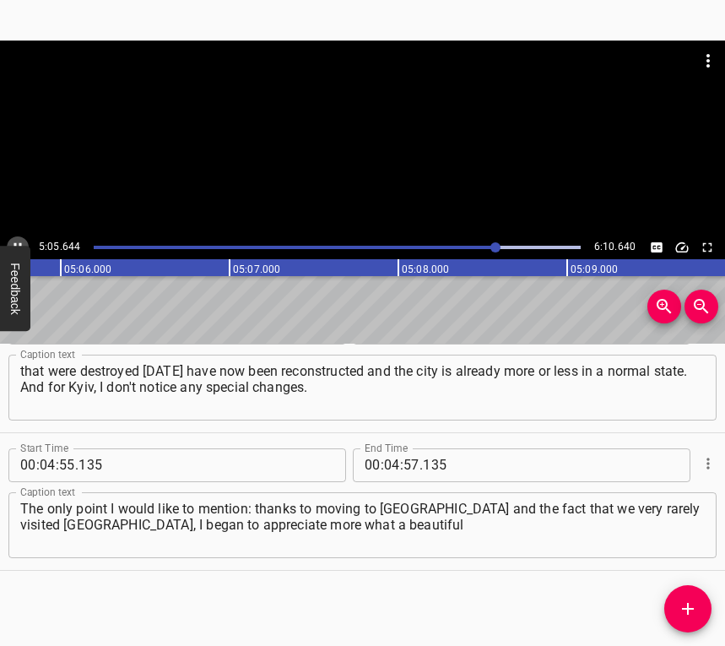
click at [19, 238] on button "Play/Pause" at bounding box center [18, 247] width 22 height 22
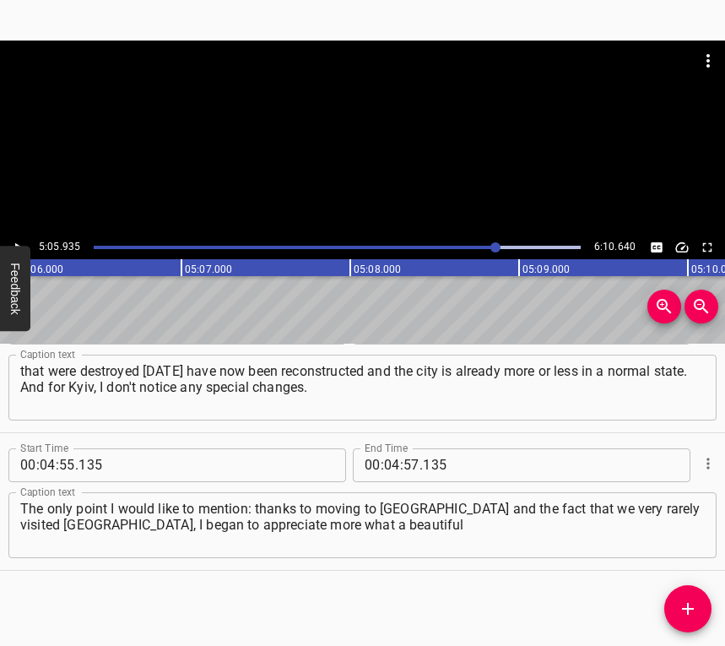
scroll to position [0, 51649]
click at [388, 473] on input "number" at bounding box center [392, 465] width 16 height 34
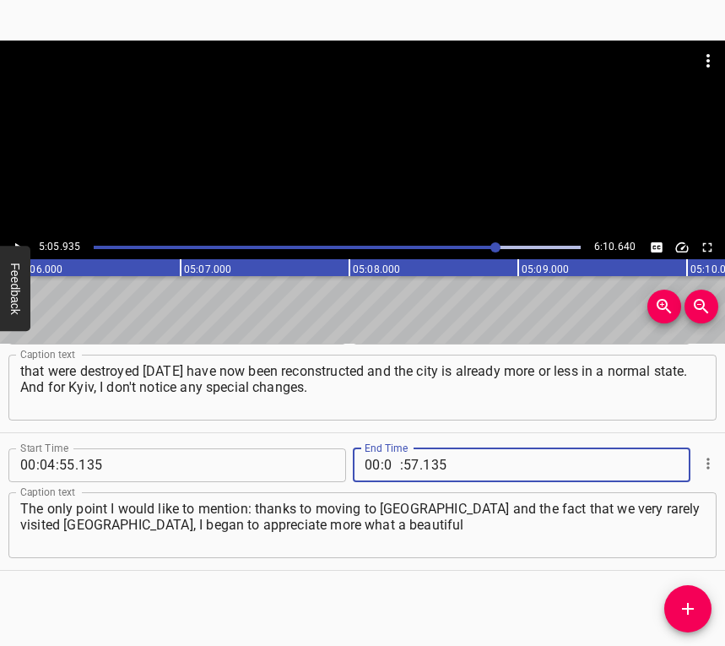
type input "05"
type input "935"
click at [689, 599] on icon "Add Cue" at bounding box center [688, 608] width 20 height 20
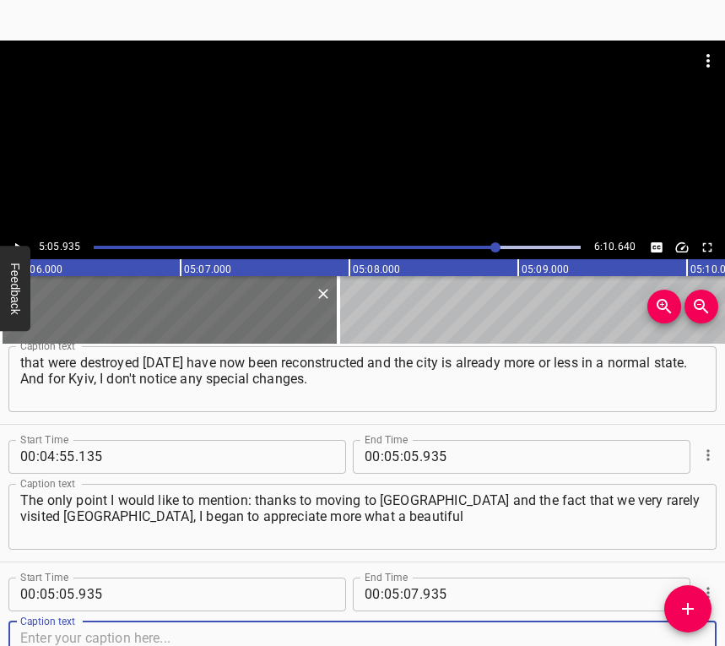
scroll to position [4042, 0]
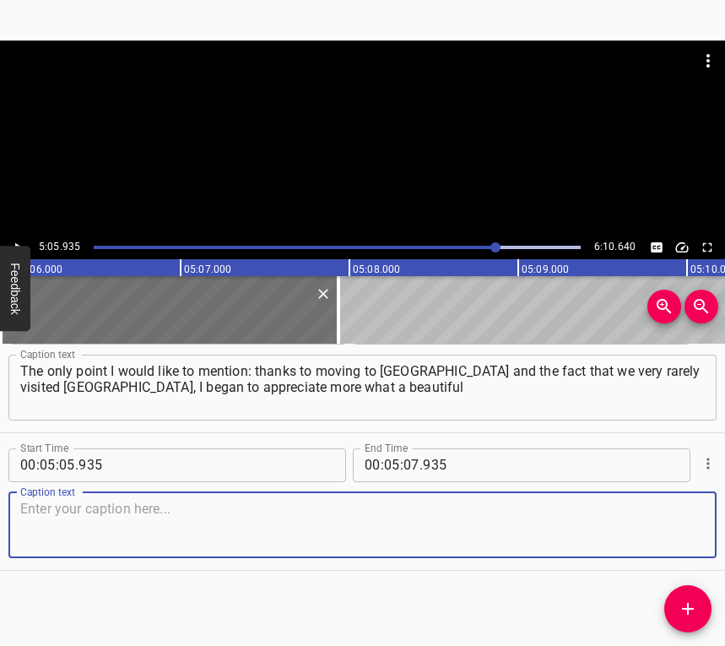
click at [678, 543] on textarea at bounding box center [362, 525] width 685 height 48
click at [310, 522] on textarea at bounding box center [362, 525] width 685 height 48
paste textarea "place we live in. As a child, I didn't pay much attention to this. [GEOGRAPHIC_…"
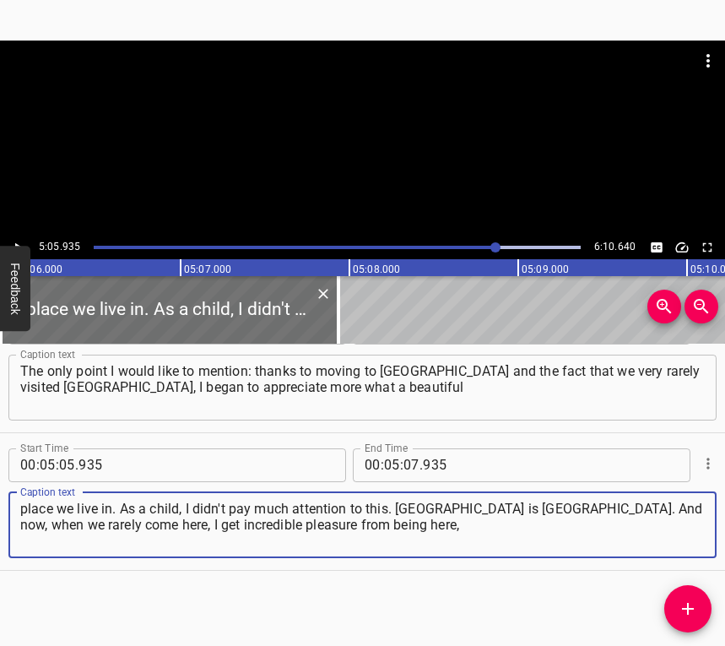
type textarea "place we live in. As a child, I didn't pay much attention to this. [GEOGRAPHIC_…"
click at [24, 240] on icon "Play/Pause" at bounding box center [17, 247] width 15 height 15
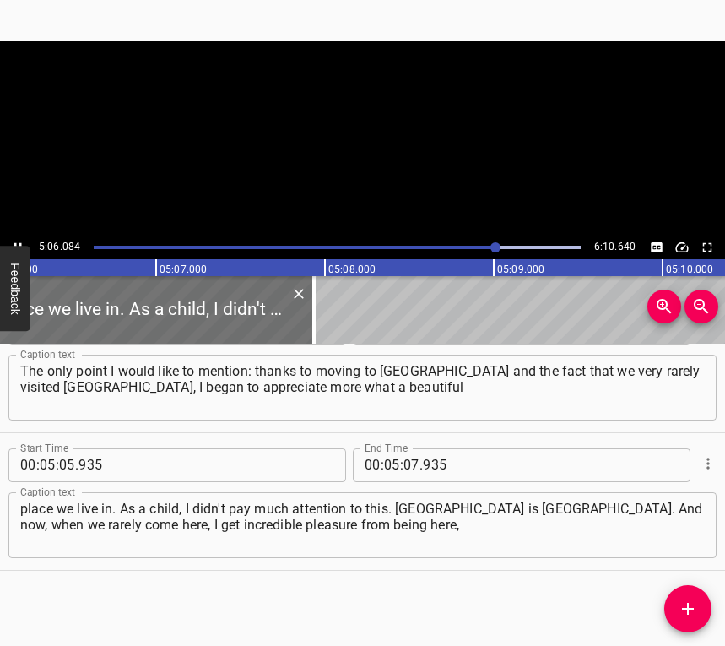
scroll to position [0, 51716]
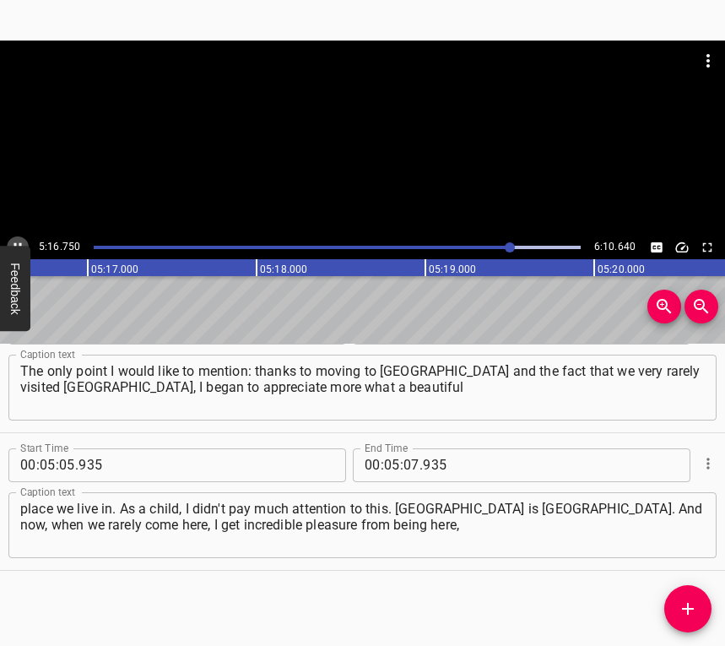
click at [17, 237] on button "Play/Pause" at bounding box center [18, 247] width 22 height 22
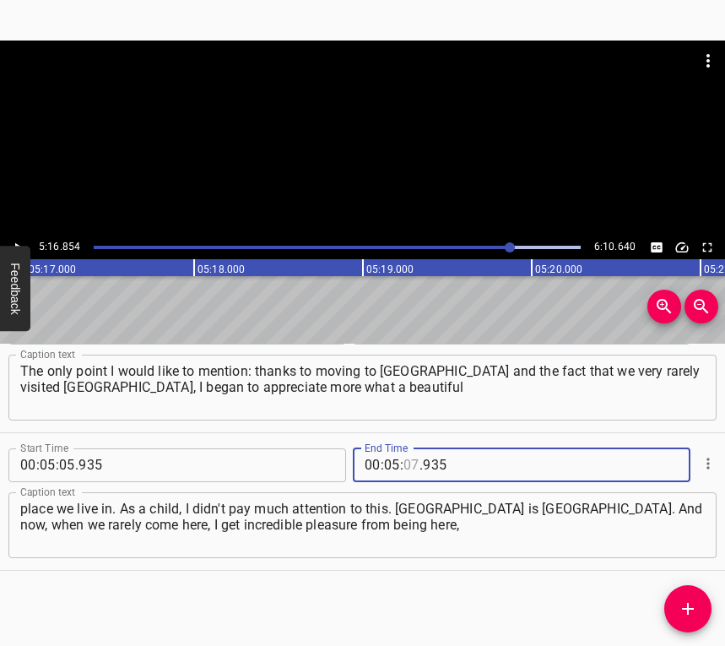
click at [403, 462] on input "number" at bounding box center [411, 465] width 16 height 34
type input "16"
type input "854"
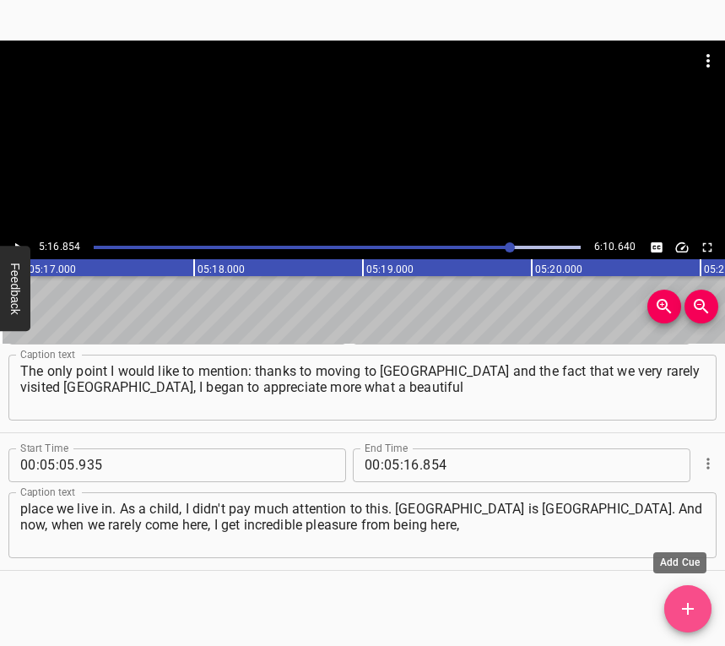
click at [696, 606] on icon "Add Cue" at bounding box center [688, 608] width 20 height 20
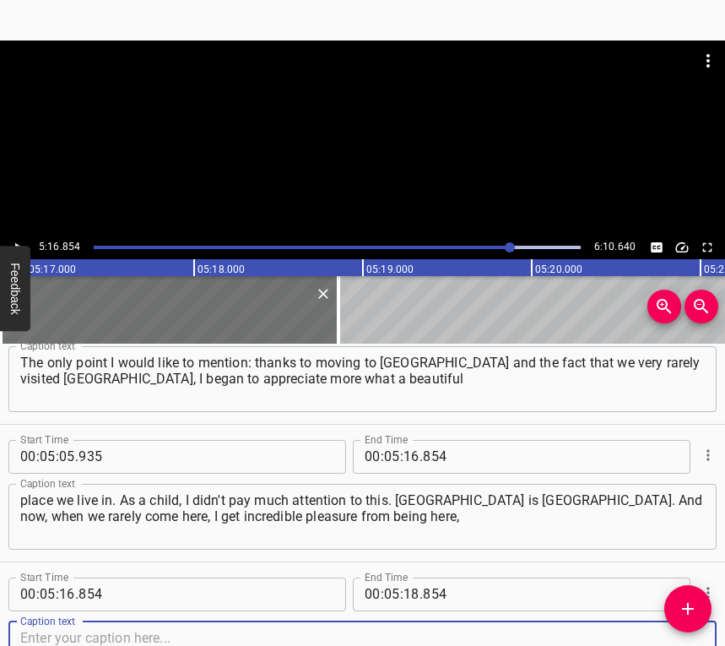
scroll to position [4179, 0]
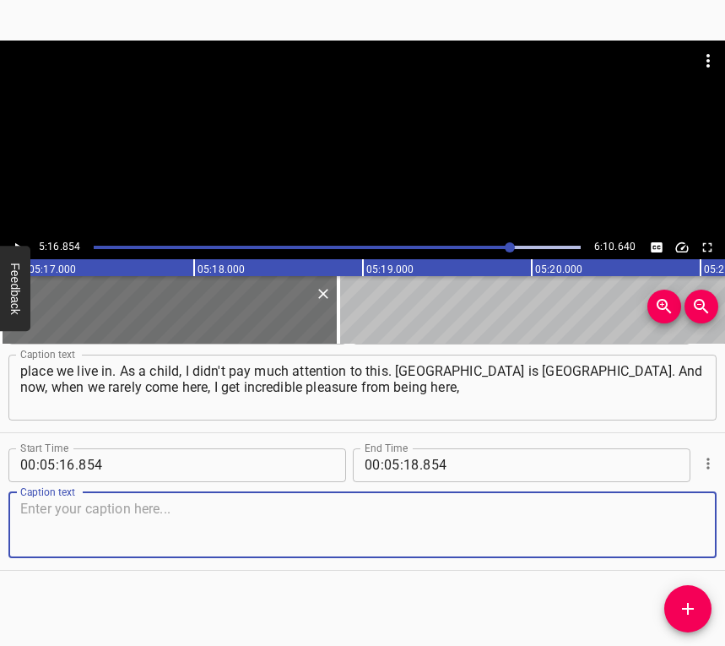
drag, startPoint x: 686, startPoint y: 526, endPoint x: 724, endPoint y: 517, distance: 39.1
click at [686, 525] on textarea at bounding box center [362, 525] width 685 height 48
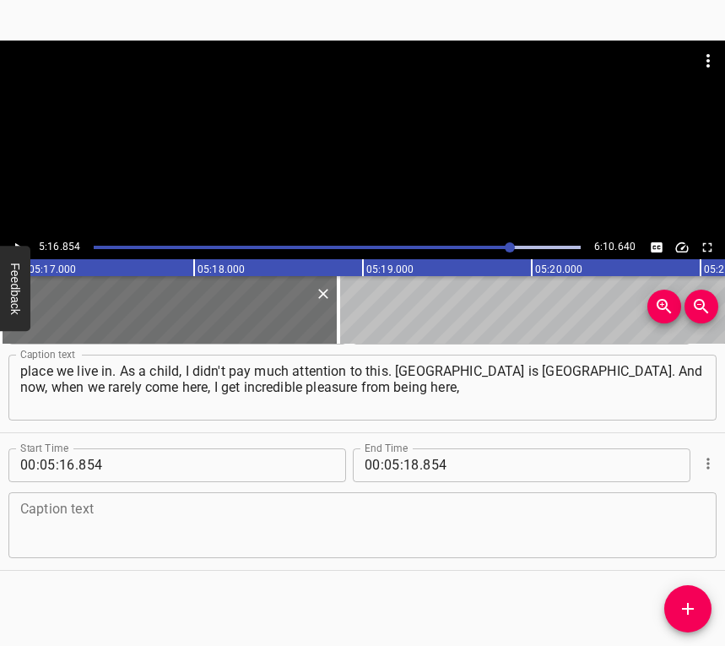
click at [322, 553] on div "Caption text" at bounding box center [362, 525] width 708 height 66
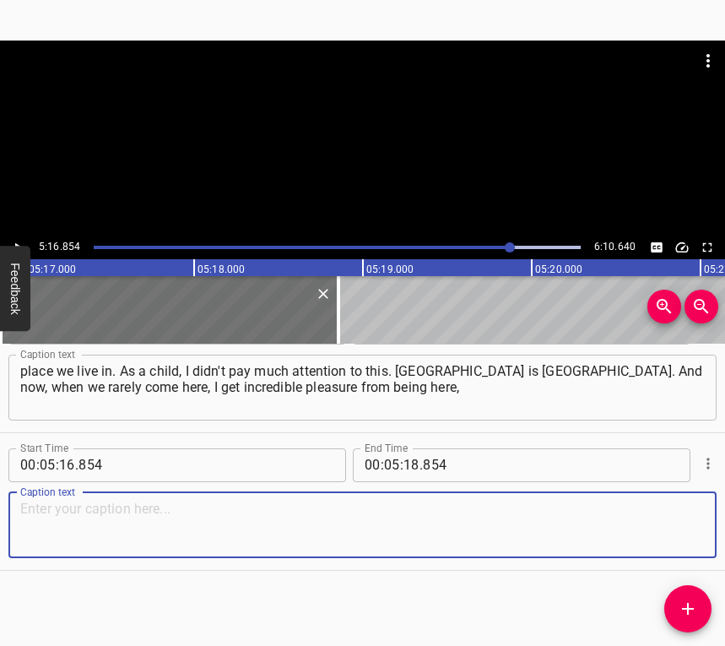
paste textarea "and this is probably the biggest plus. I would like to go back, but it depends …"
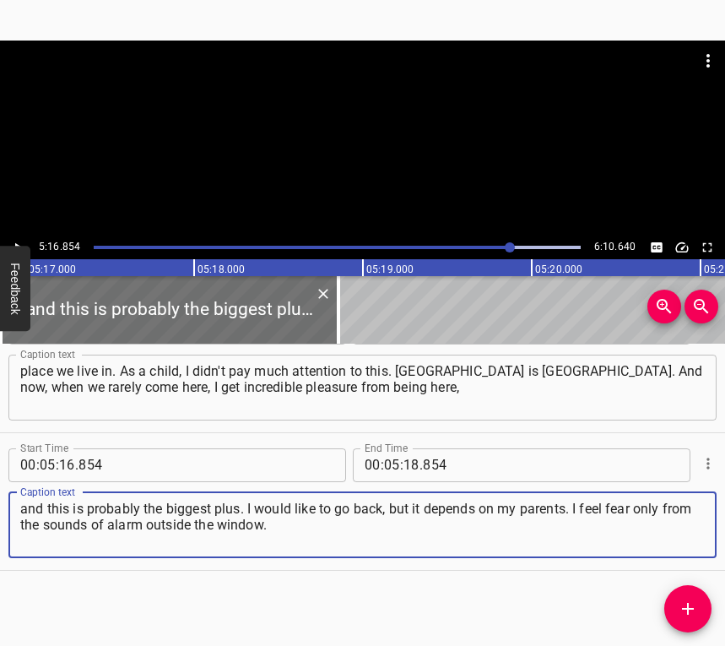
type textarea "and this is probably the biggest plus. I would like to go back, but it depends …"
click at [16, 240] on icon "Play/Pause" at bounding box center [17, 247] width 15 height 15
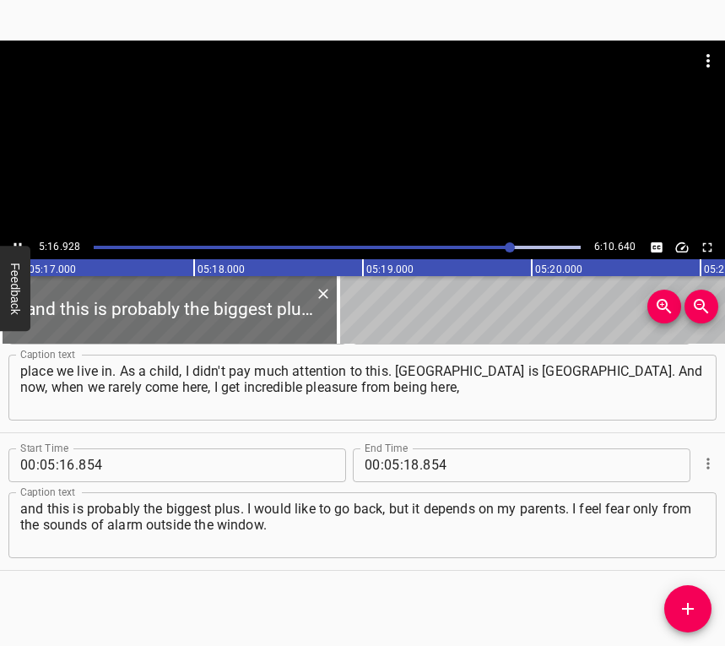
scroll to position [0, 53505]
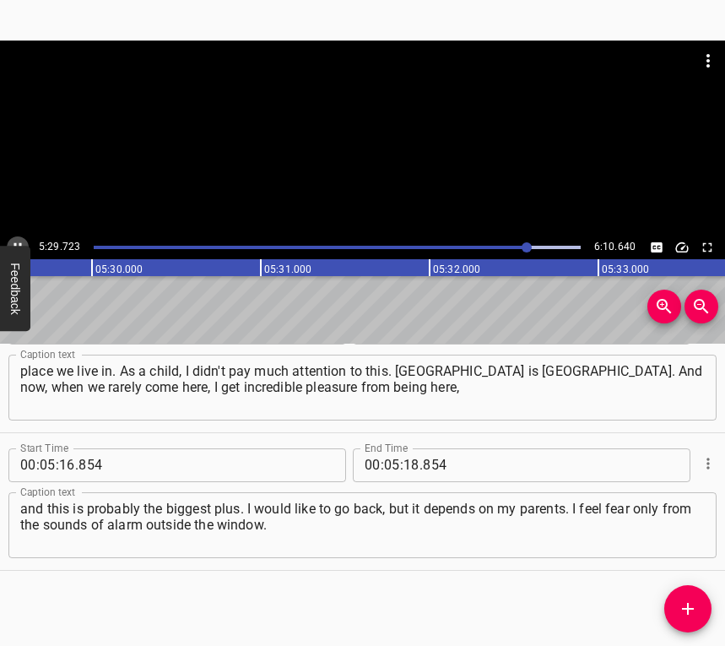
click at [17, 236] on button "Play/Pause" at bounding box center [18, 247] width 22 height 22
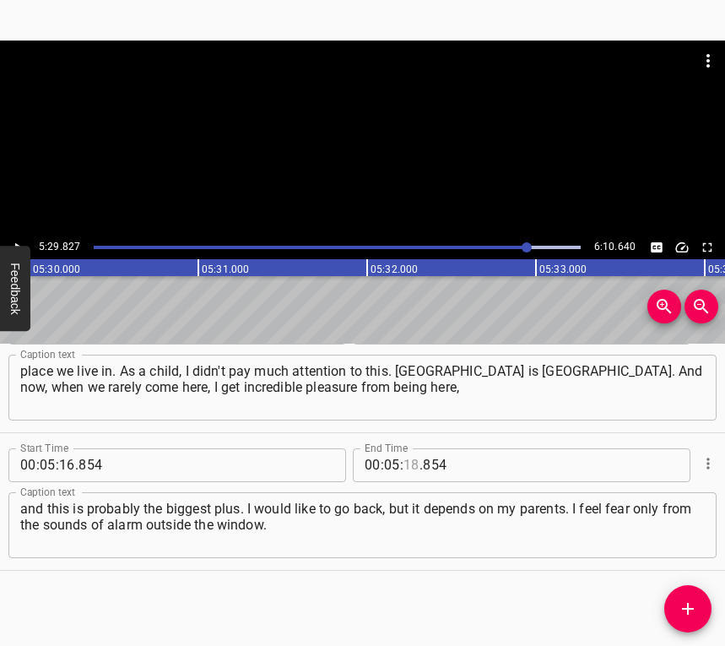
click at [406, 468] on input "number" at bounding box center [411, 465] width 16 height 34
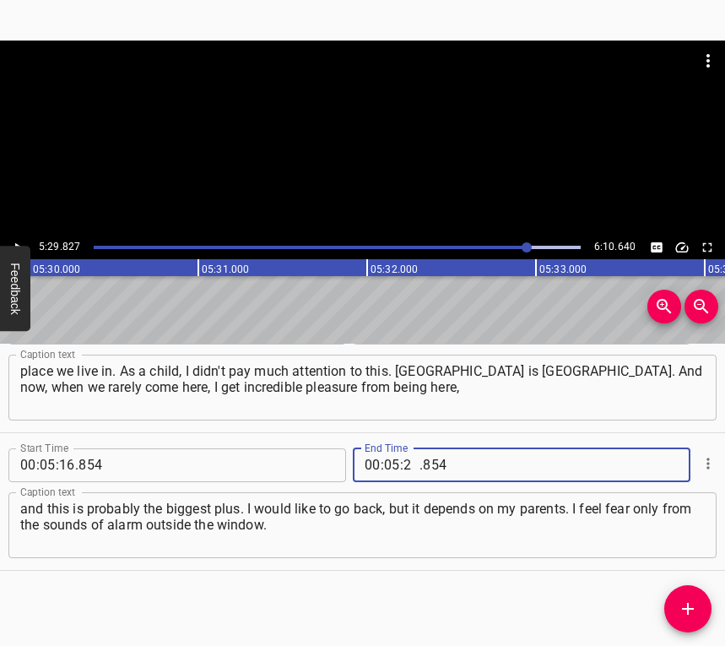
type input "29"
type input "827"
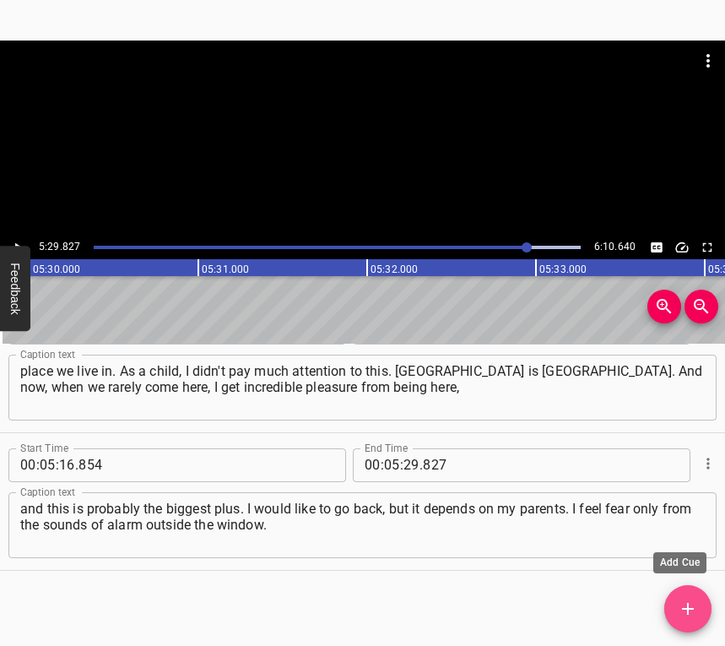
click at [690, 604] on icon "Add Cue" at bounding box center [688, 608] width 20 height 20
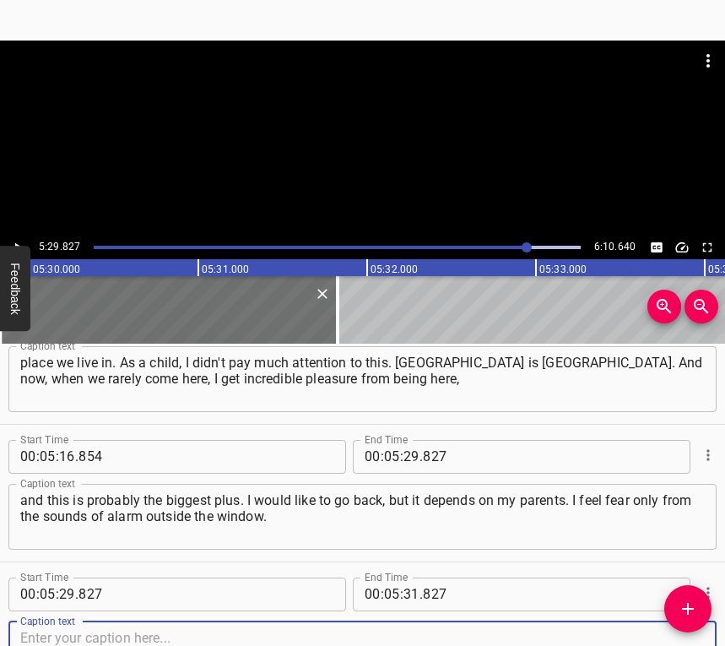
scroll to position [4317, 0]
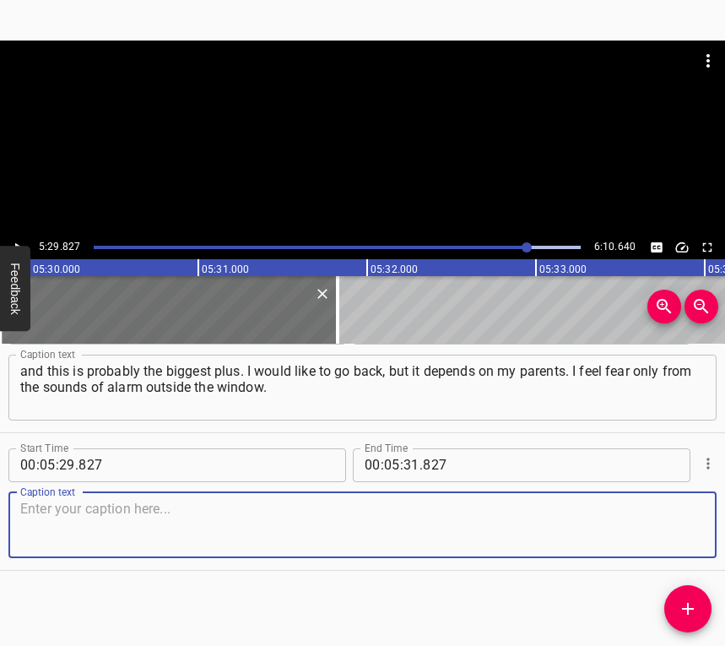
drag, startPoint x: 677, startPoint y: 522, endPoint x: 720, endPoint y: 506, distance: 45.9
click at [676, 521] on textarea at bounding box center [362, 525] width 685 height 48
click at [205, 524] on textarea at bounding box center [362, 525] width 685 height 48
paste textarea "That is, I don't have a strong fear of missiles and war. If I receive an alarm …"
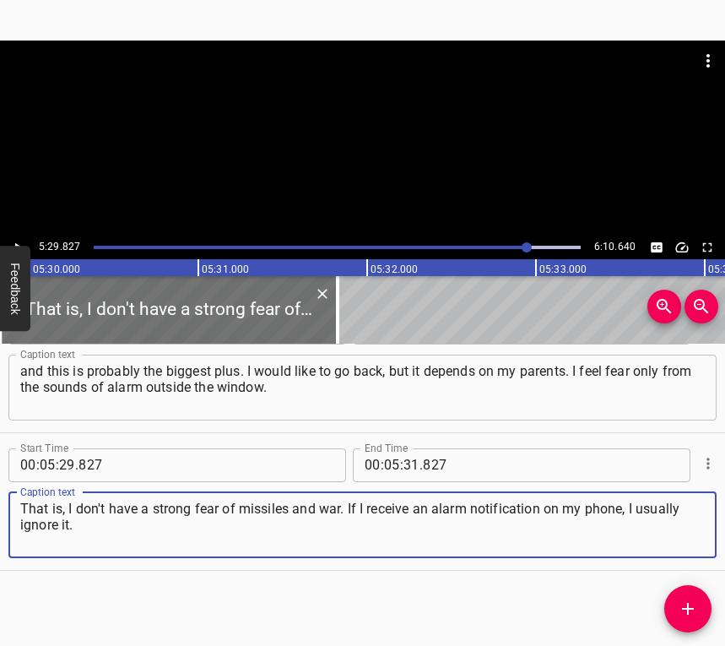
type textarea "That is, I don't have a strong fear of missiles and war. If I receive an alarm …"
click at [23, 241] on icon "Play/Pause" at bounding box center [17, 247] width 15 height 15
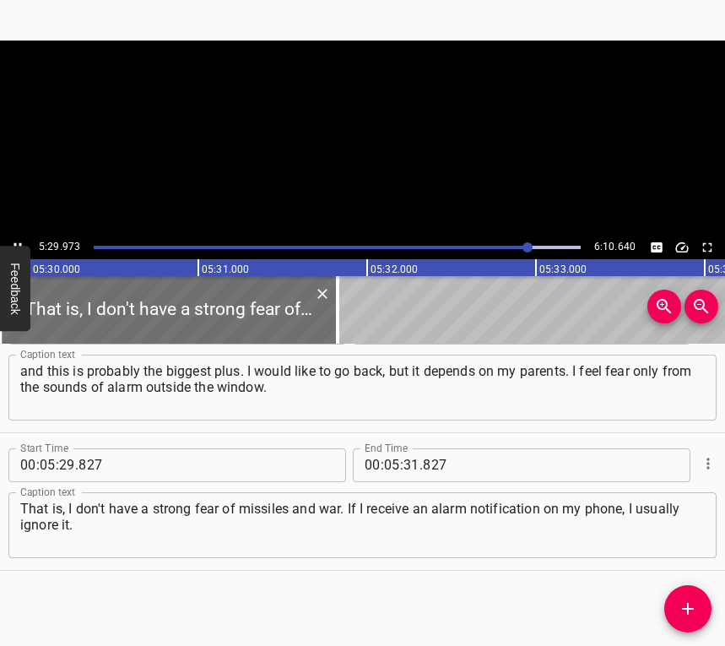
scroll to position [0, 55706]
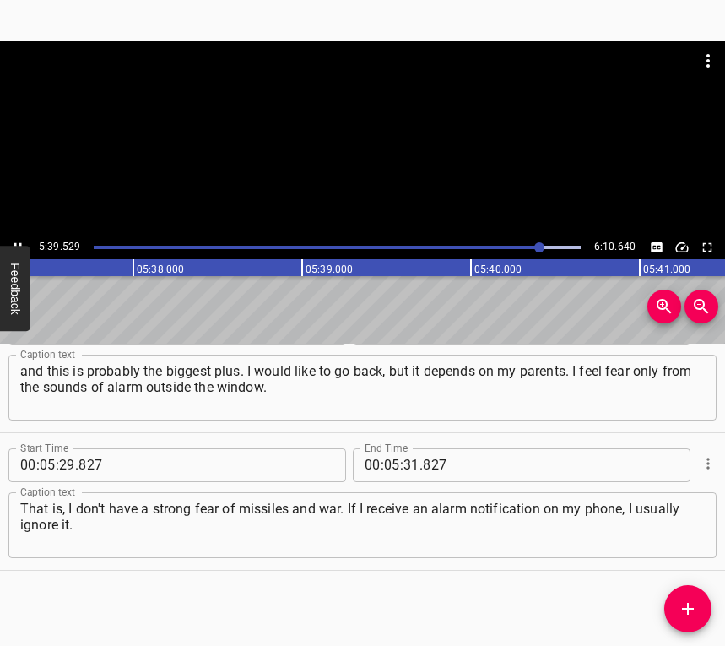
click at [12, 238] on button "Play/Pause" at bounding box center [18, 247] width 22 height 22
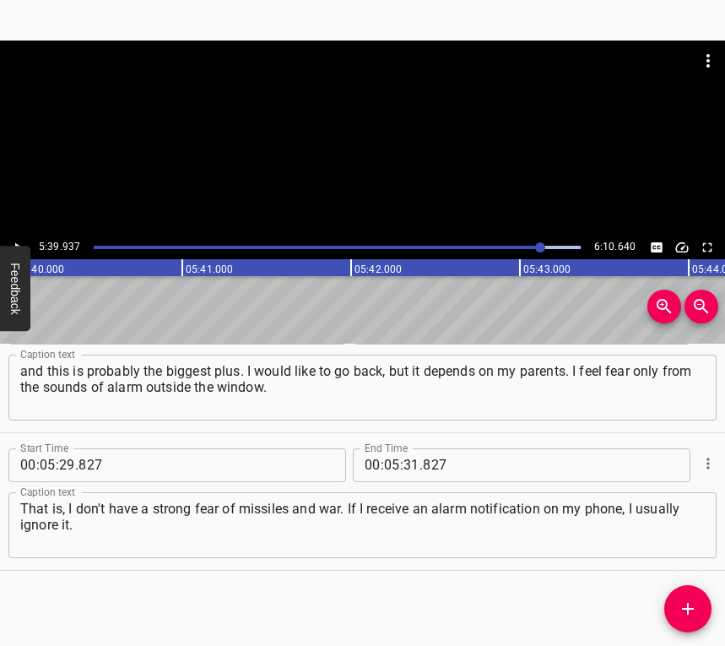
scroll to position [0, 57390]
click at [403, 466] on input "number" at bounding box center [411, 465] width 16 height 34
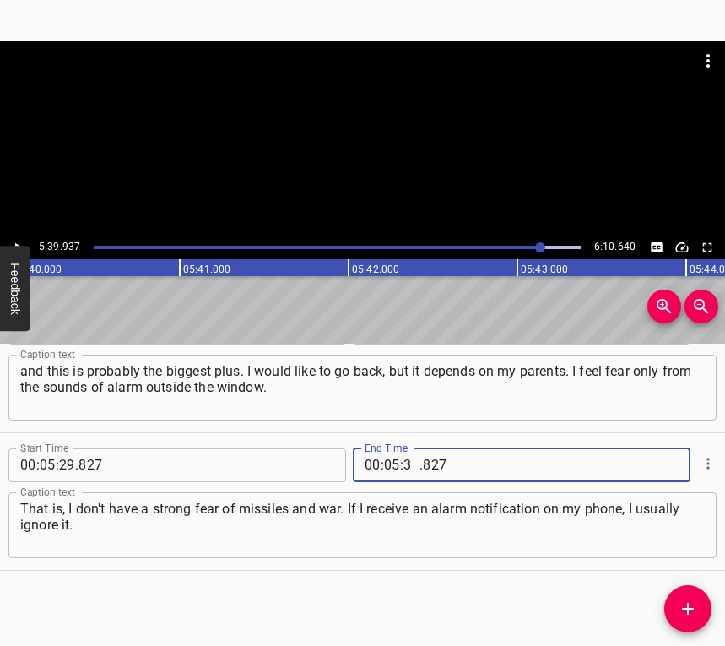
type input "39"
type input "937"
click at [686, 598] on icon "Add Cue" at bounding box center [688, 608] width 20 height 20
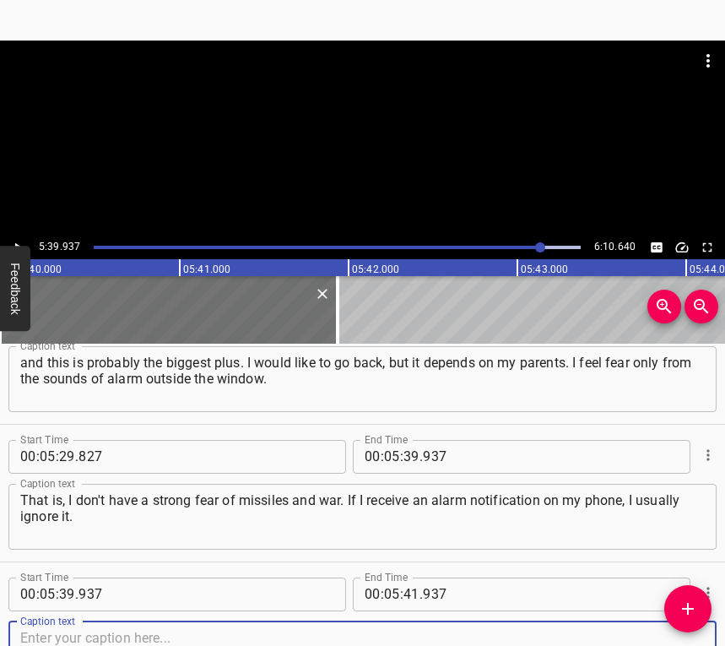
scroll to position [4454, 0]
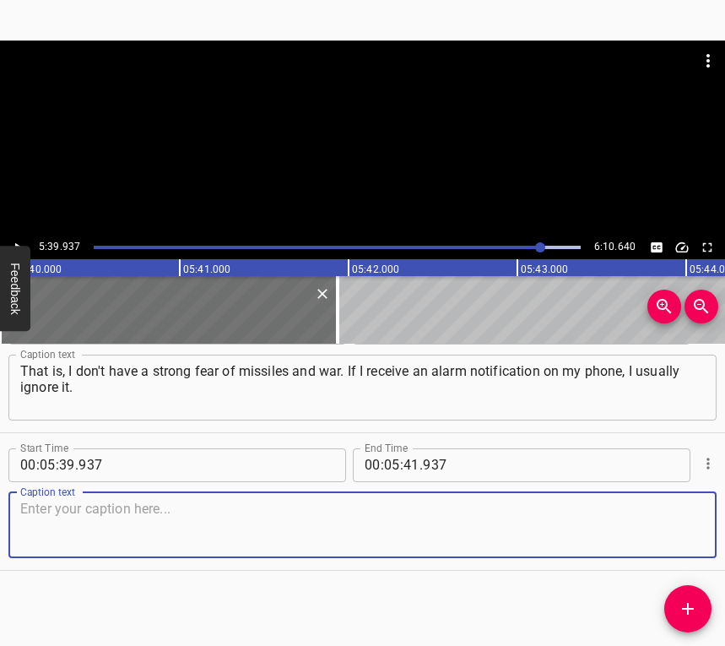
drag, startPoint x: 655, startPoint y: 530, endPoint x: 714, endPoint y: 512, distance: 61.7
click at [655, 528] on textarea at bounding box center [362, 525] width 685 height 48
click at [228, 505] on textarea at bounding box center [362, 525] width 685 height 48
paste textarea "But when I hear a siren outside the window, that's when I get scared. I would v…"
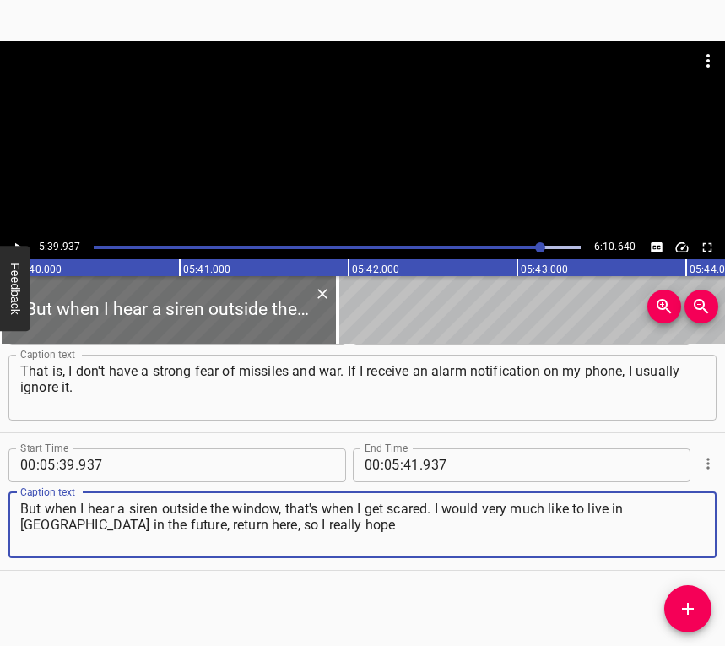
type textarea "But when I hear a siren outside the window, that's when I get scared. I would v…"
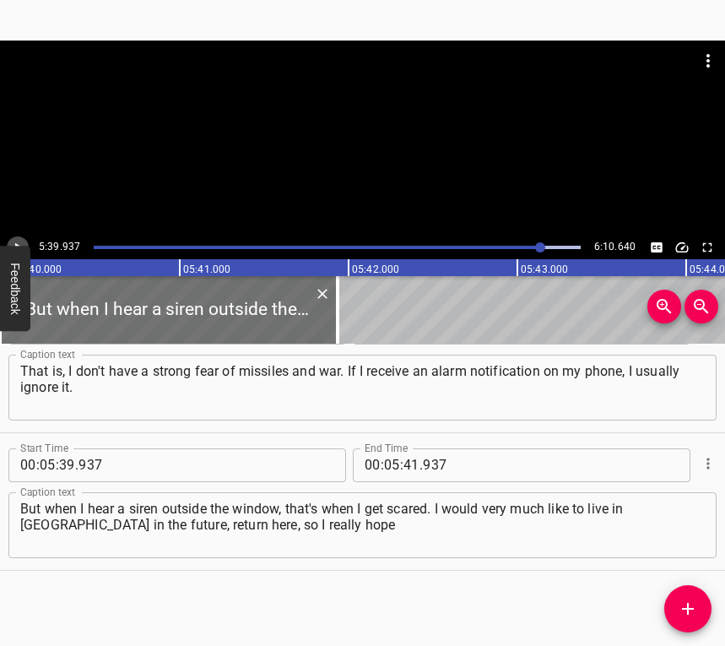
click at [17, 241] on icon "Play/Pause" at bounding box center [17, 247] width 15 height 15
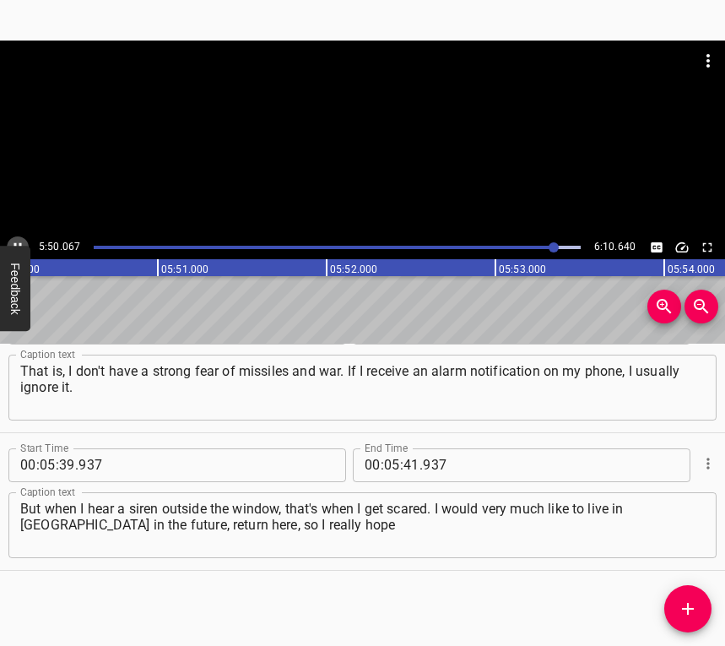
click at [17, 240] on icon "Play/Pause" at bounding box center [17, 247] width 15 height 15
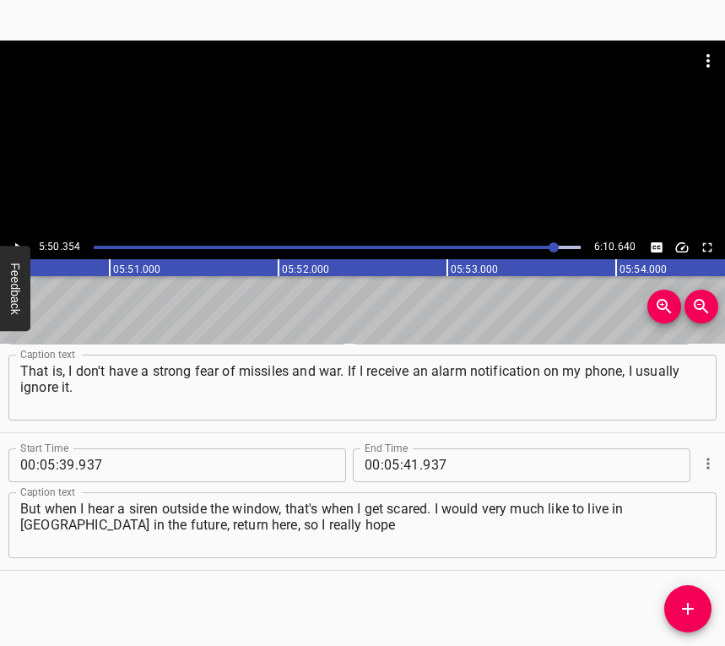
click at [420, 468] on span "." at bounding box center [421, 465] width 3 height 34
click at [403, 463] on input "number" at bounding box center [411, 465] width 16 height 34
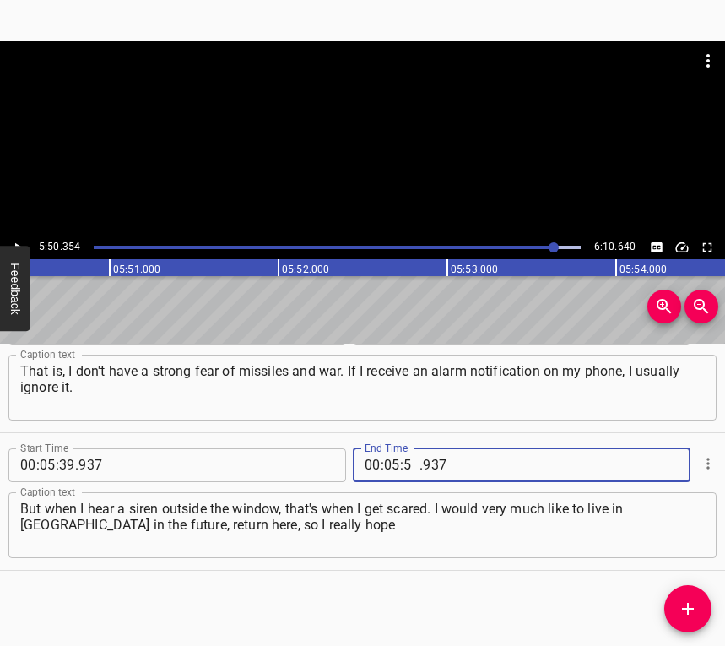
type input "50"
type input "354"
click at [703, 604] on span "Add Cue" at bounding box center [687, 608] width 47 height 20
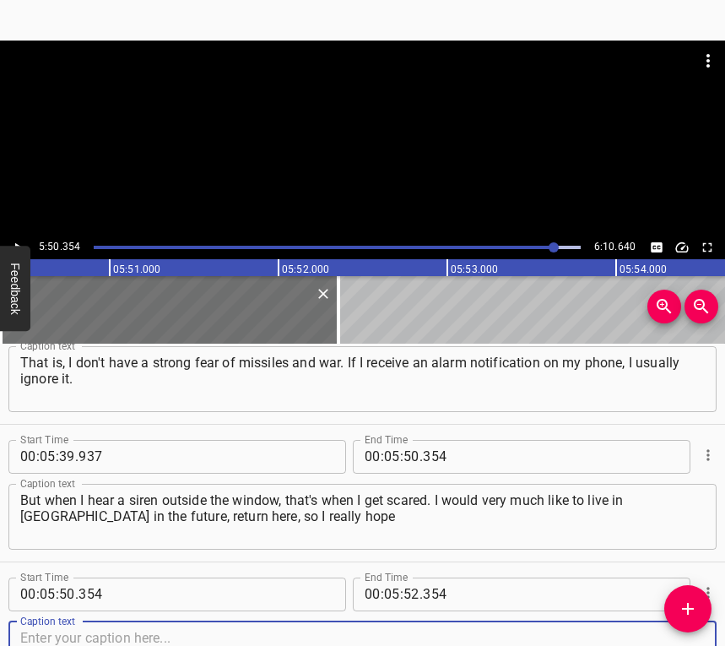
scroll to position [4592, 0]
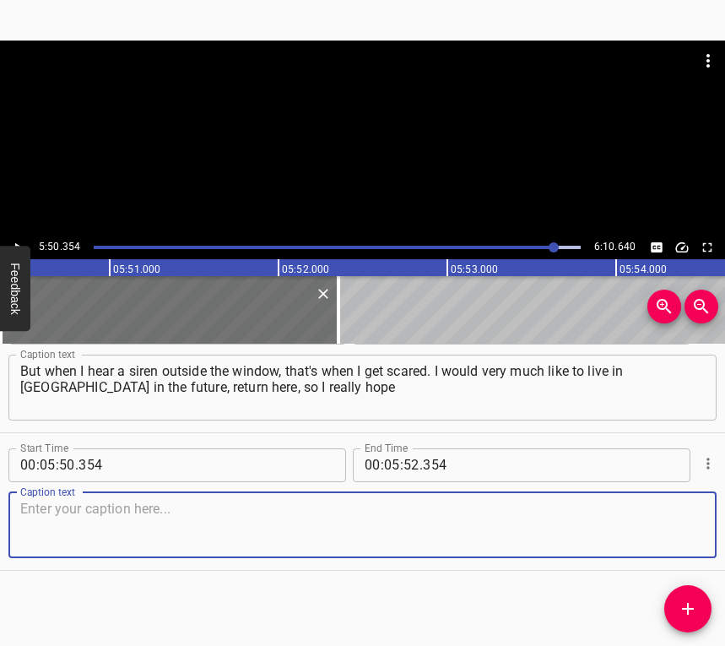
click at [664, 539] on textarea at bounding box center [362, 525] width 685 height 48
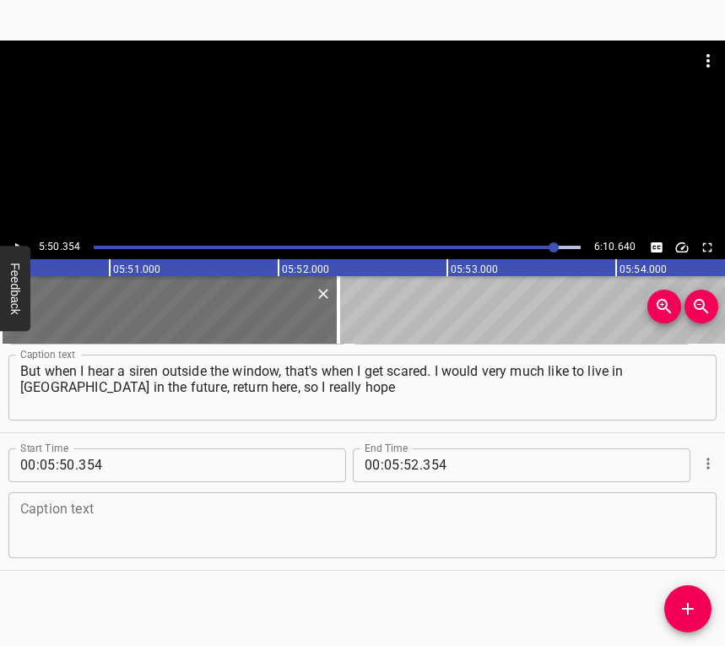
click at [321, 522] on textarea at bounding box center [362, 525] width 685 height 48
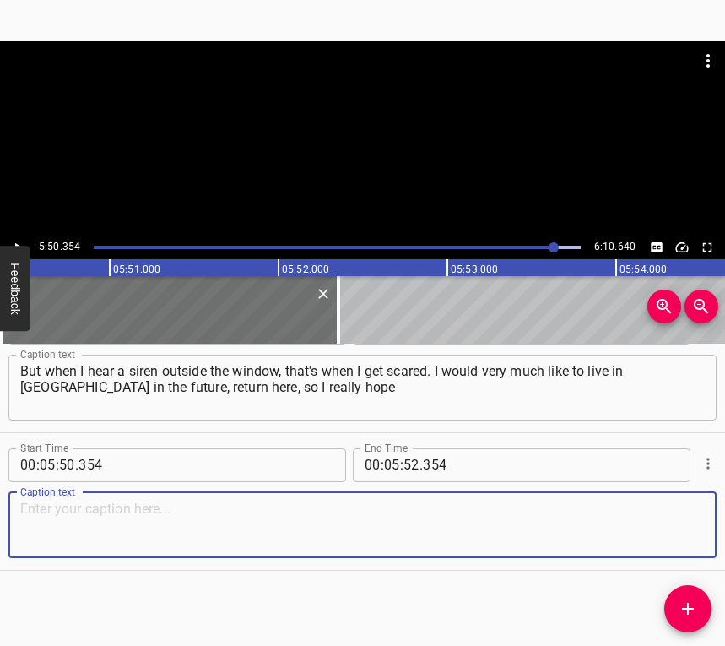
paste textarea "that [DATE] the war will be only in the history textbooks and I will be able to…"
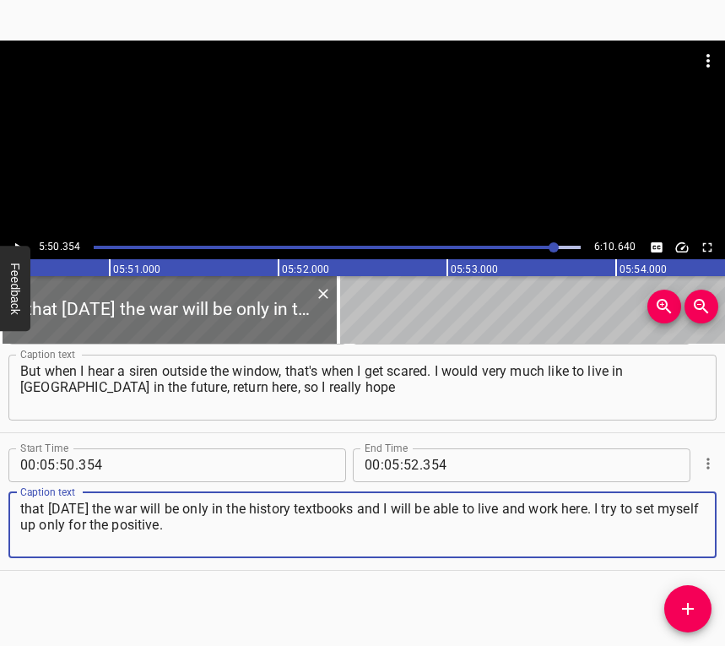
type textarea "that [DATE] the war will be only in the history textbooks and I will be able to…"
click at [387, 458] on input "number" at bounding box center [392, 465] width 16 height 34
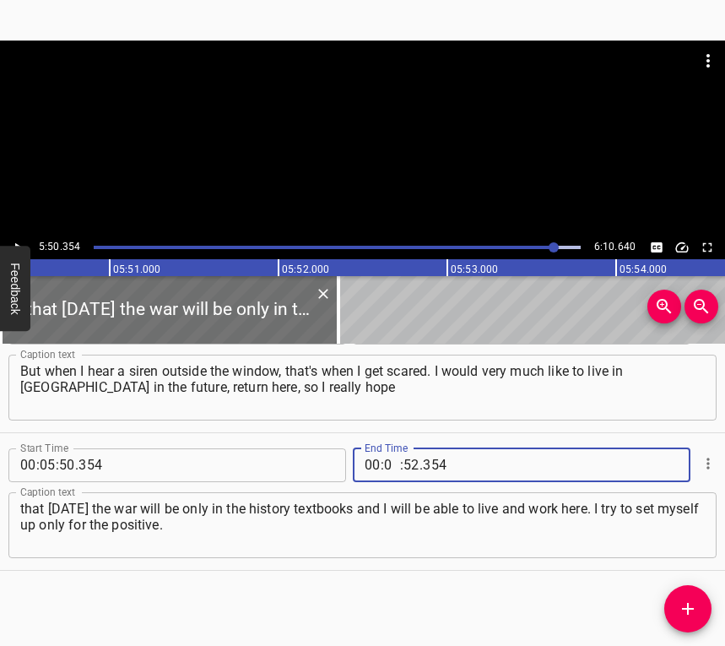
type input "06"
type input "00"
type input "640"
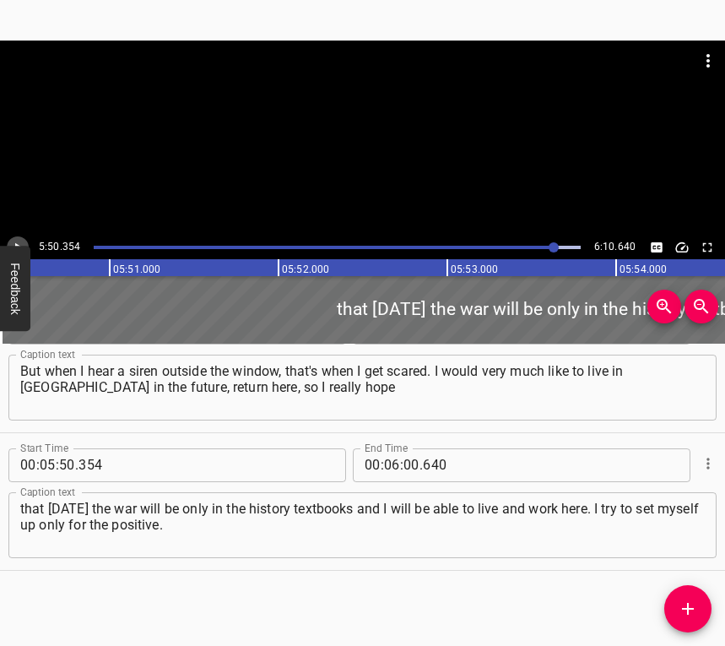
click at [22, 238] on button "Play/Pause" at bounding box center [18, 247] width 22 height 22
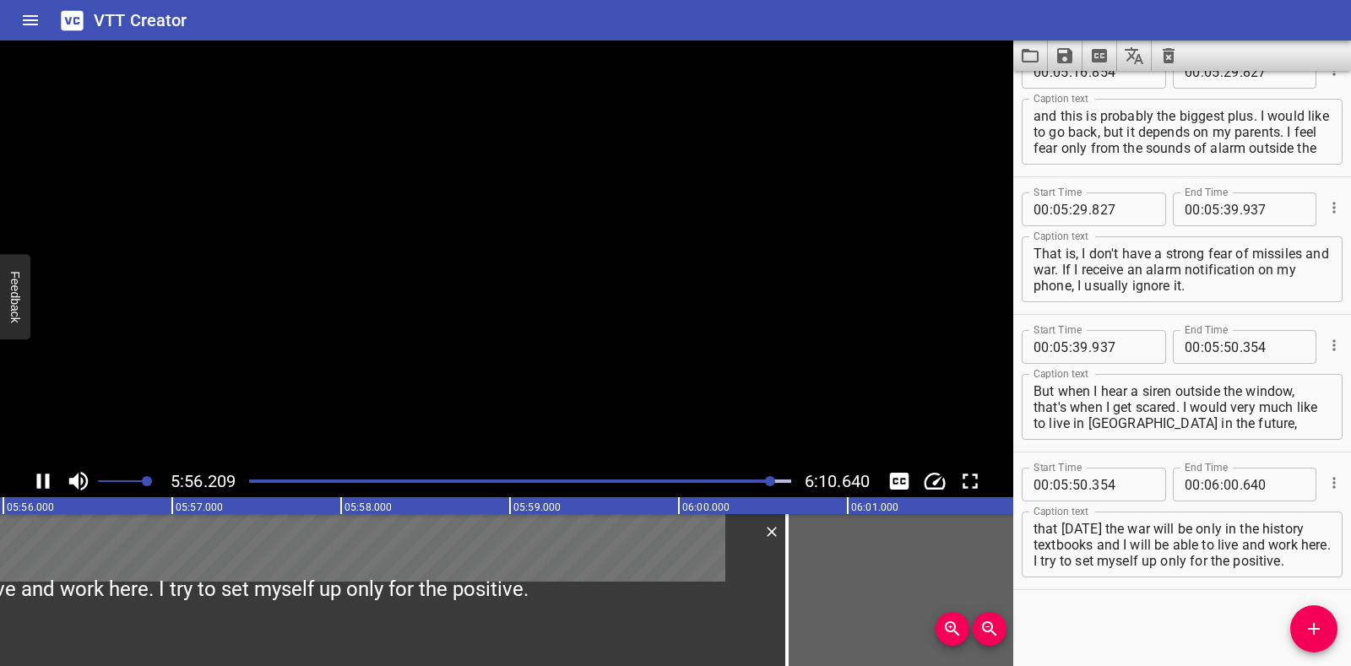
scroll to position [4300, 0]
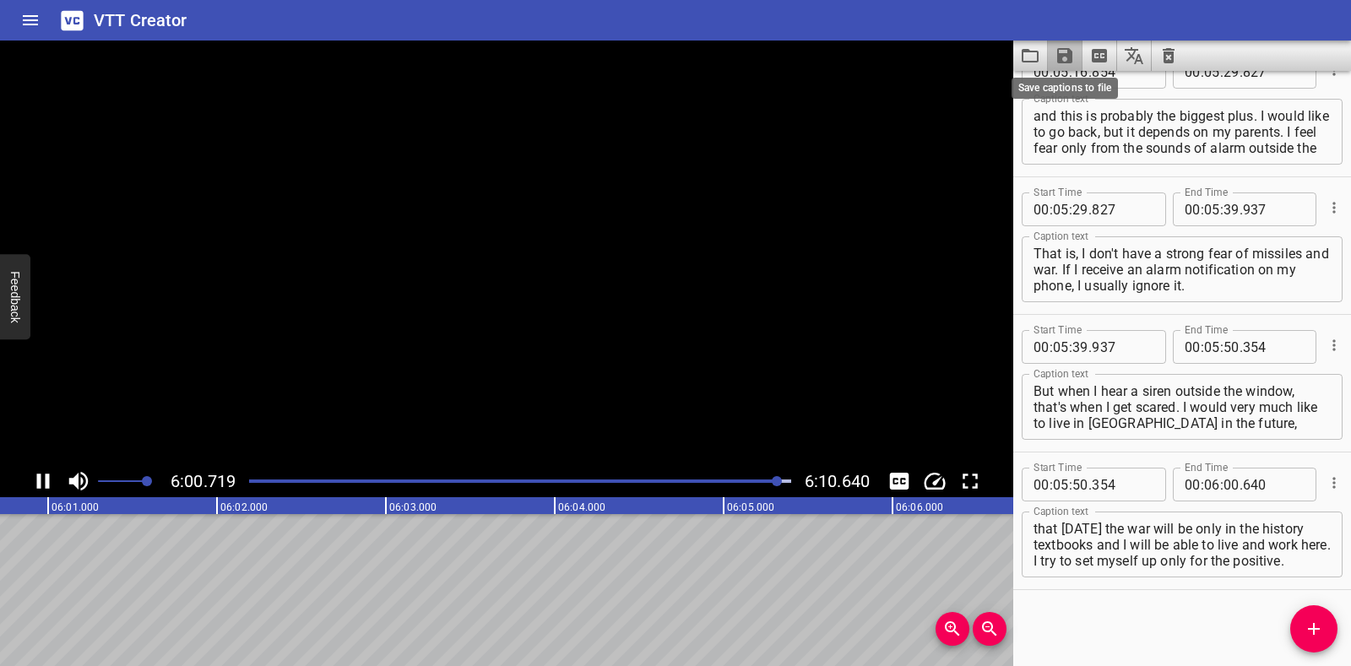
click at [1064, 55] on icon "Save captions to file" at bounding box center [1064, 55] width 15 height 15
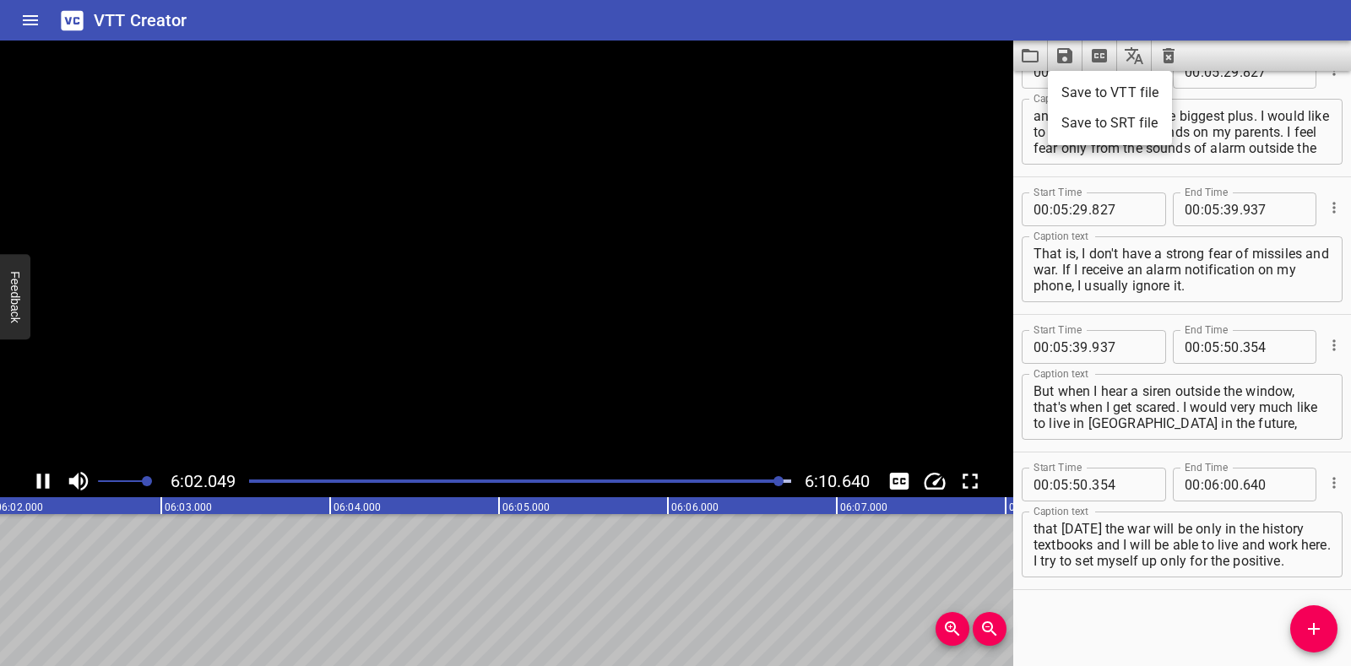
click at [1096, 90] on li "Save to VTT file" at bounding box center [1110, 93] width 124 height 30
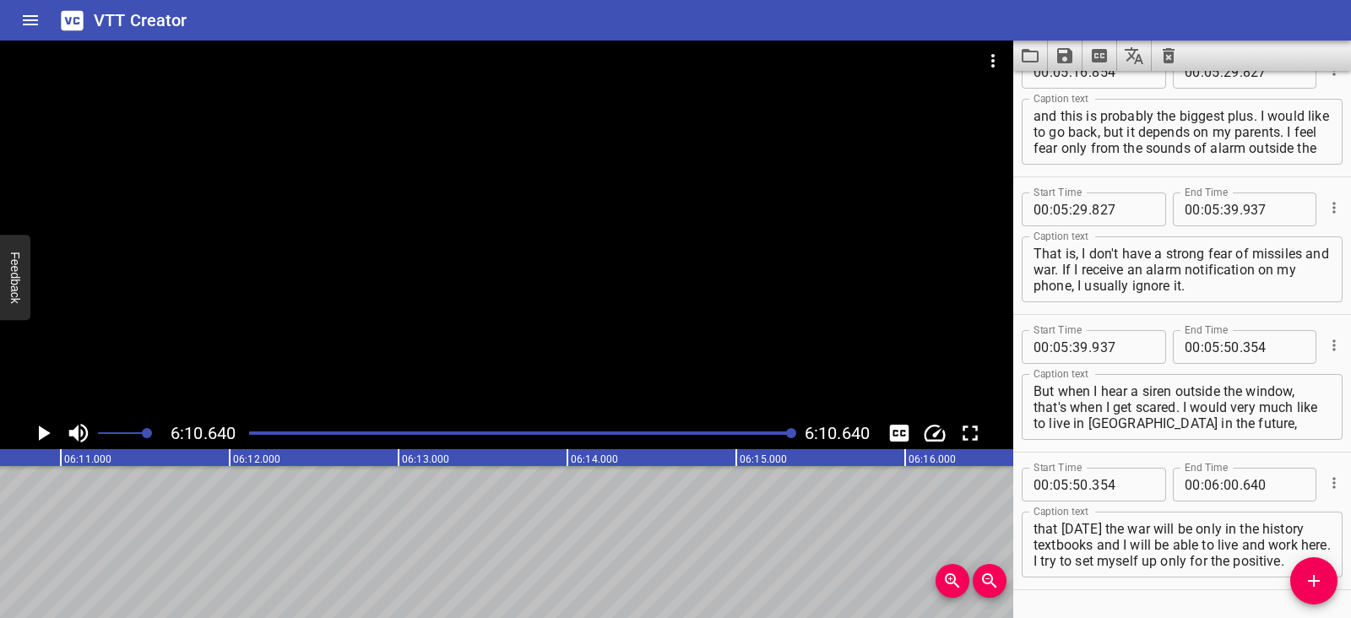
scroll to position [4348, 0]
